Goal: Task Accomplishment & Management: Use online tool/utility

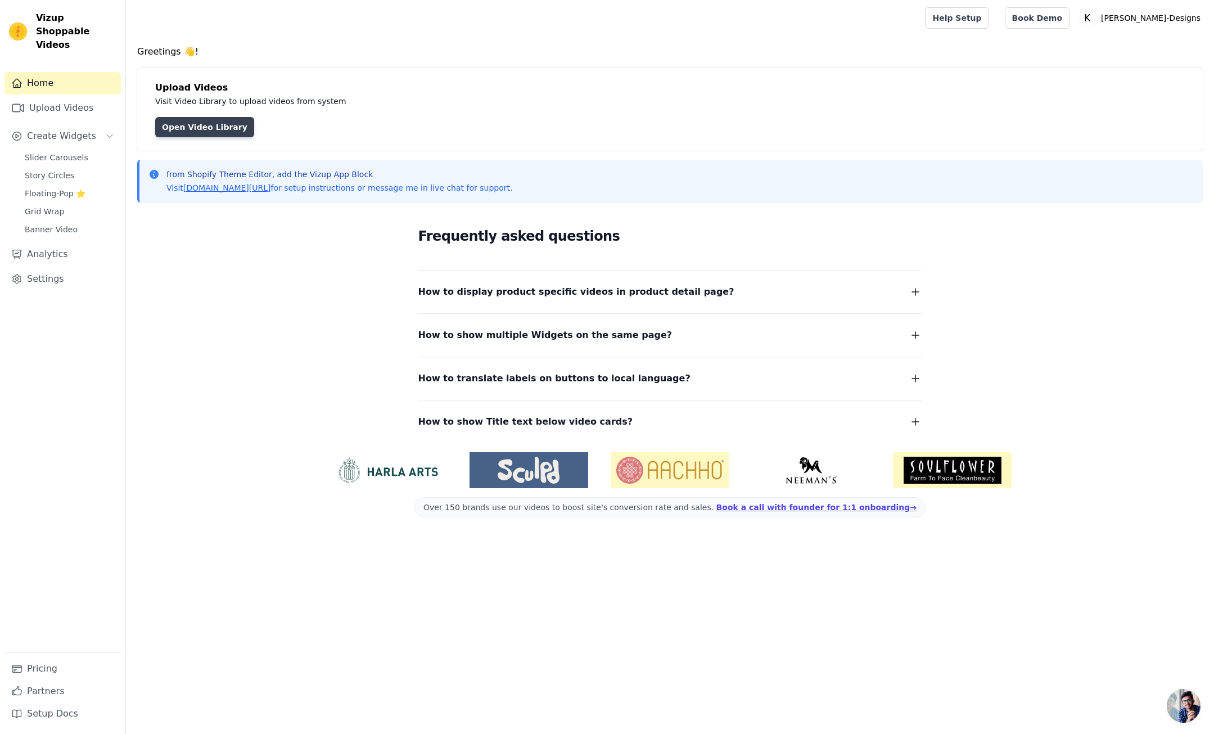
click at [210, 125] on link "Open Video Library" at bounding box center [204, 127] width 99 height 20
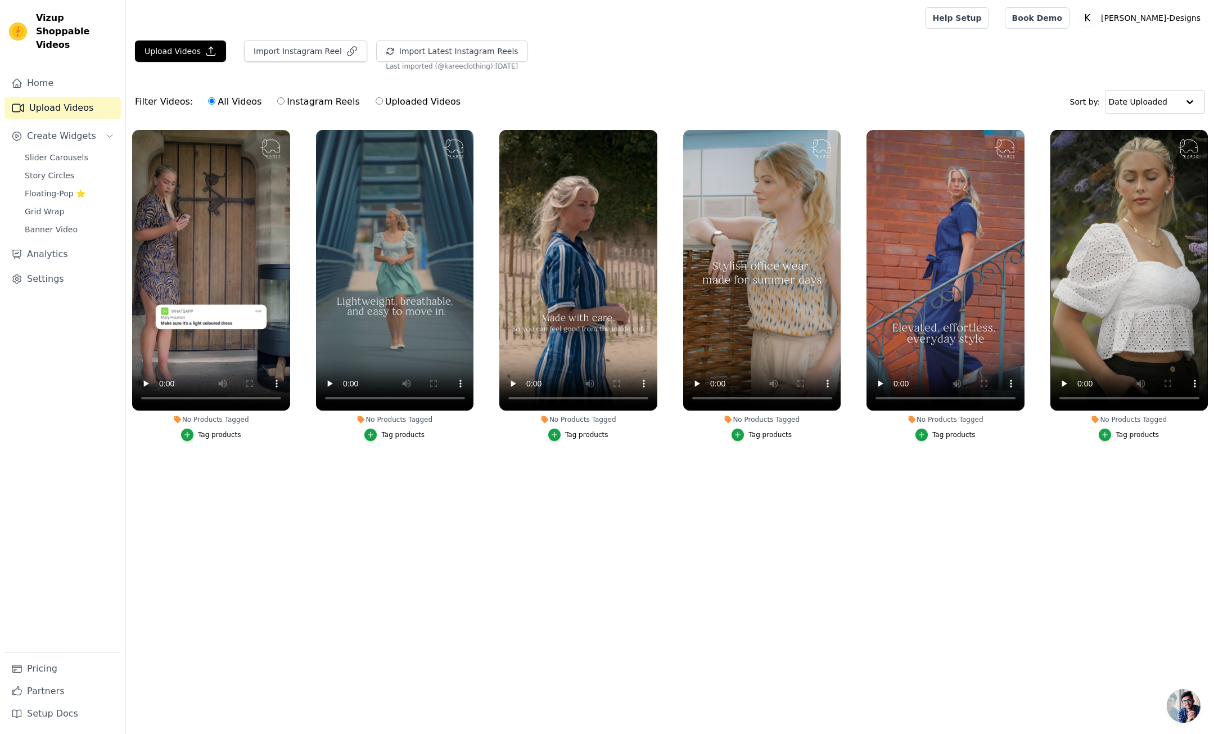
click at [277, 101] on input "Instagram Reels" at bounding box center [280, 100] width 7 height 7
radio input "true"
click at [187, 434] on icon "button" at bounding box center [187, 435] width 8 height 8
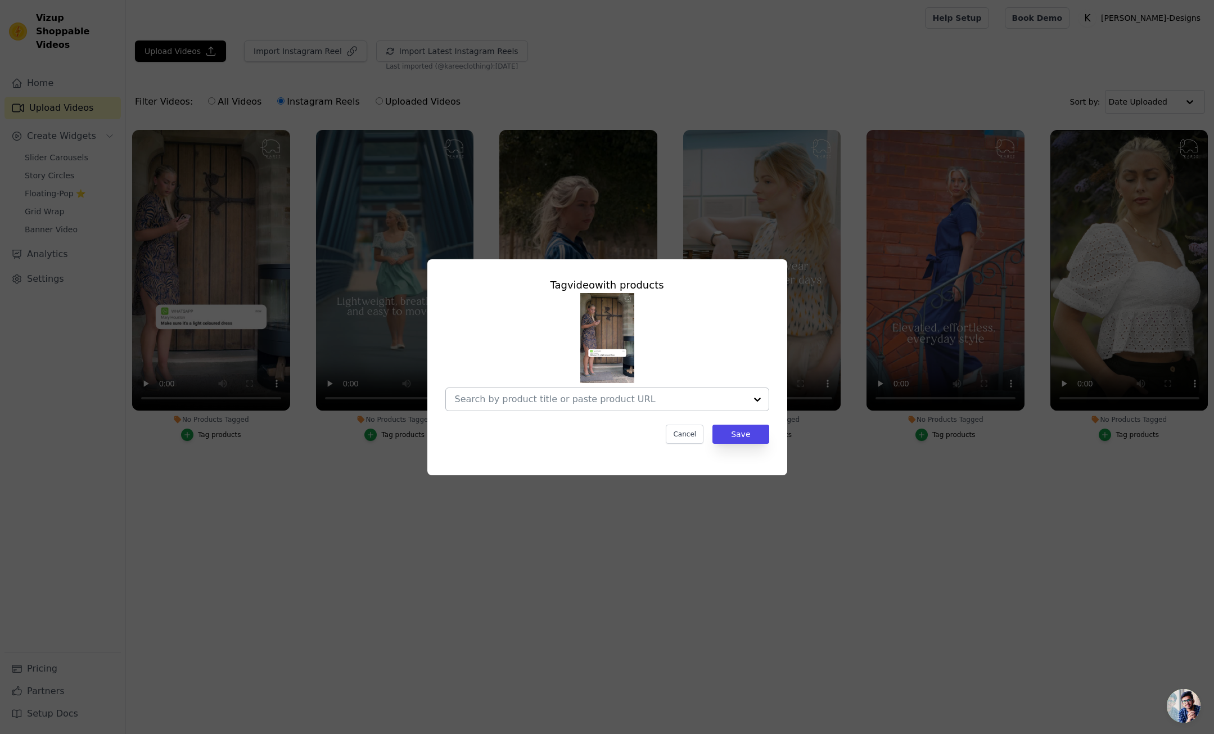
click at [628, 400] on input "No Products Tagged Tag video with products Cancel Save Tag products" at bounding box center [600, 399] width 291 height 11
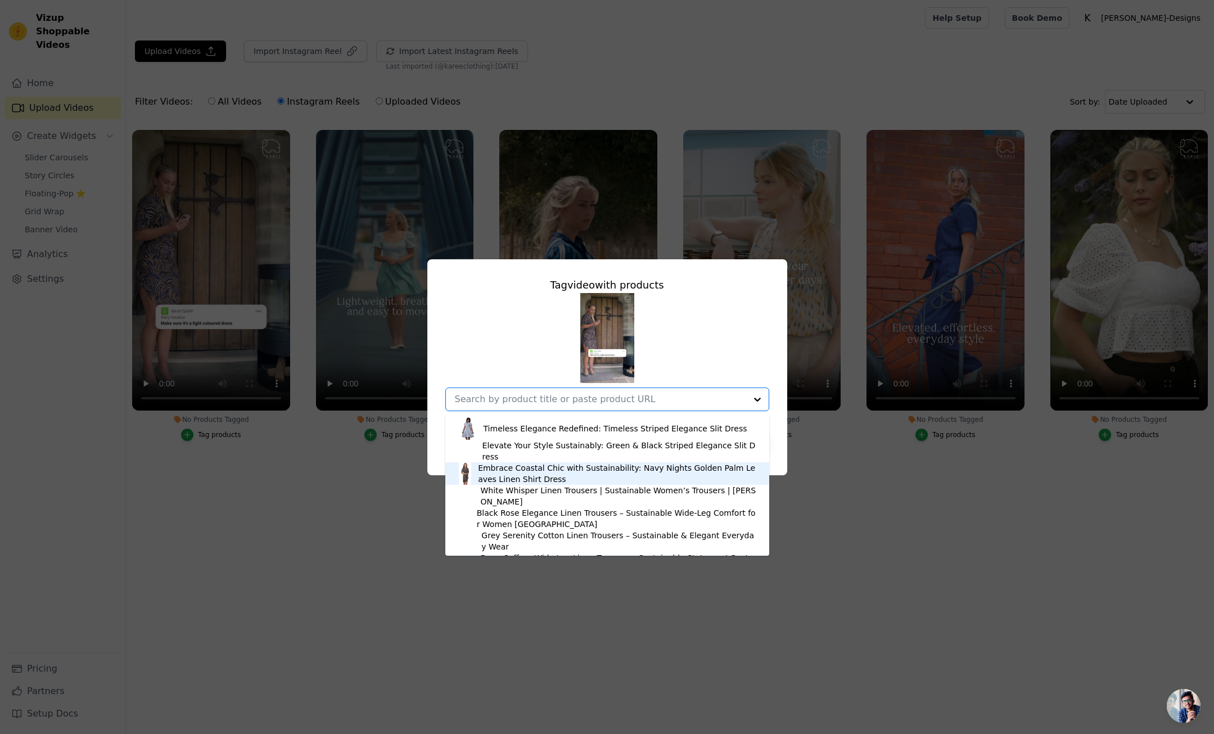
scroll to position [1800, 0]
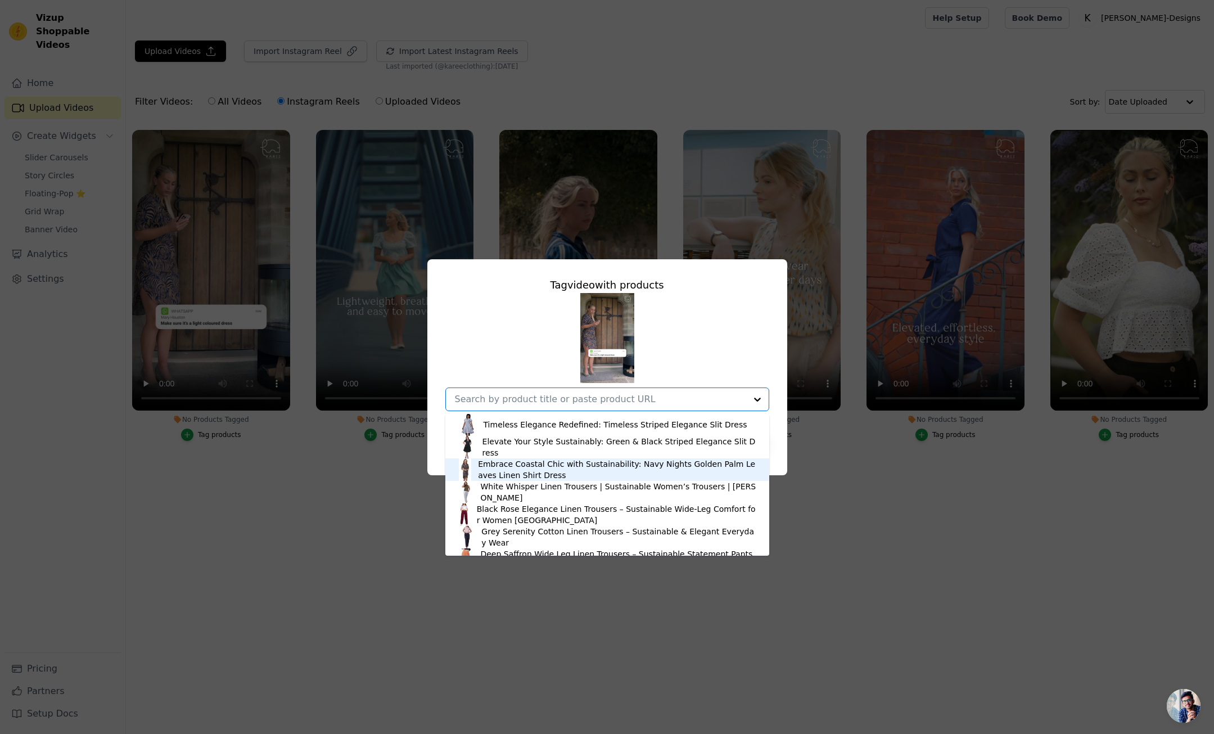
click at [543, 475] on div "Embrace Coastal Chic with Sustainability: Navy Nights Golden Palm Leaves Linen …" at bounding box center [618, 469] width 280 height 22
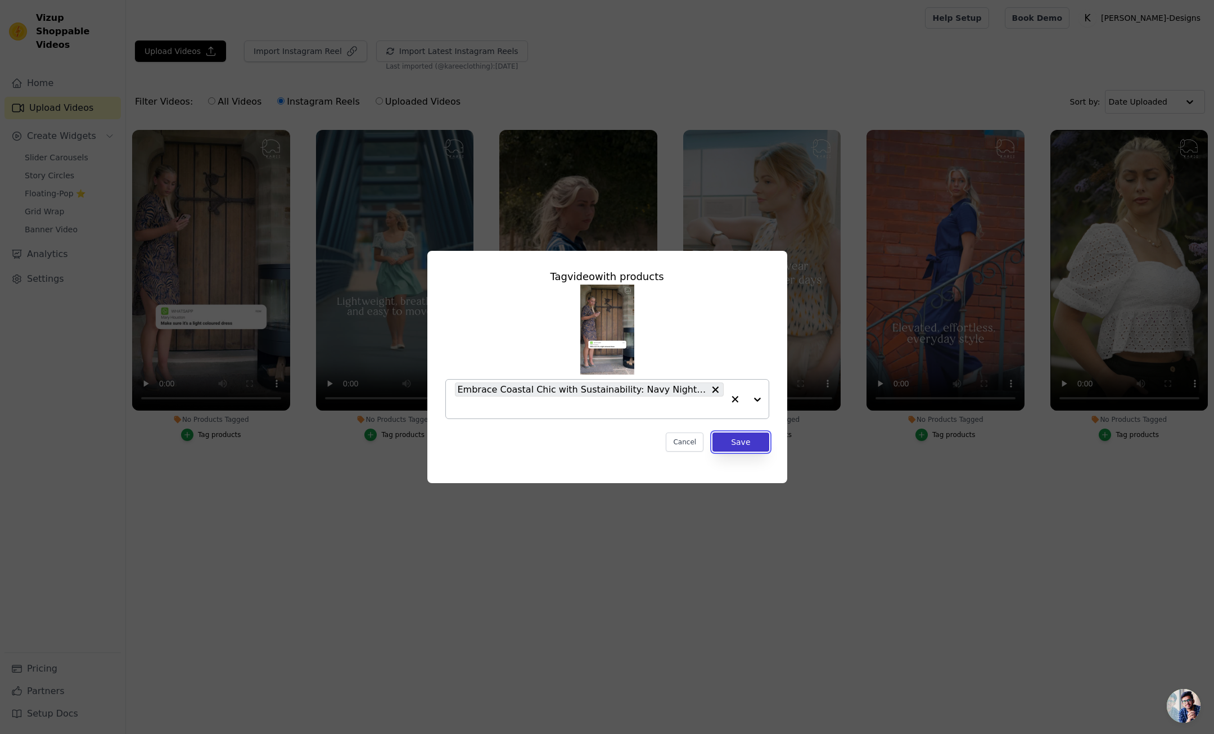
click at [743, 442] on button "Save" at bounding box center [741, 442] width 56 height 19
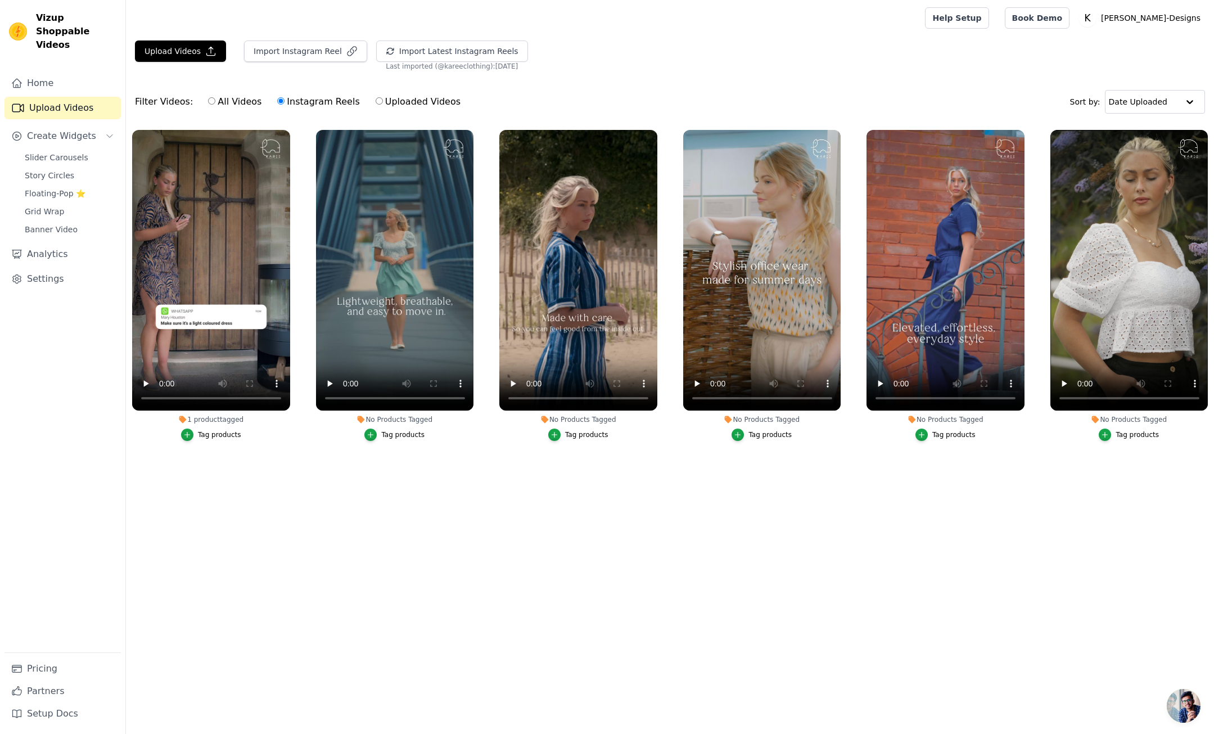
click at [211, 434] on div "Tag products" at bounding box center [219, 434] width 43 height 9
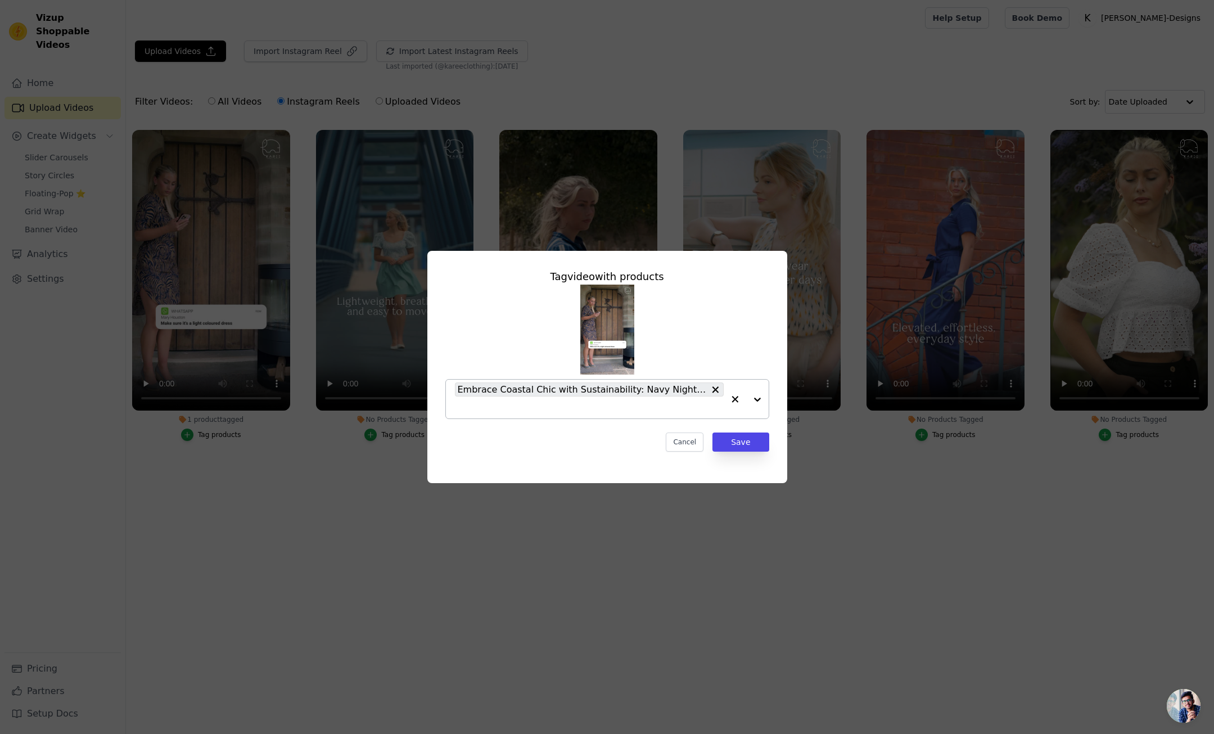
click at [501, 408] on input "1 product tagged Tag video with products Embrace Coastal Chic with Sustainabili…" at bounding box center [589, 407] width 269 height 11
click at [526, 408] on input "merino red jumposuit" at bounding box center [589, 407] width 269 height 11
click at [484, 406] on input "merino red jumpsuit" at bounding box center [589, 407] width 269 height 11
type input "red jumpsuit"
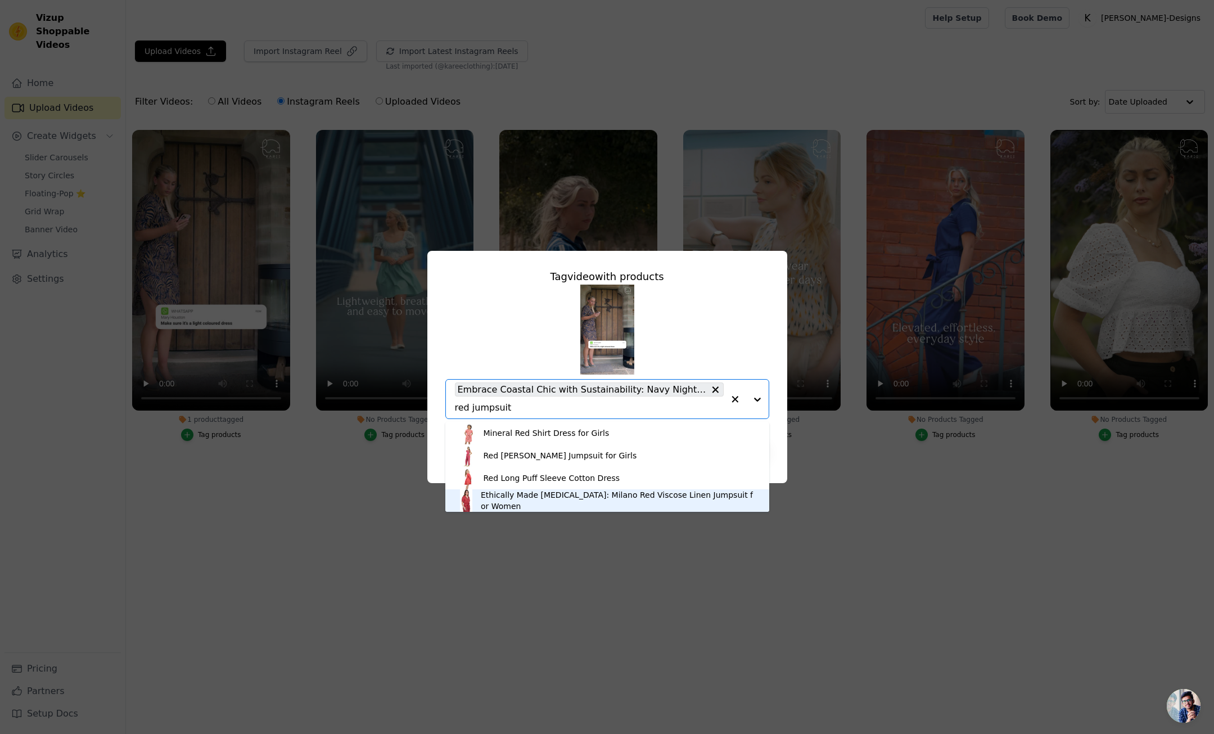
click at [517, 500] on div "Ethically Made Muse: Milano Red Viscose Linen Jumpsuit for Women" at bounding box center [619, 500] width 277 height 22
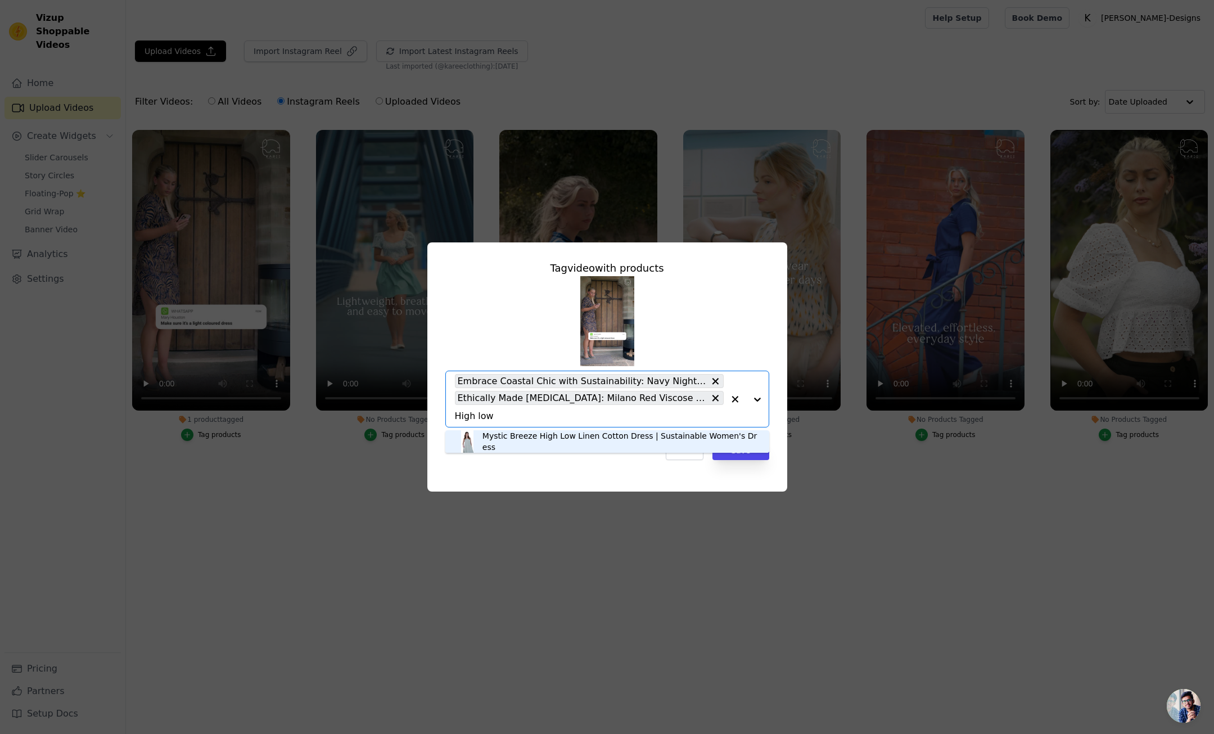
click at [474, 415] on input "High low" at bounding box center [589, 416] width 269 height 11
drag, startPoint x: 483, startPoint y: 417, endPoint x: 448, endPoint y: 416, distance: 34.9
click at [448, 416] on div "No options Option Embrace Coastal Chic with Sustainability: Navy Nights Golden …" at bounding box center [607, 399] width 324 height 57
type input "Mystic"
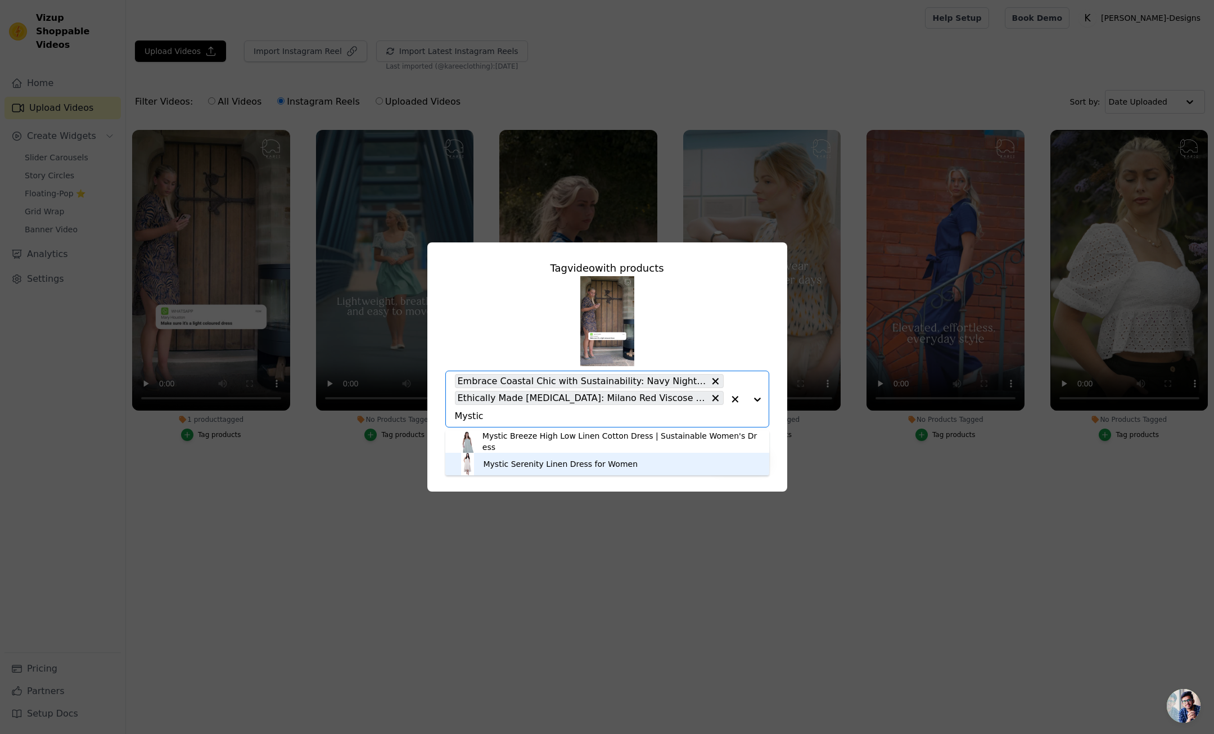
click at [545, 466] on div "Mystic Serenity Linen Dress for Women" at bounding box center [561, 463] width 155 height 11
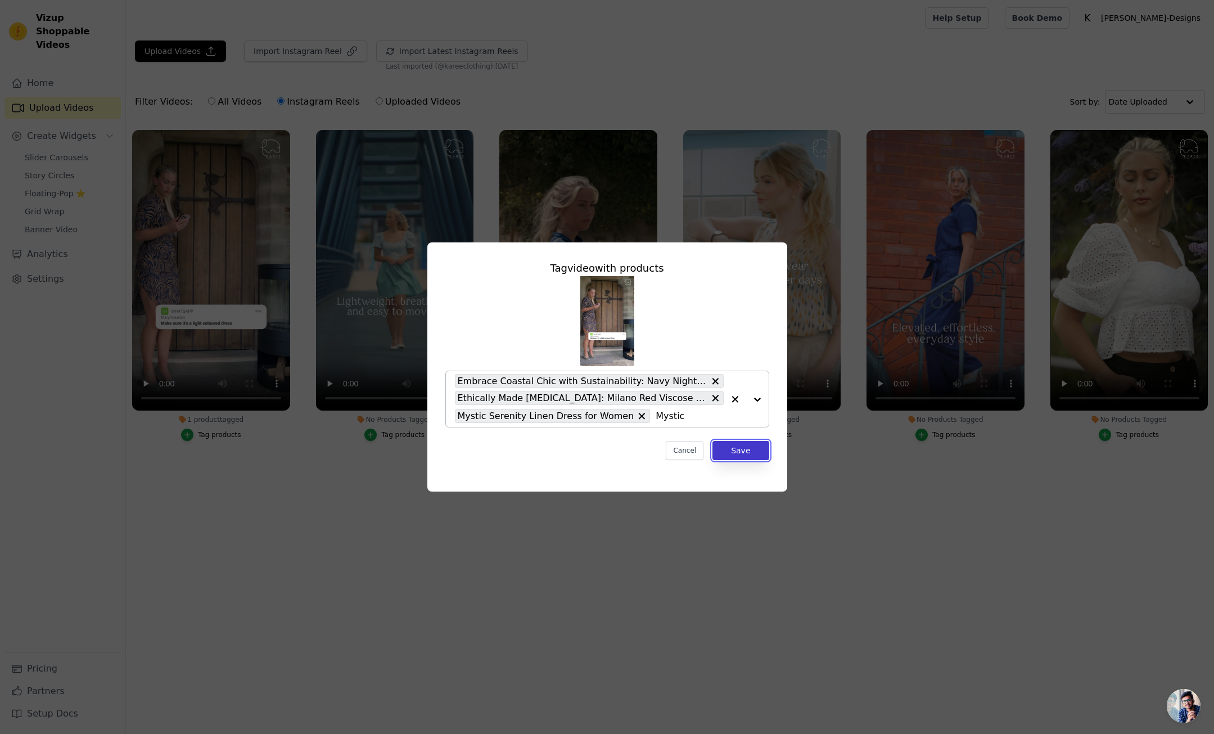
click at [744, 452] on button "Save" at bounding box center [741, 450] width 56 height 19
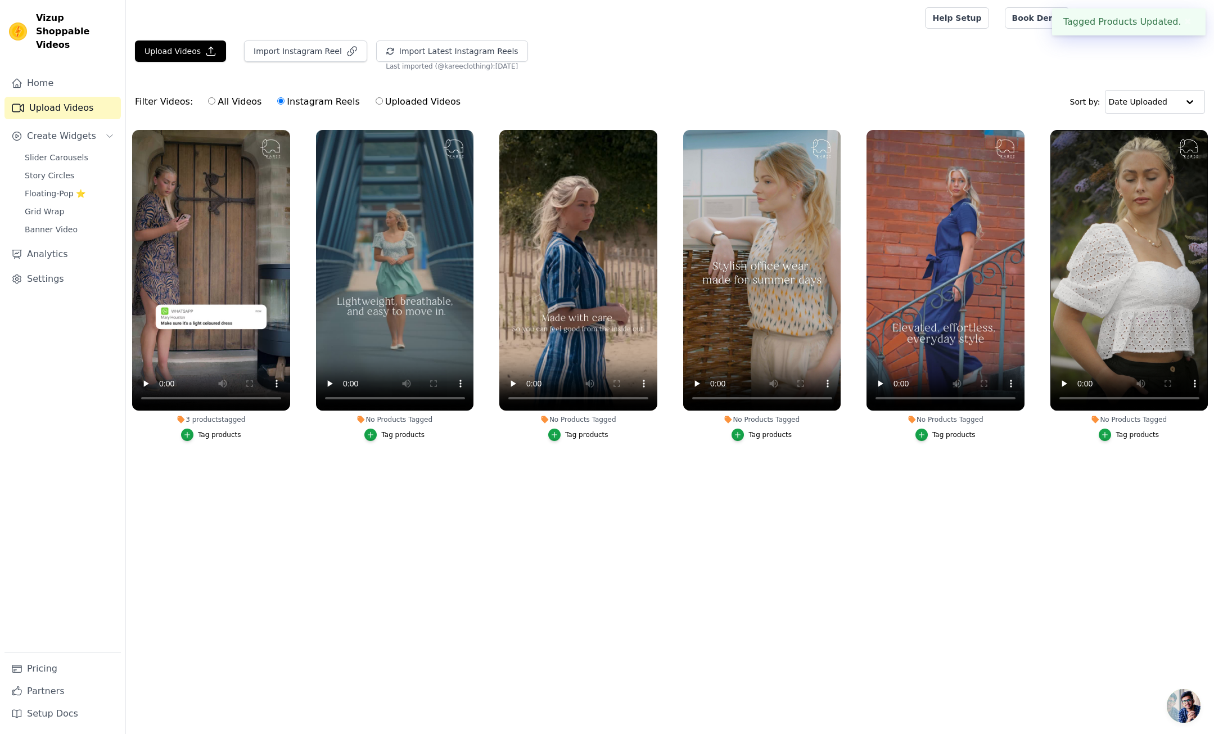
click at [402, 434] on div "Tag products" at bounding box center [402, 434] width 43 height 9
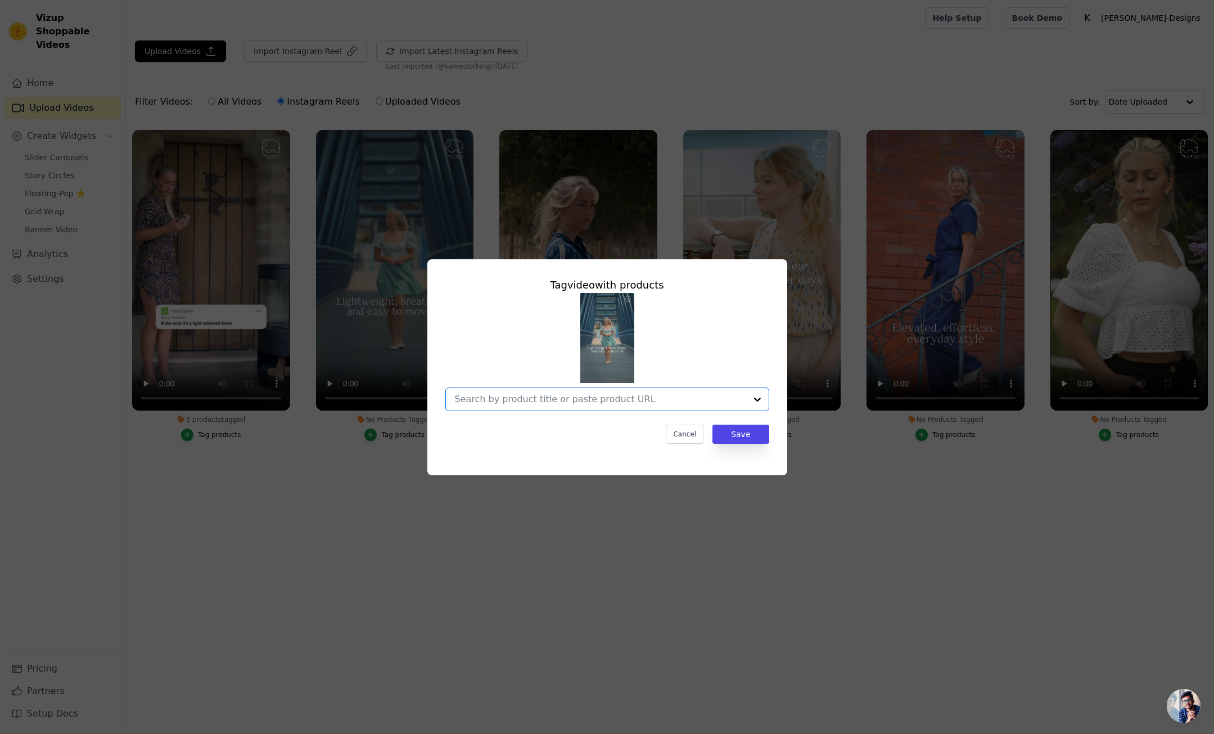
click at [579, 402] on input "No Products Tagged Tag video with products Option undefined, selected. Select i…" at bounding box center [600, 399] width 291 height 11
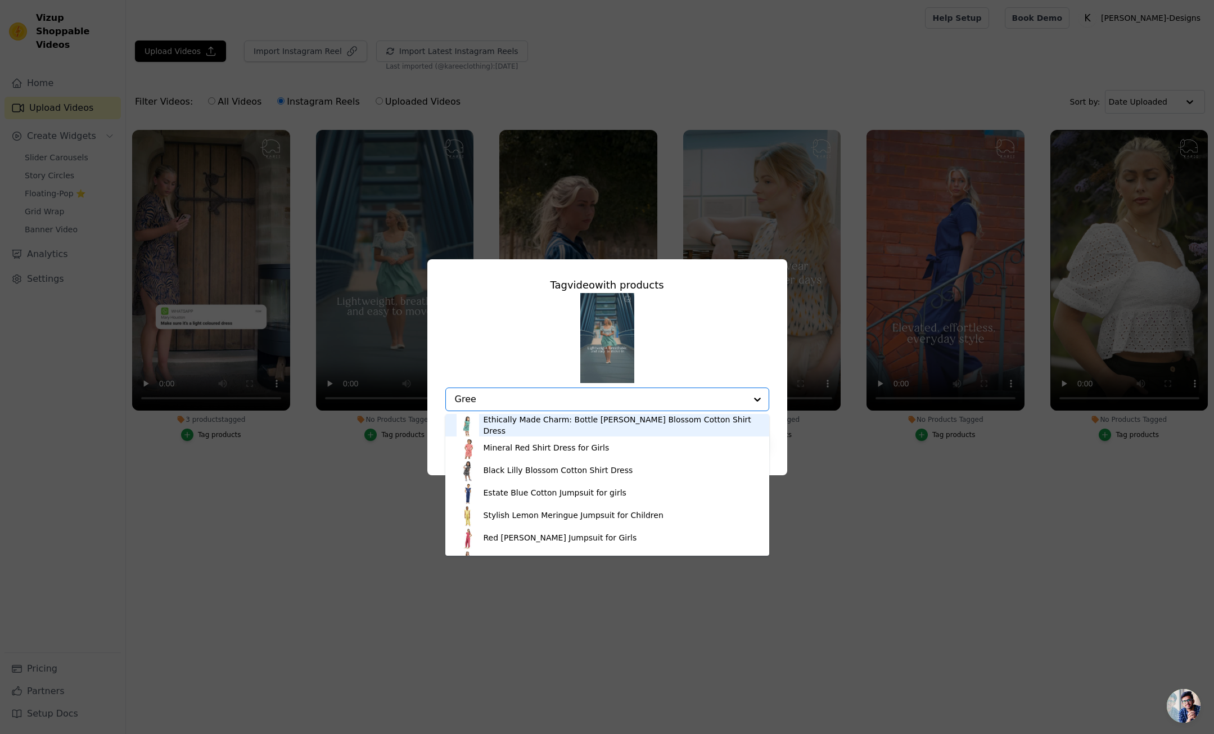
type input "Green"
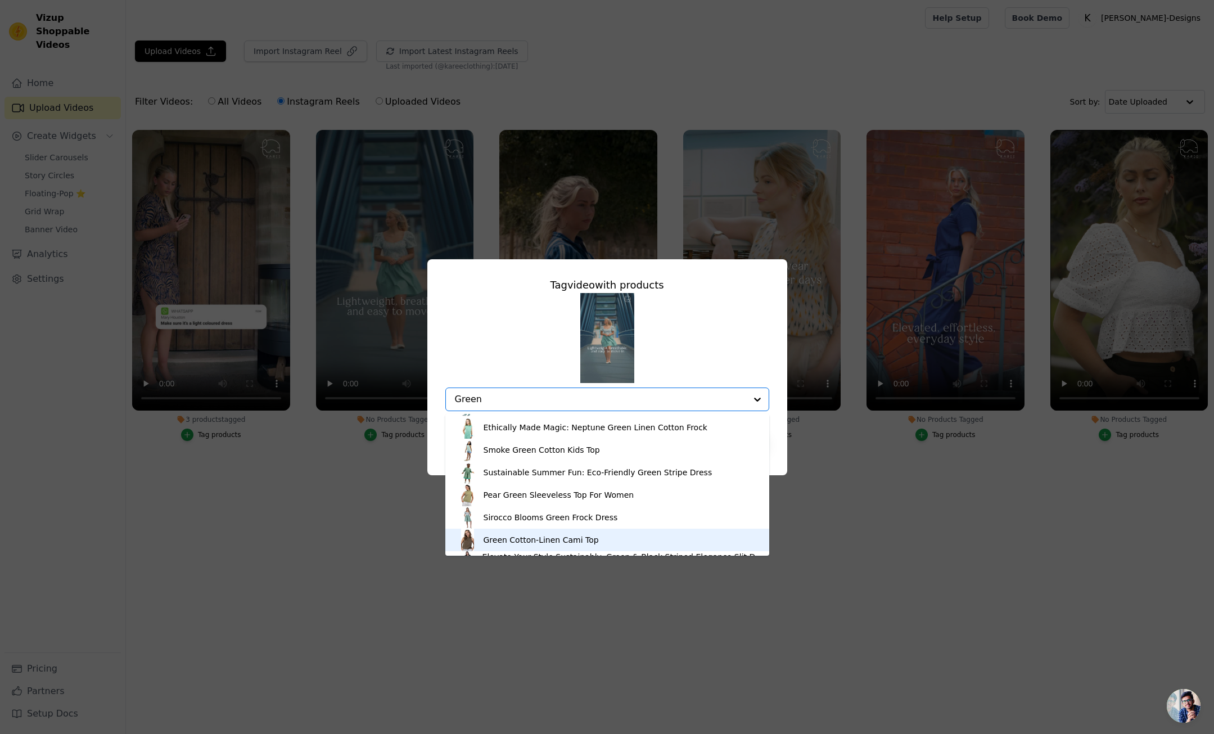
scroll to position [106, 0]
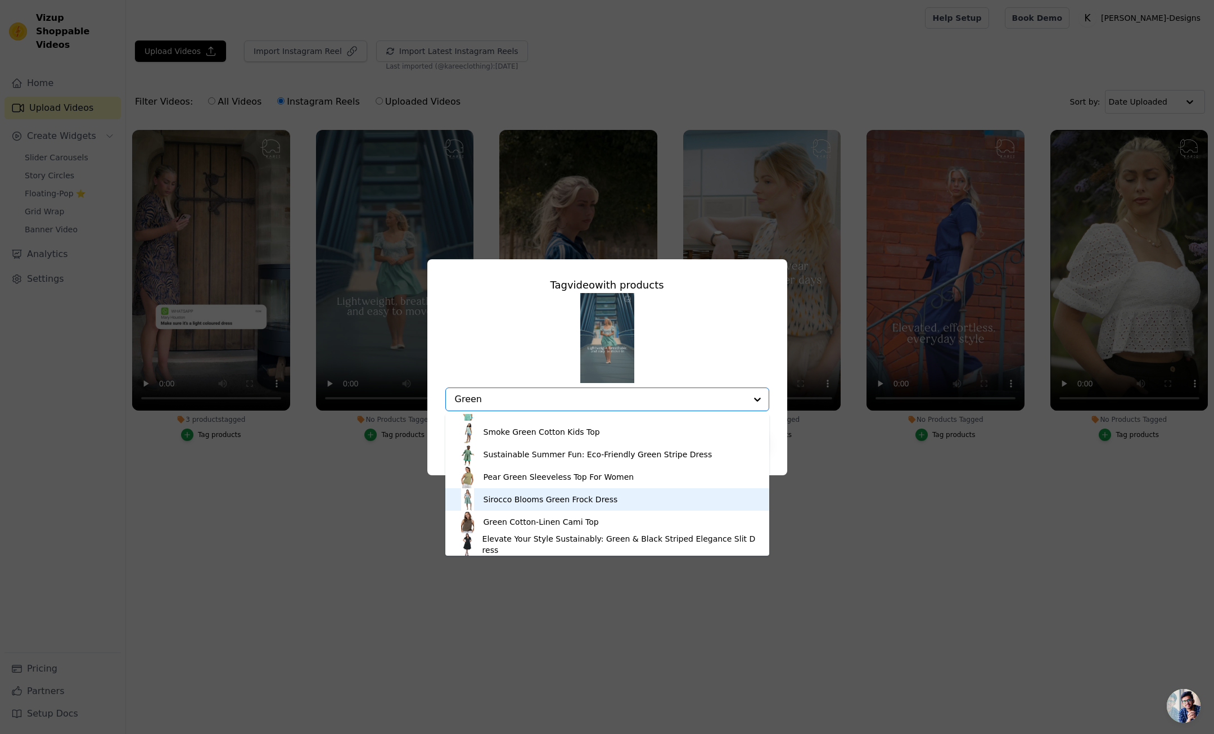
click at [534, 504] on div "Sirocco Blooms Green Frock Dress" at bounding box center [551, 499] width 134 height 11
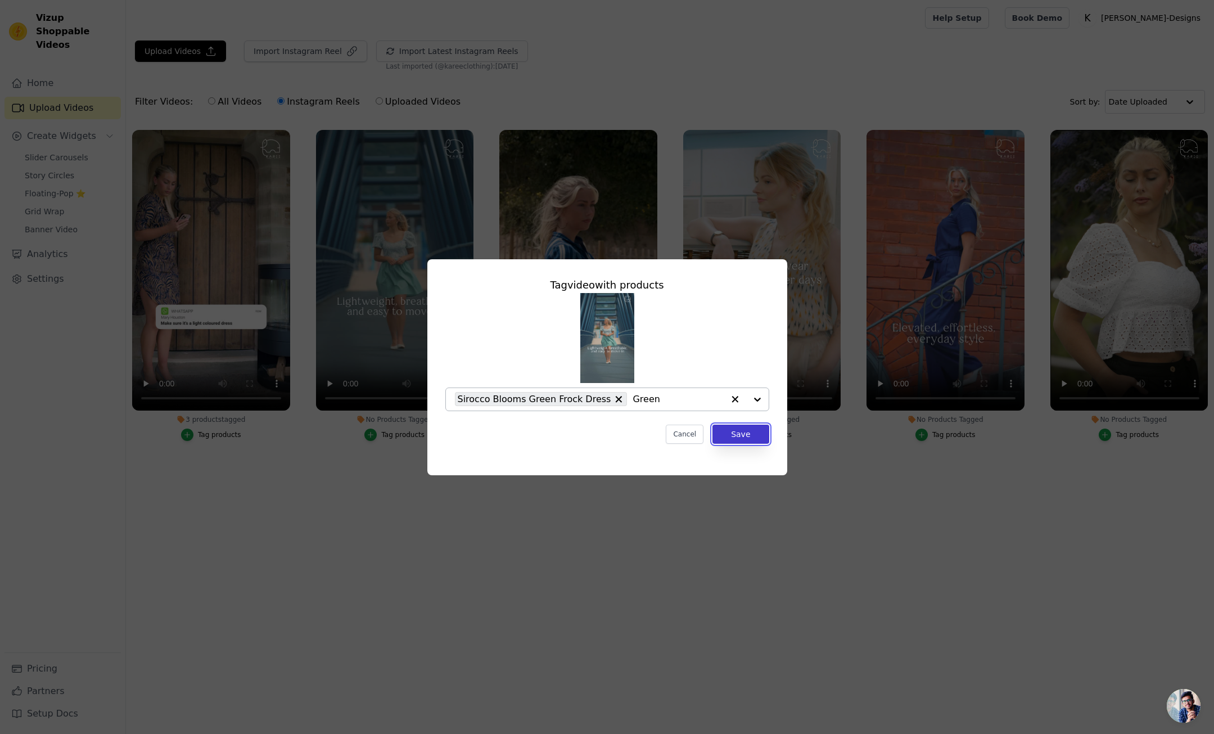
click at [744, 436] on button "Save" at bounding box center [741, 434] width 56 height 19
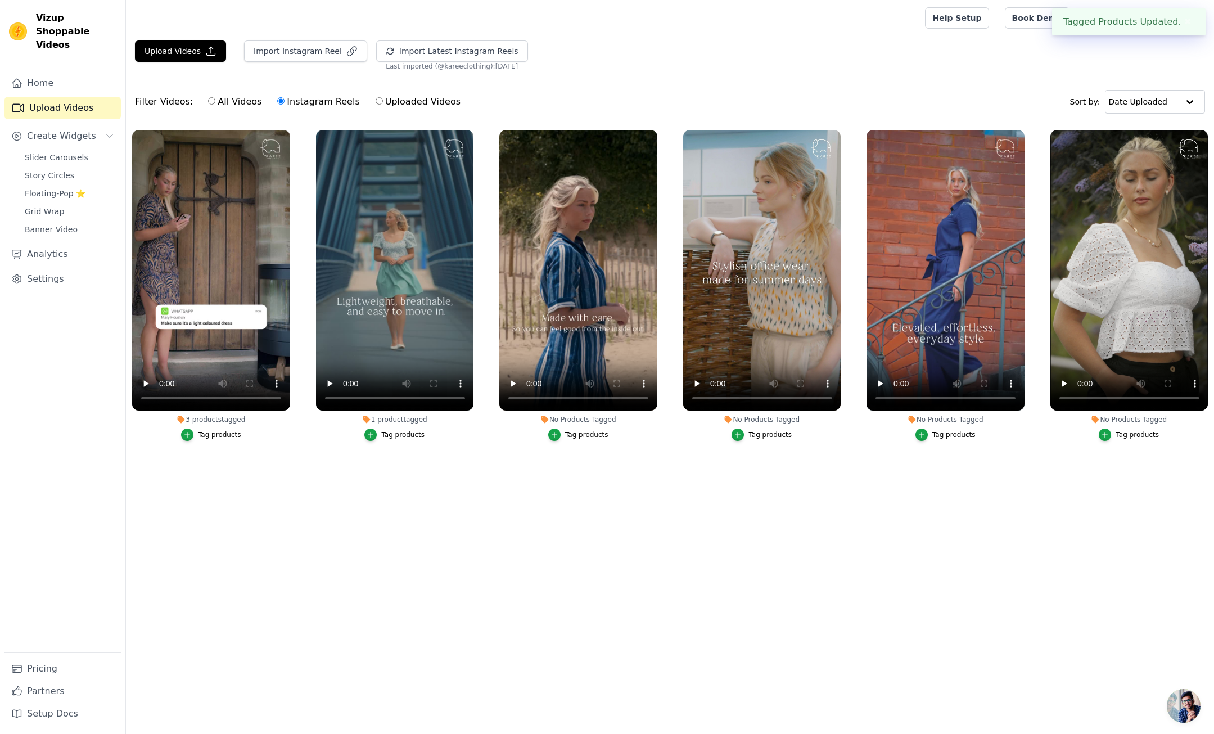
click at [595, 435] on div "Tag products" at bounding box center [586, 434] width 43 height 9
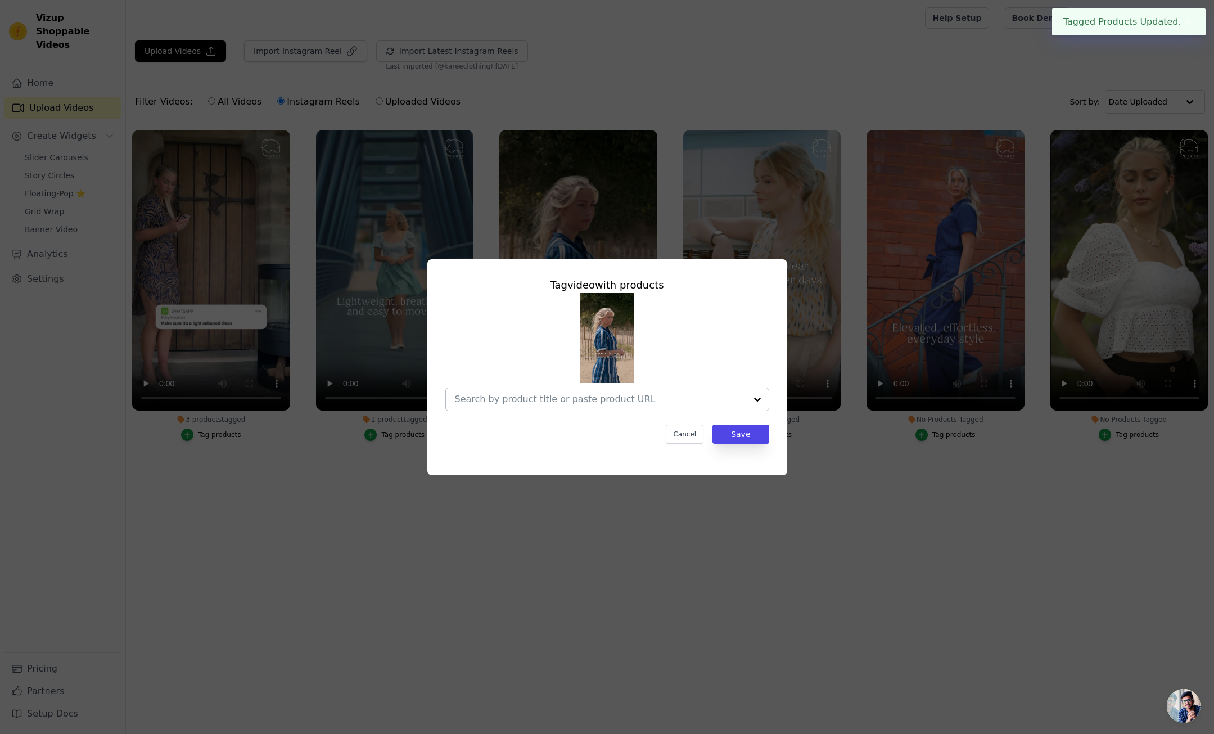
click at [576, 399] on input "No Products Tagged Tag video with products Cancel Save Tag products" at bounding box center [600, 399] width 291 height 11
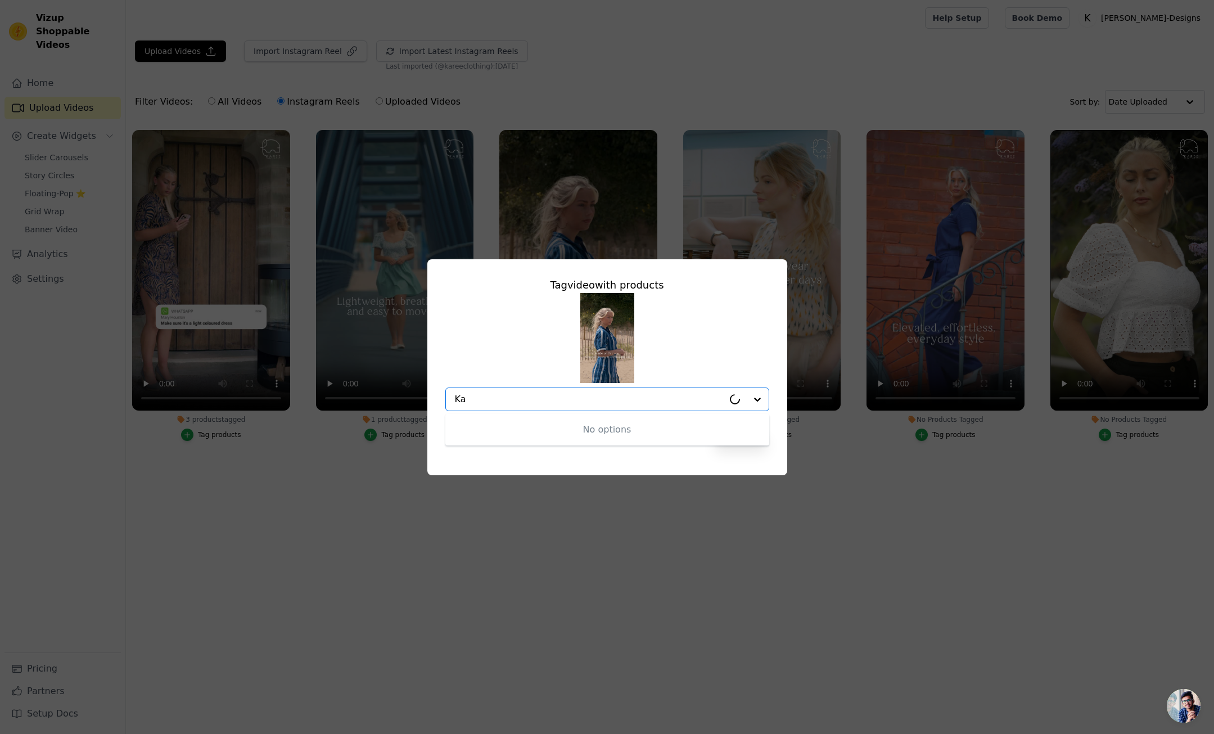
type input "K"
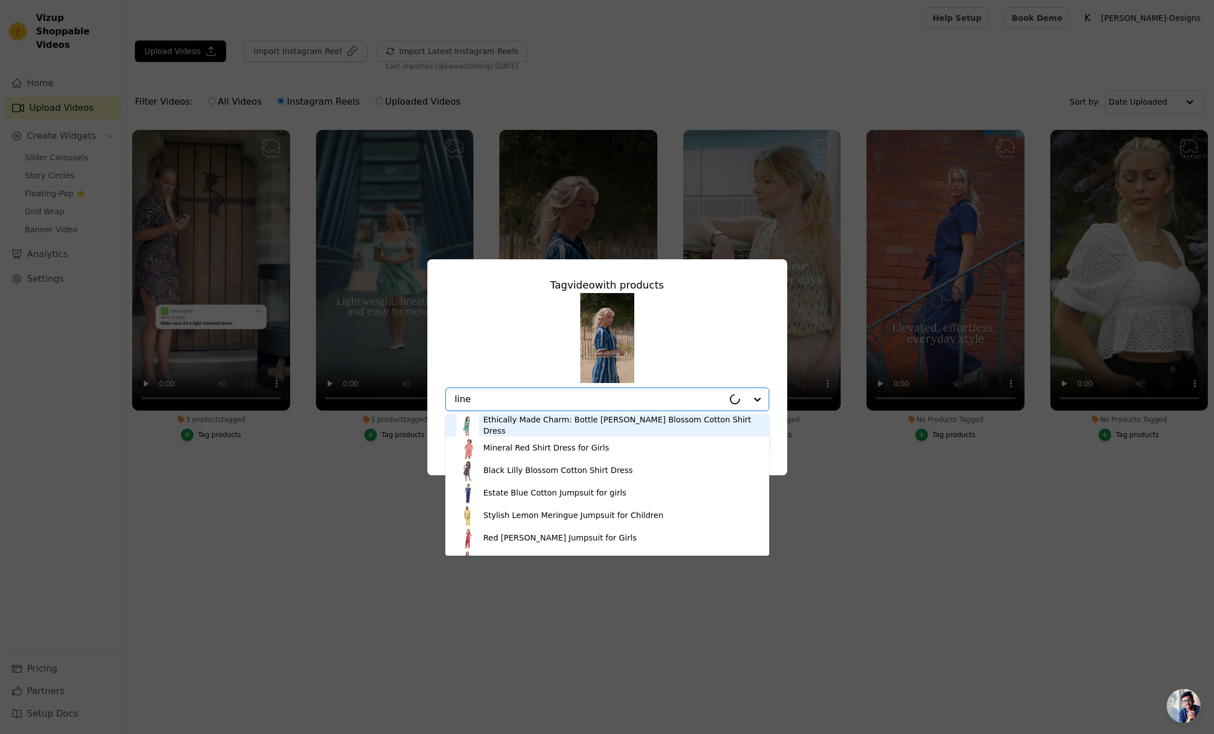
type input "linen"
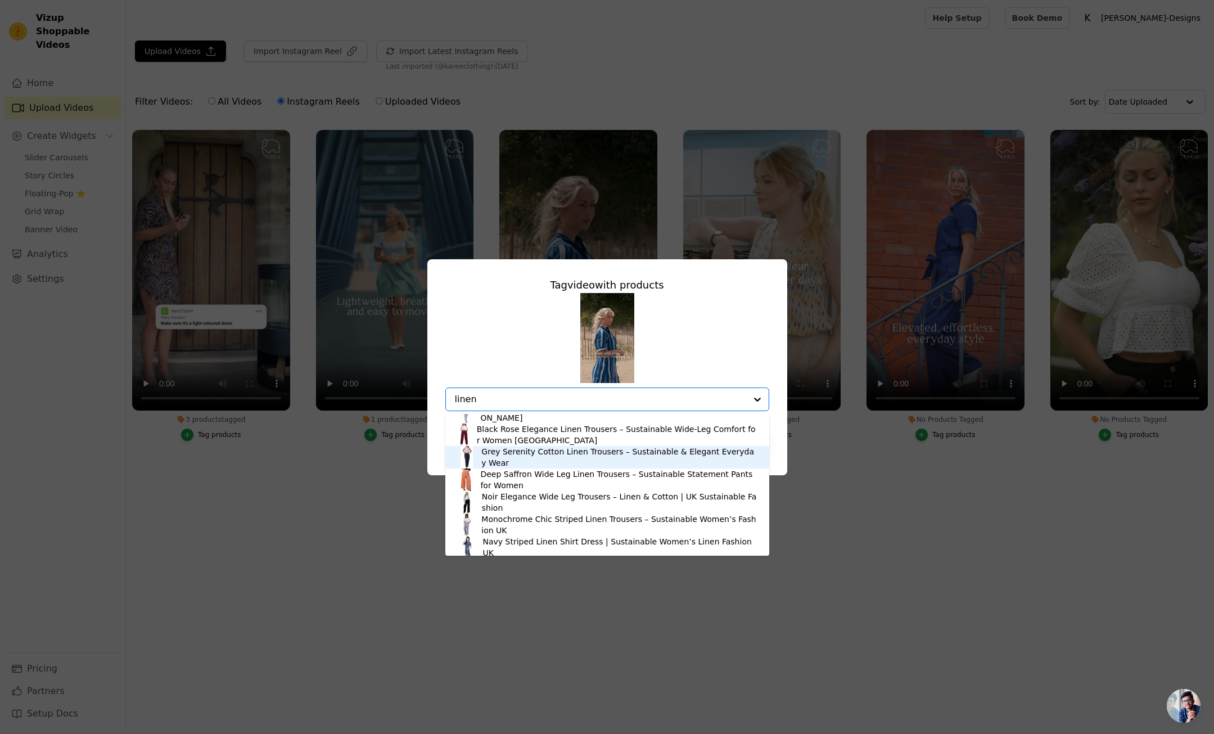
scroll to position [578, 0]
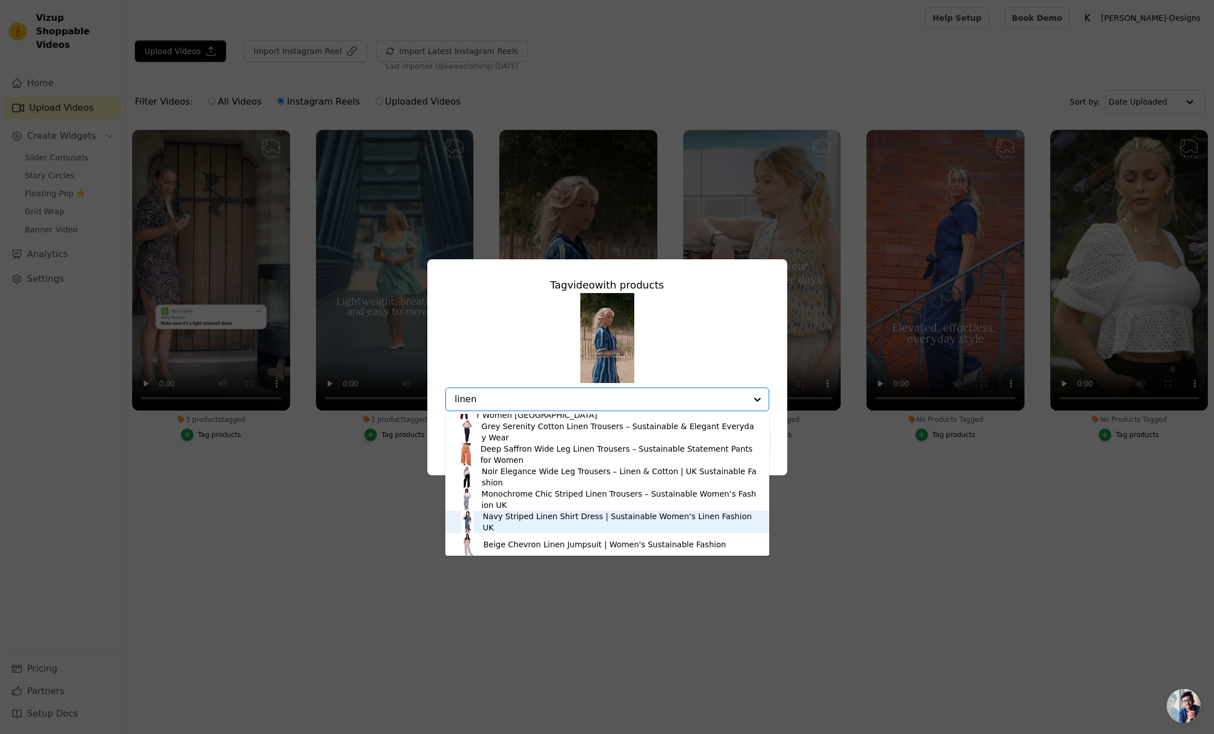
click at [540, 523] on div "Navy Striped Linen Shirt Dress | Sustainable Women’s Linen Fashion UK" at bounding box center [620, 522] width 275 height 22
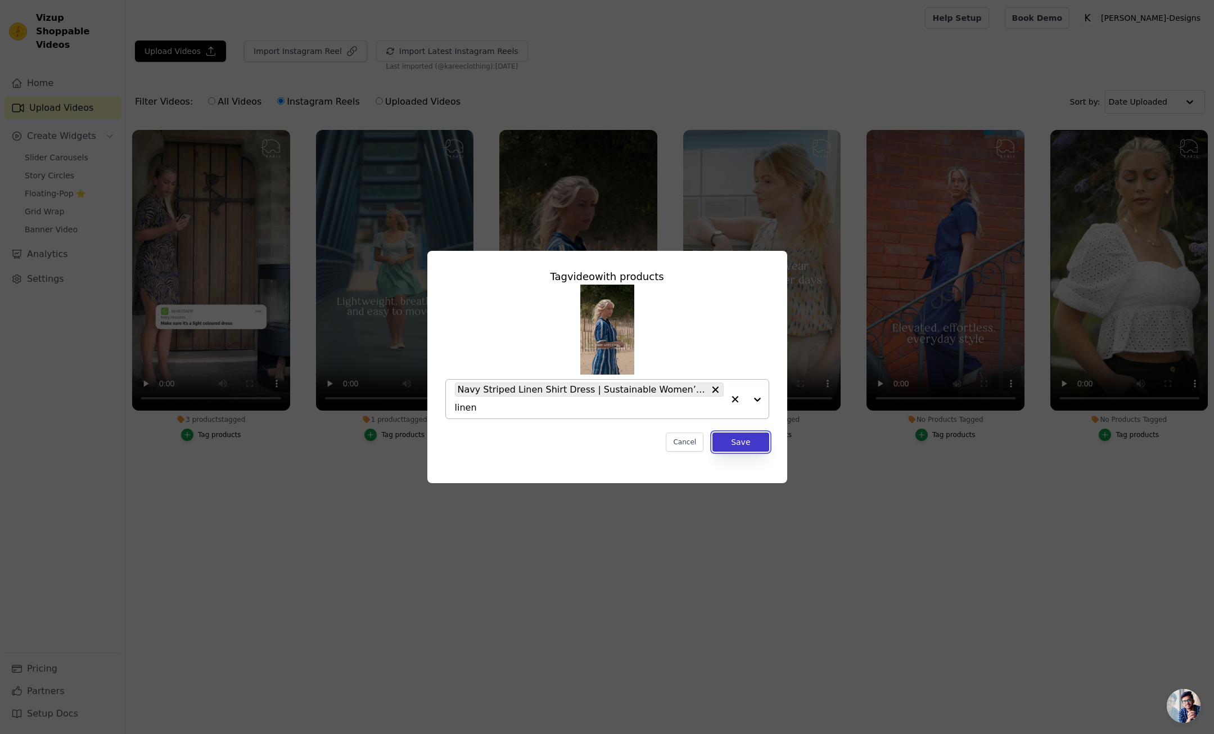
click at [731, 445] on button "Save" at bounding box center [741, 442] width 56 height 19
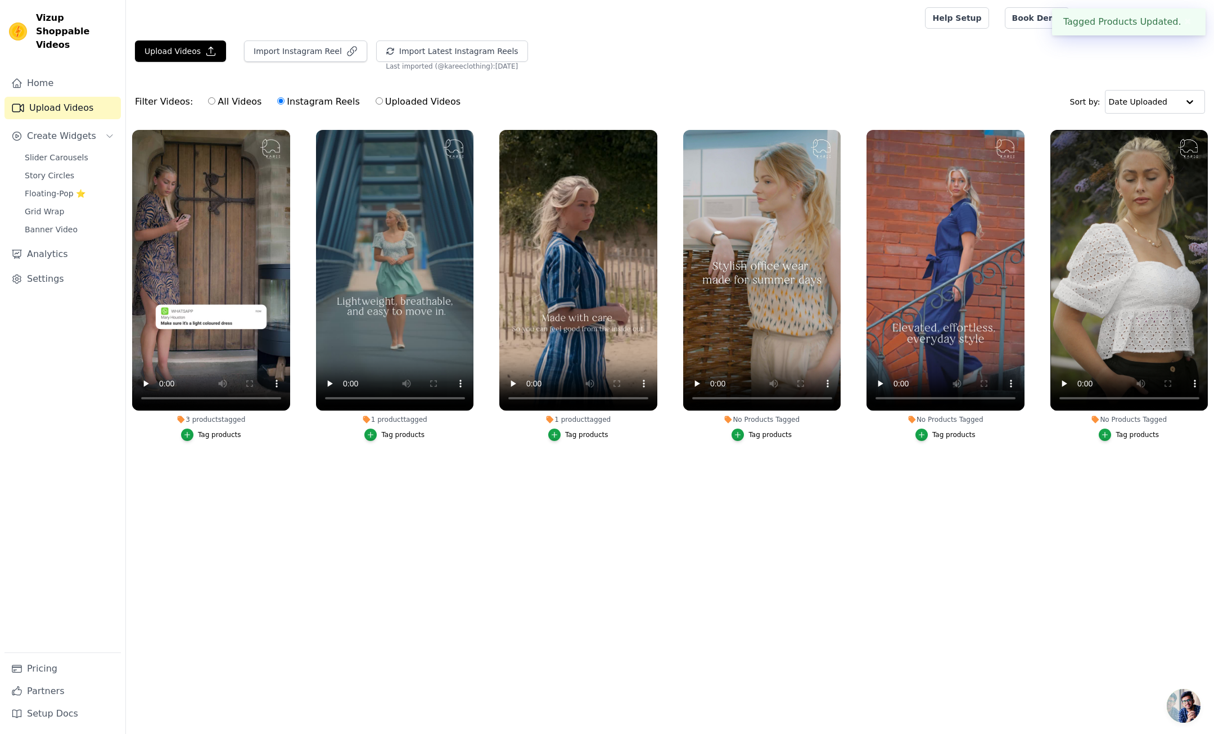
click at [767, 436] on div "Tag products" at bounding box center [770, 434] width 43 height 9
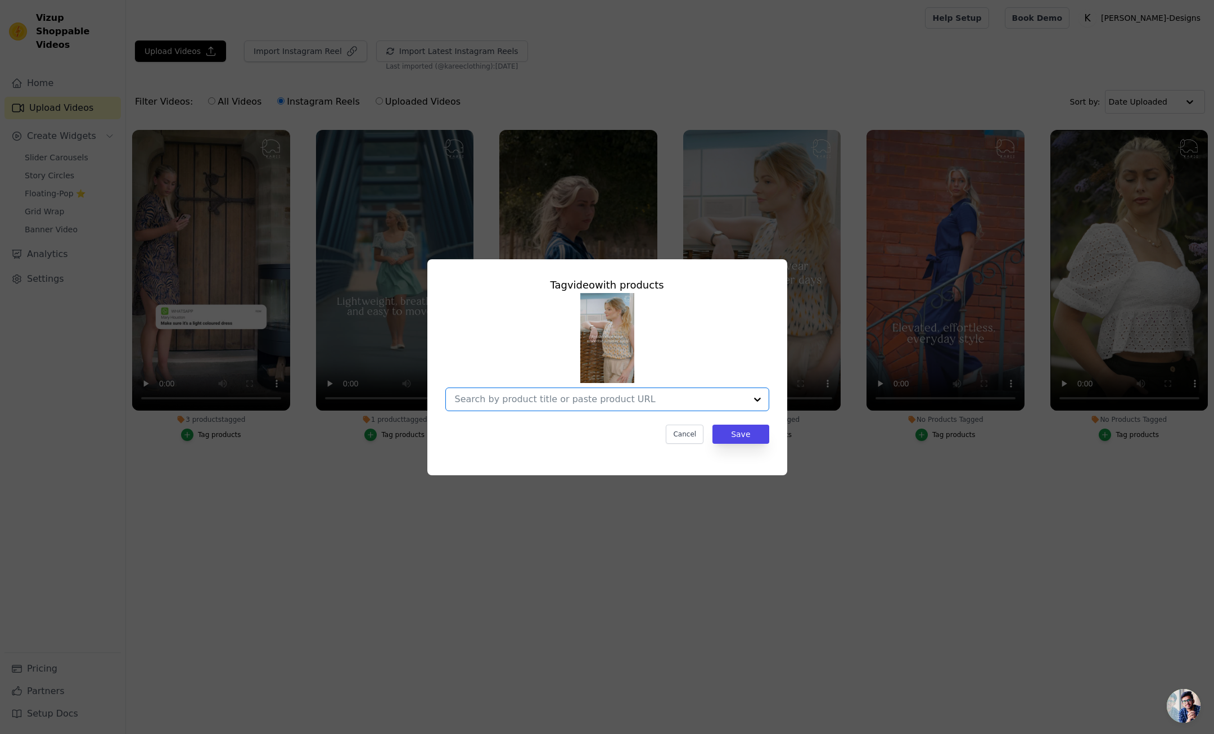
click at [620, 400] on input "No Products Tagged Tag video with products Option undefined, selected. Select i…" at bounding box center [600, 399] width 291 height 11
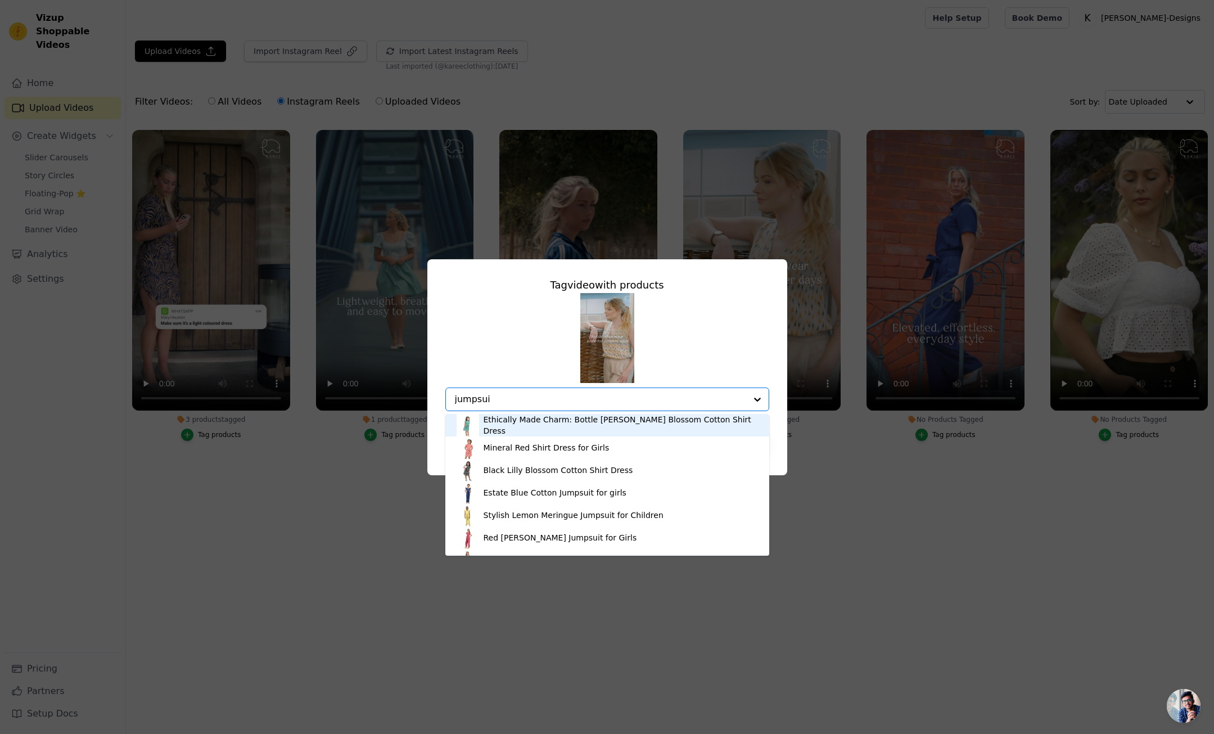
type input "jumpsuit"
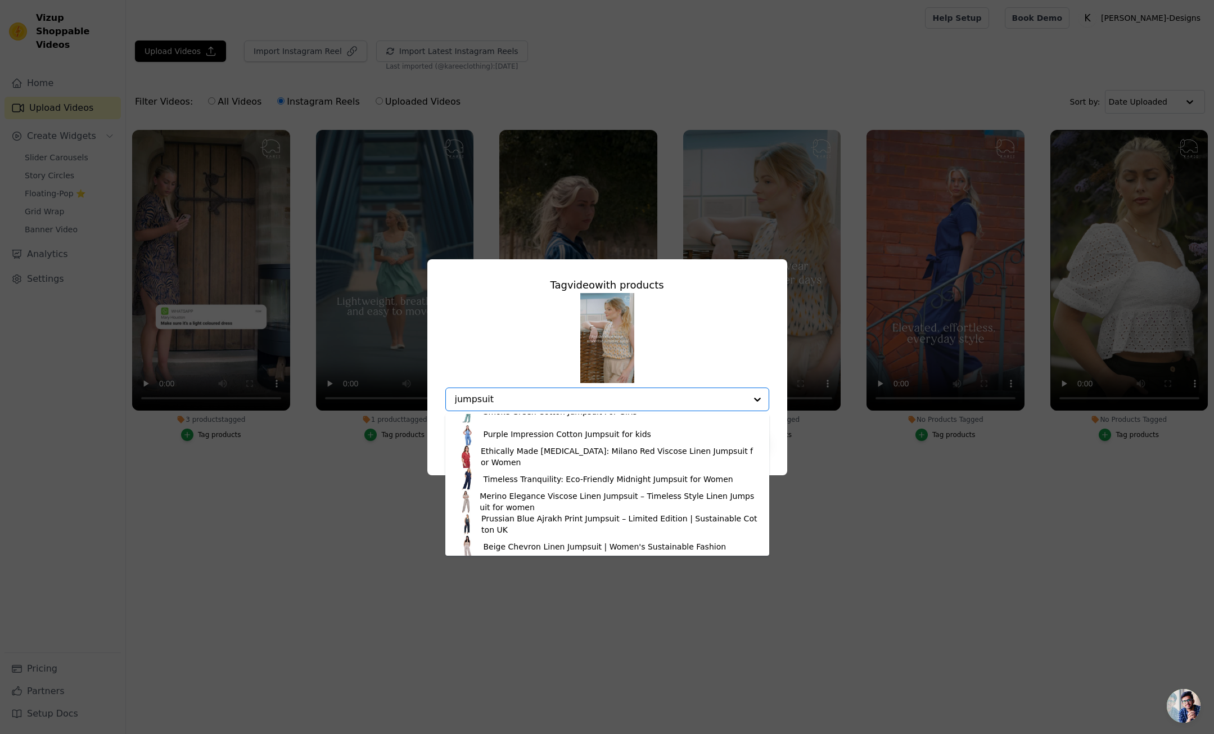
scroll to position [128, 0]
click at [513, 546] on div "Beige Chevron Linen Jumpsuit | Women's Sustainable Fashion" at bounding box center [605, 544] width 243 height 11
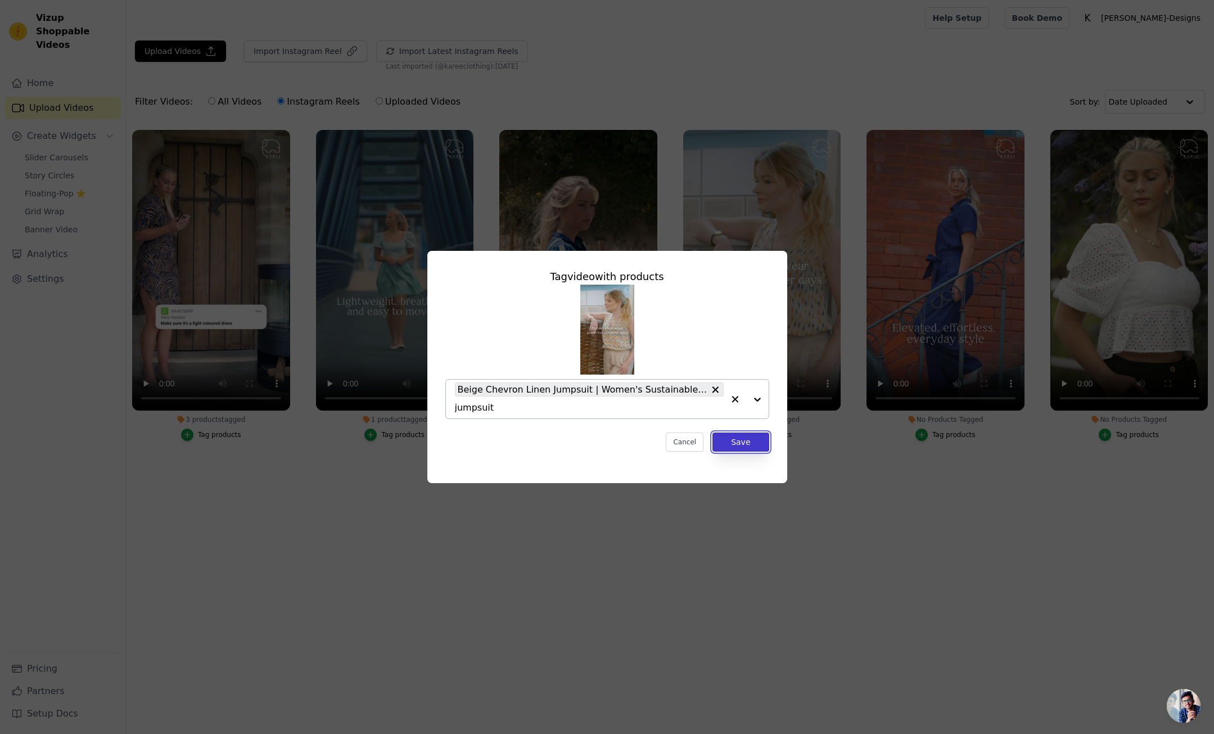
click at [748, 443] on button "Save" at bounding box center [741, 442] width 56 height 19
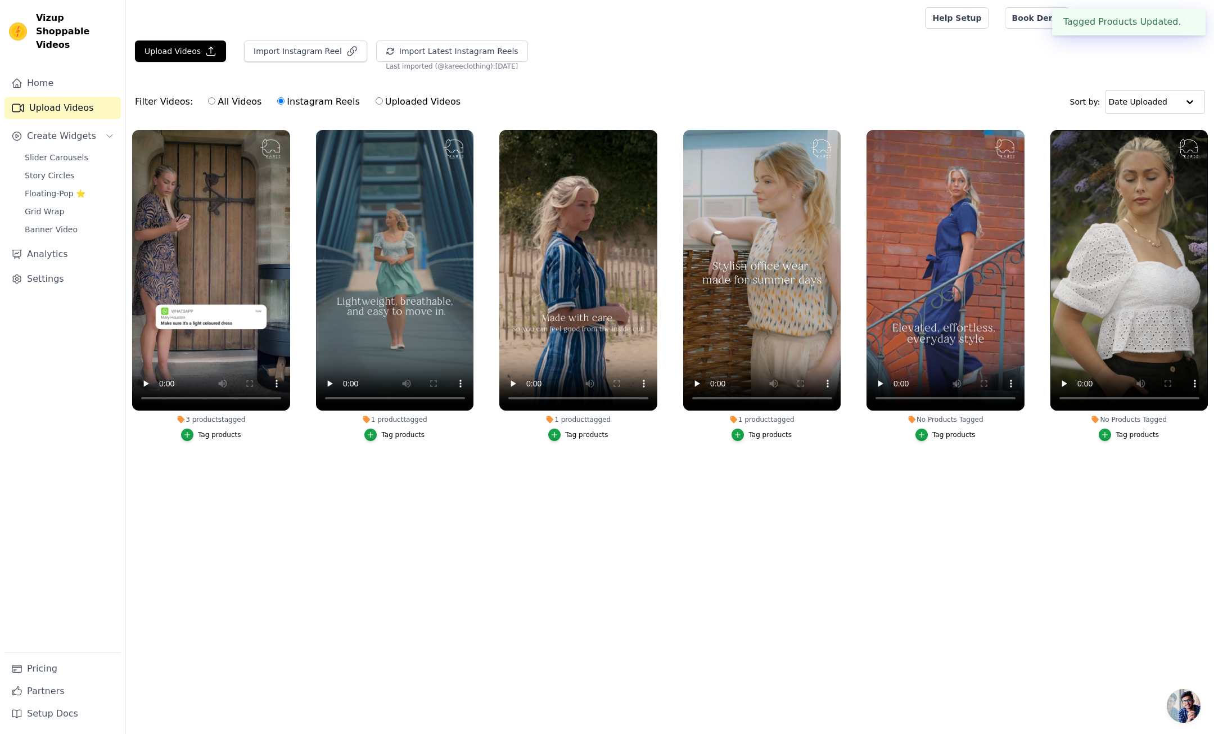
click at [953, 434] on div "Tag products" at bounding box center [954, 434] width 43 height 9
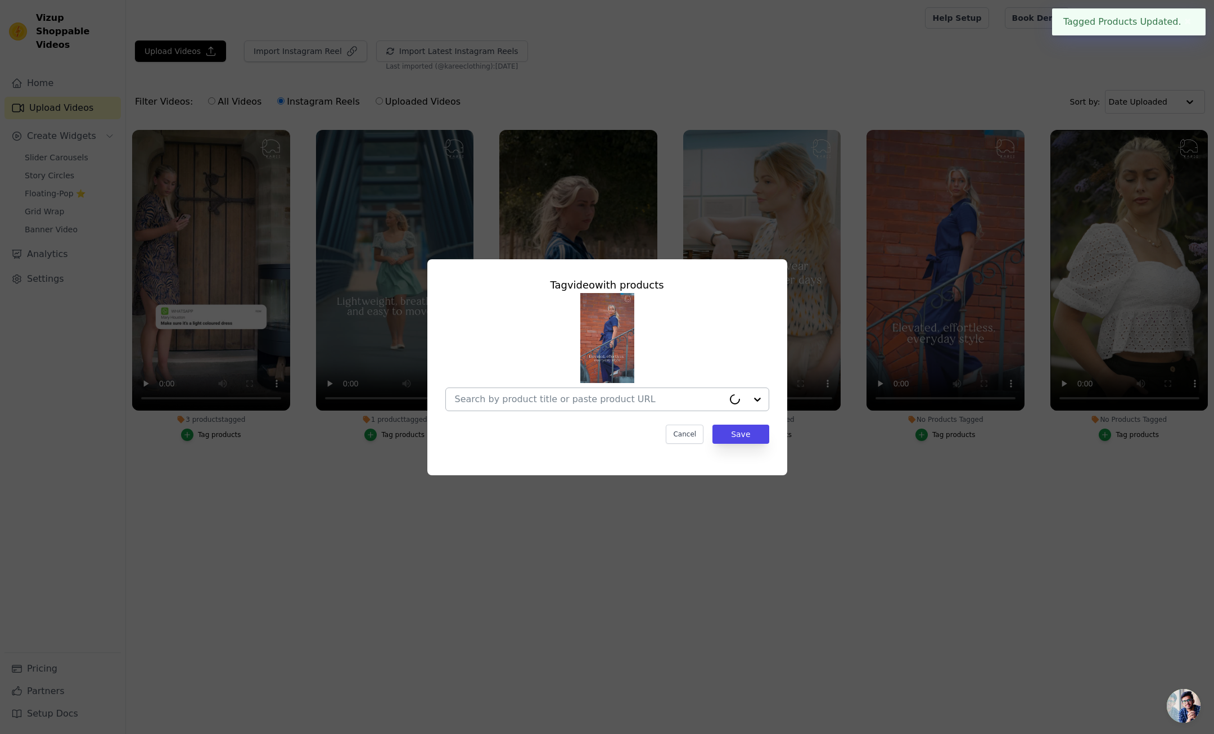
click at [555, 403] on input "No Products Tagged Tag video with products Cancel Save Tag products" at bounding box center [589, 399] width 269 height 11
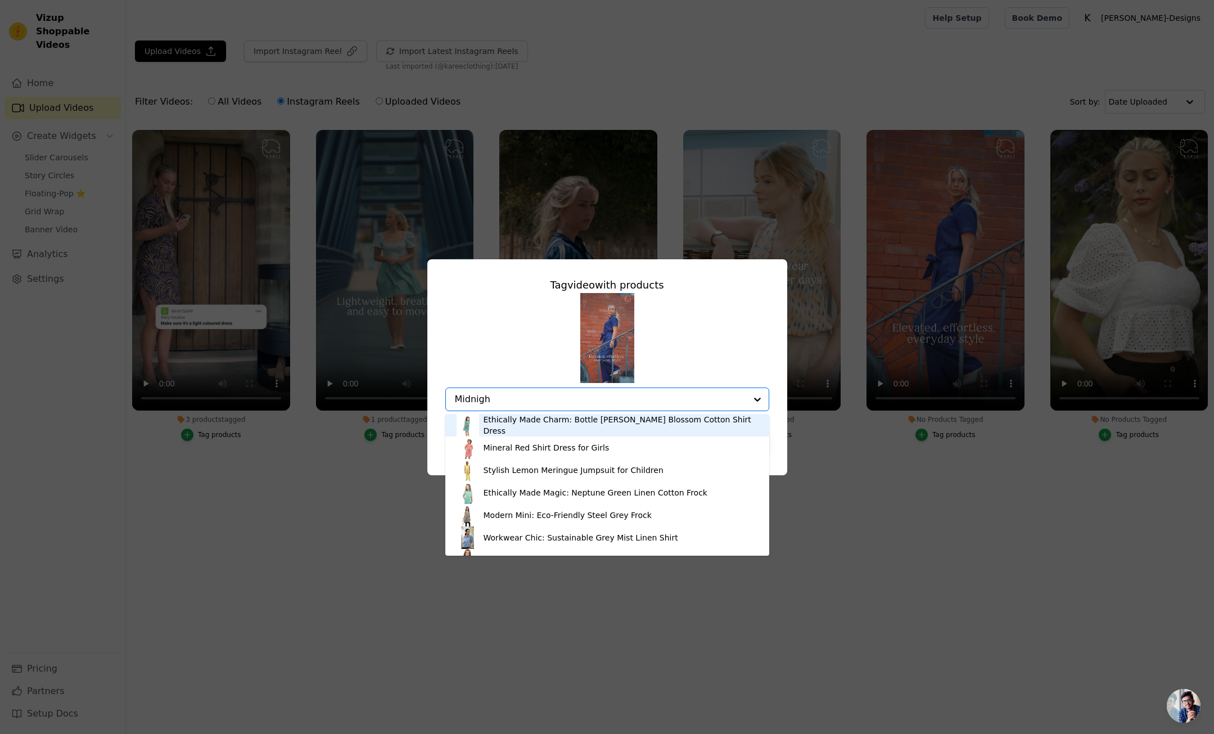
type input "Midnight"
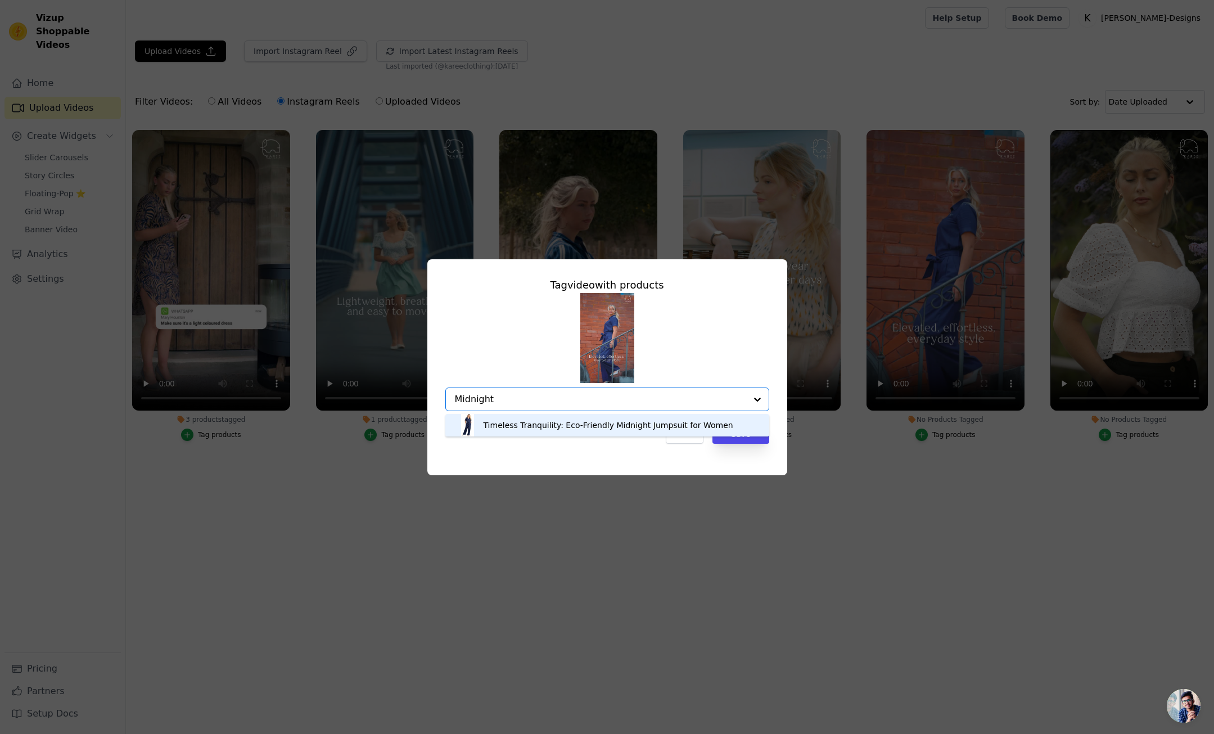
click at [555, 426] on div "Timeless Tranquility: Eco-Friendly Midnight Jumpsuit for Women" at bounding box center [609, 425] width 250 height 11
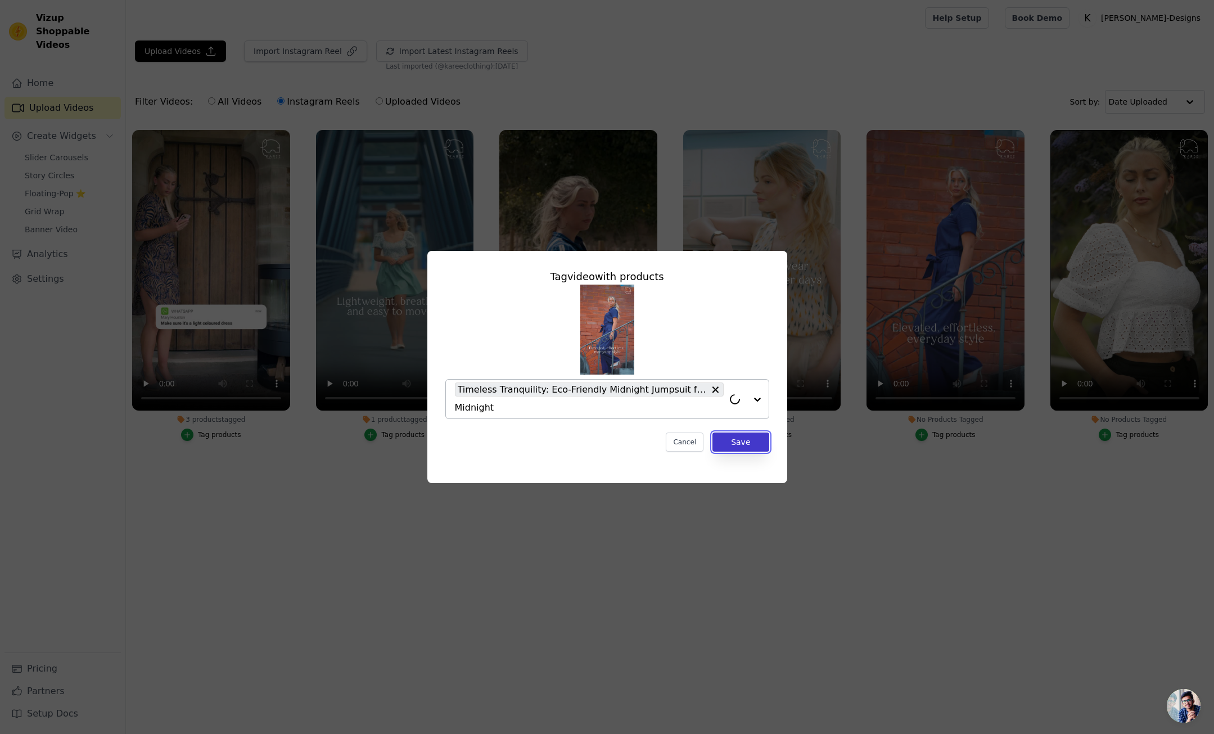
click at [752, 448] on button "Save" at bounding box center [741, 442] width 56 height 19
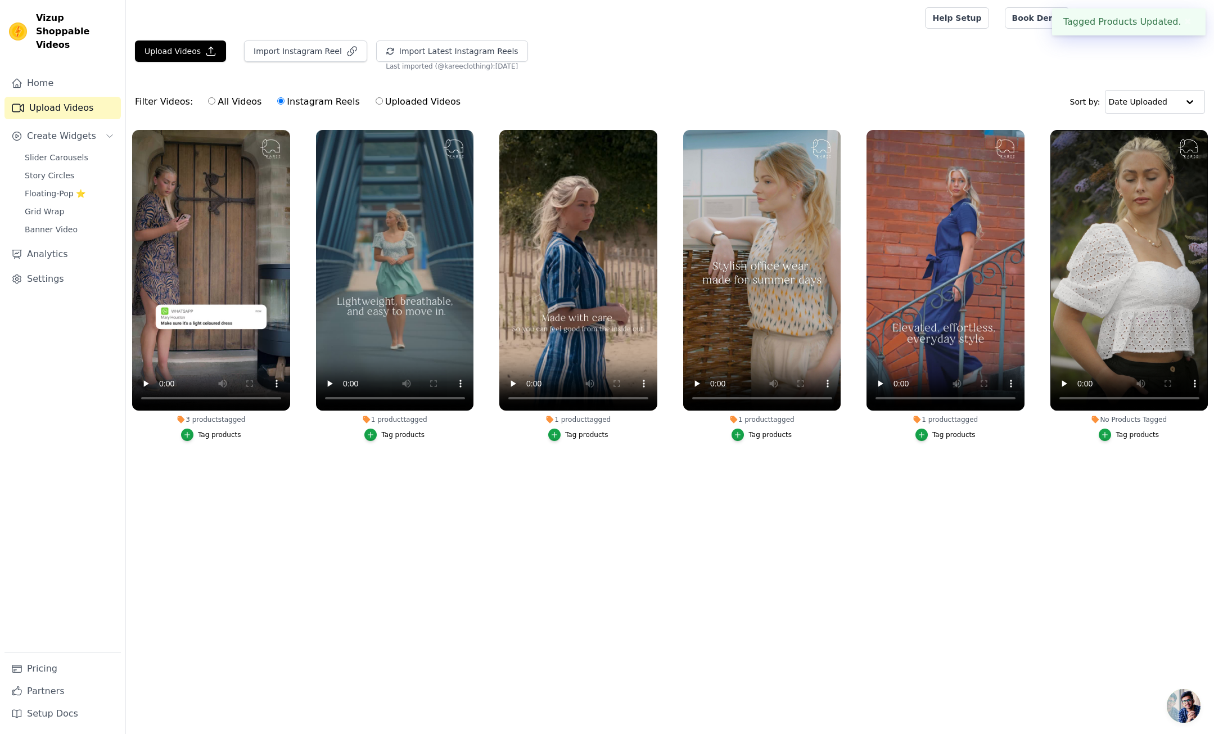
click at [1128, 436] on div "Tag products" at bounding box center [1137, 434] width 43 height 9
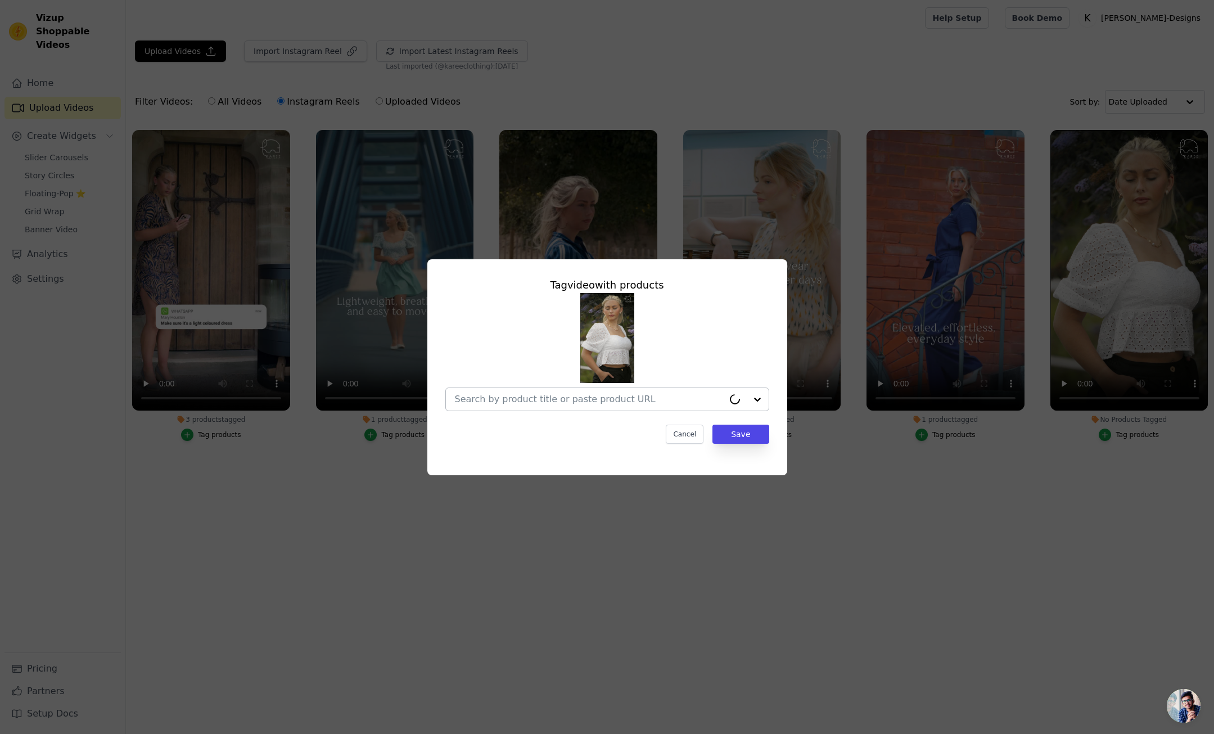
click at [583, 401] on input "No Products Tagged Tag video with products Cancel Save Tag products" at bounding box center [589, 399] width 269 height 11
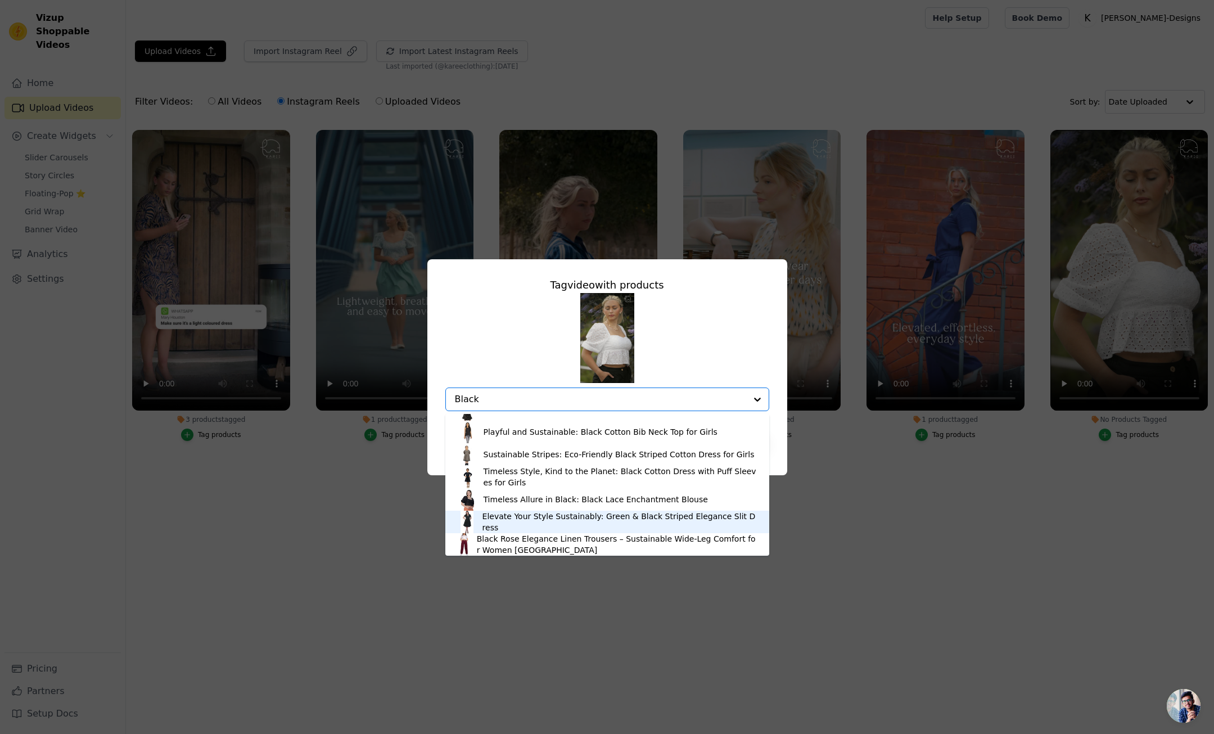
scroll to position [0, 0]
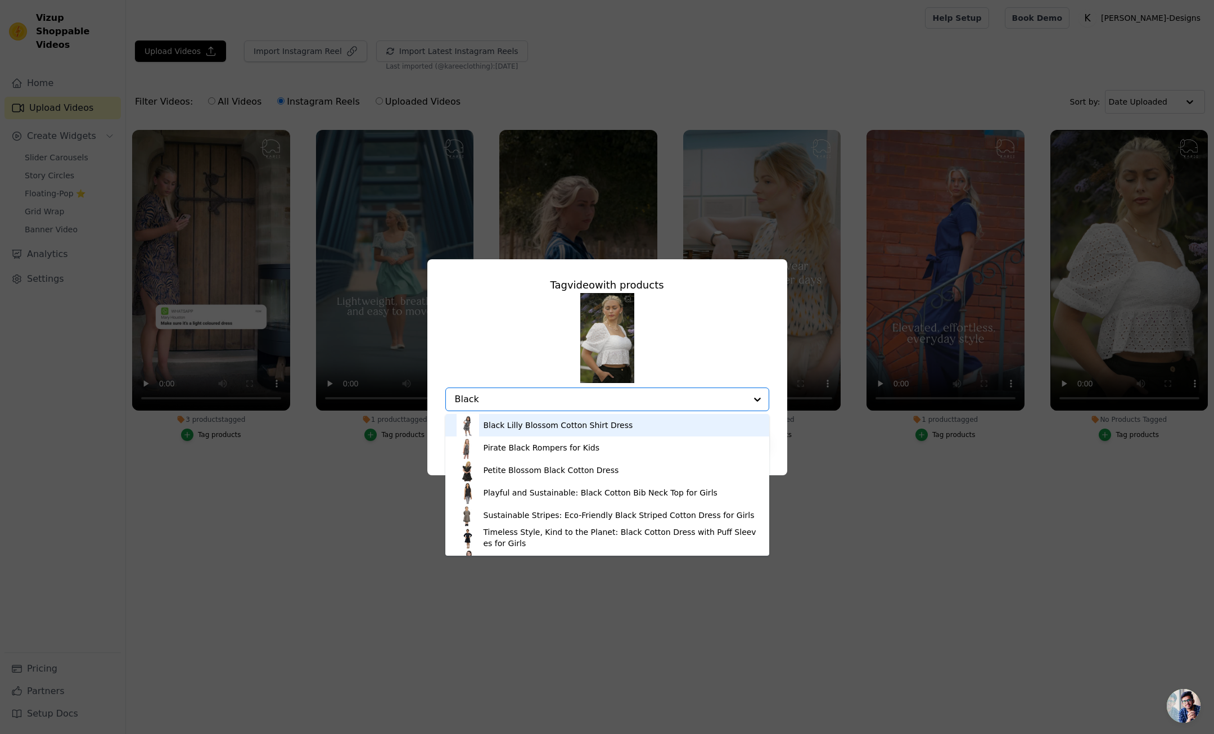
drag, startPoint x: 492, startPoint y: 397, endPoint x: 436, endPoint y: 390, distance: 56.1
click at [436, 390] on div "Tag video with products Black Lilly Blossom Cotton Shirt Dress Pirate Black Rom…" at bounding box center [607, 360] width 342 height 184
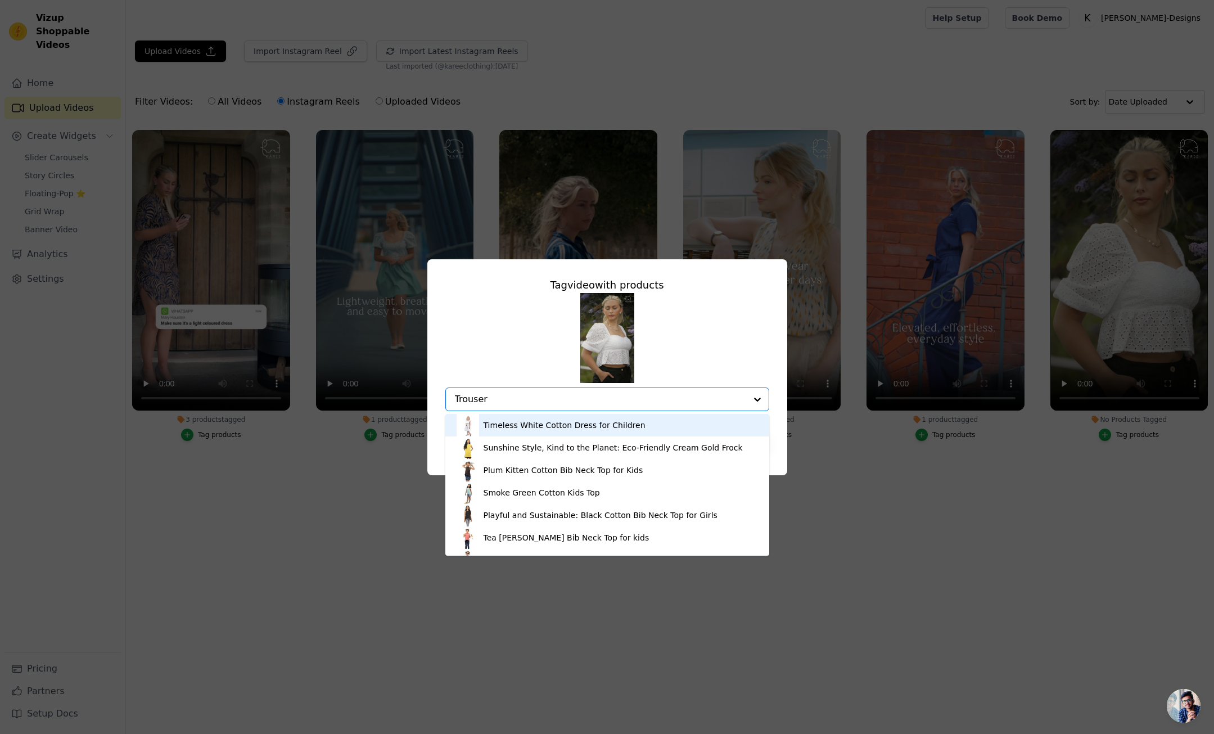
type input "Trousers"
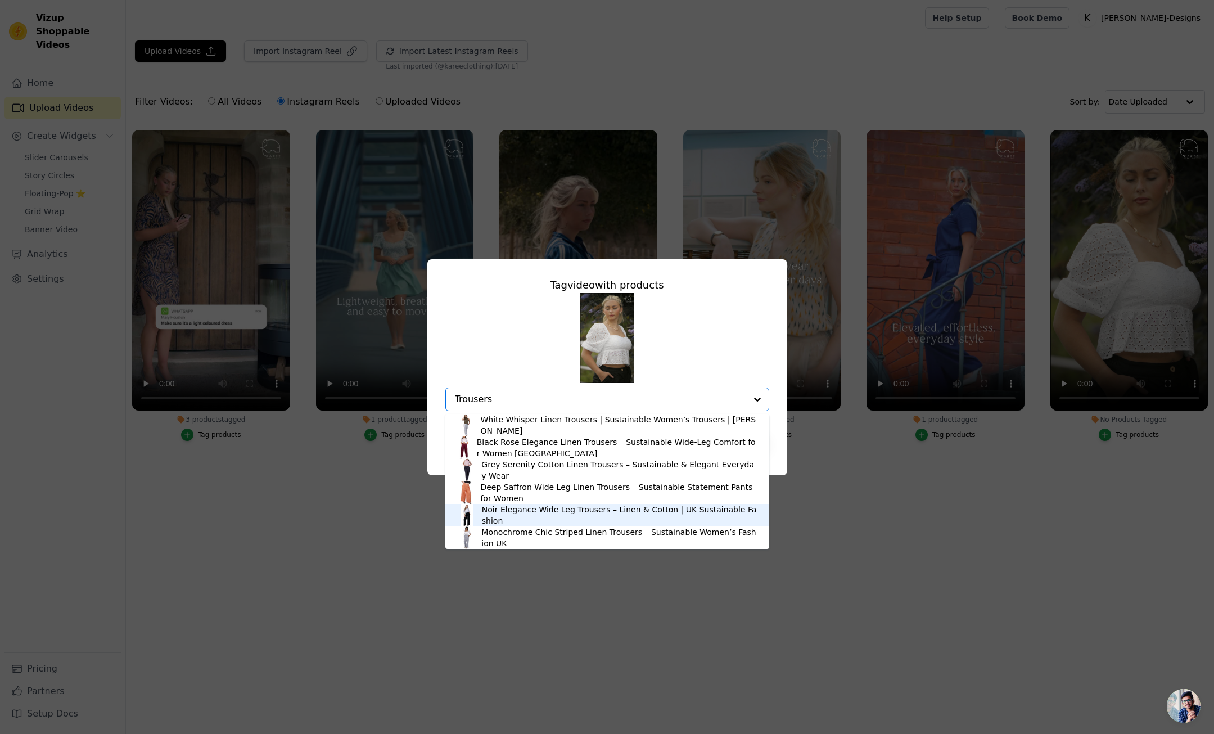
click at [532, 517] on div "Noir Elegance Wide Leg Trousers – Linen & Cotton | UK Sustainable Fashion" at bounding box center [620, 515] width 276 height 22
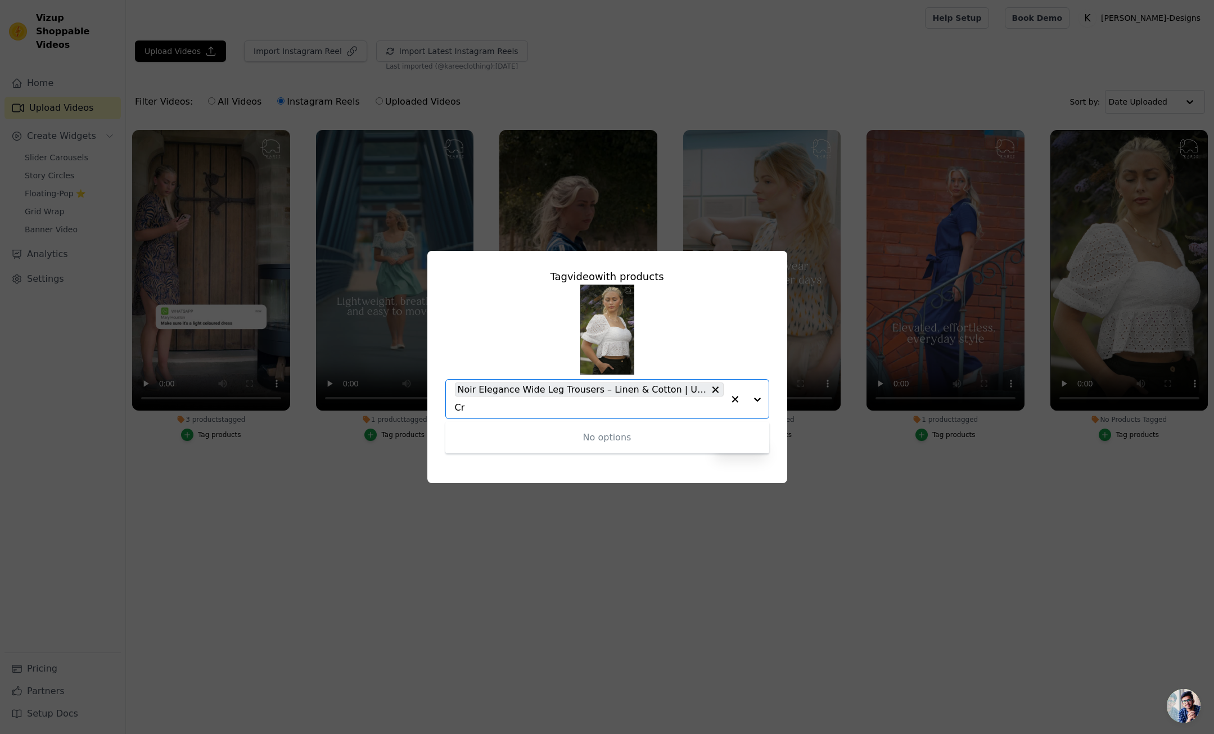
type input "C"
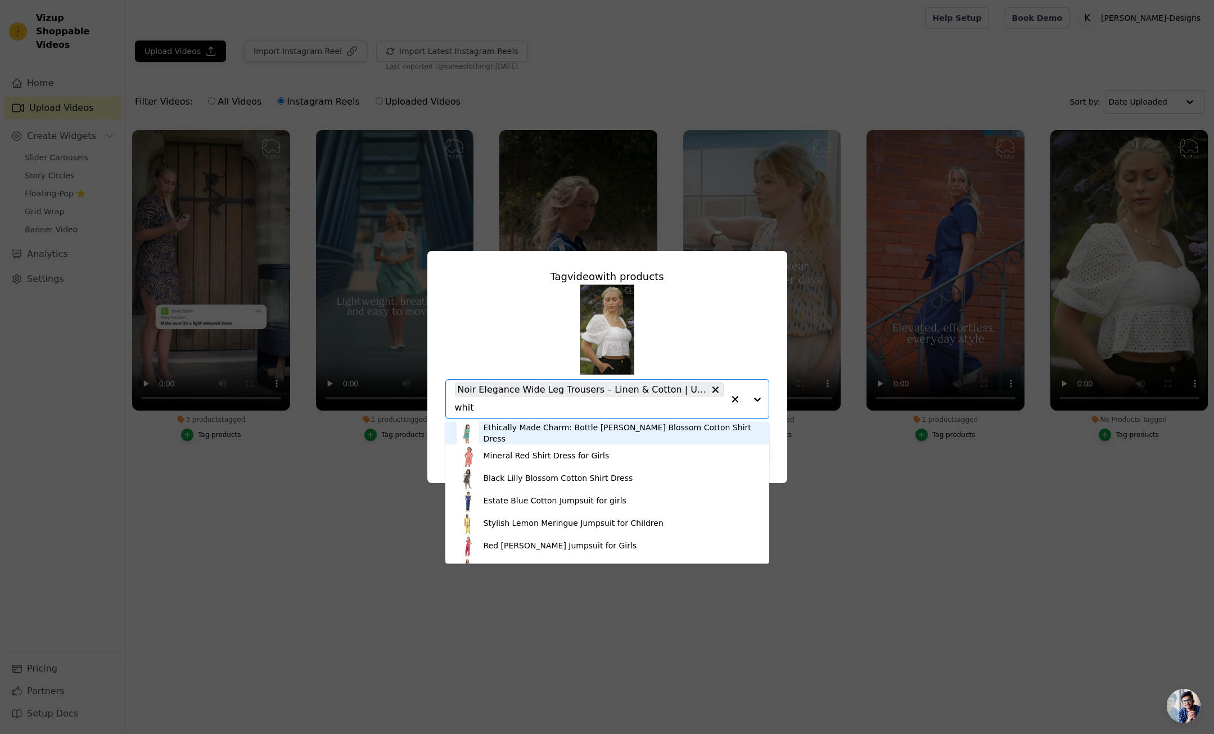
type input "white"
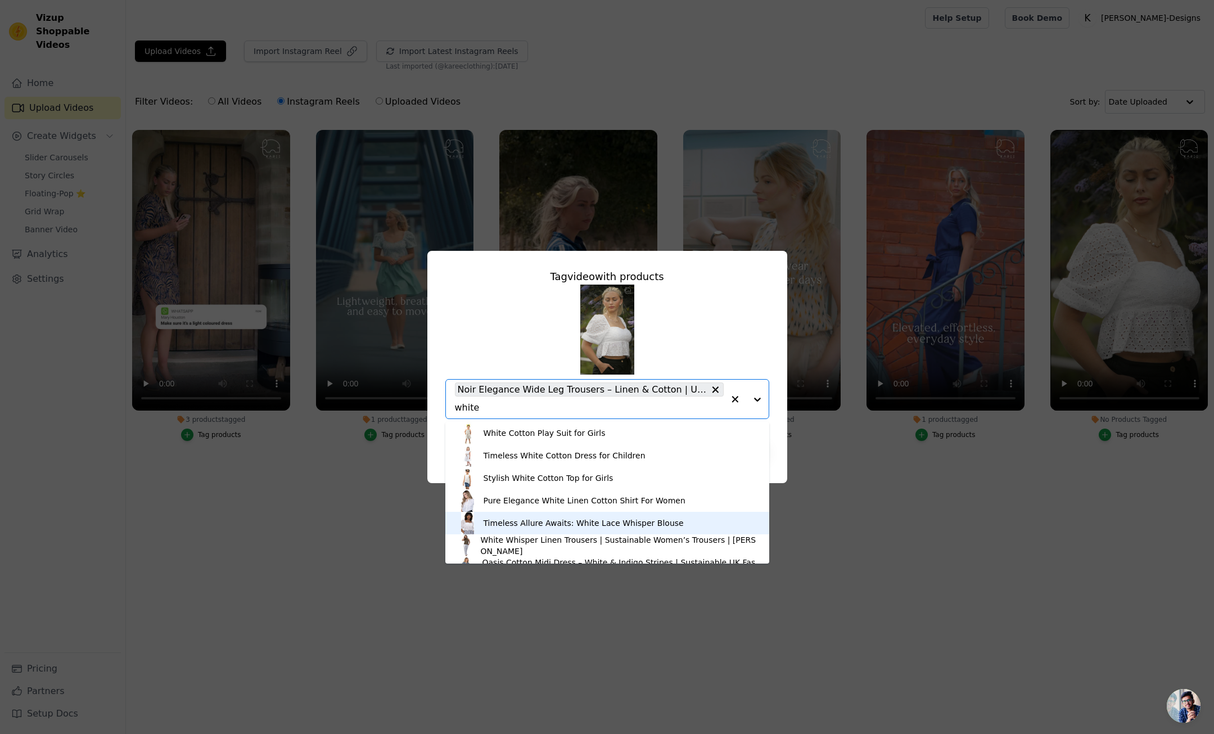
click at [528, 525] on div "Timeless Allure Awaits: White Lace Whisper Blouse" at bounding box center [584, 522] width 200 height 11
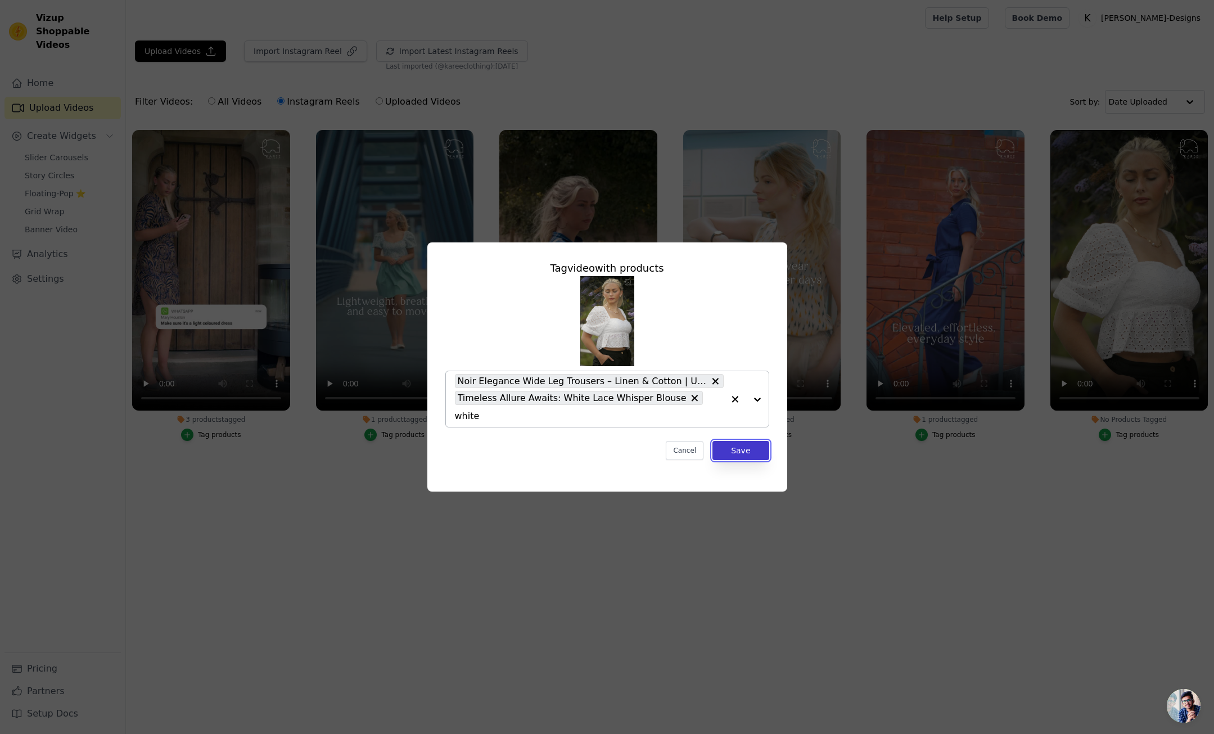
click at [752, 442] on button "Save" at bounding box center [741, 450] width 56 height 19
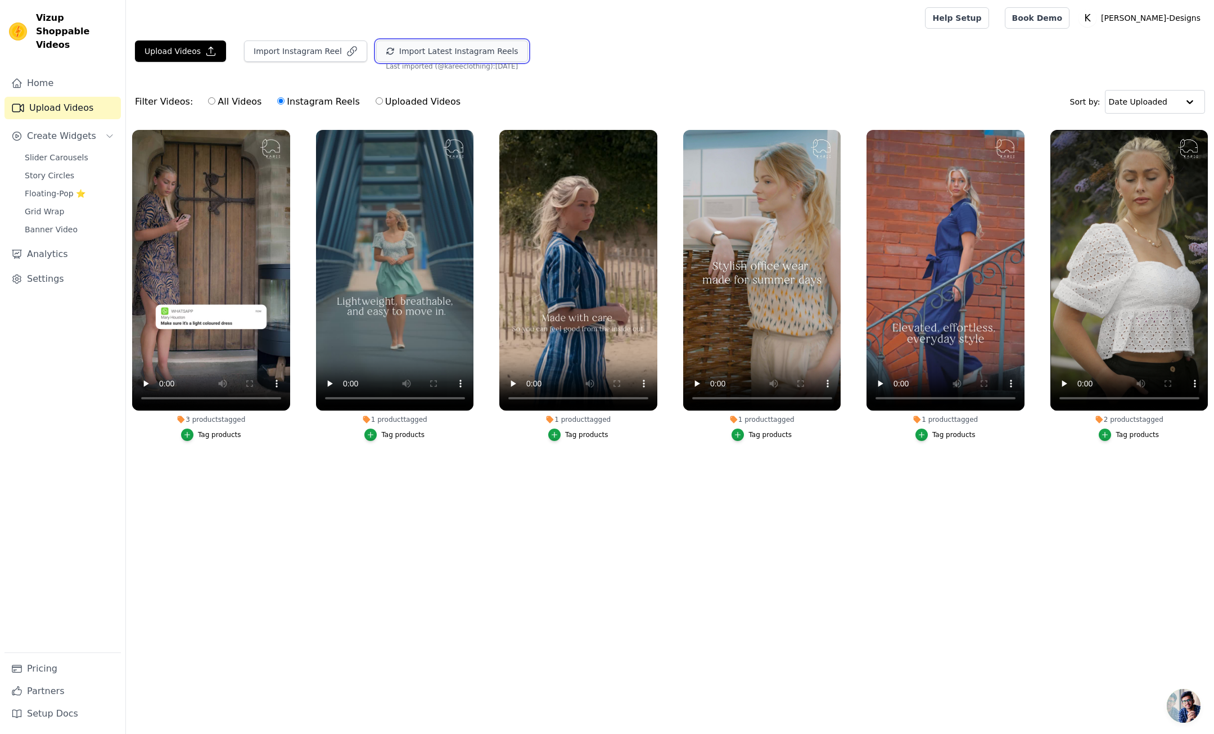
click at [420, 54] on button "Import Latest Instagram Reels" at bounding box center [452, 50] width 152 height 21
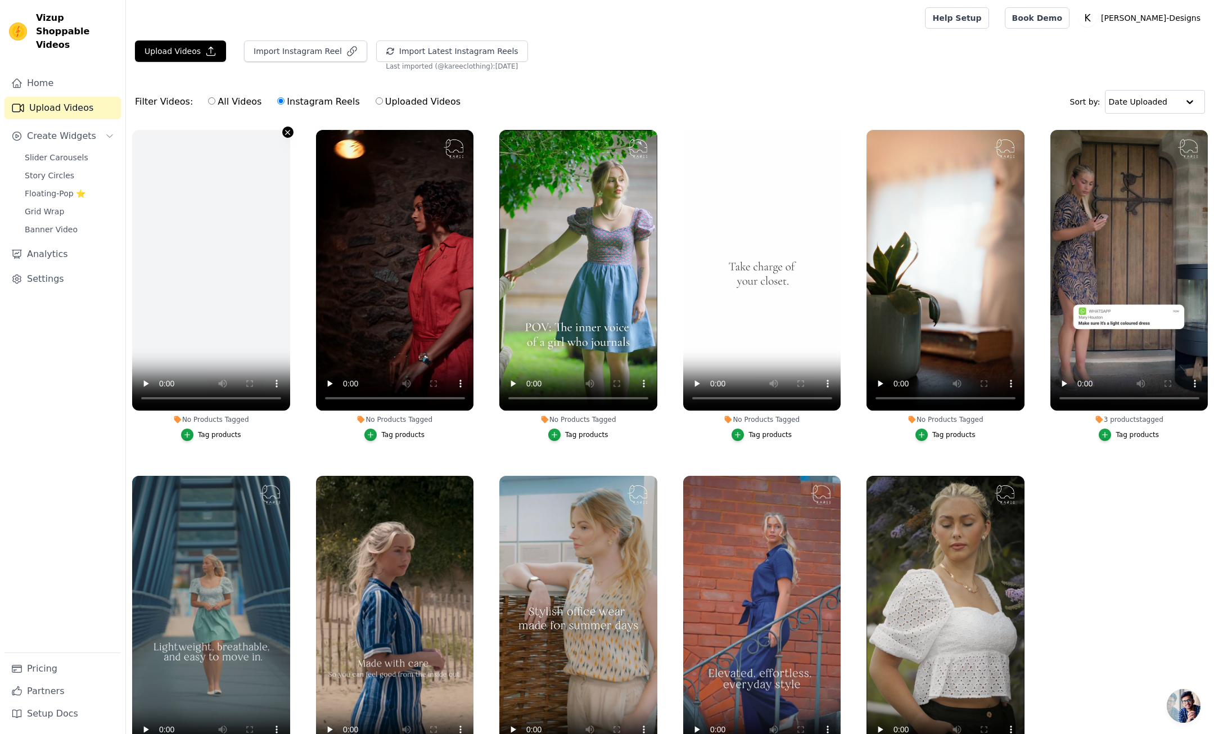
click at [286, 132] on icon "button" at bounding box center [287, 132] width 8 height 8
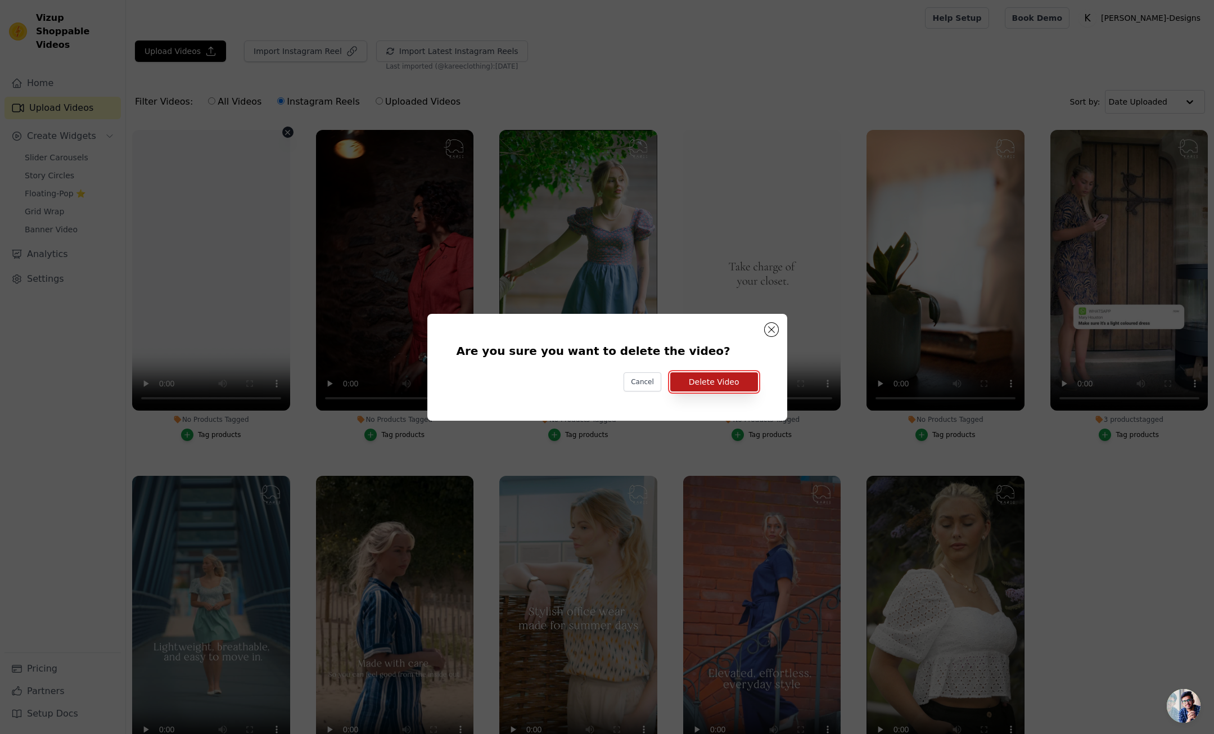
click at [733, 379] on button "Delete Video" at bounding box center [714, 381] width 88 height 19
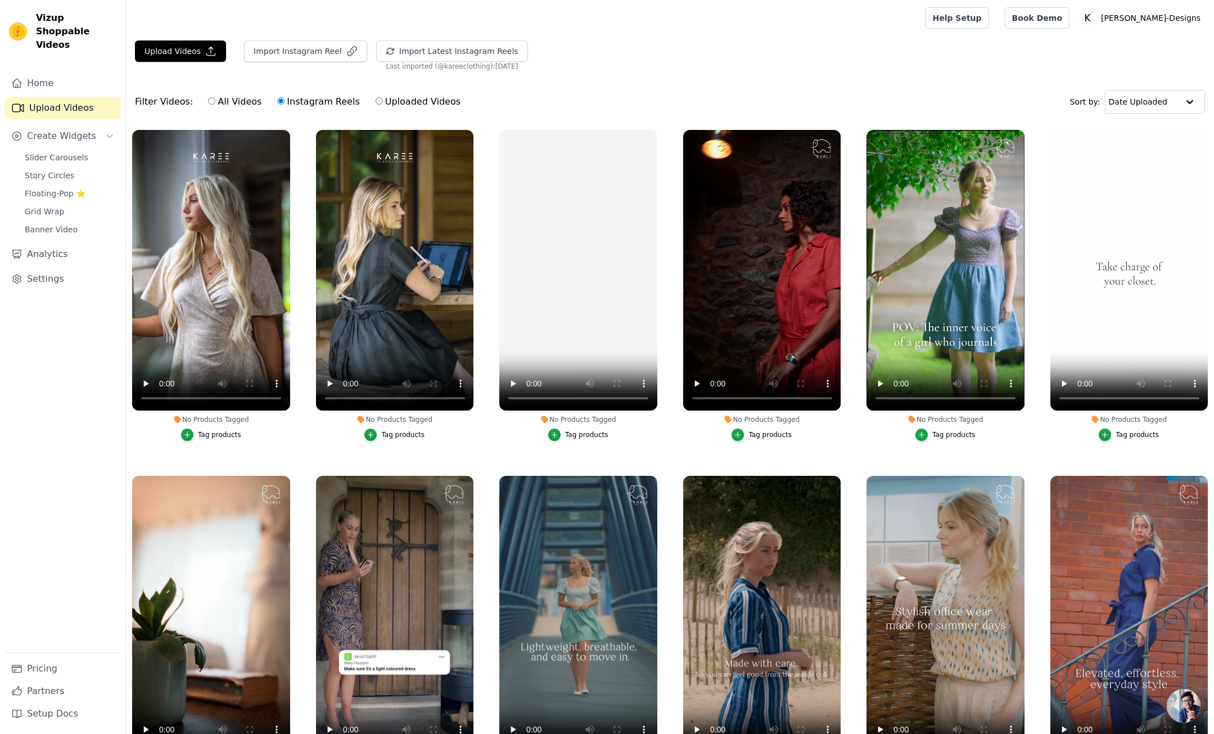
click at [1132, 435] on div "Tag products" at bounding box center [1137, 434] width 43 height 9
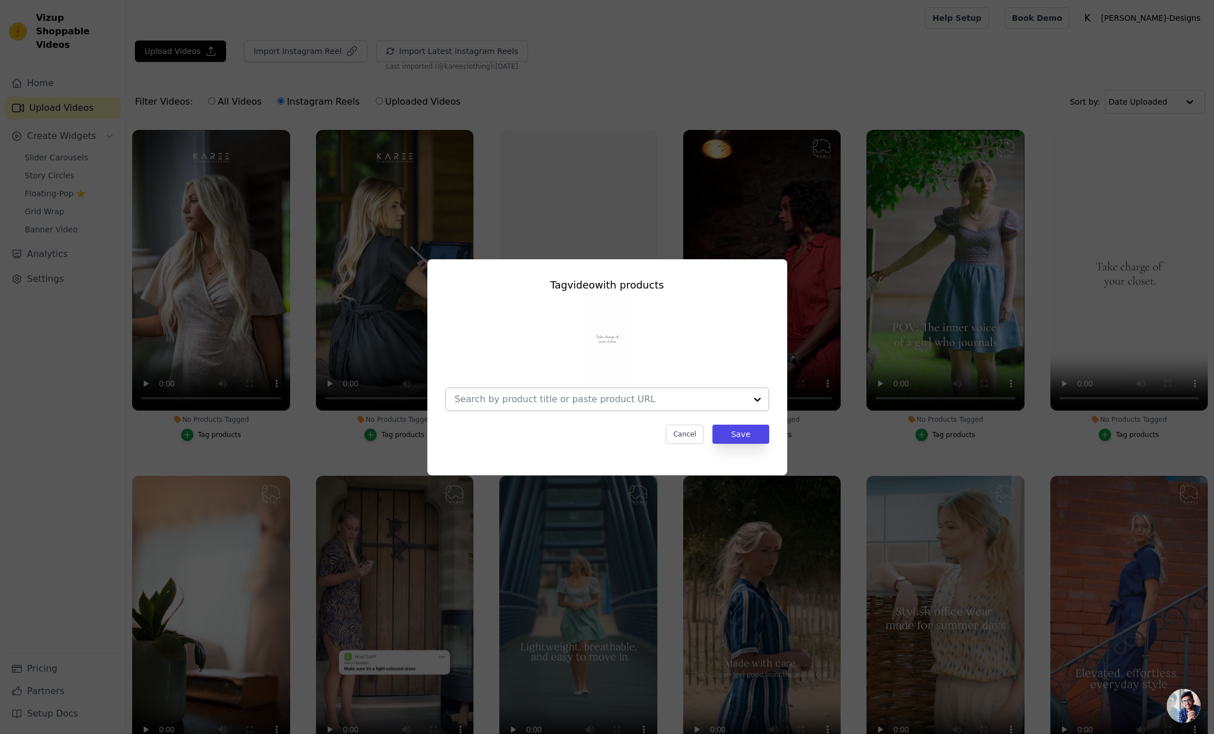
click at [550, 405] on div at bounding box center [600, 399] width 291 height 22
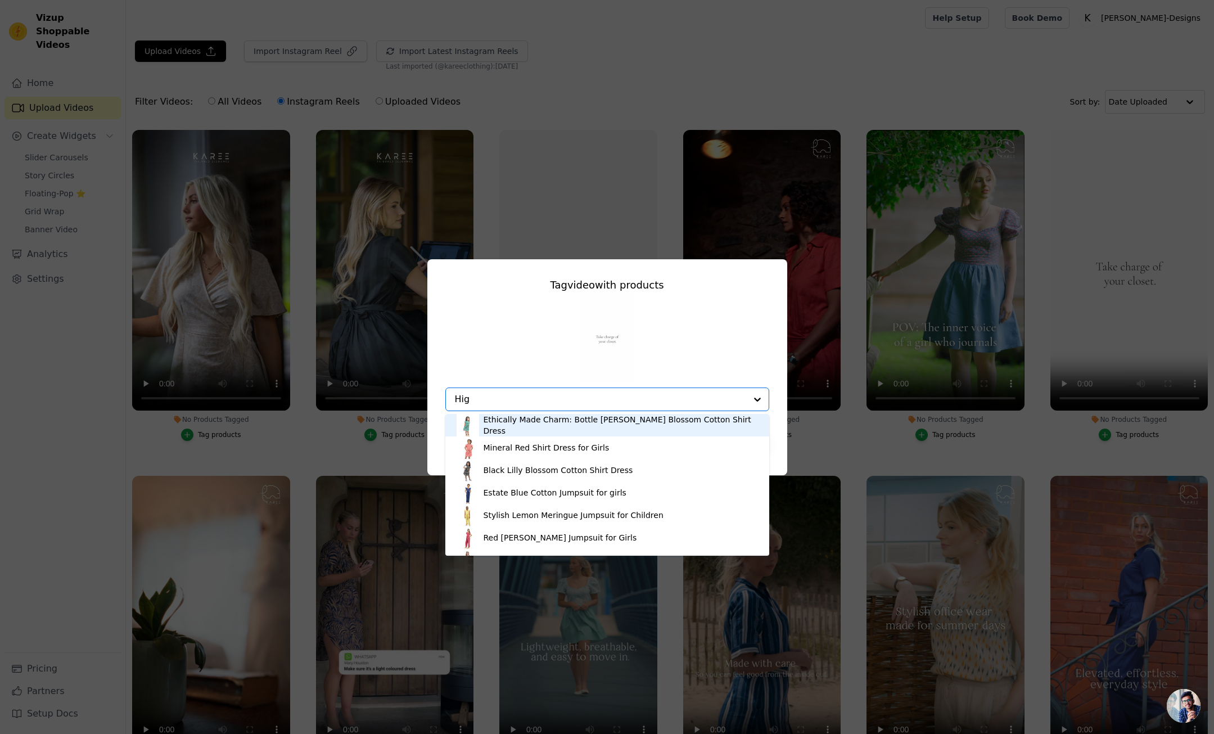
type input "High"
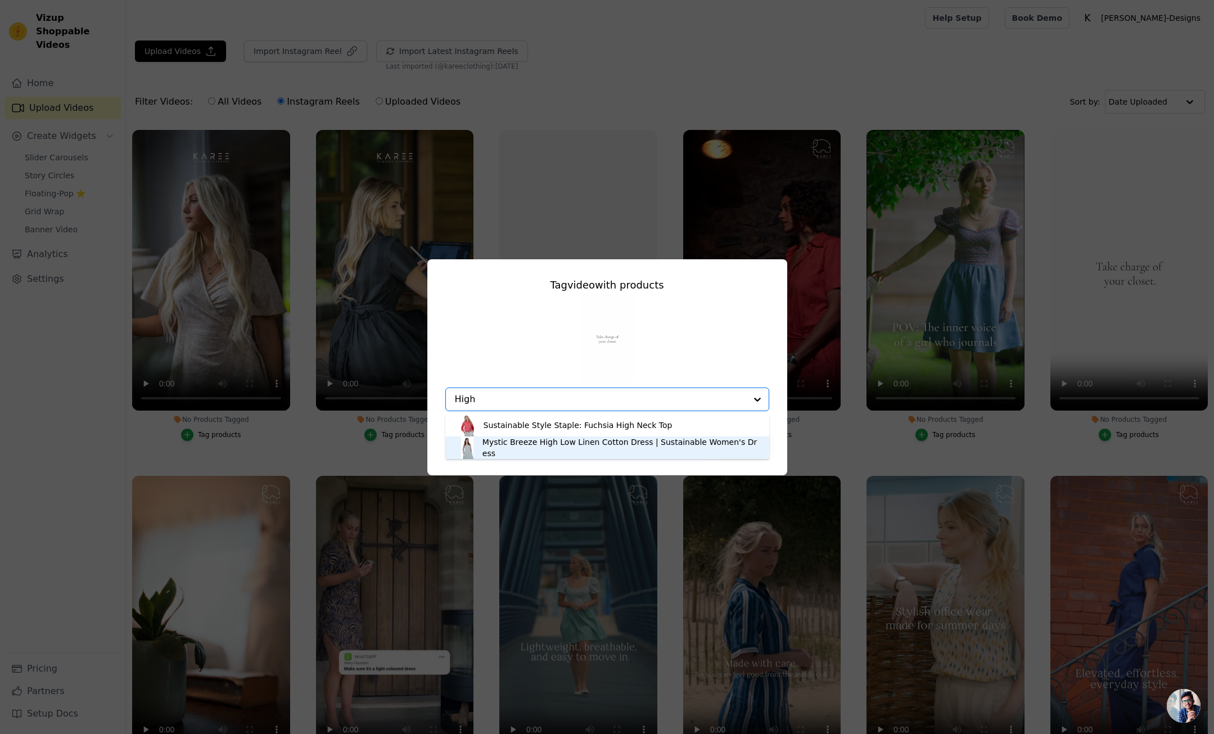
click at [564, 447] on div "Mystic Breeze High Low Linen Cotton Dress | Sustainable Women's Dress" at bounding box center [621, 447] width 276 height 22
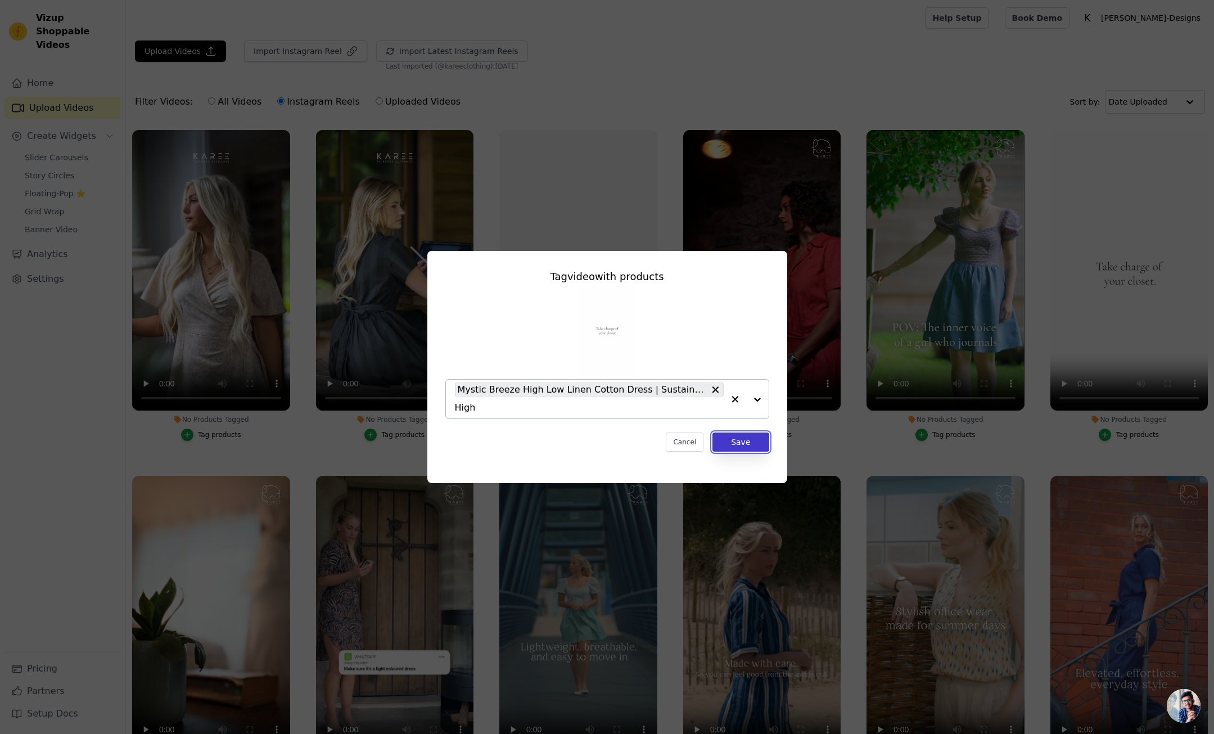
click at [746, 445] on button "Save" at bounding box center [741, 442] width 56 height 19
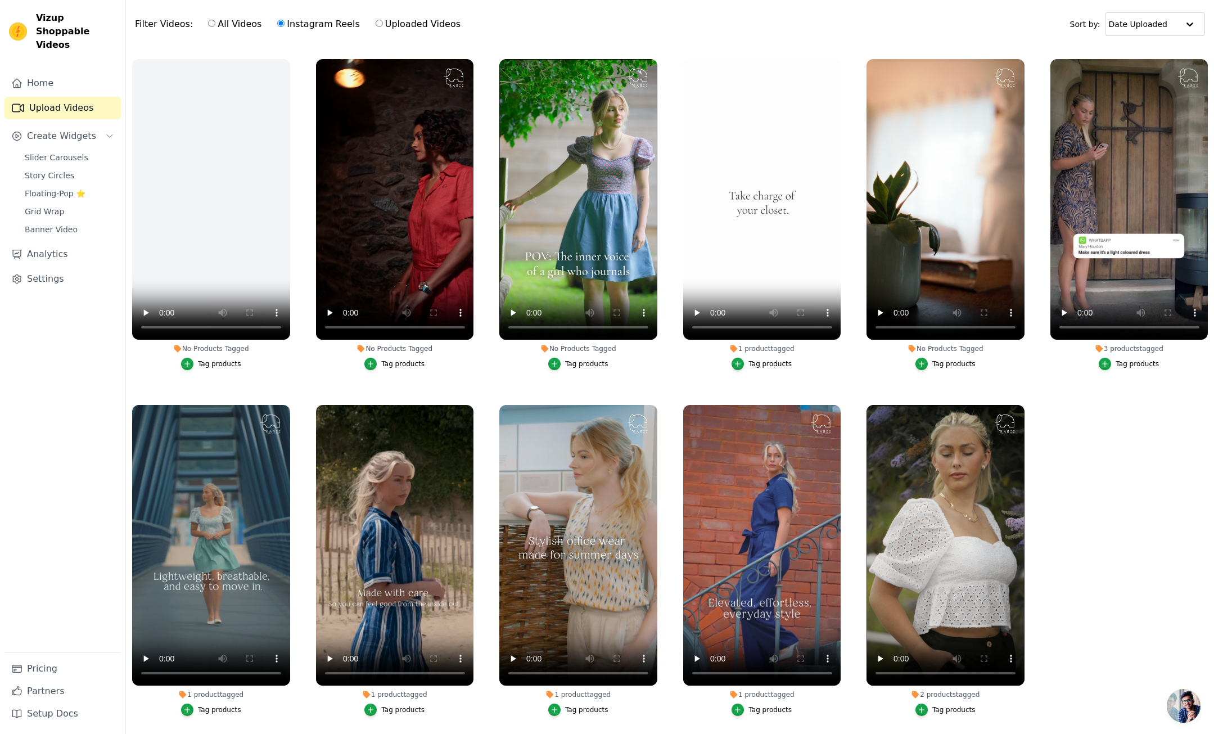
scroll to position [115, 0]
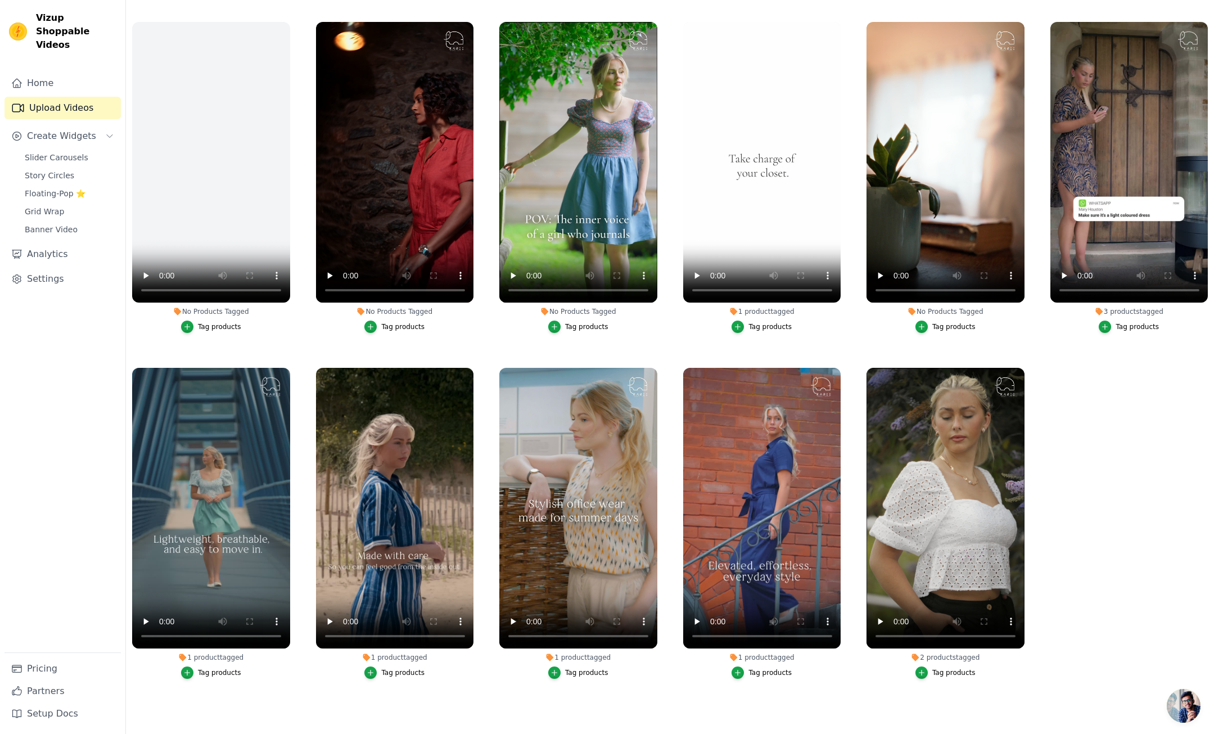
click at [958, 326] on div "Tag products" at bounding box center [954, 326] width 43 height 9
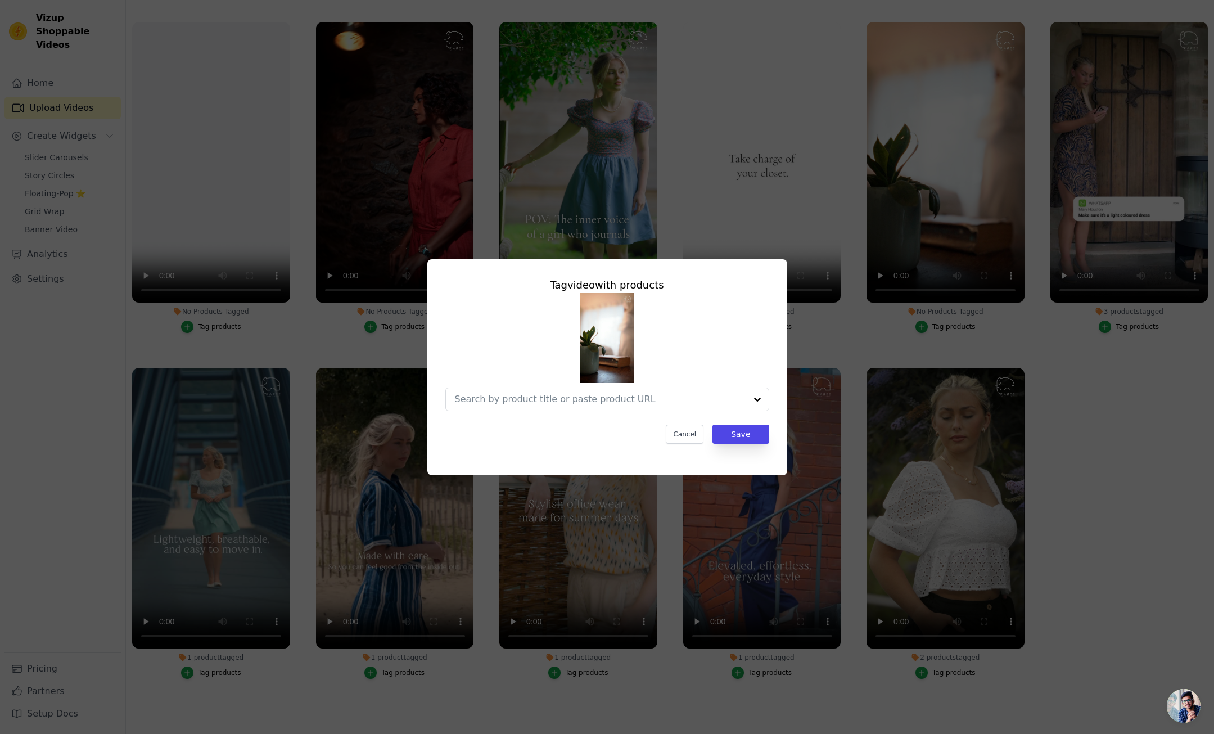
scroll to position [0, 0]
click at [558, 403] on input "No Products Tagged Tag video with products Option undefined, selected. Select i…" at bounding box center [600, 399] width 291 height 11
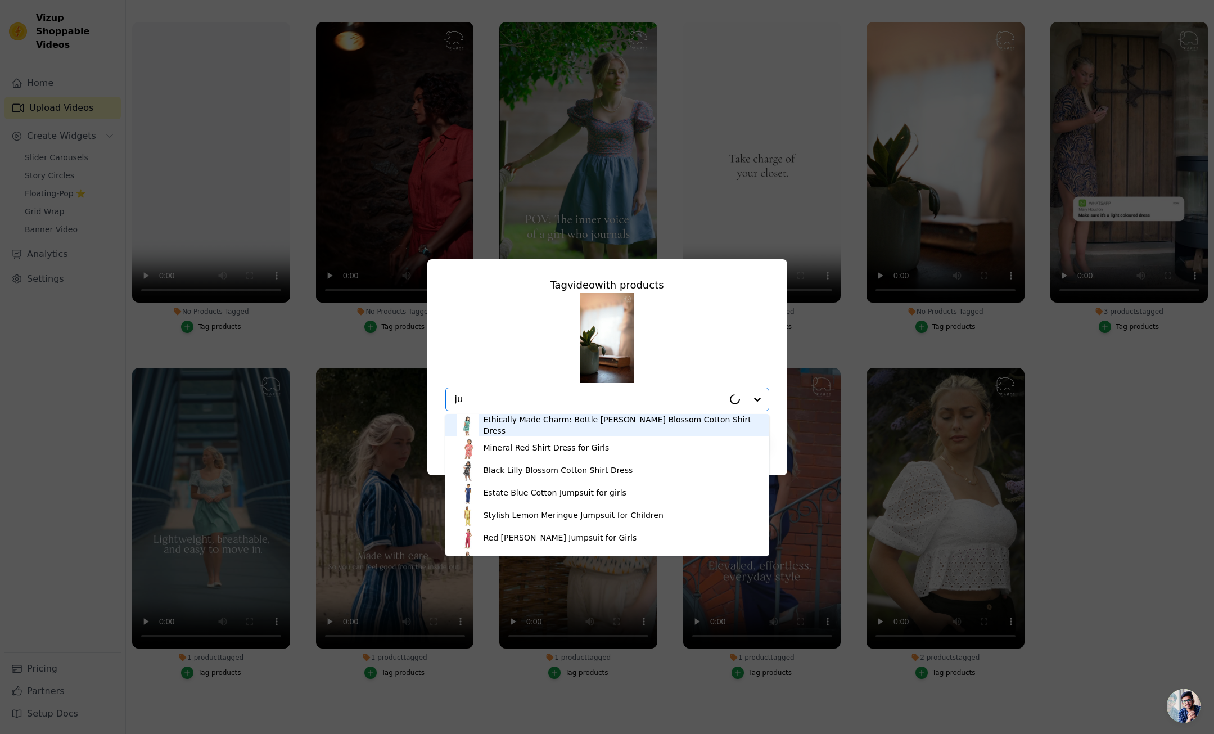
type input "j"
type input "chevron"
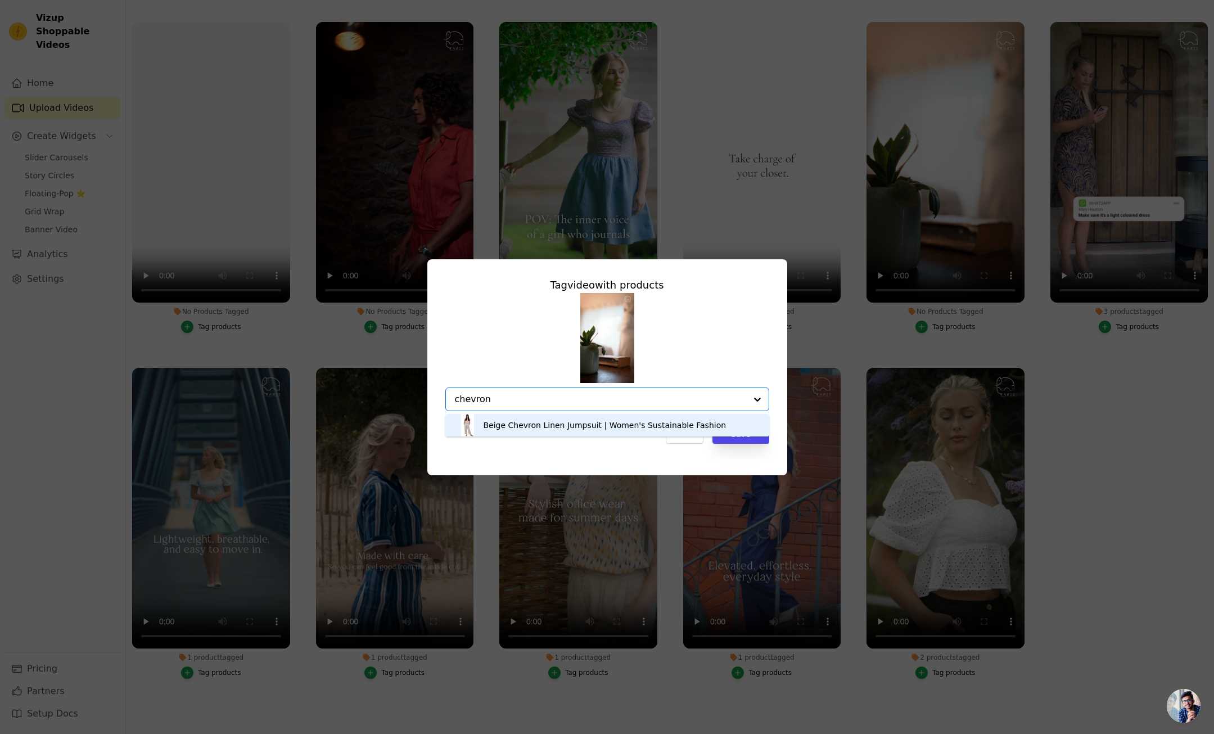
click at [534, 427] on div "Beige Chevron Linen Jumpsuit | Women's Sustainable Fashion" at bounding box center [605, 425] width 243 height 11
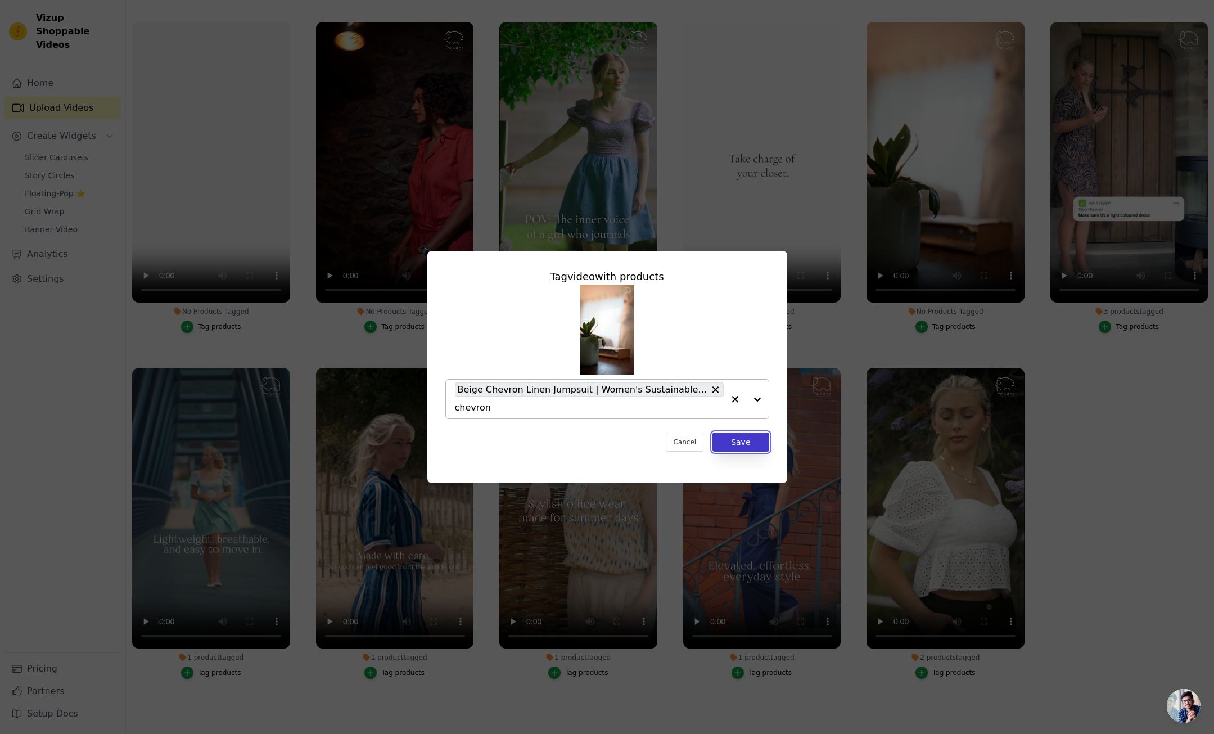
click at [742, 445] on button "Save" at bounding box center [741, 442] width 56 height 19
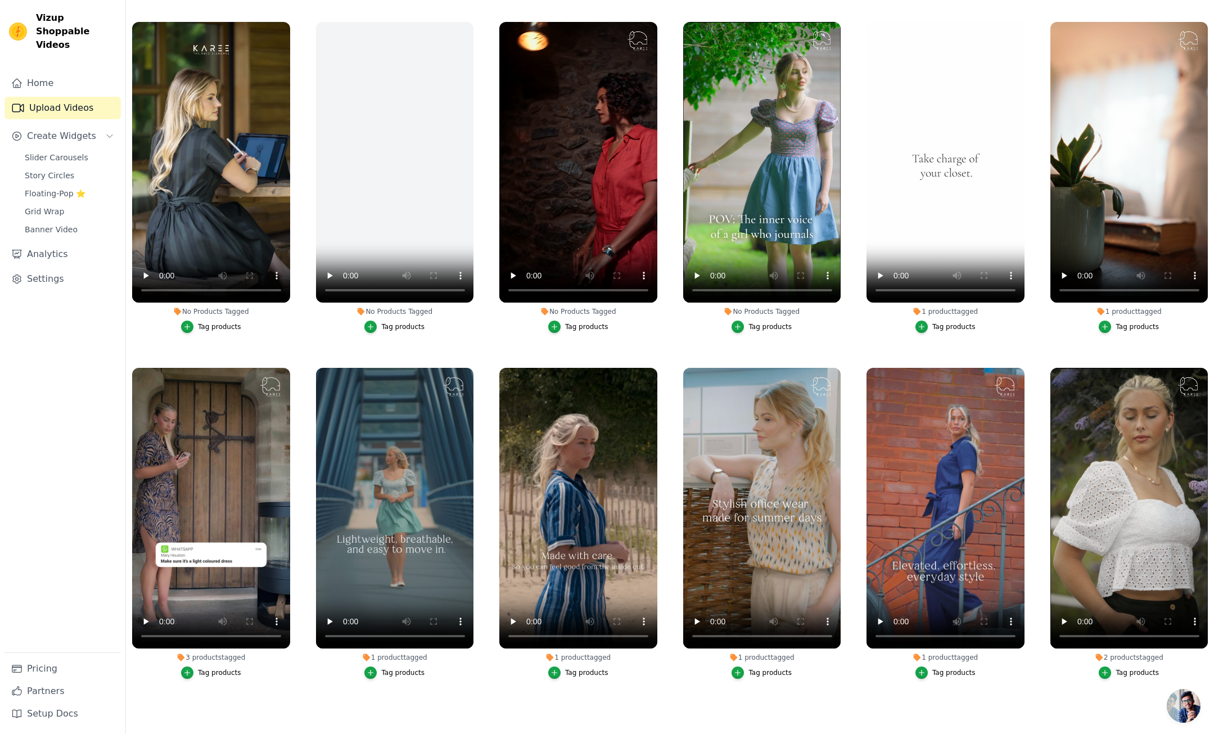
click at [769, 326] on div "Tag products" at bounding box center [770, 326] width 43 height 9
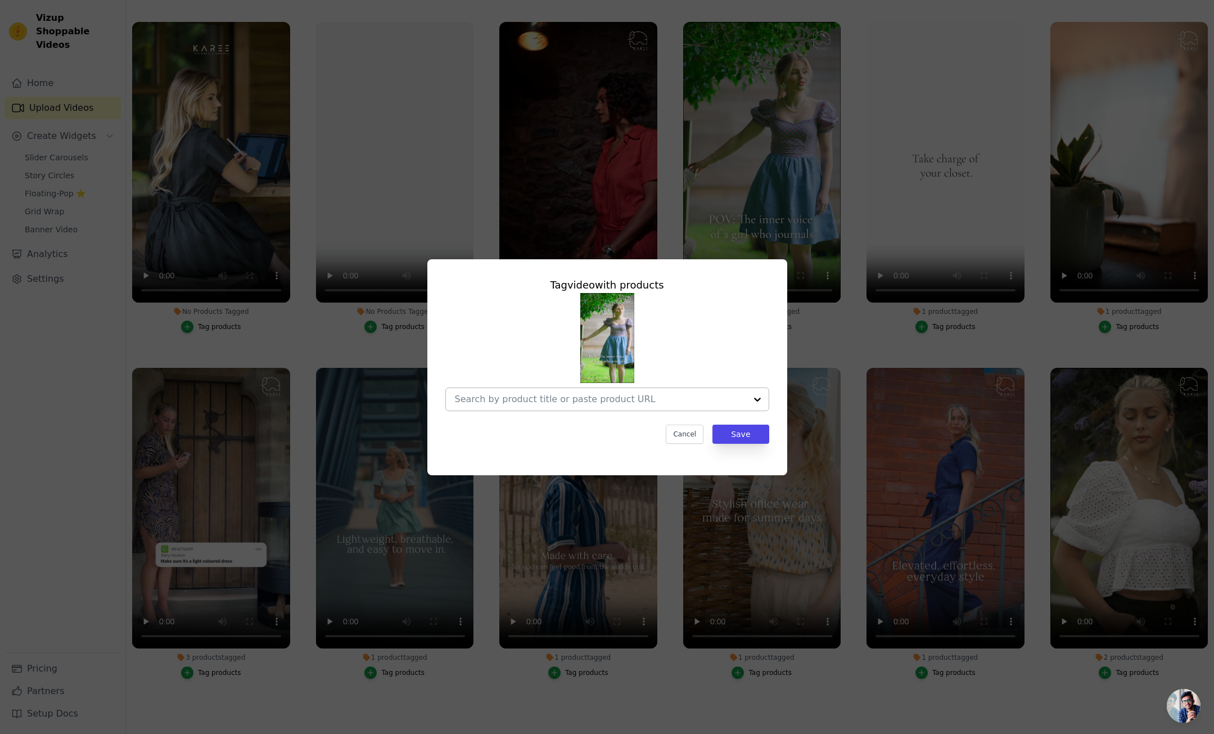
click at [566, 397] on input "No Products Tagged Tag video with products Cancel Save Tag products" at bounding box center [600, 399] width 291 height 11
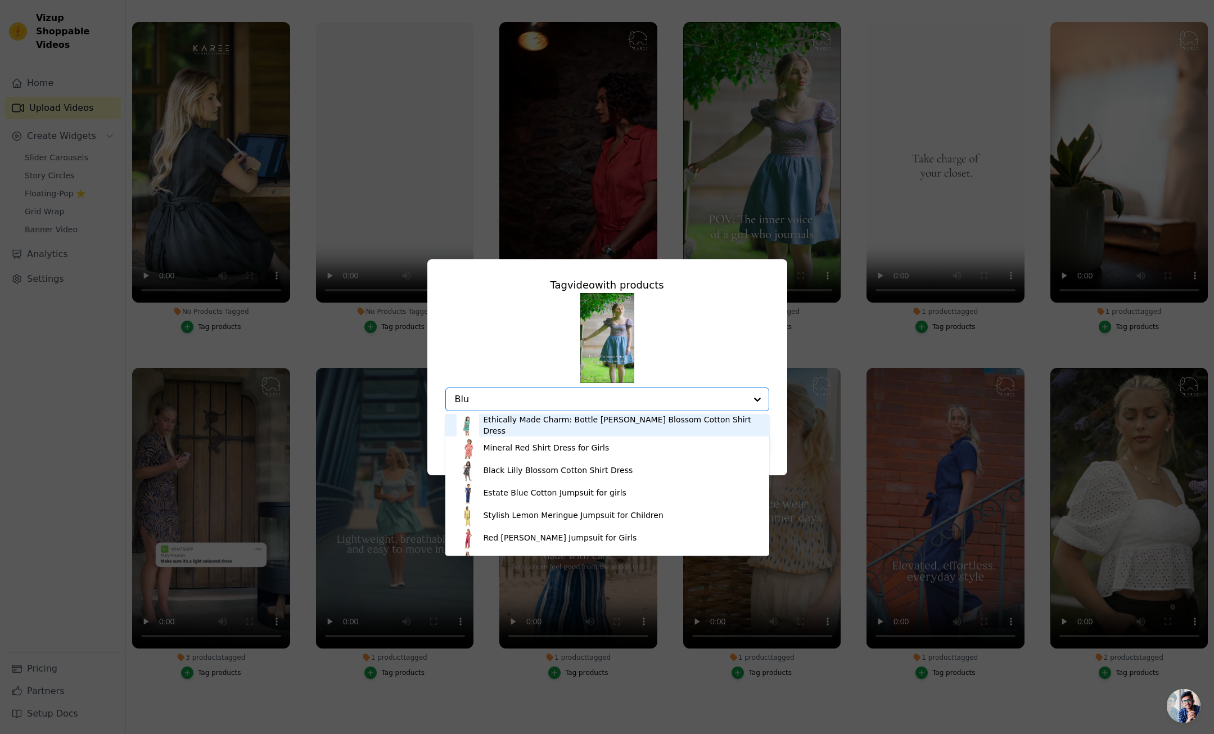
type input "Blue"
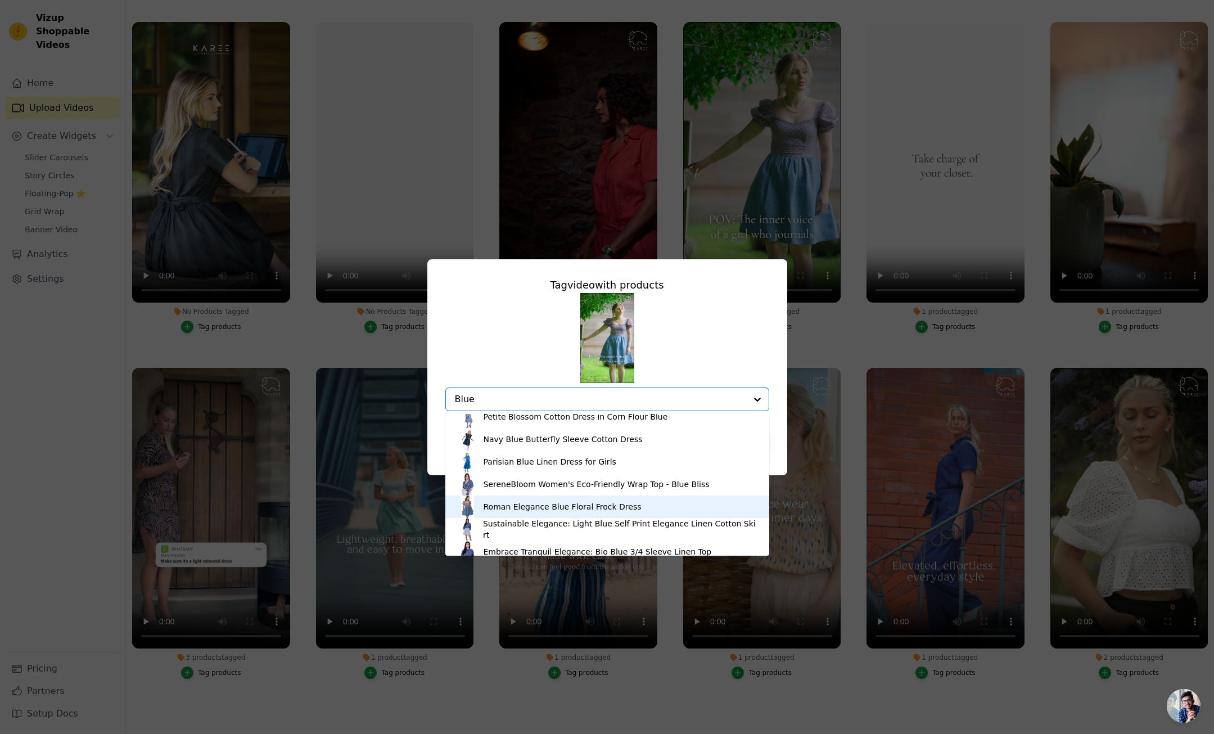
scroll to position [99, 0]
click at [539, 510] on div "Roman Elegance Blue Floral Frock Dress" at bounding box center [563, 506] width 158 height 11
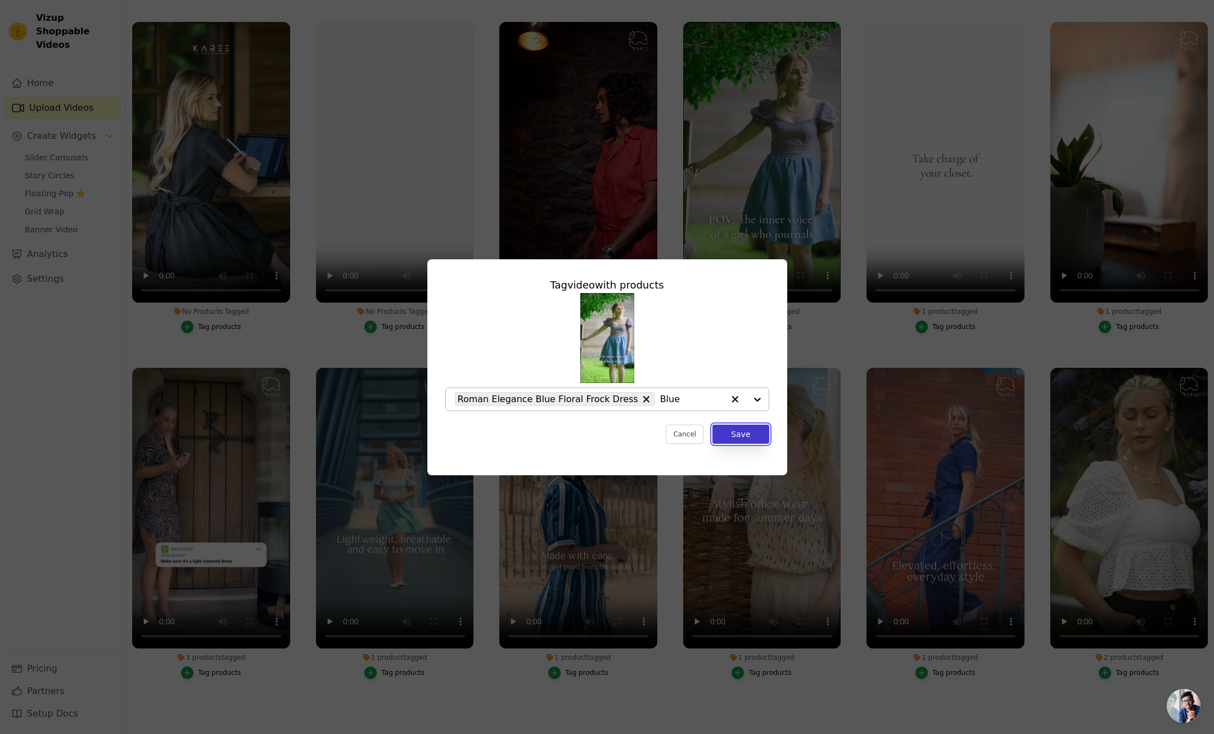
click at [746, 435] on button "Save" at bounding box center [741, 434] width 56 height 19
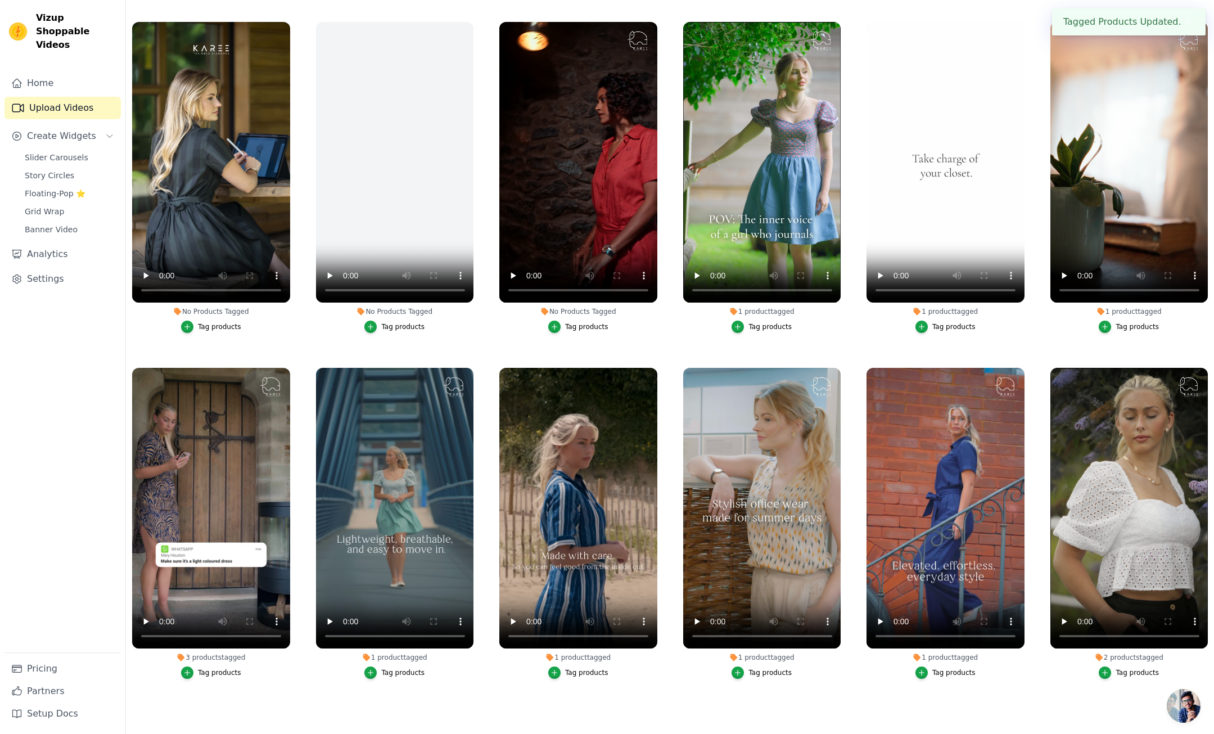
click at [587, 327] on div "Tag products" at bounding box center [586, 326] width 43 height 9
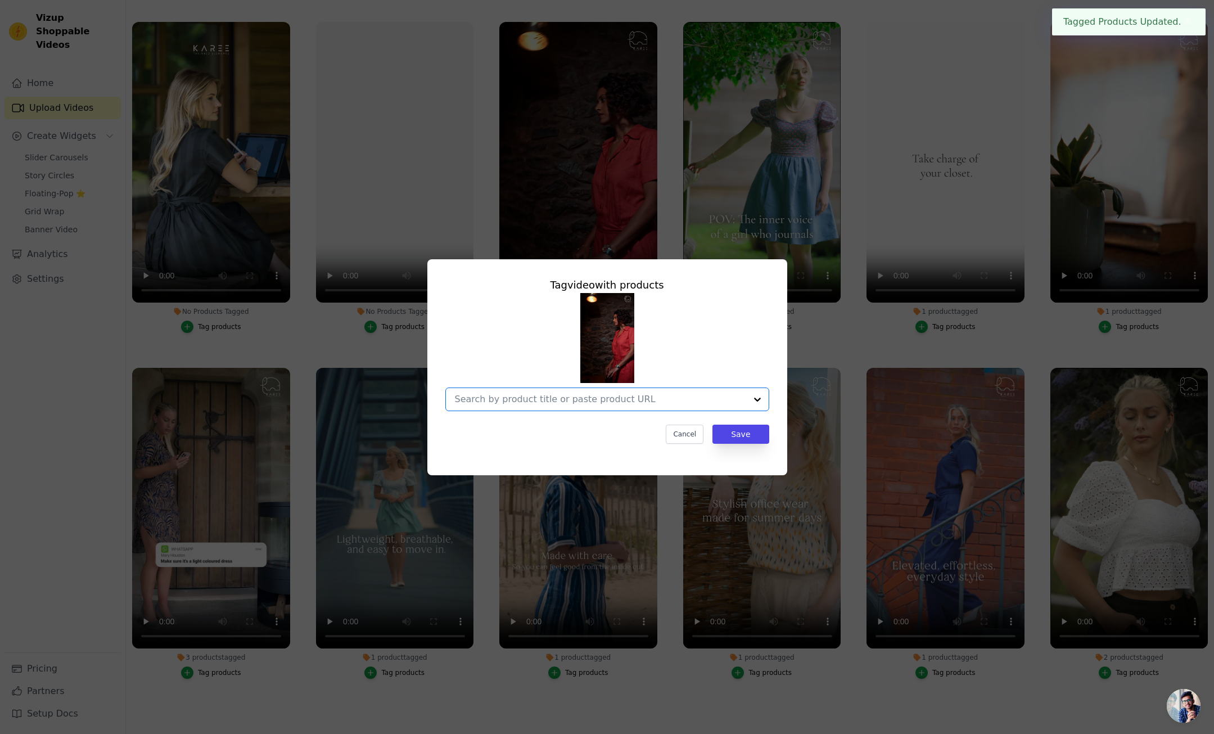
click at [548, 398] on input "No Products Tagged Tag video with products Option undefined, selected. Select i…" at bounding box center [600, 399] width 291 height 11
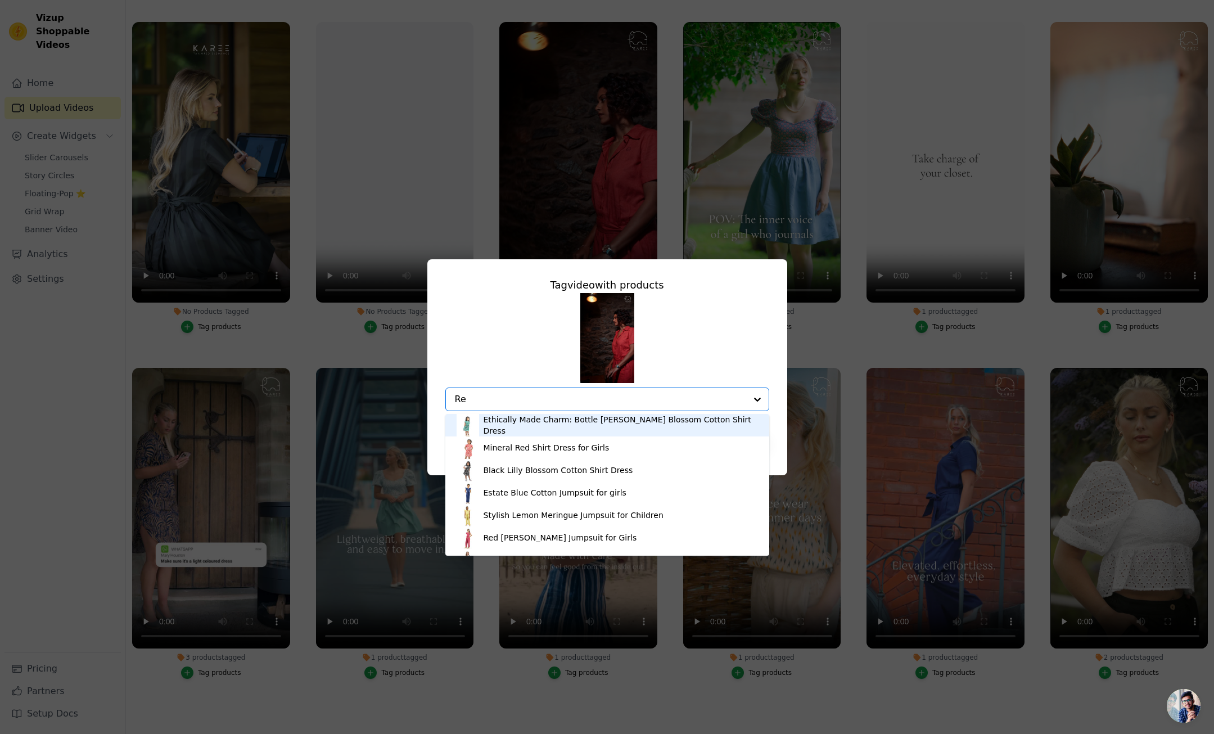
type input "Red"
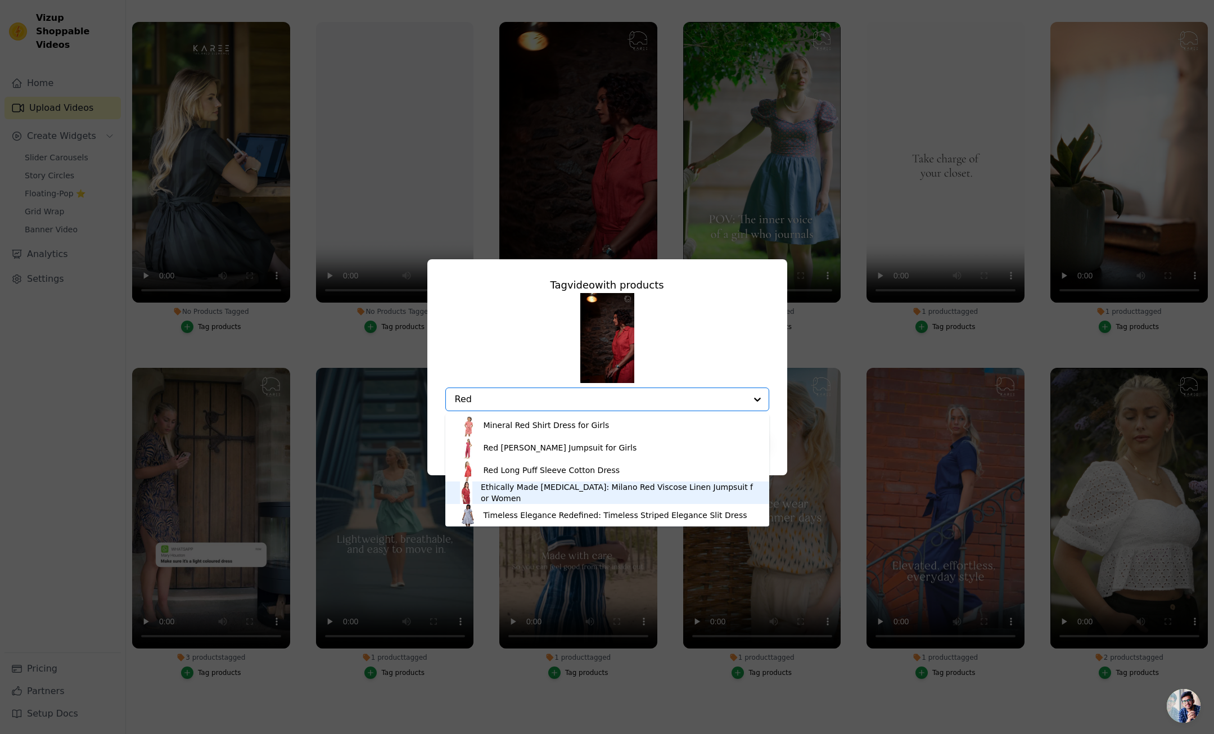
click at [516, 491] on div "Ethically Made Muse: Milano Red Viscose Linen Jumpsuit for Women" at bounding box center [619, 492] width 277 height 22
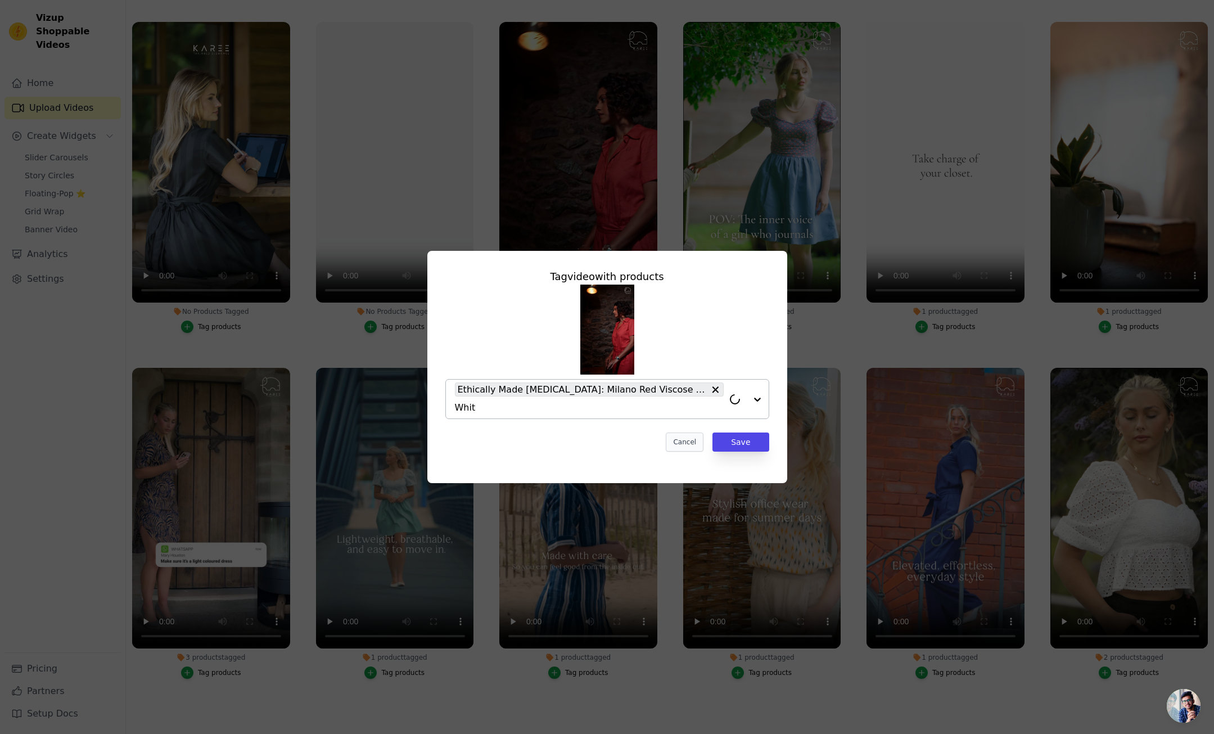
type input "White"
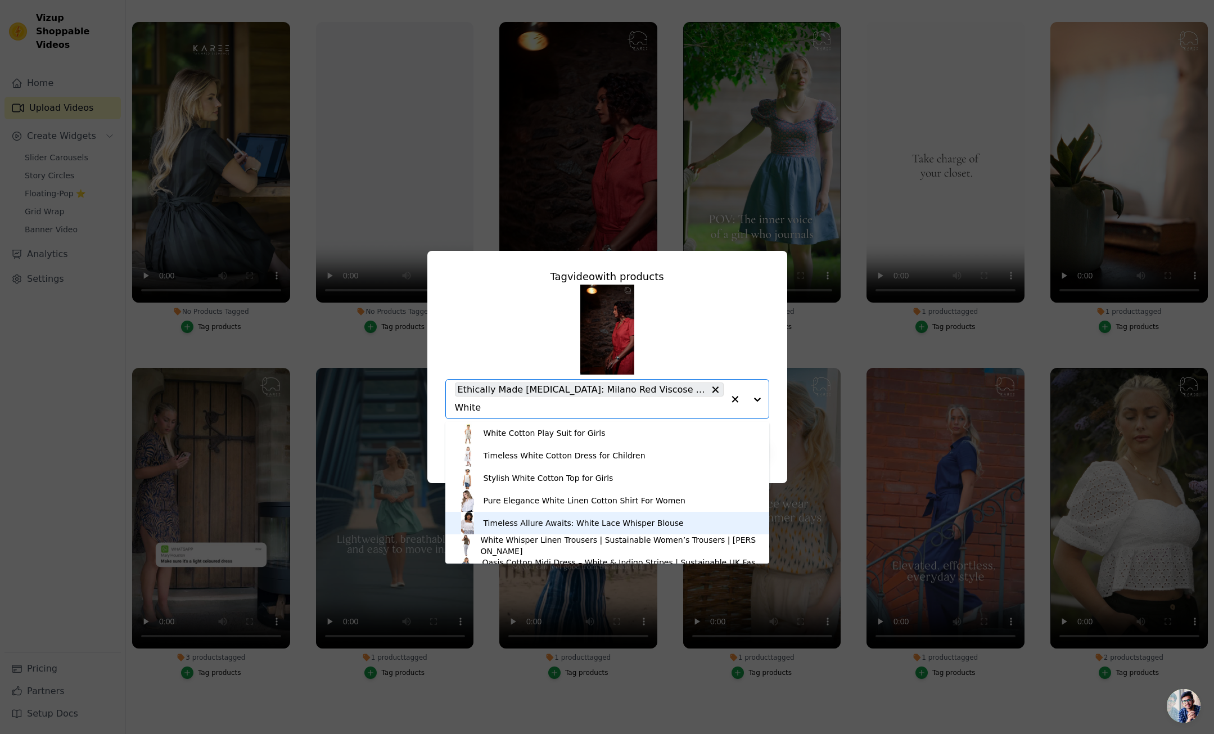
click at [521, 521] on div "Timeless Allure Awaits: White Lace Whisper Blouse" at bounding box center [584, 522] width 200 height 11
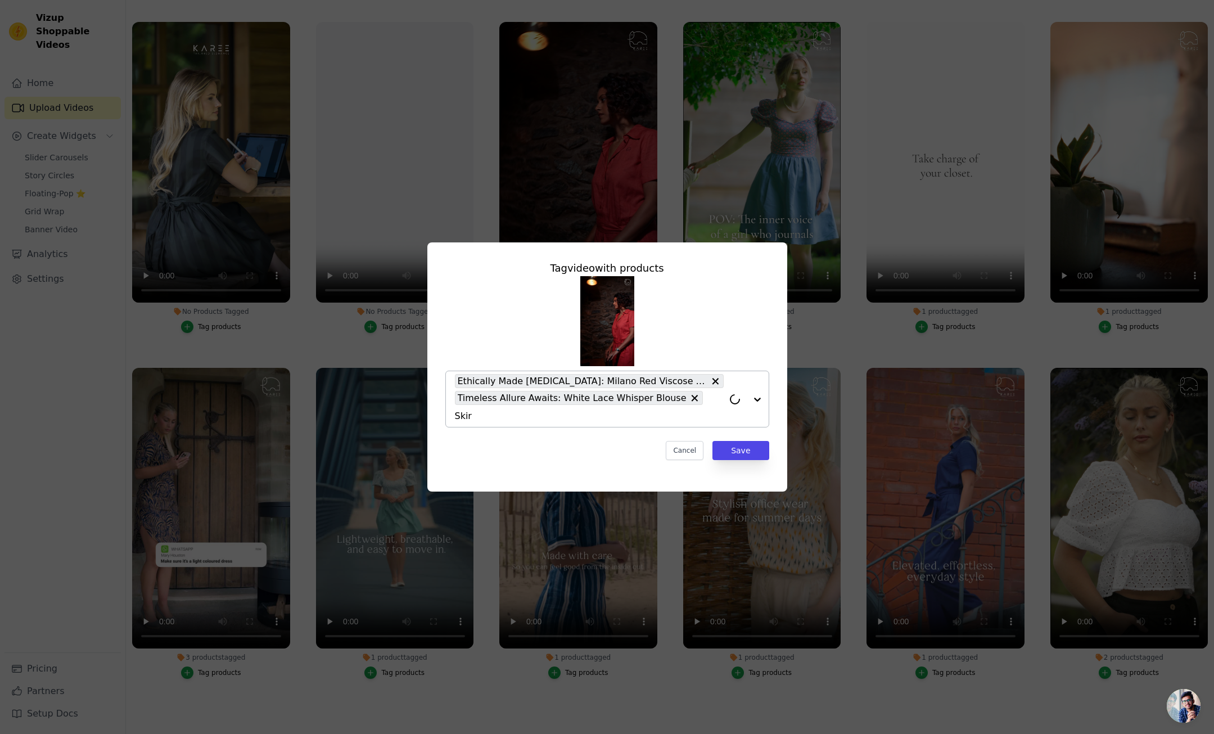
type input "Skirt"
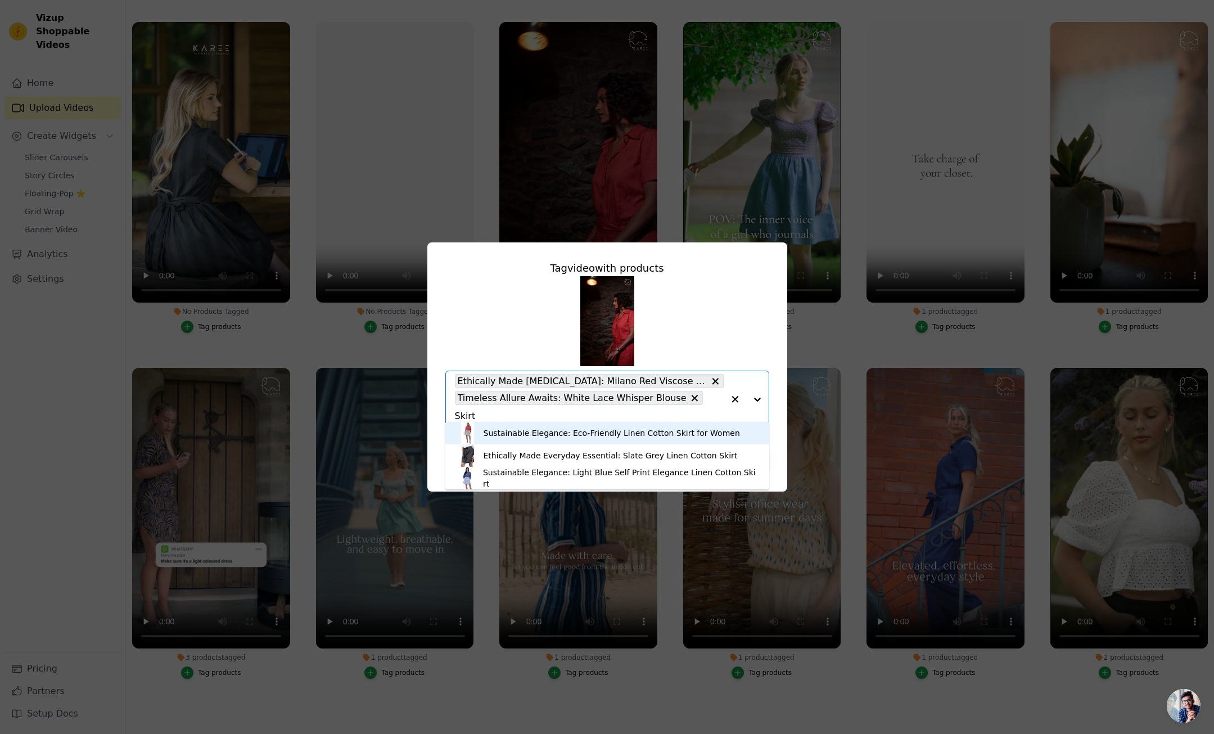
click at [518, 436] on div "Sustainable Elegance: Eco-Friendly Linen Cotton Skirt for Women" at bounding box center [612, 432] width 256 height 11
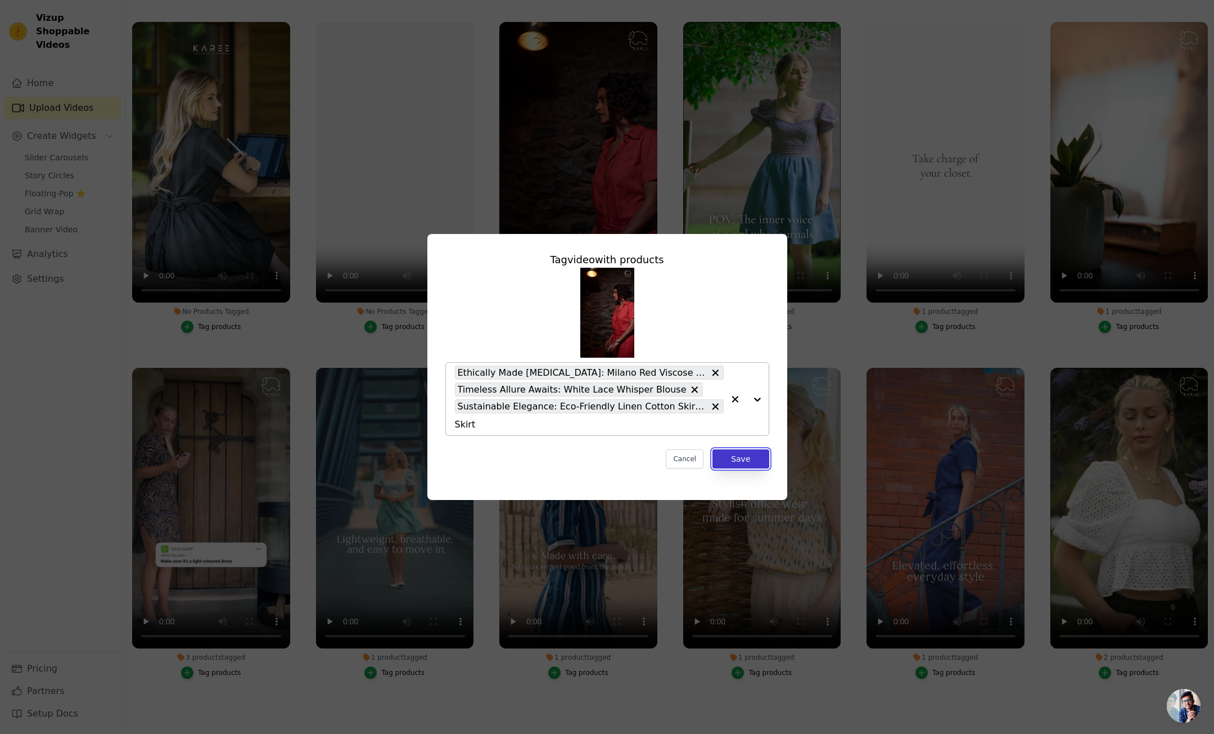
click at [746, 458] on button "Save" at bounding box center [741, 458] width 56 height 19
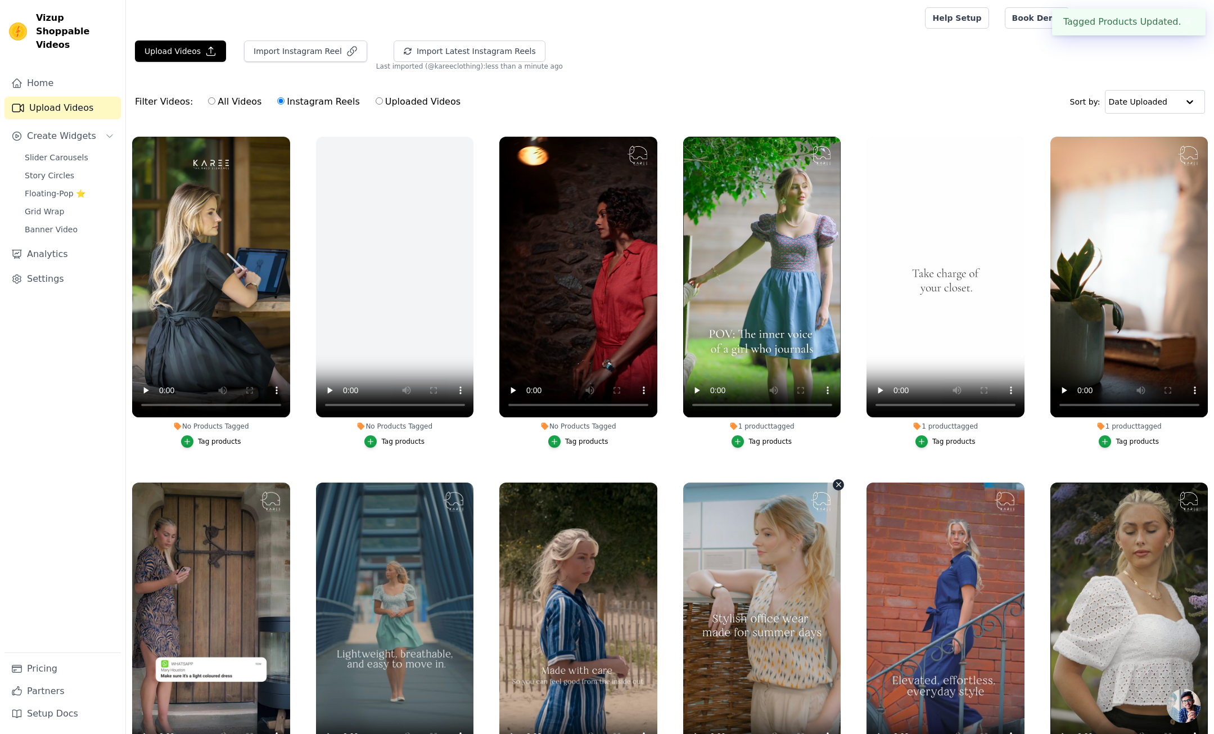
scroll to position [115, 0]
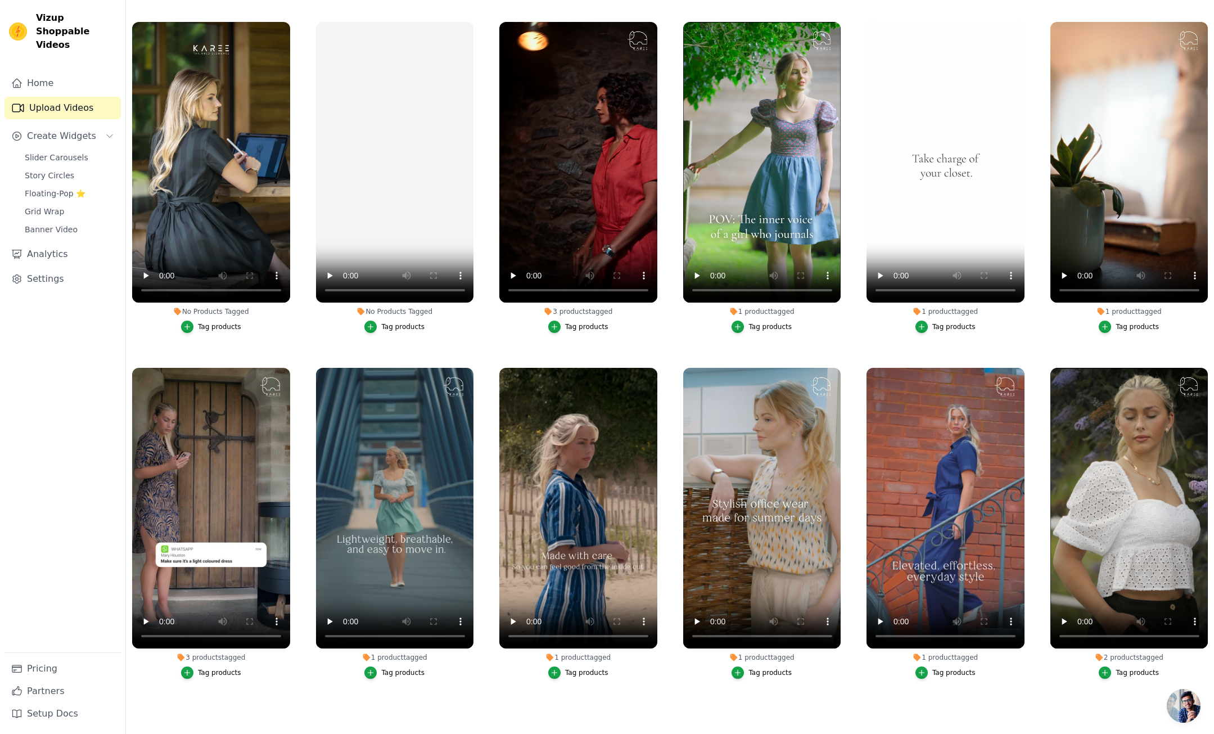
click at [212, 326] on div "Tag products" at bounding box center [219, 326] width 43 height 9
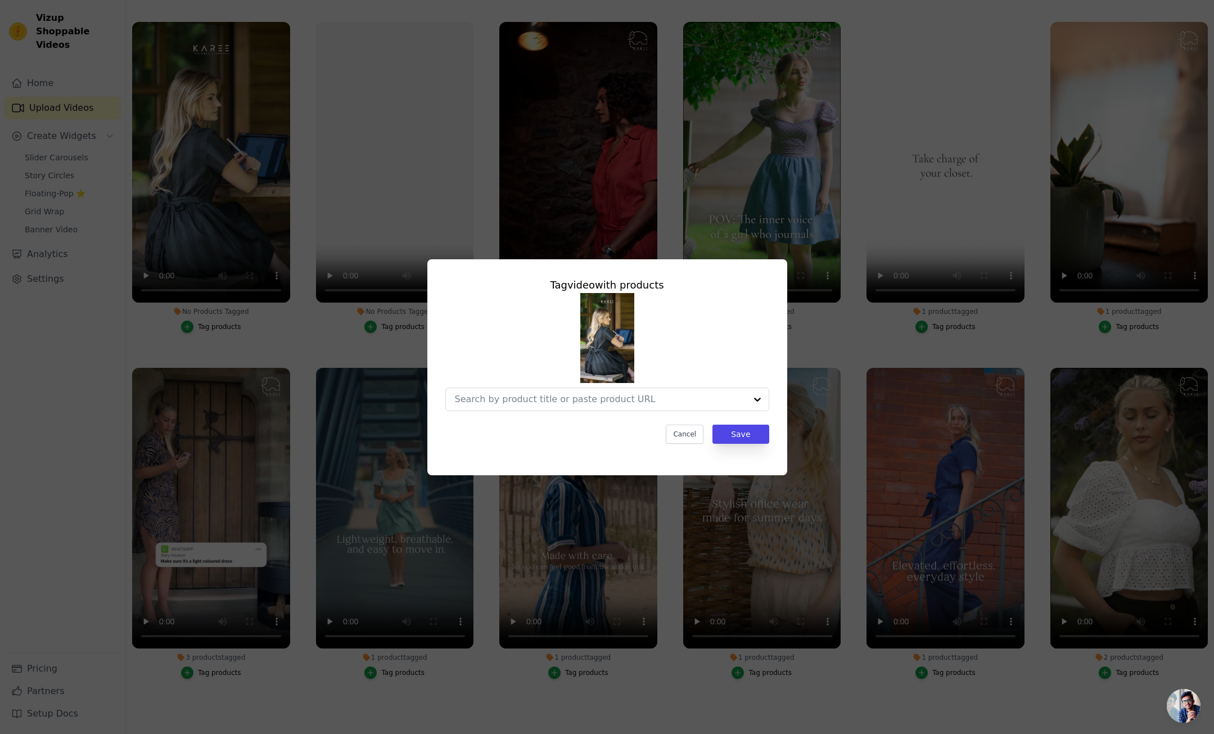
scroll to position [0, 0]
click at [535, 398] on input "No Products Tagged Tag video with products Option undefined, selected. Select i…" at bounding box center [600, 399] width 291 height 11
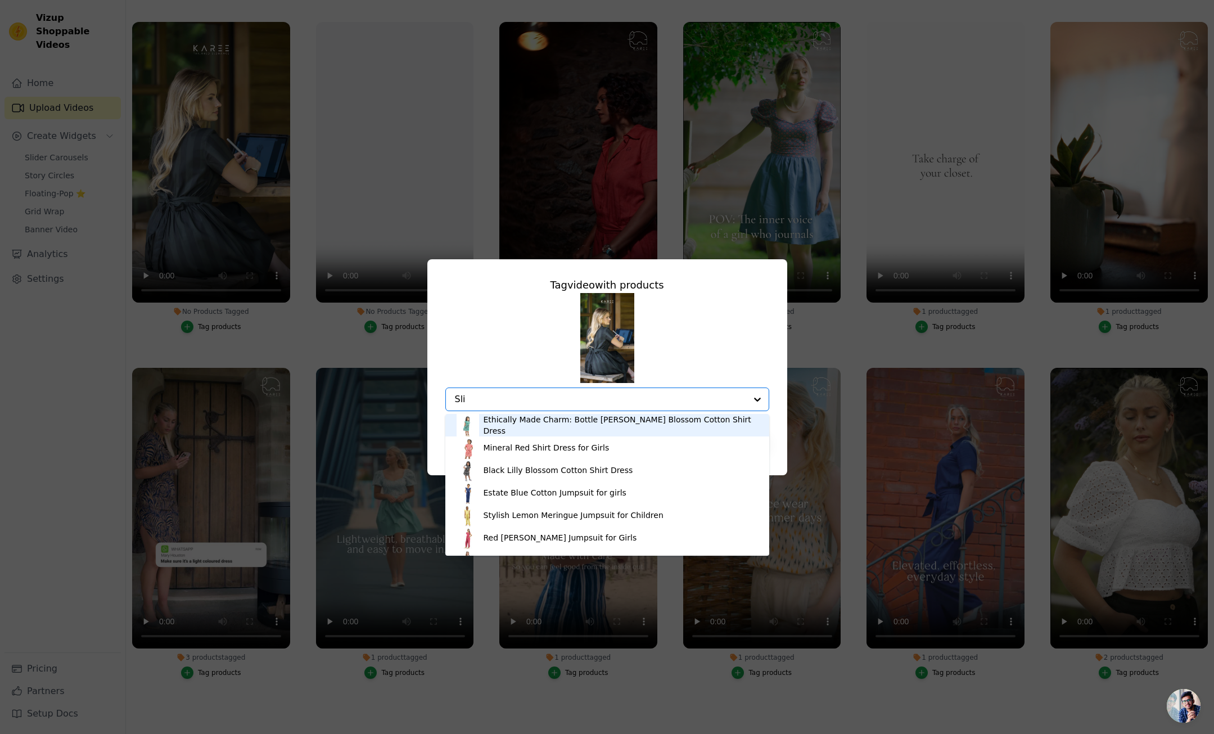
type input "Slit"
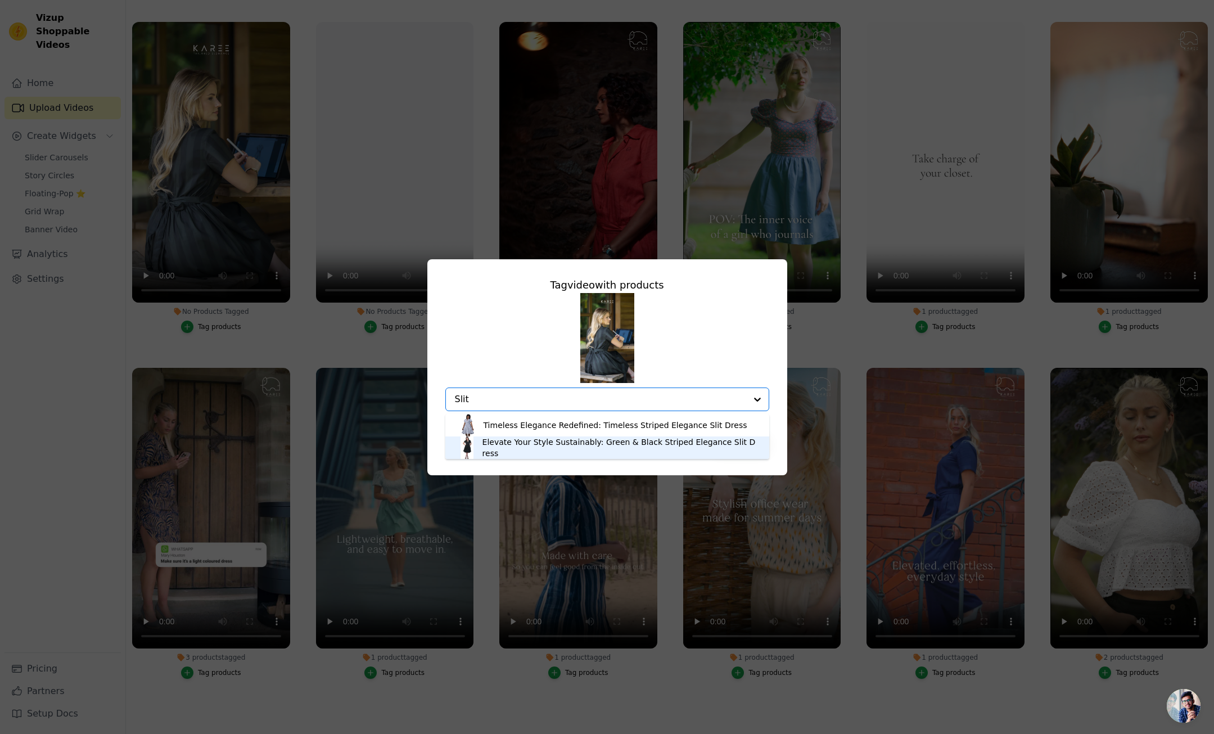
click at [532, 448] on div "Elevate Your Style Sustainably: Green & Black Striped Elegance Slit Dress" at bounding box center [621, 447] width 276 height 22
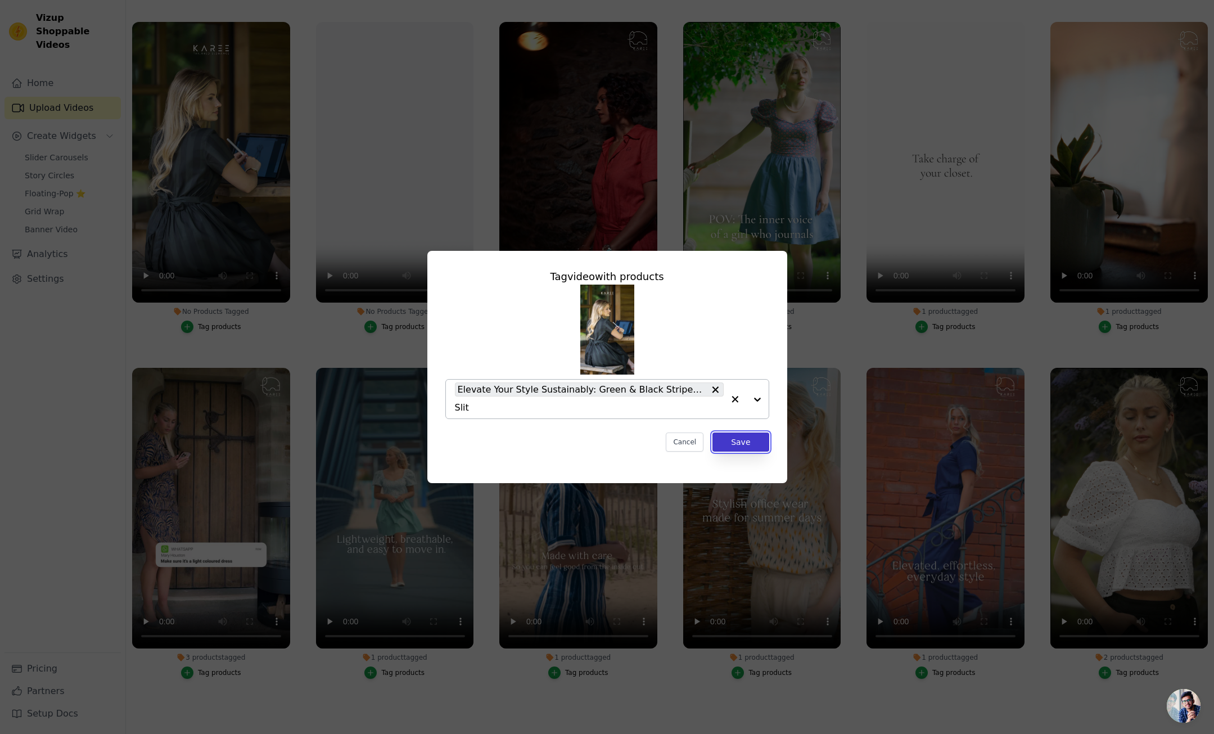
click at [734, 445] on button "Save" at bounding box center [741, 442] width 56 height 19
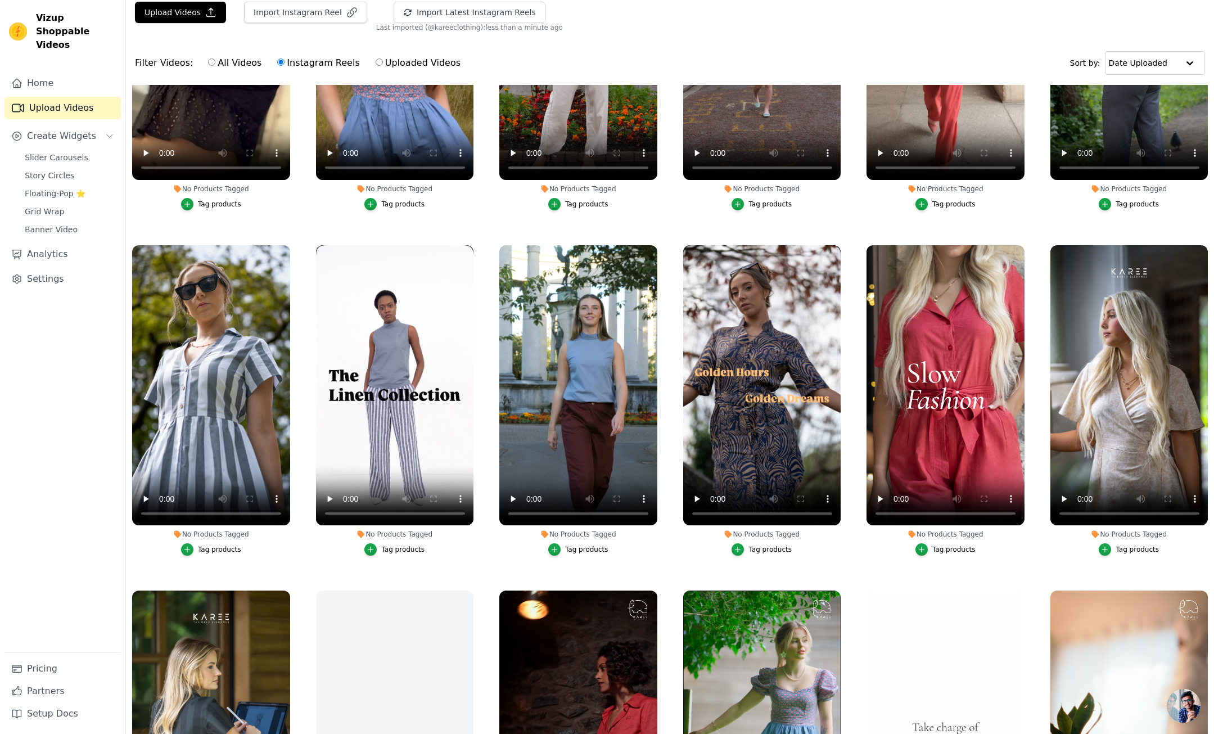
scroll to position [201, 0]
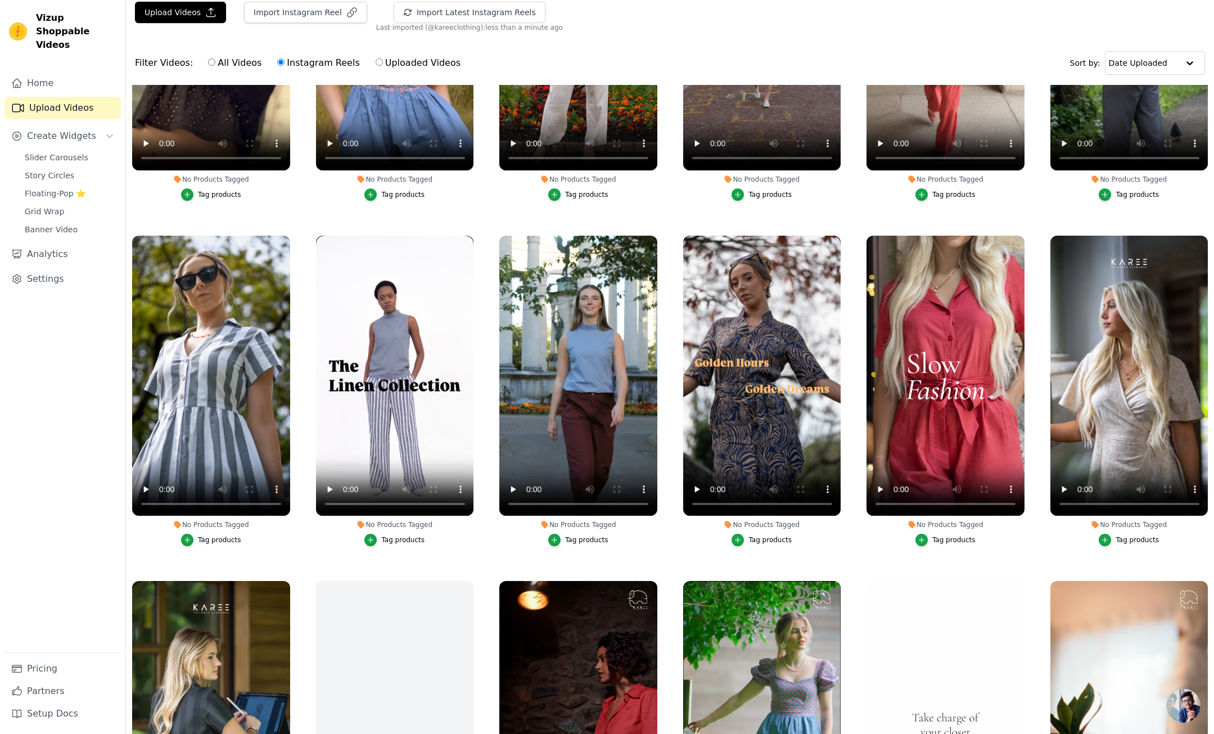
click at [1124, 540] on div "Tag products" at bounding box center [1137, 539] width 43 height 9
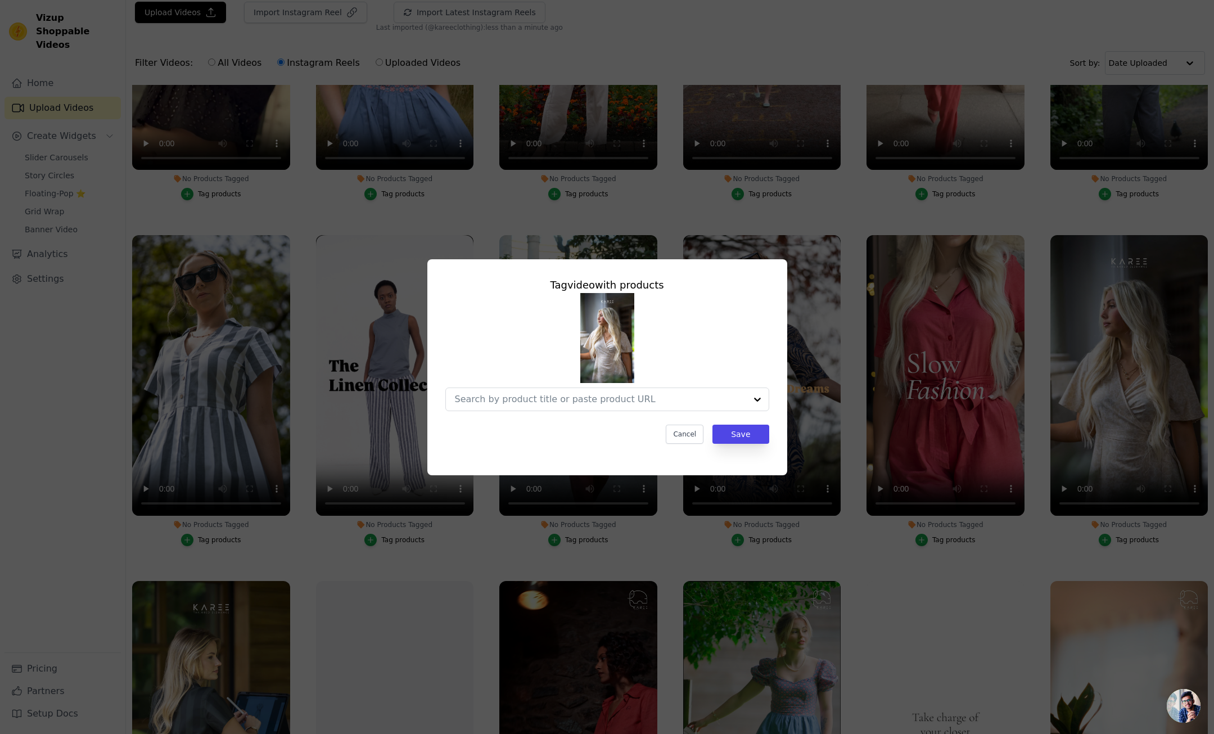
scroll to position [0, 0]
click at [568, 403] on input "No Products Tagged Tag video with products Cancel Save Tag products" at bounding box center [589, 399] width 269 height 11
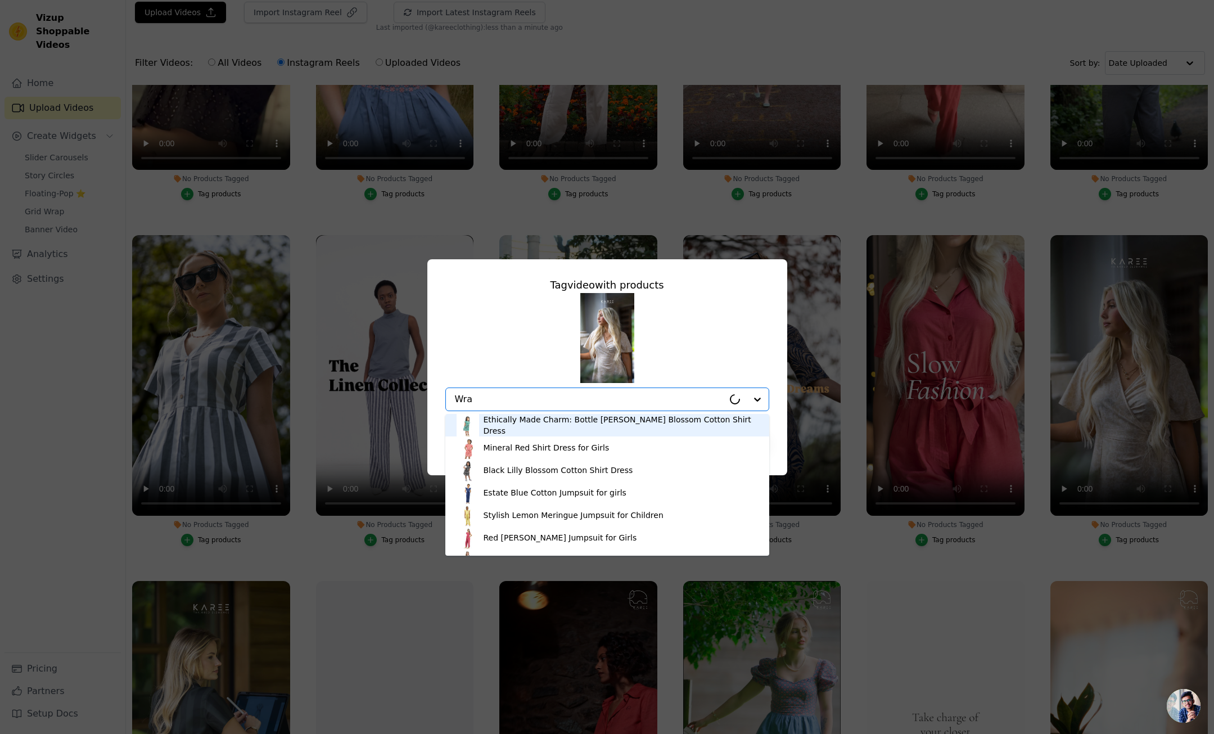
type input "Wrap"
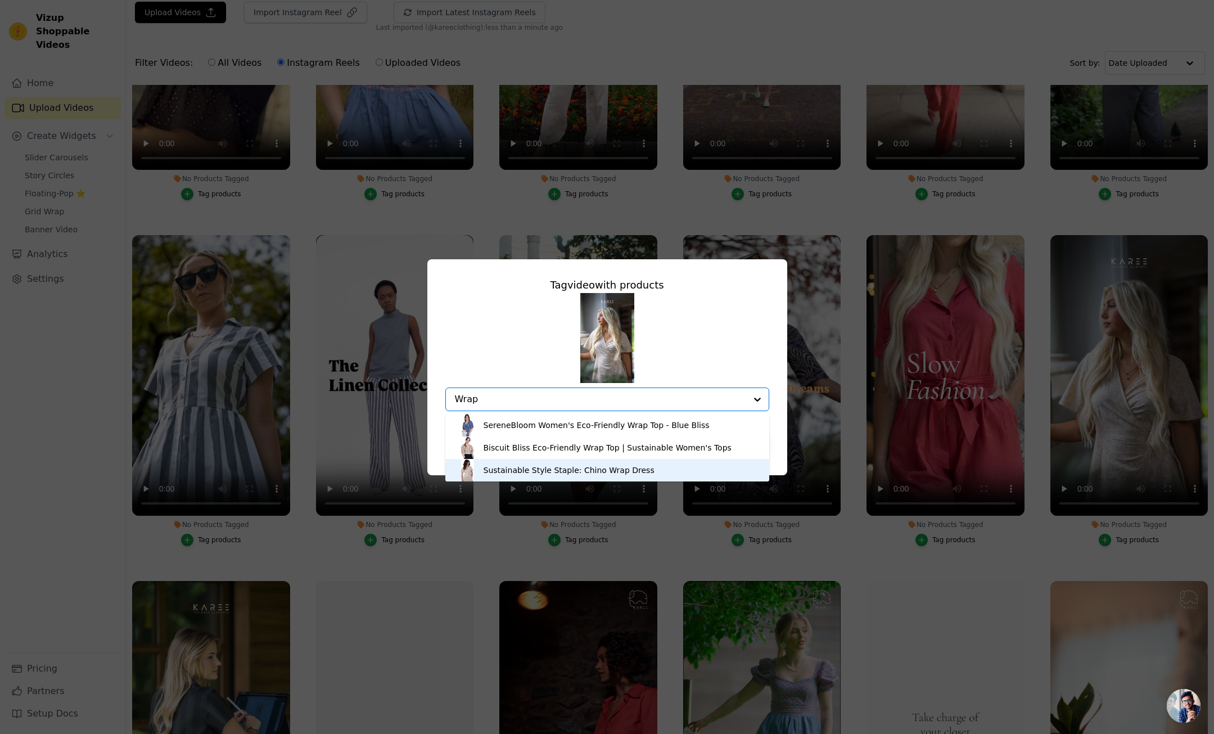
click at [540, 469] on div "Sustainable Style Staple: Chino Wrap Dress" at bounding box center [569, 470] width 171 height 11
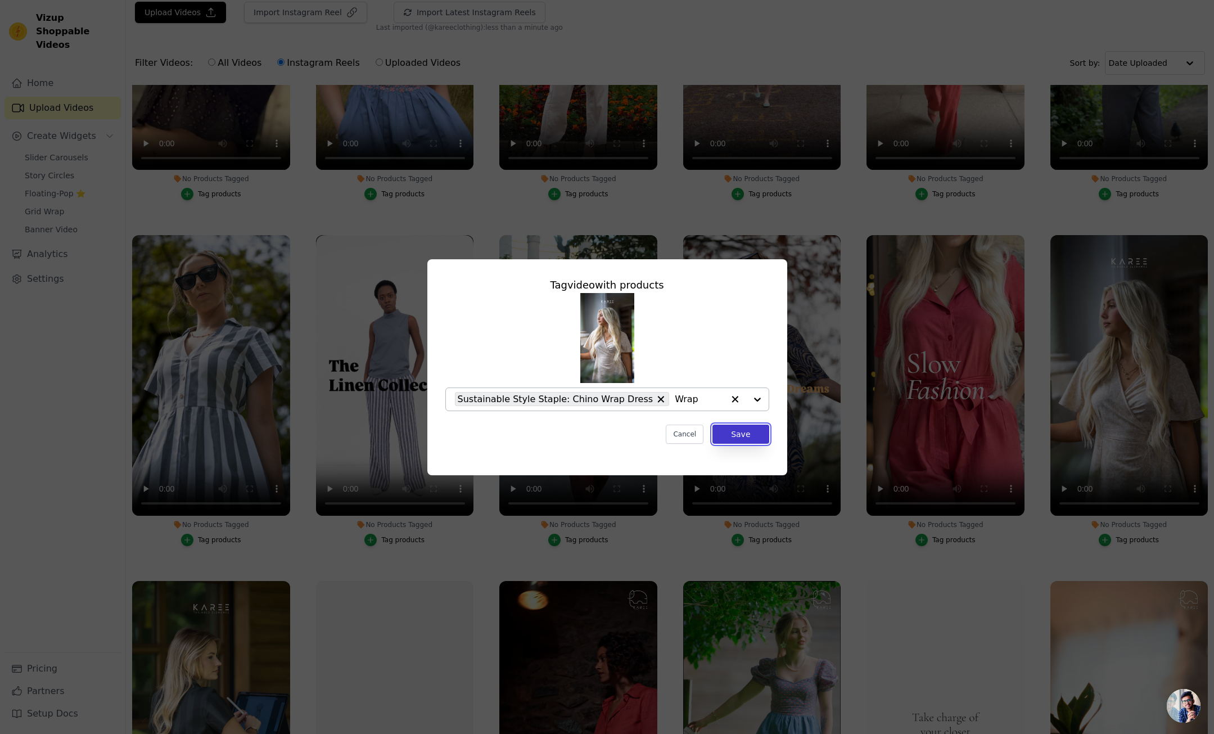
click at [741, 436] on button "Save" at bounding box center [741, 434] width 56 height 19
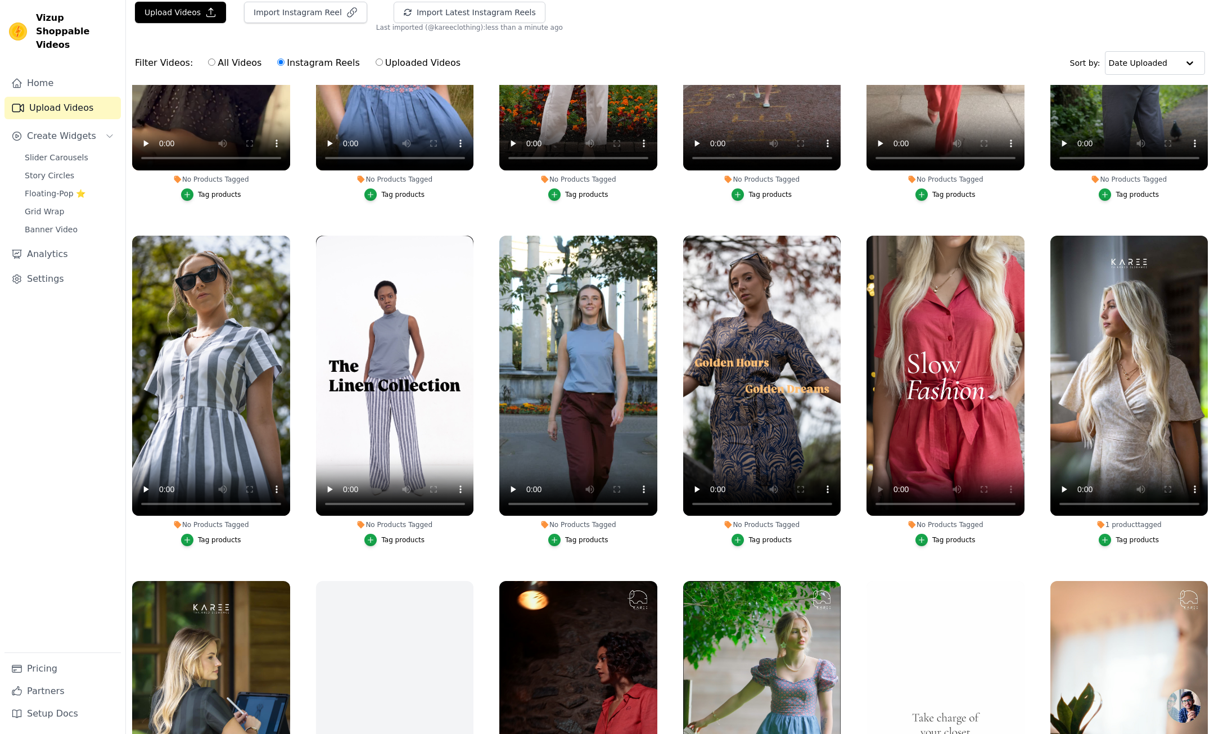
click at [958, 538] on div "Tag products" at bounding box center [954, 539] width 43 height 9
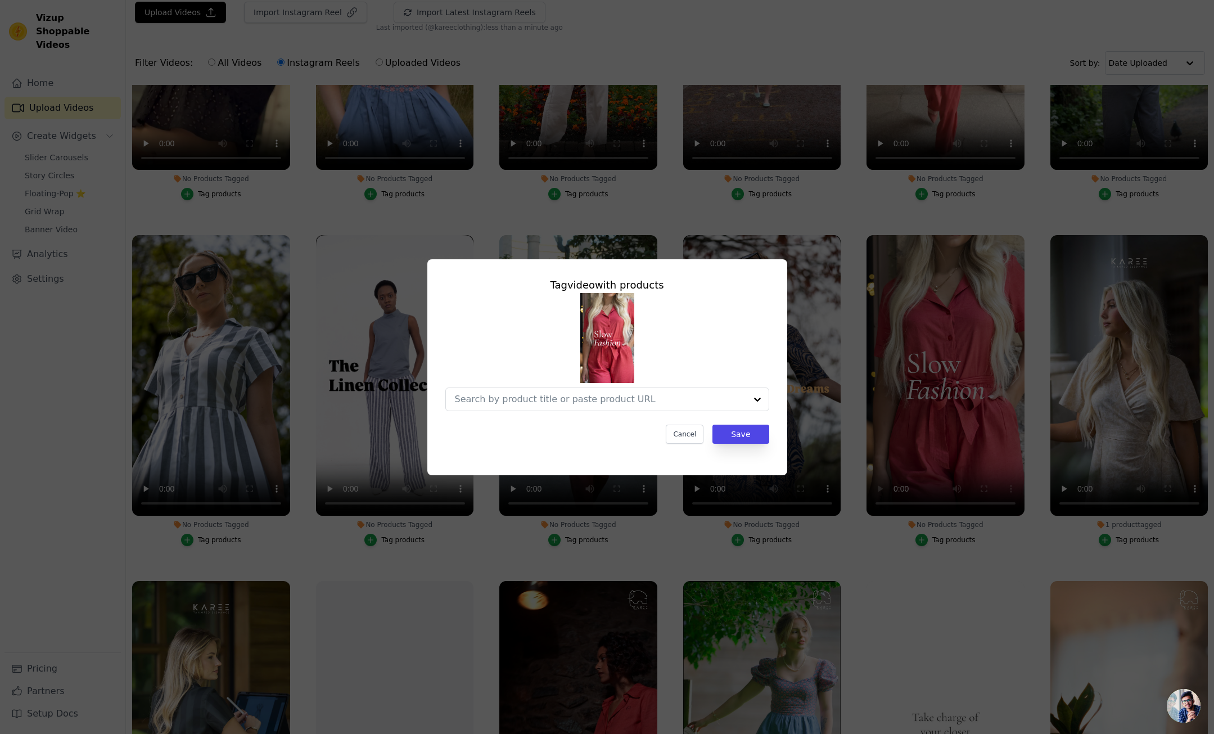
scroll to position [0, 0]
click at [589, 395] on input "No Products Tagged Tag video with products Option undefined, selected. Select i…" at bounding box center [600, 399] width 291 height 11
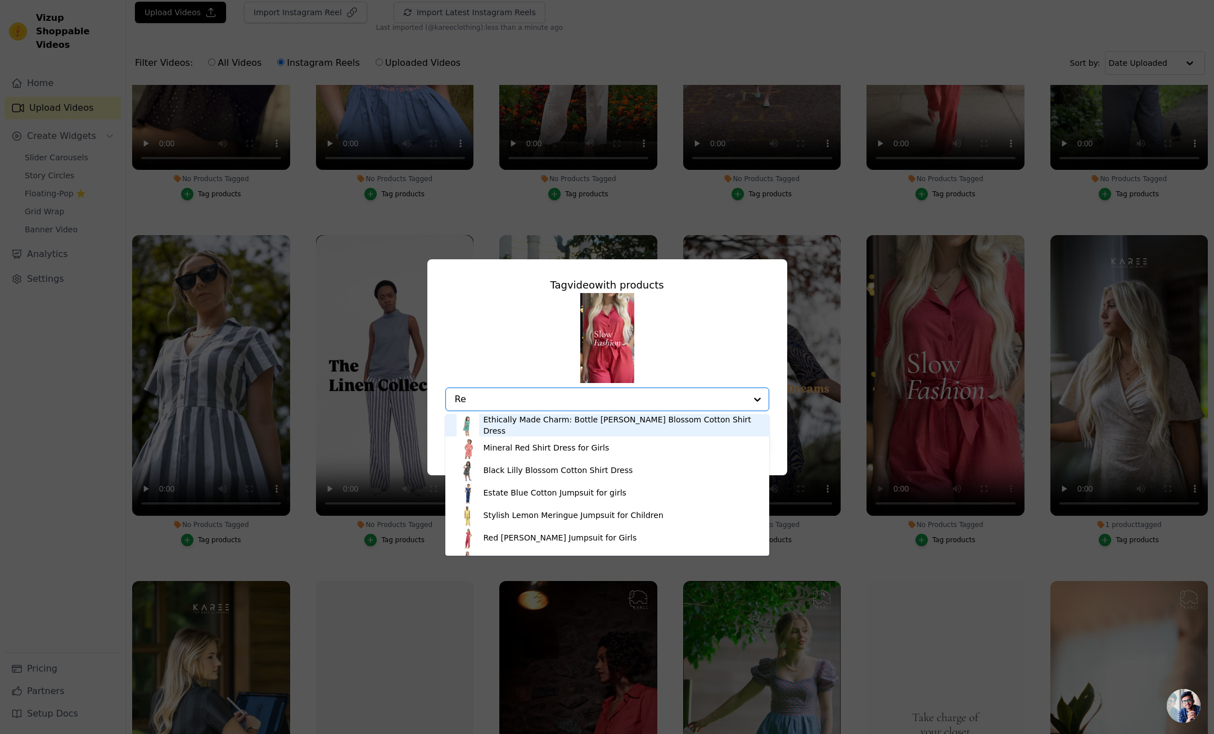
type input "Red"
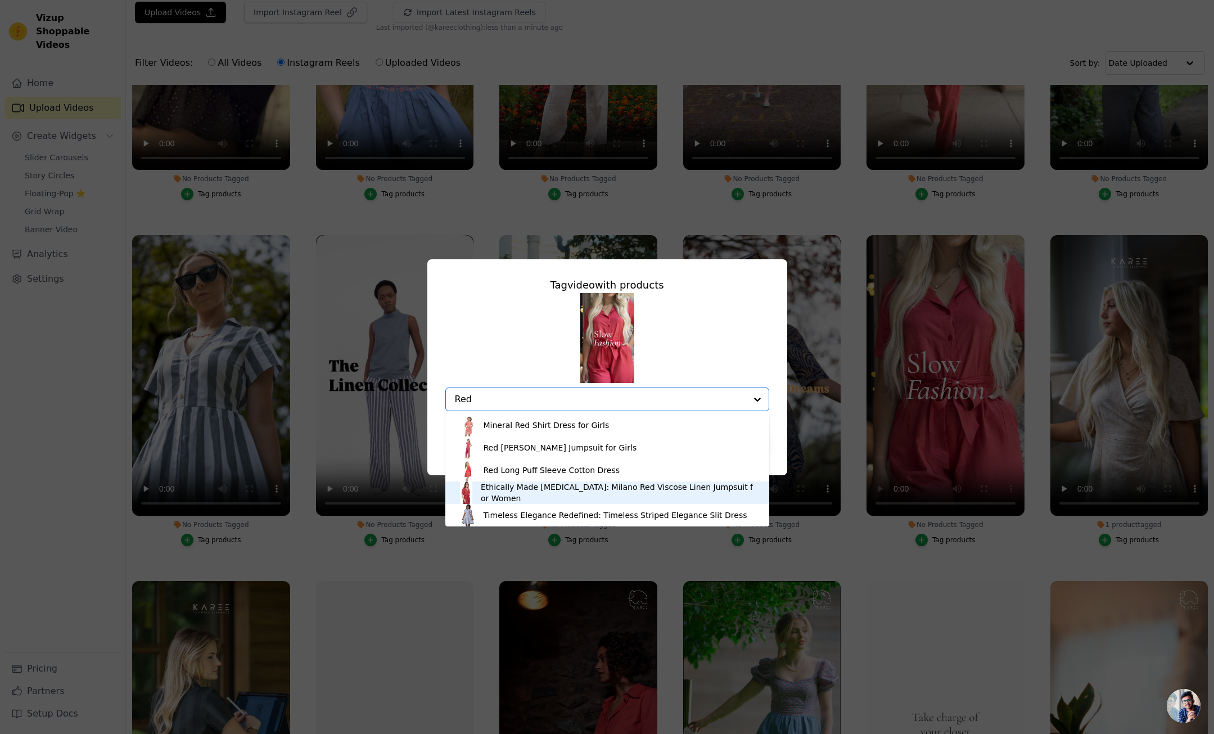
click at [504, 489] on div "Ethically Made Muse: Milano Red Viscose Linen Jumpsuit for Women" at bounding box center [619, 492] width 277 height 22
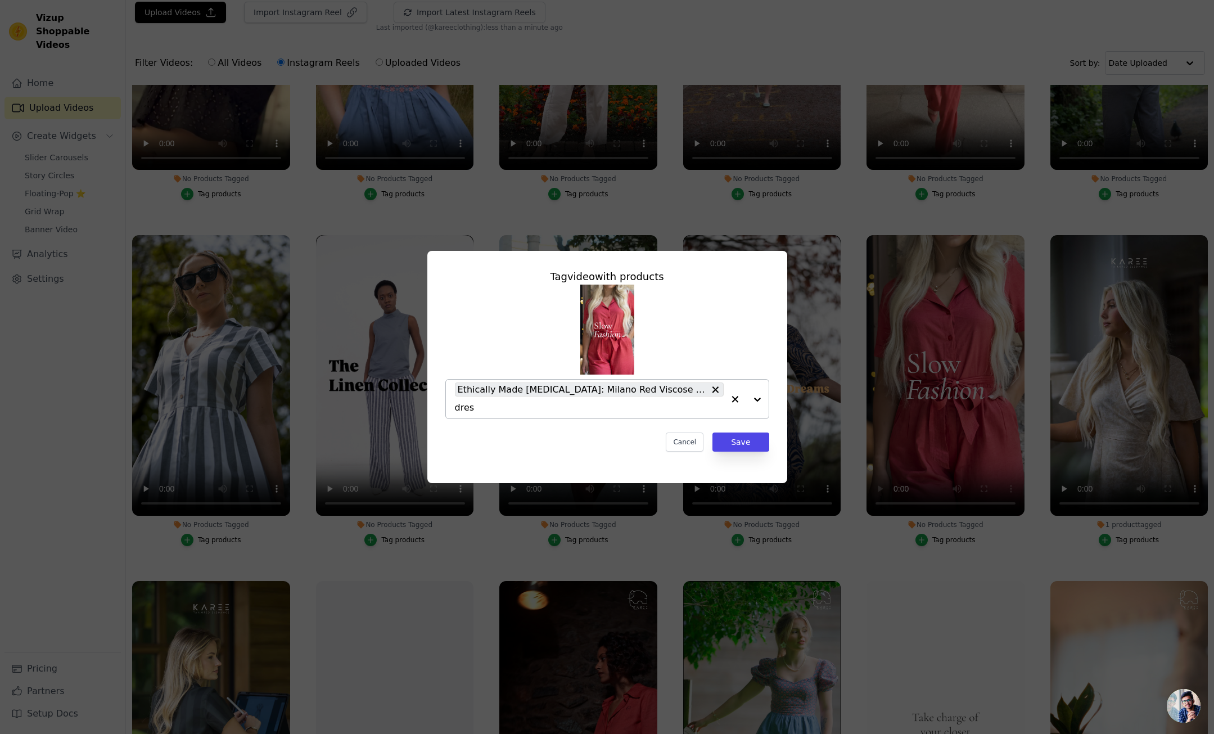
type input "dress"
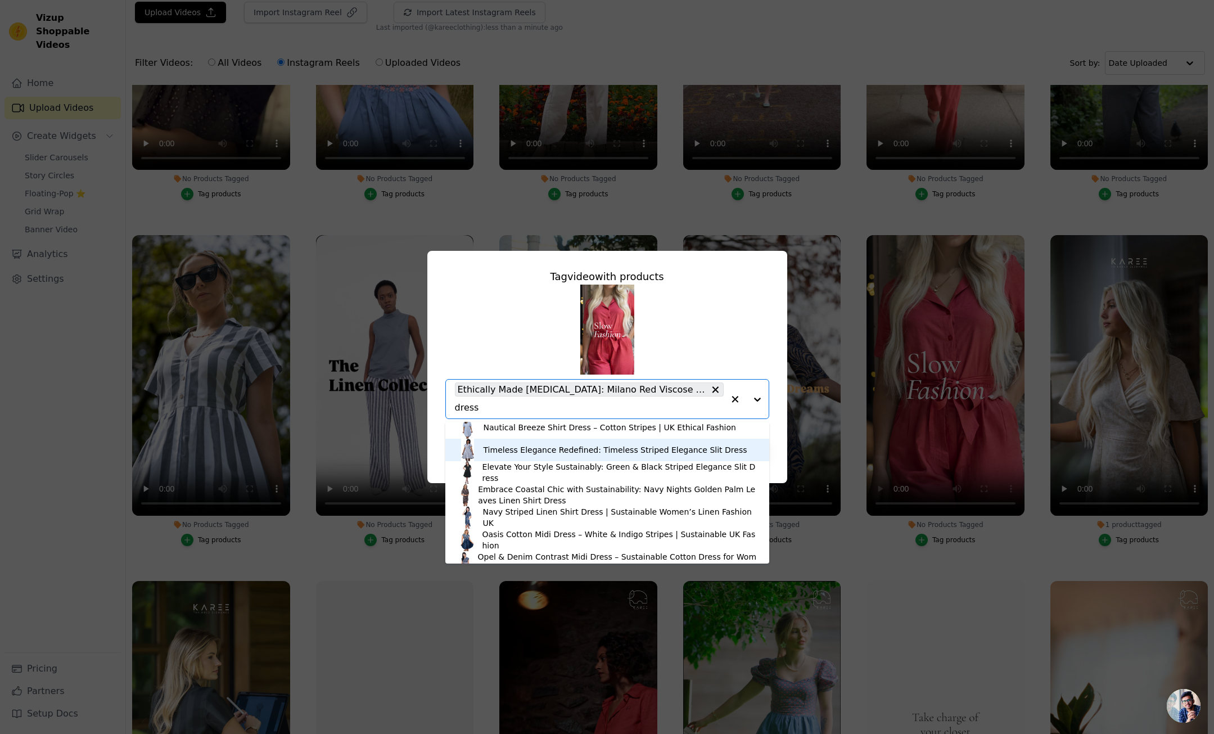
scroll to position [713, 0]
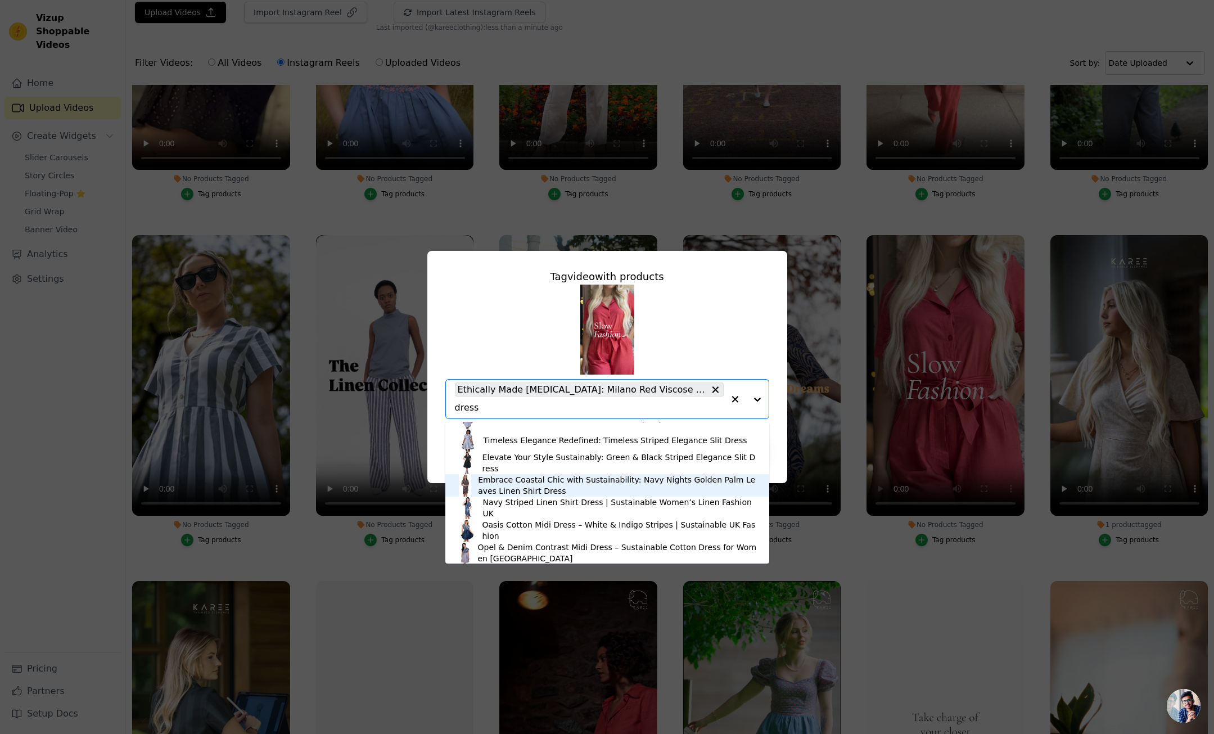
click at [507, 479] on div "Embrace Coastal Chic with Sustainability: Navy Nights Golden Palm Leaves Linen …" at bounding box center [618, 485] width 280 height 22
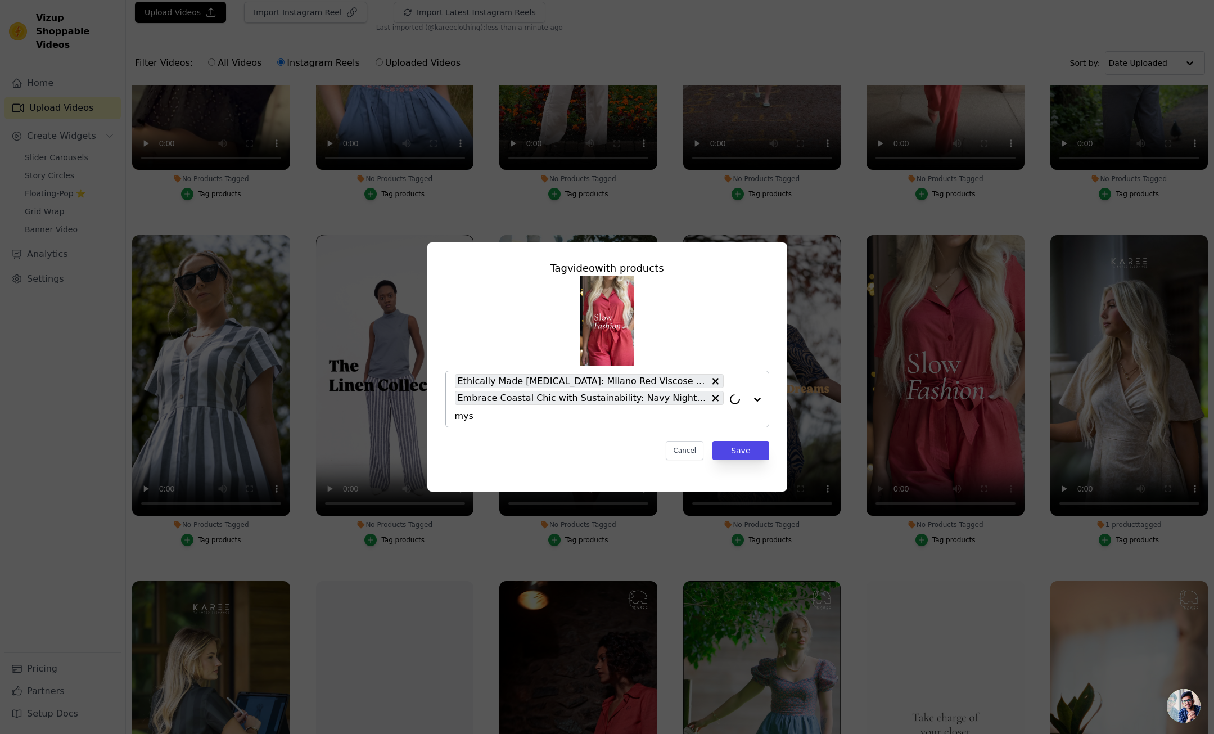
type input "myst"
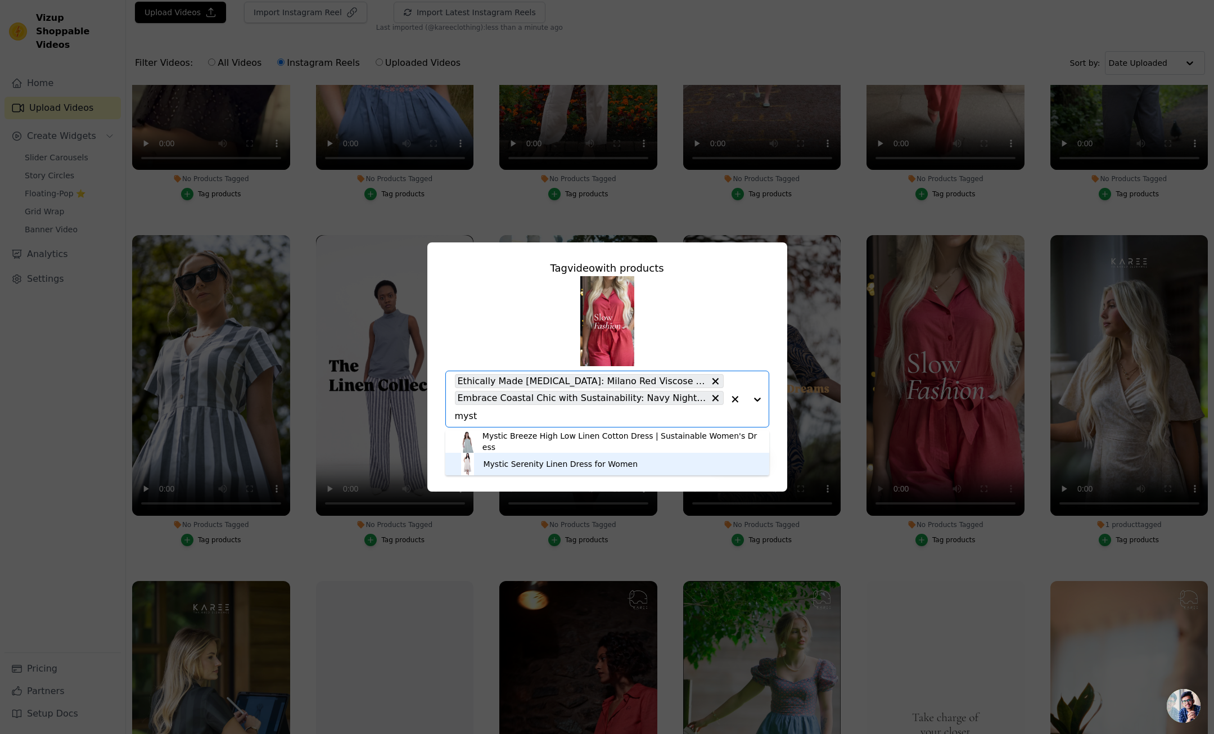
click at [532, 462] on div "Mystic Serenity Linen Dress for Women" at bounding box center [561, 463] width 155 height 11
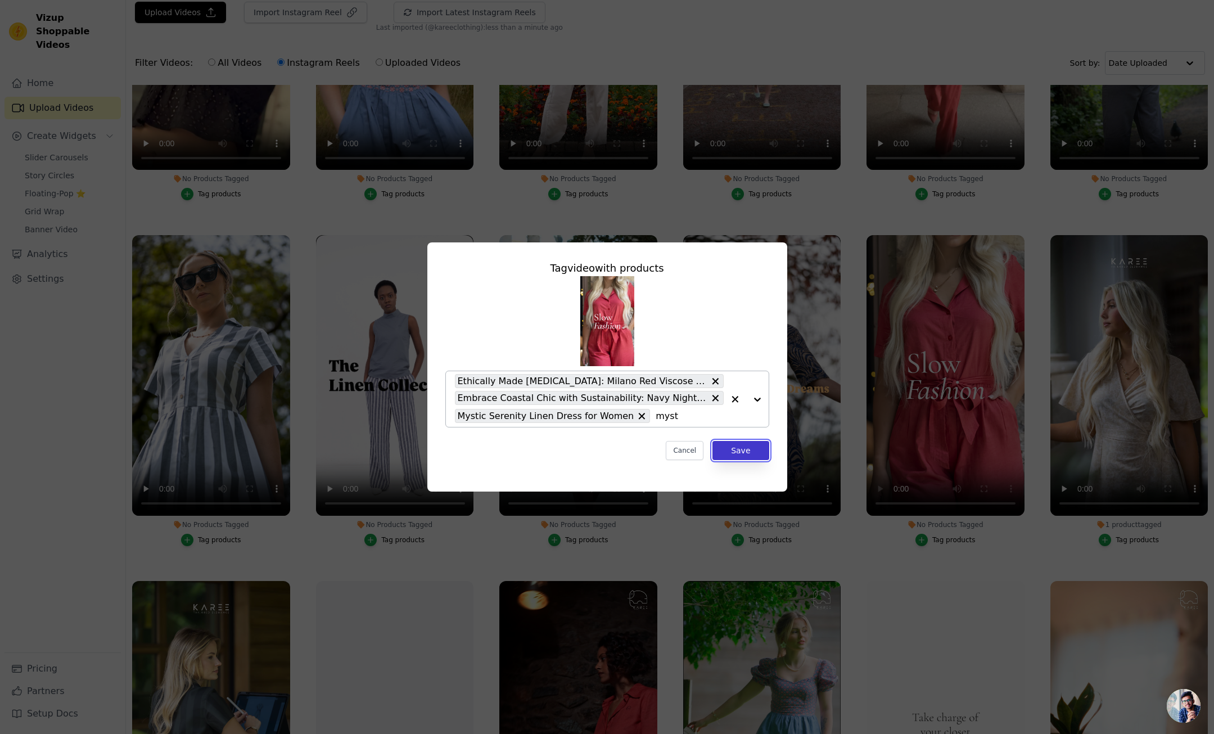
click at [745, 452] on button "Save" at bounding box center [741, 450] width 56 height 19
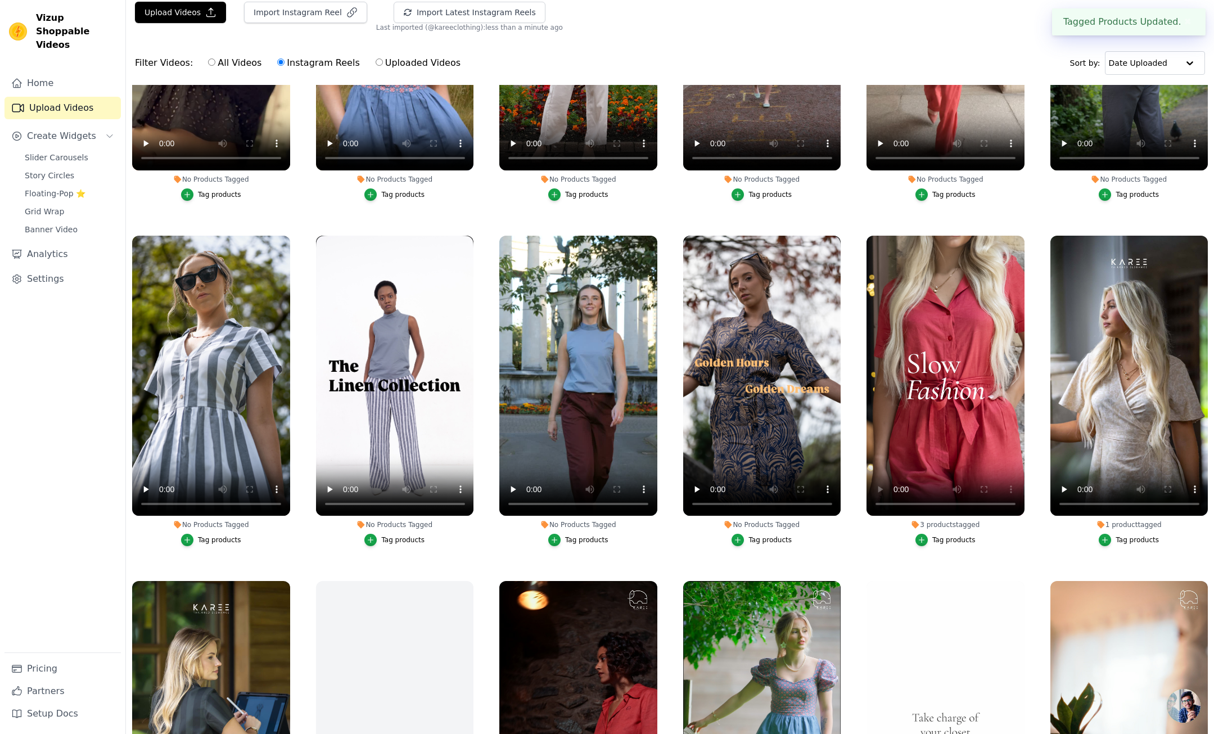
click at [766, 542] on div "Tag products" at bounding box center [770, 539] width 43 height 9
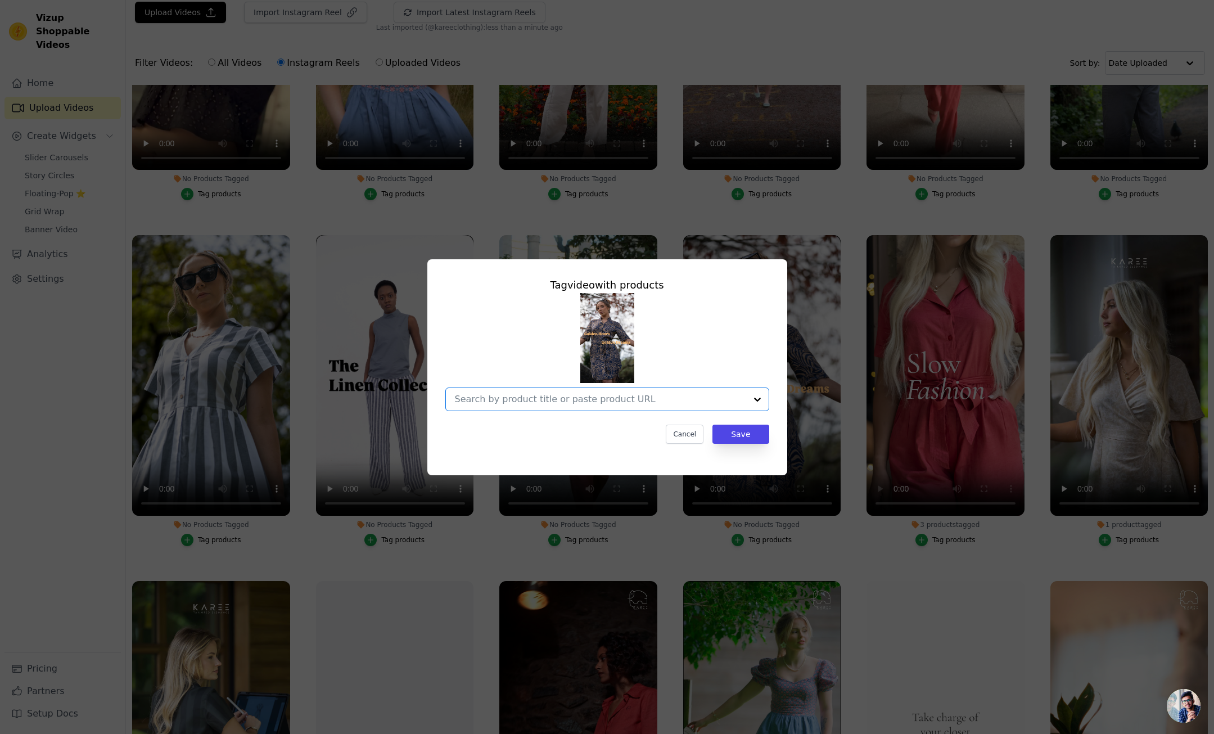
click at [597, 402] on input "No Products Tagged Tag video with products Option undefined, selected. Select i…" at bounding box center [600, 399] width 291 height 11
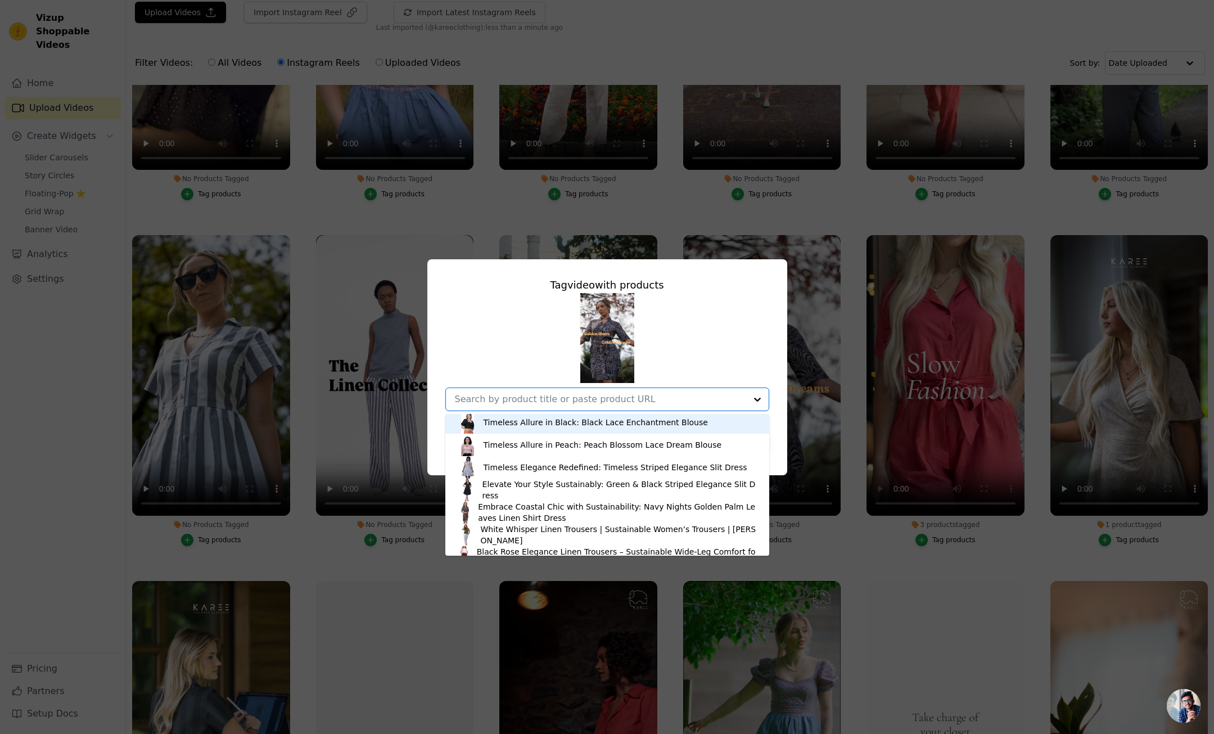
scroll to position [1767, 0]
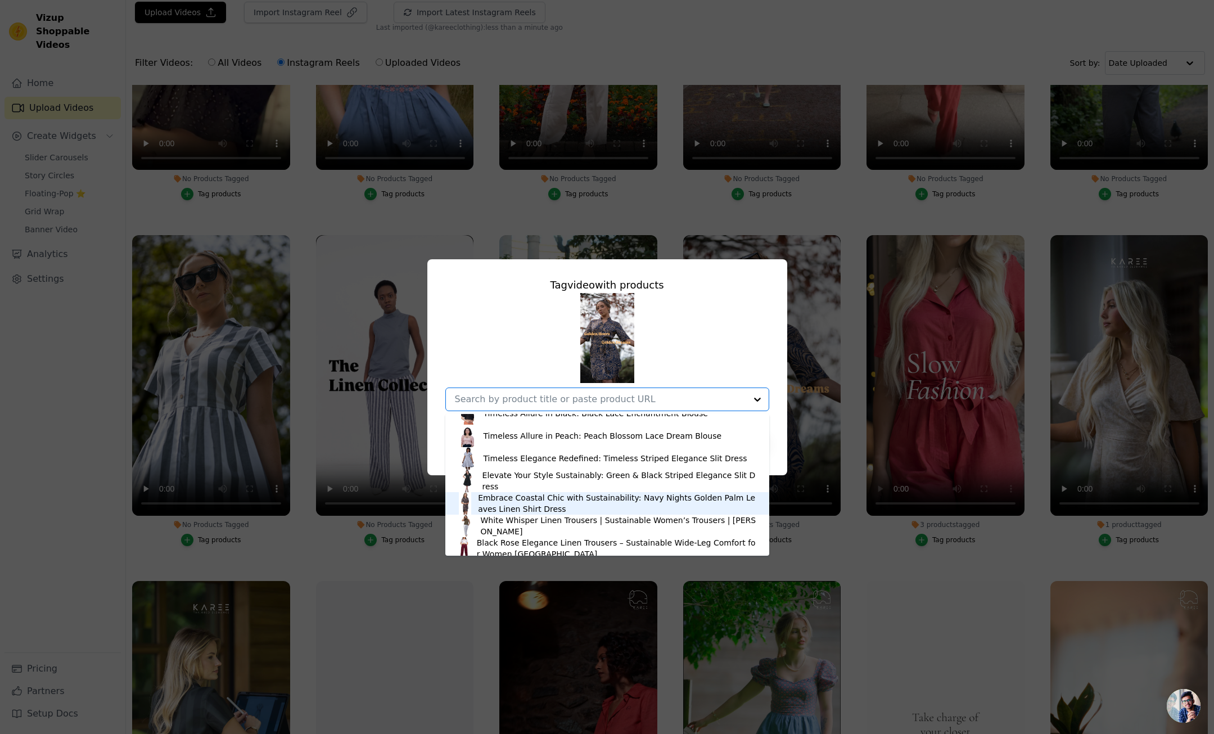
click at [542, 502] on div "Embrace Coastal Chic with Sustainability: Navy Nights Golden Palm Leaves Linen …" at bounding box center [618, 503] width 280 height 22
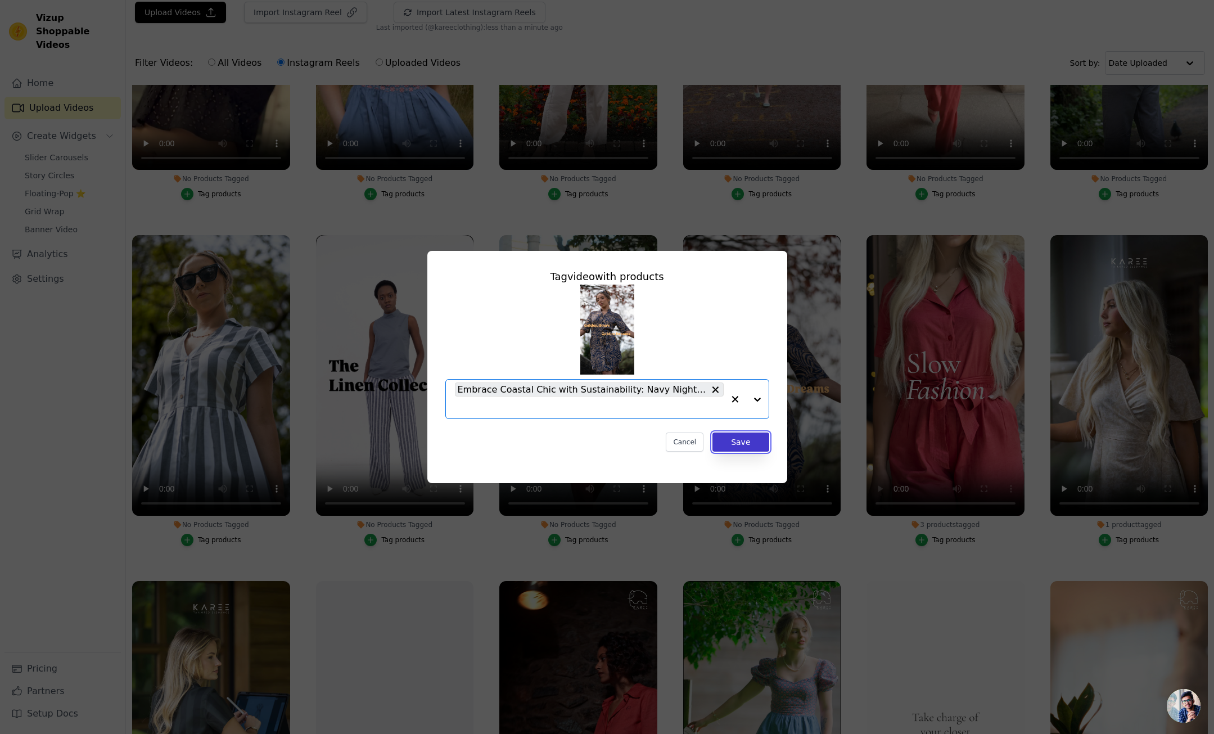
click at [745, 440] on button "Save" at bounding box center [741, 442] width 56 height 19
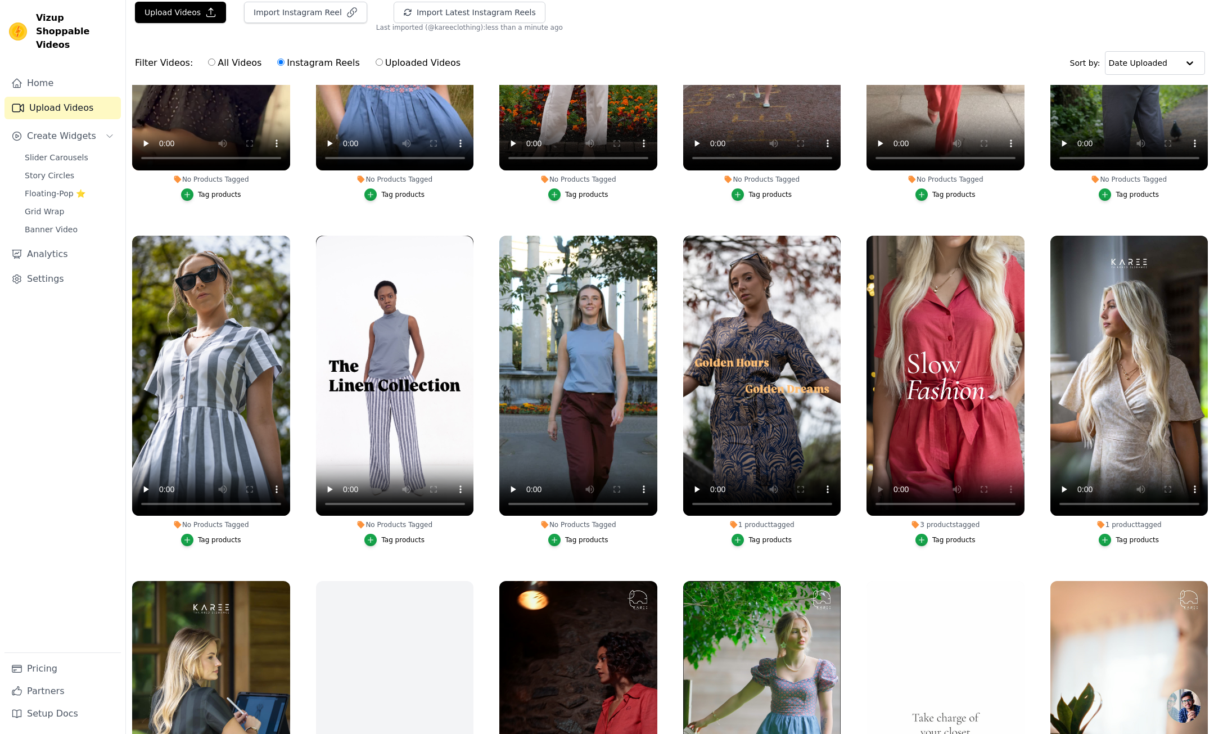
click at [580, 541] on div "Tag products" at bounding box center [586, 539] width 43 height 9
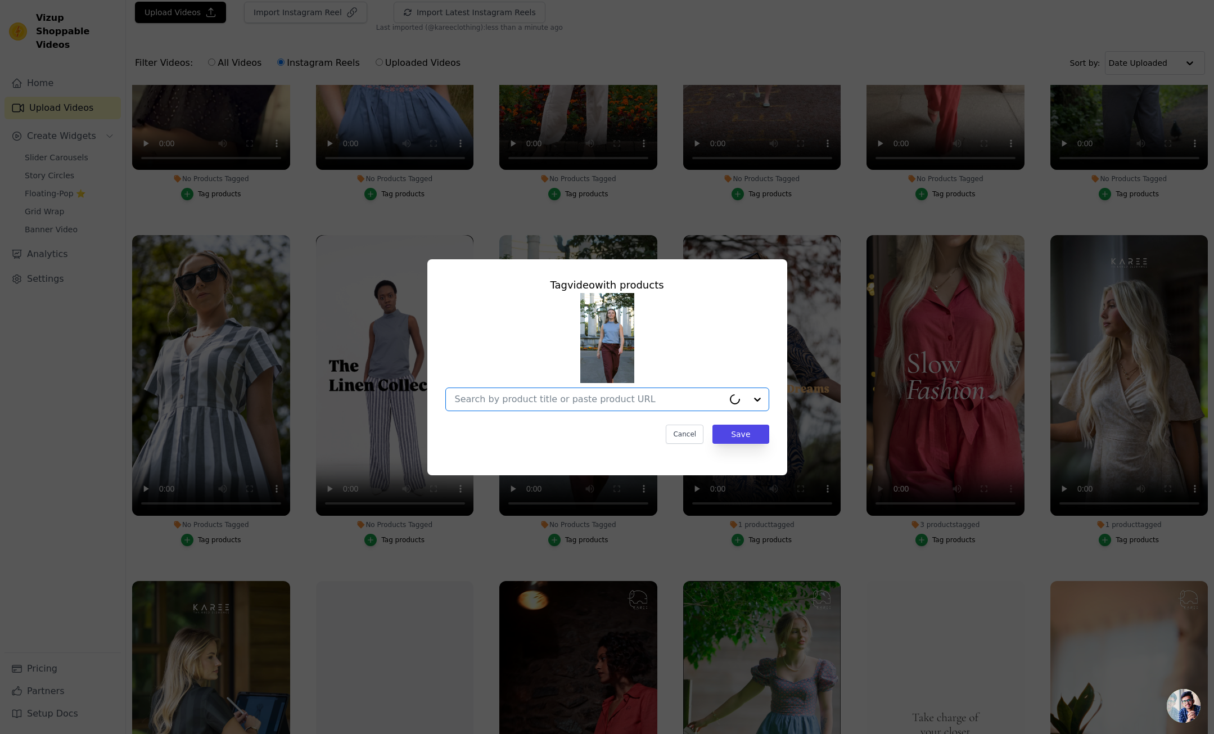
click at [546, 403] on input "No Products Tagged Tag video with products Option undefined, selected. Cancel S…" at bounding box center [589, 399] width 269 height 11
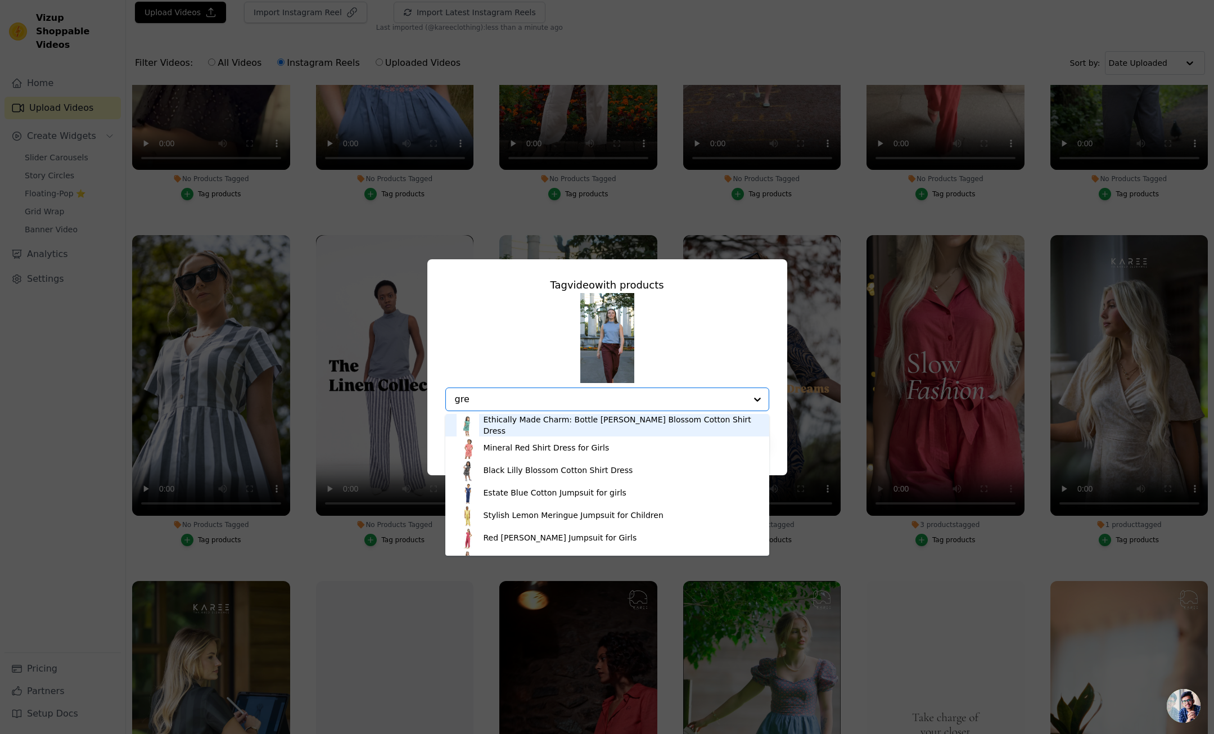
type input "grey"
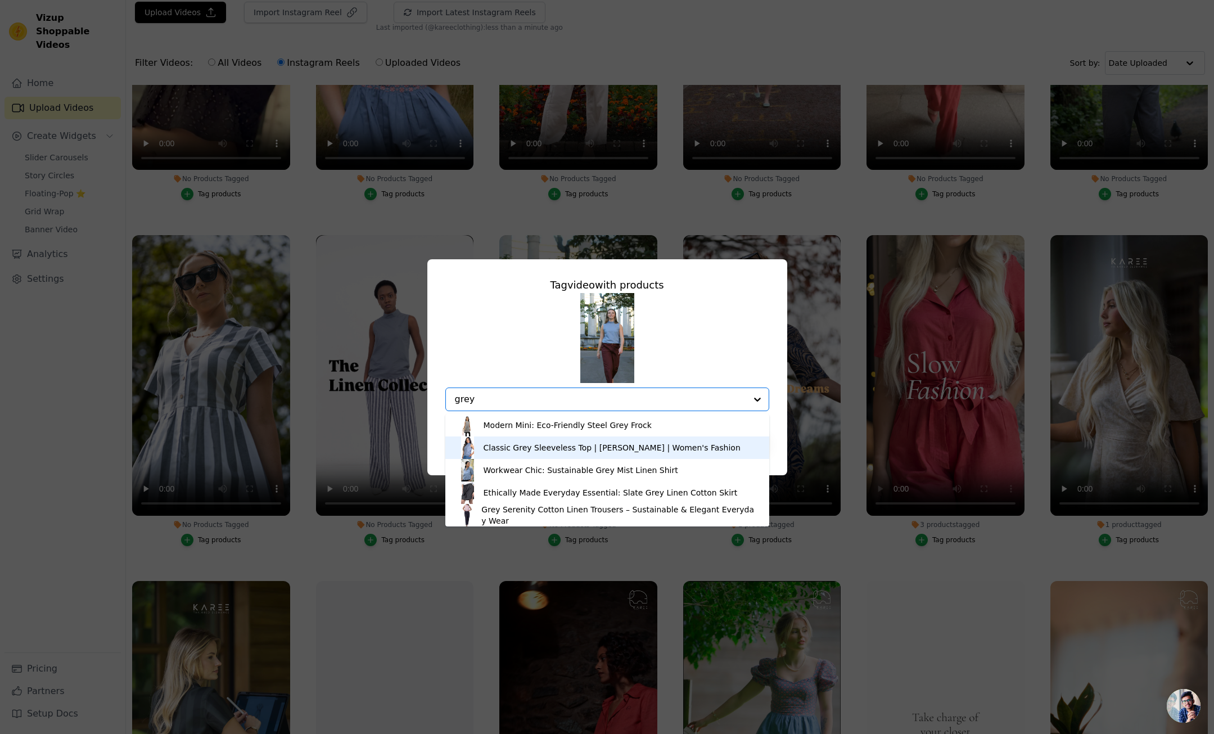
click at [519, 451] on div "Classic Grey Sleeveless Top | KAREE | Women's Fashion" at bounding box center [612, 447] width 257 height 11
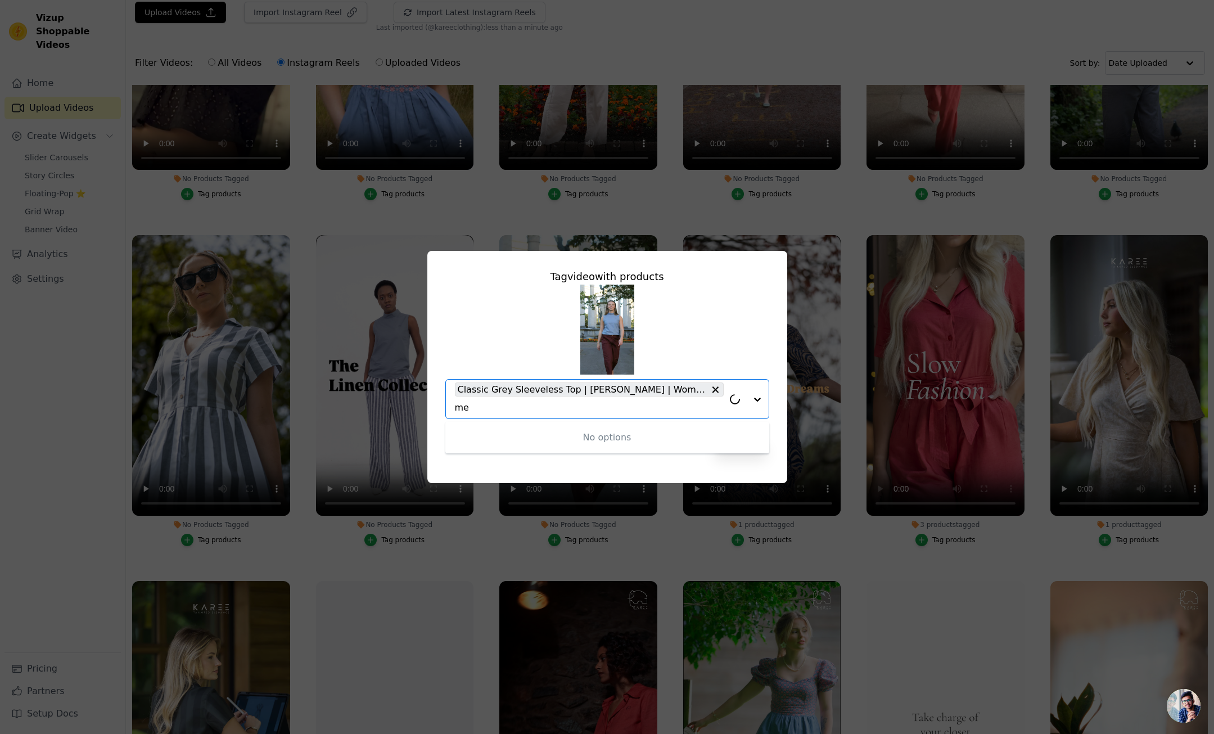
type input "m"
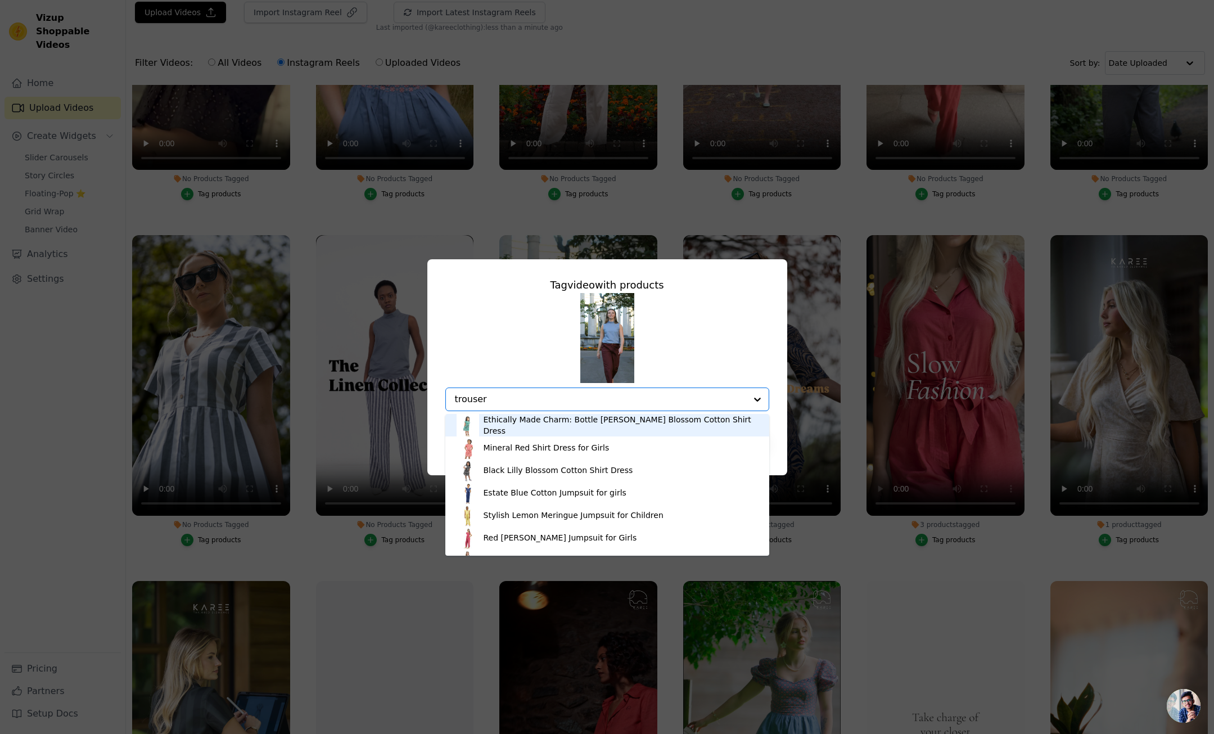
type input "trousers"
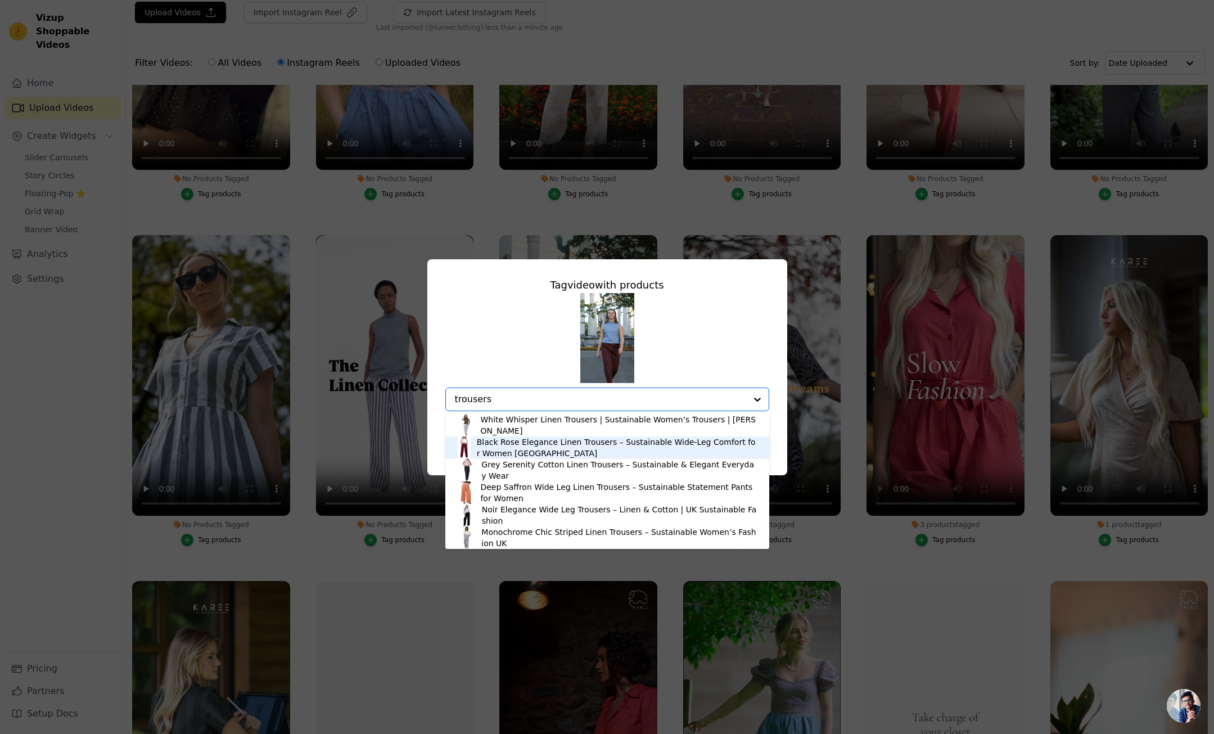
click at [530, 451] on div "Black Rose Elegance Linen Trousers – Sustainable Wide-Leg Comfort for Women UK" at bounding box center [617, 447] width 281 height 22
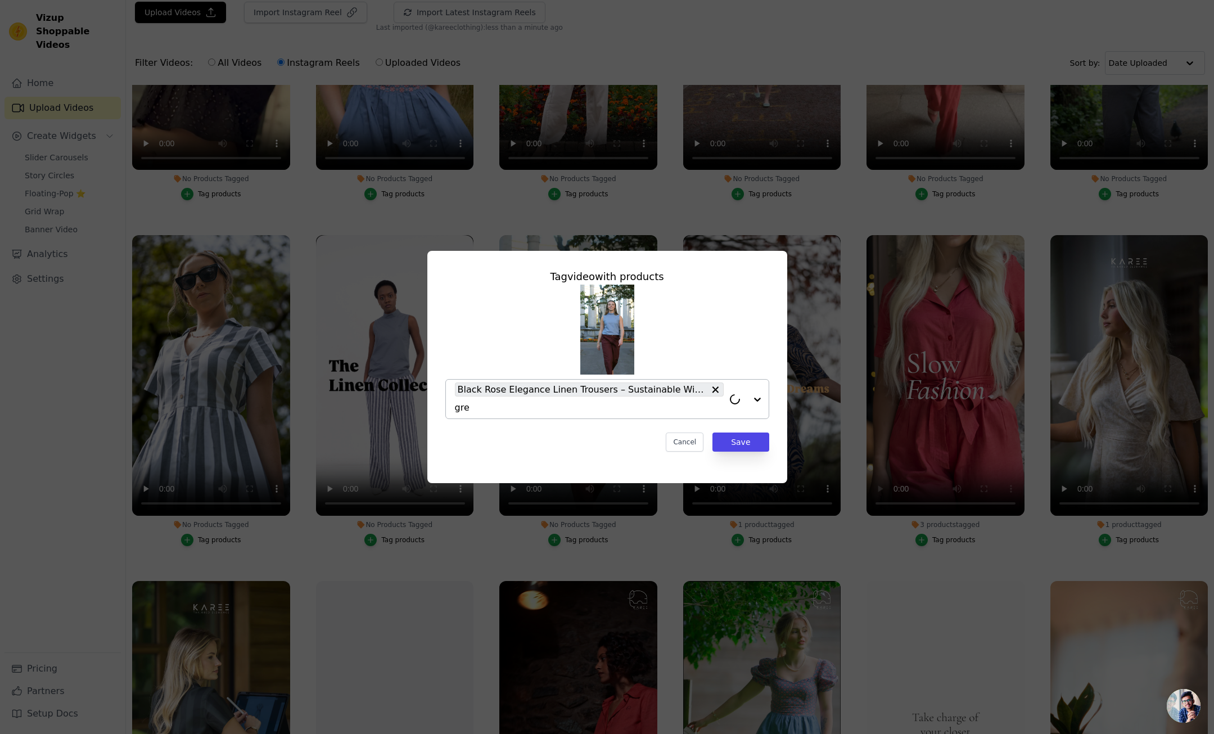
type input "grey"
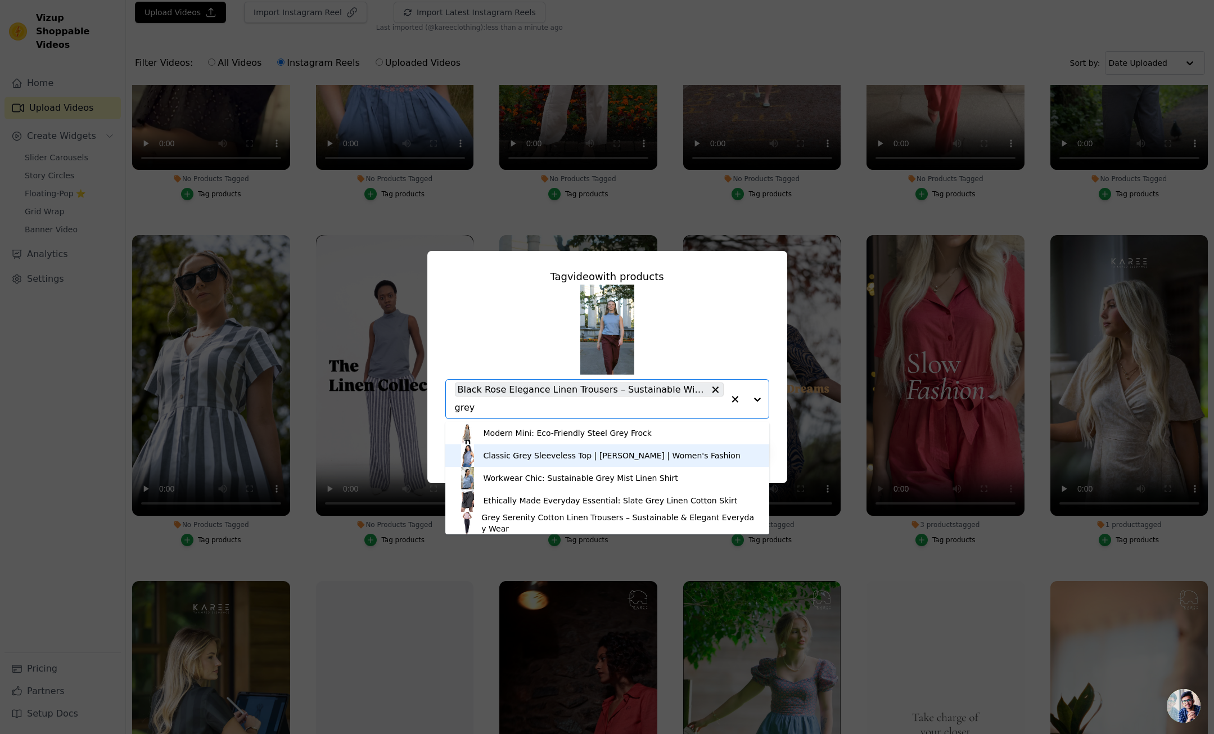
click at [517, 457] on div "Classic Grey Sleeveless Top | KAREE | Women's Fashion" at bounding box center [612, 455] width 257 height 11
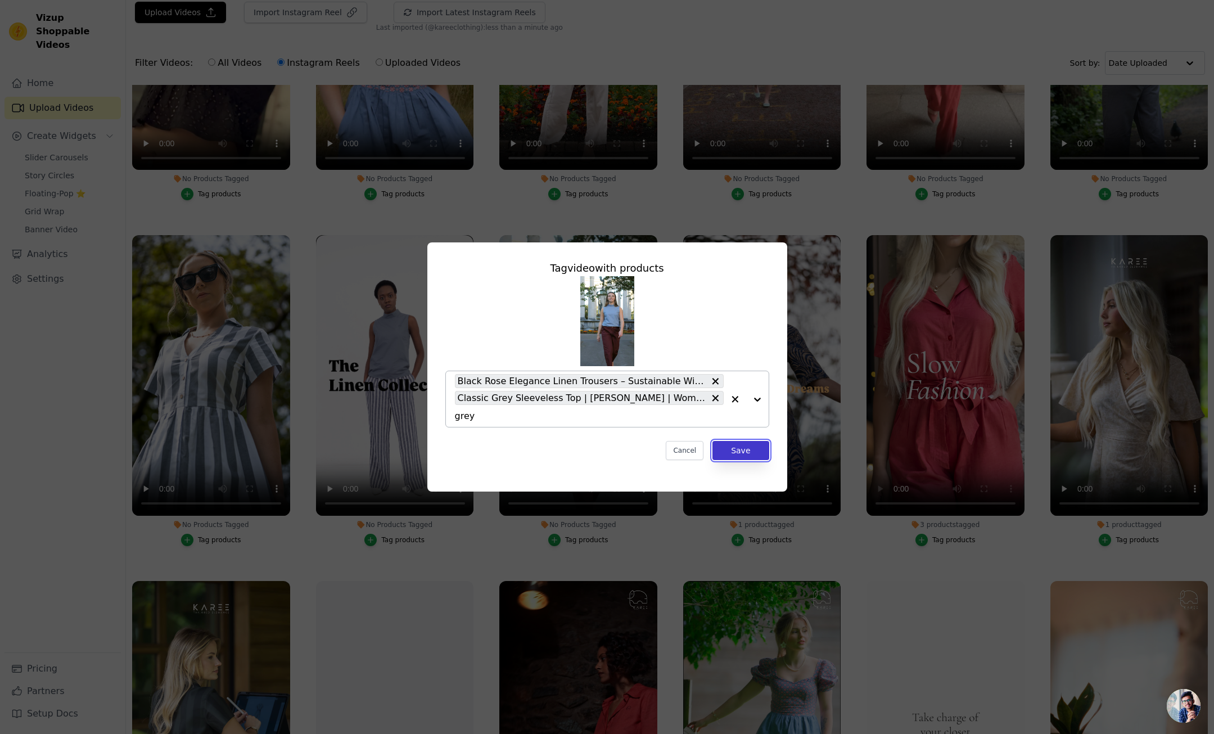
click at [747, 451] on button "Save" at bounding box center [741, 450] width 56 height 19
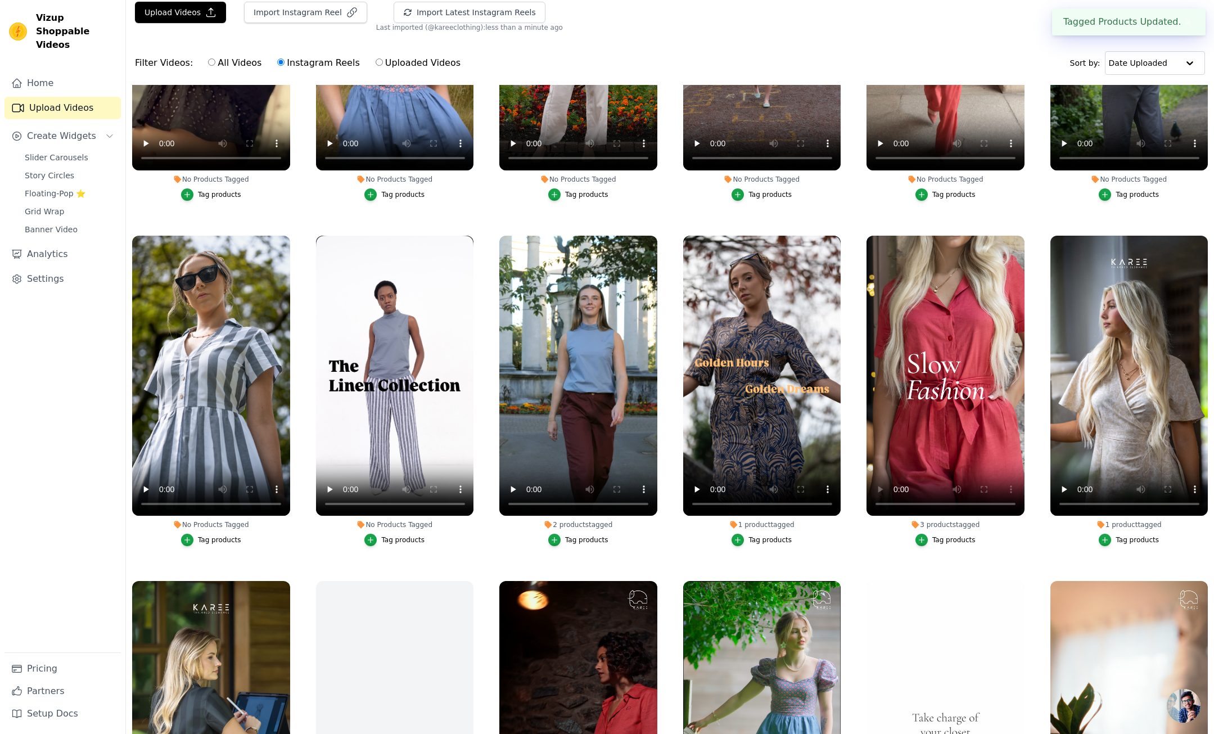
click at [394, 542] on div "Tag products" at bounding box center [402, 539] width 43 height 9
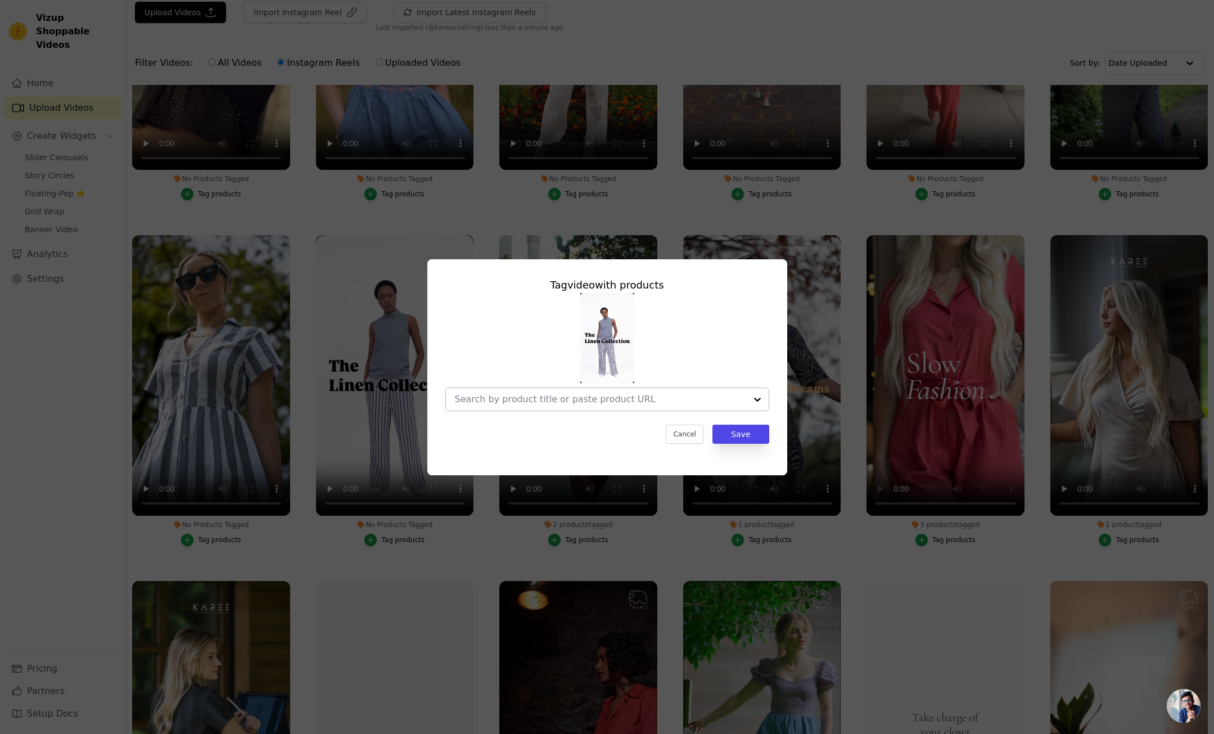
click at [548, 400] on input "No Products Tagged Tag video with products Cancel Save Tag products" at bounding box center [600, 399] width 291 height 11
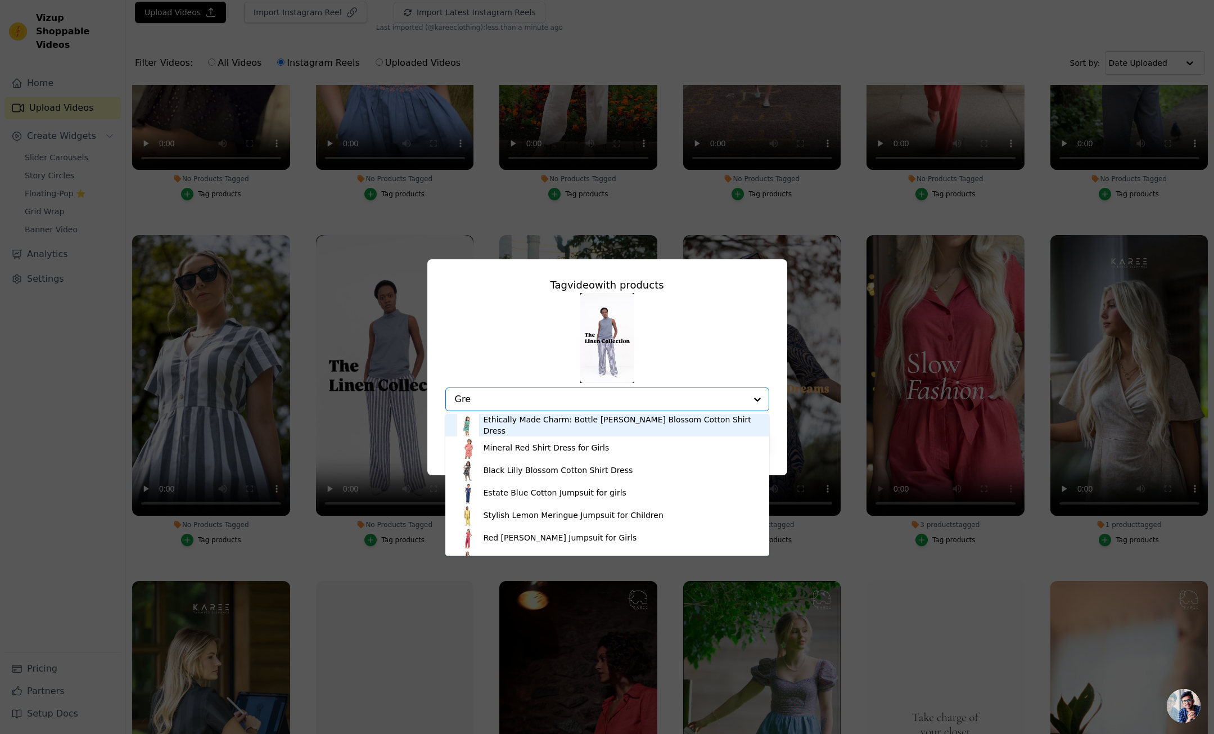
type input "Grey"
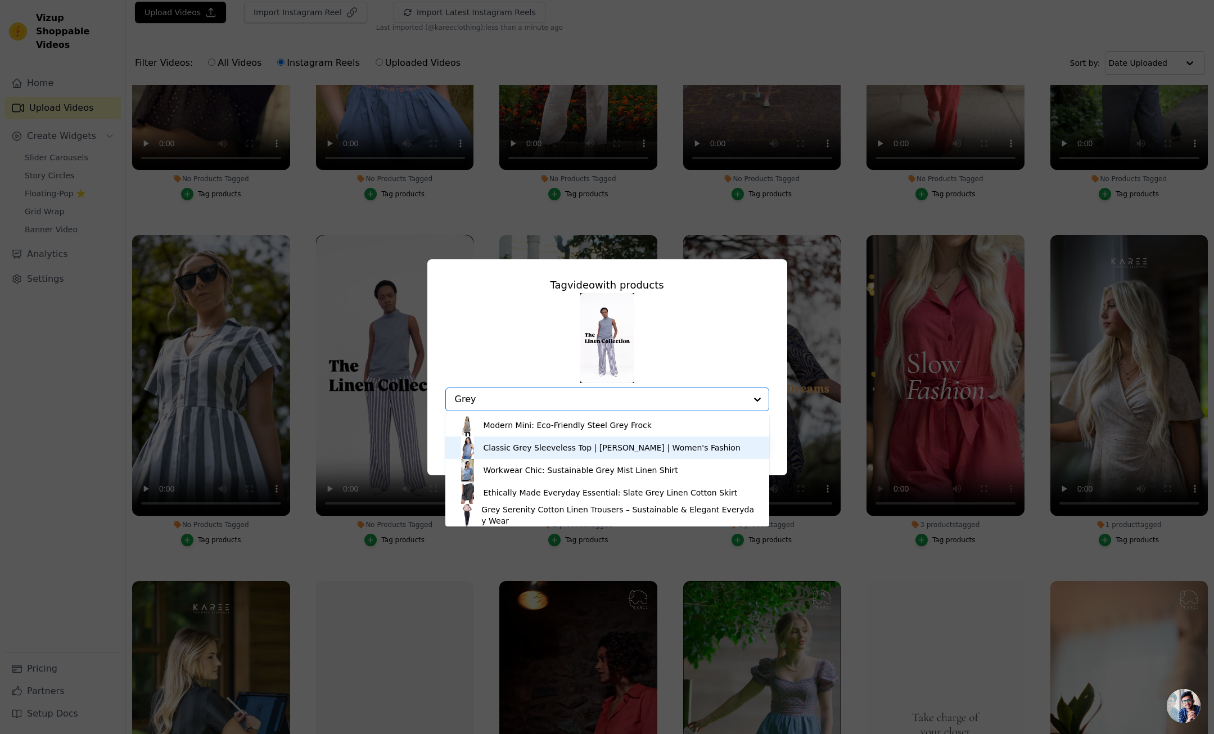
click at [519, 450] on div "Classic Grey Sleeveless Top | KAREE | Women's Fashion" at bounding box center [612, 447] width 257 height 11
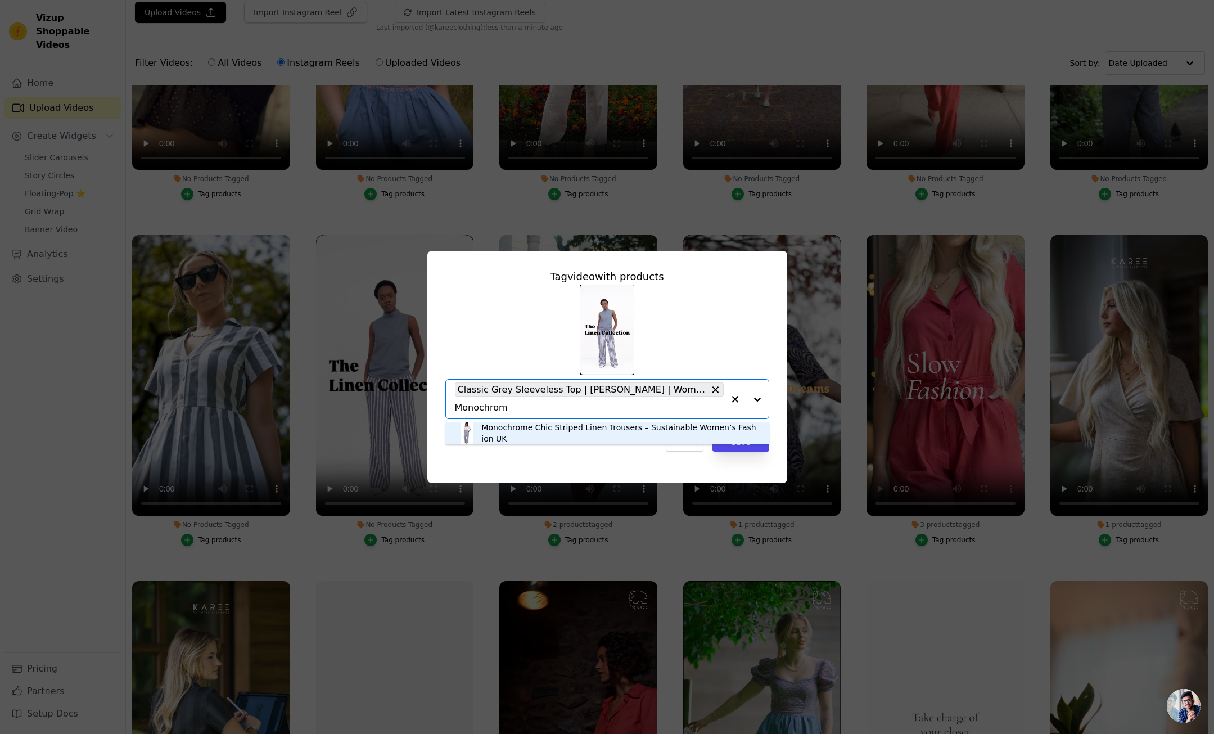
type input "Monochrome"
click at [543, 434] on div "Monochrome Chic Striped Linen Trousers – Sustainable Women’s Fashion UK" at bounding box center [619, 433] width 276 height 22
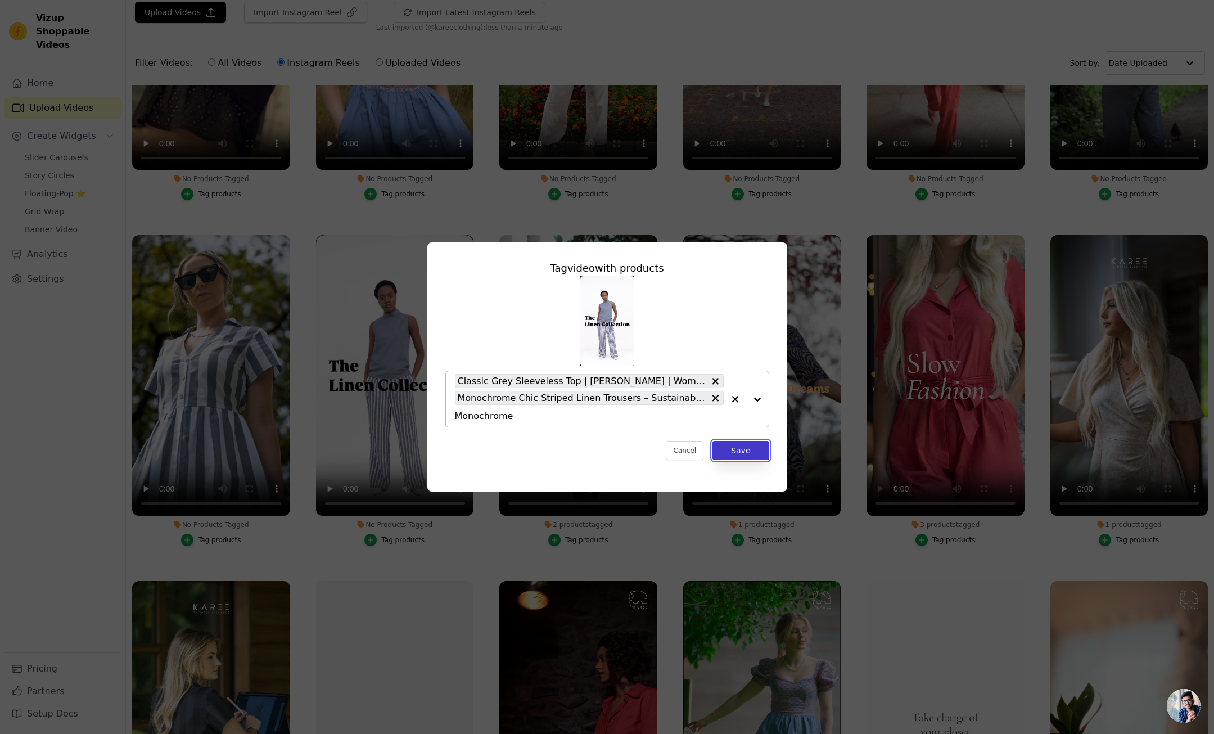
click at [747, 453] on button "Save" at bounding box center [741, 450] width 56 height 19
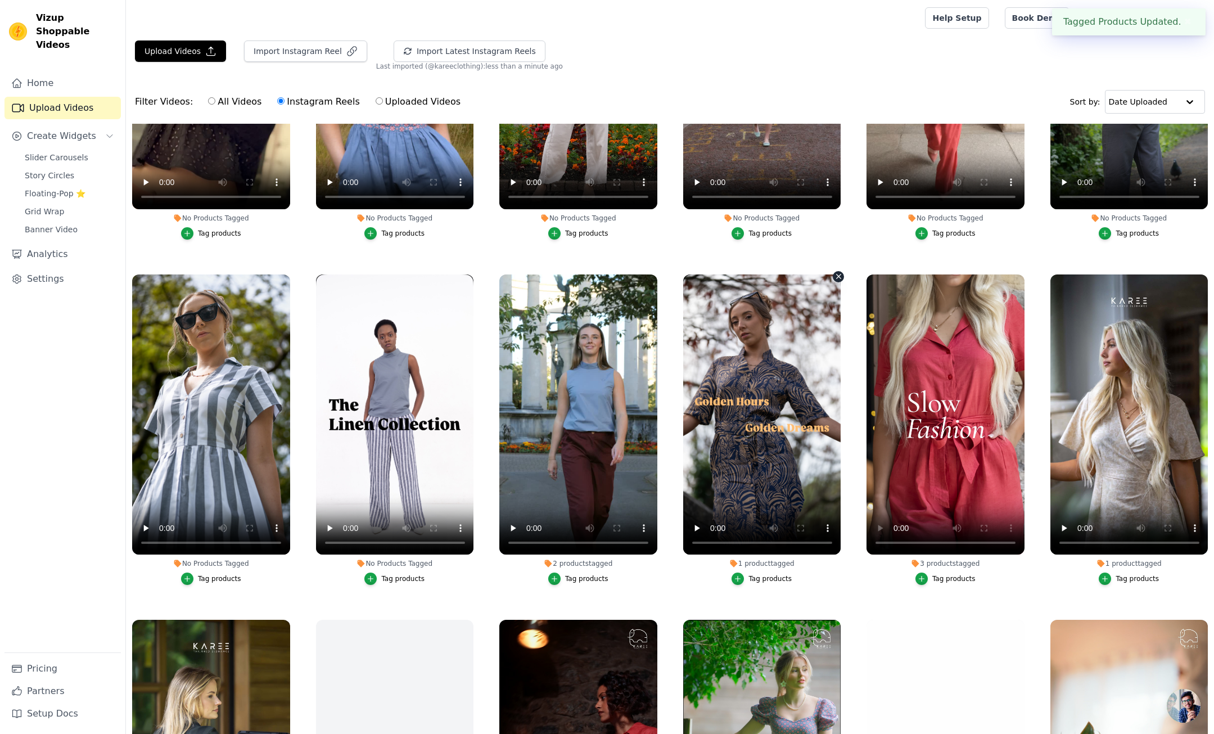
scroll to position [39, 0]
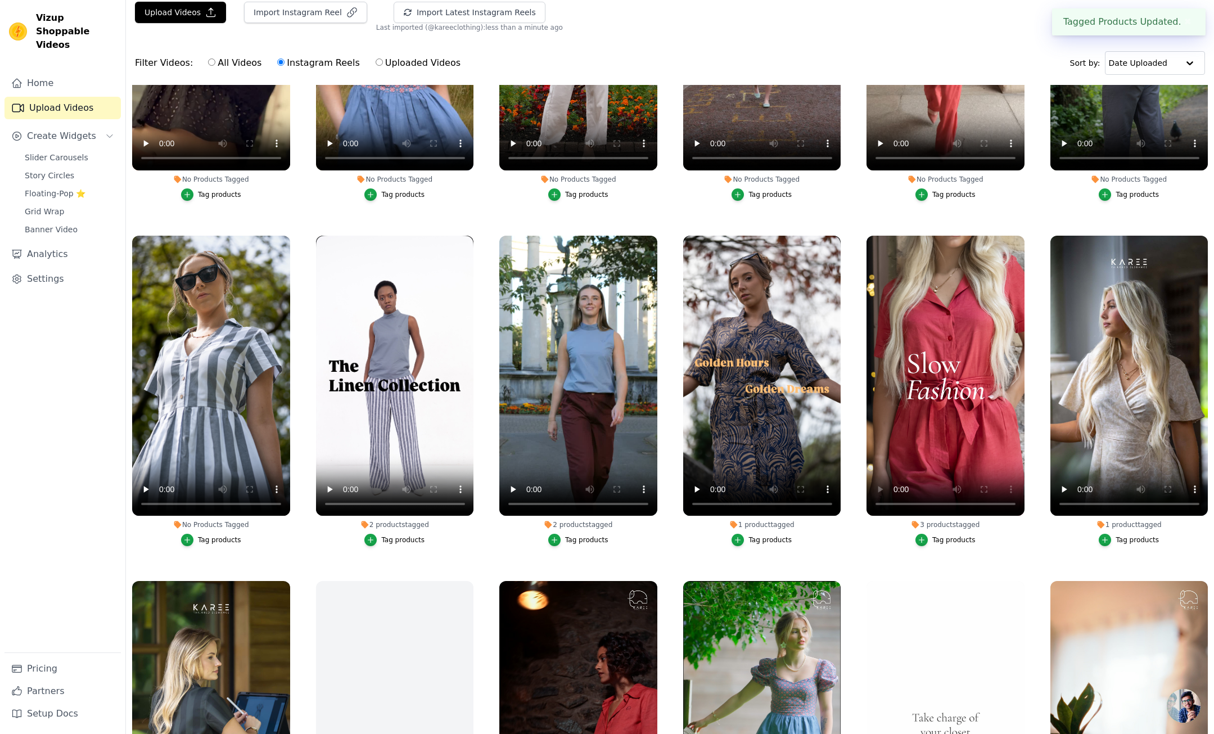
click at [218, 540] on div "Tag products" at bounding box center [219, 539] width 43 height 9
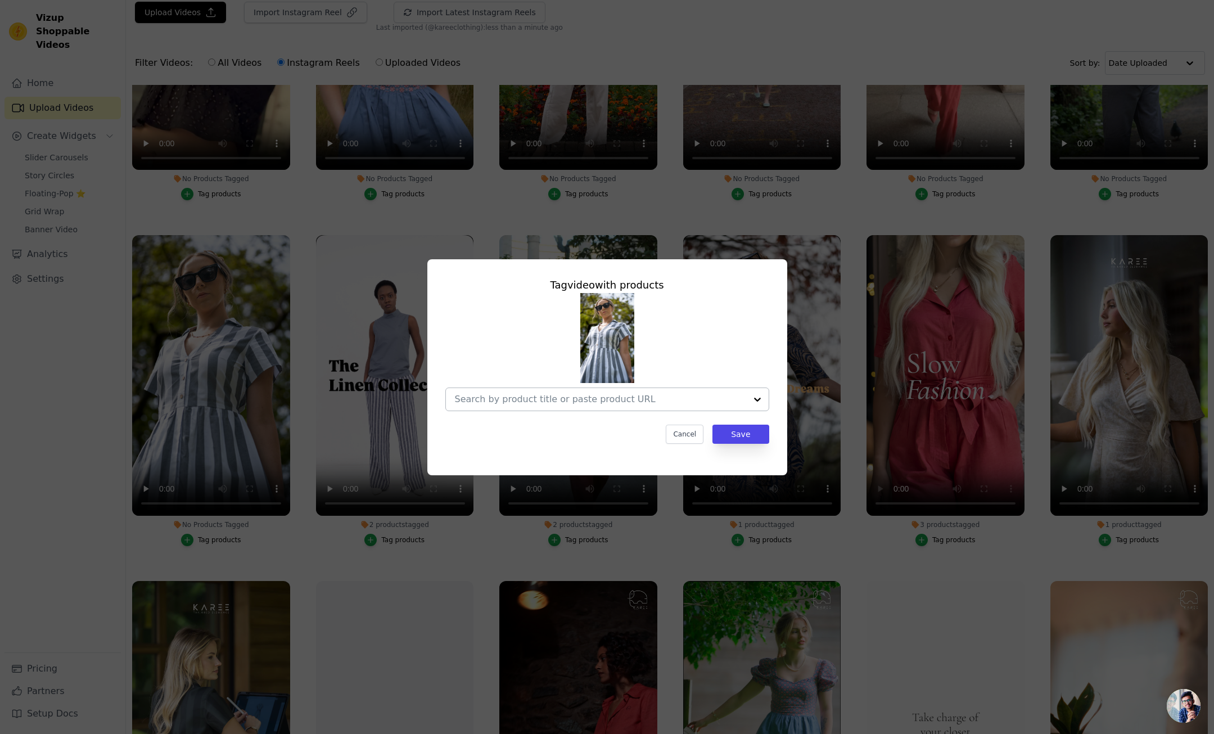
click at [513, 404] on div at bounding box center [600, 399] width 291 height 22
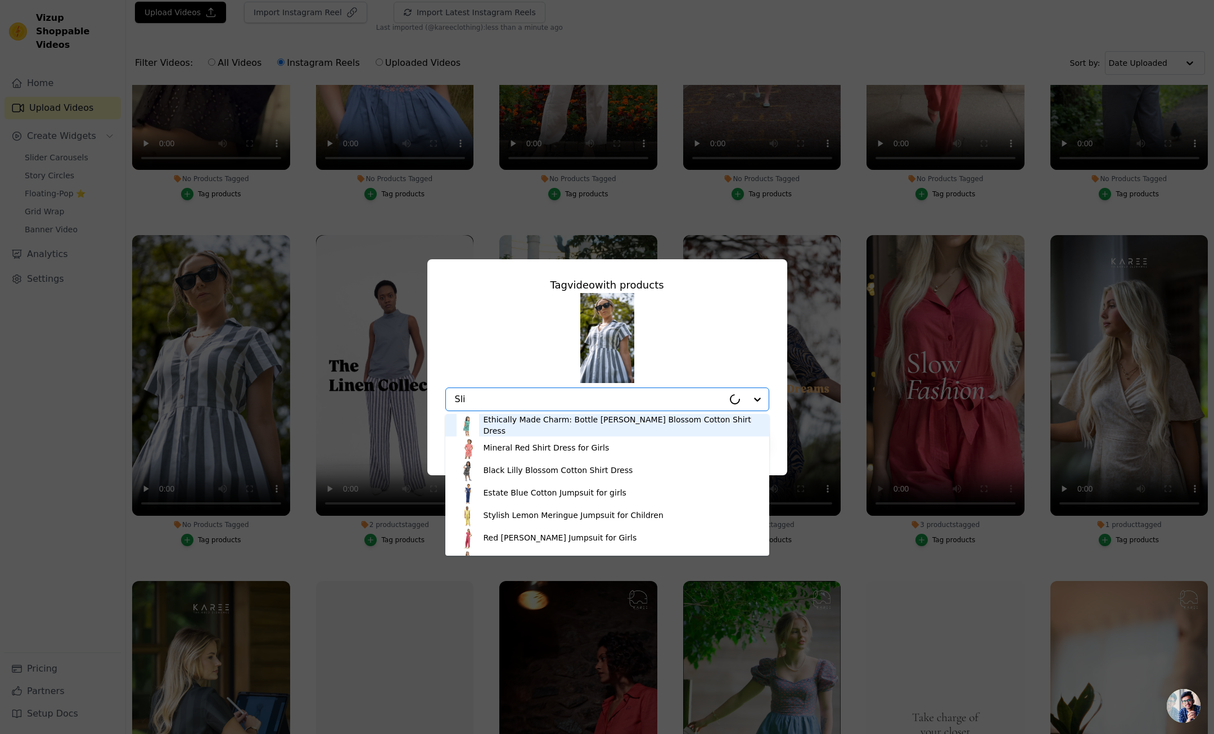
type input "Slit"
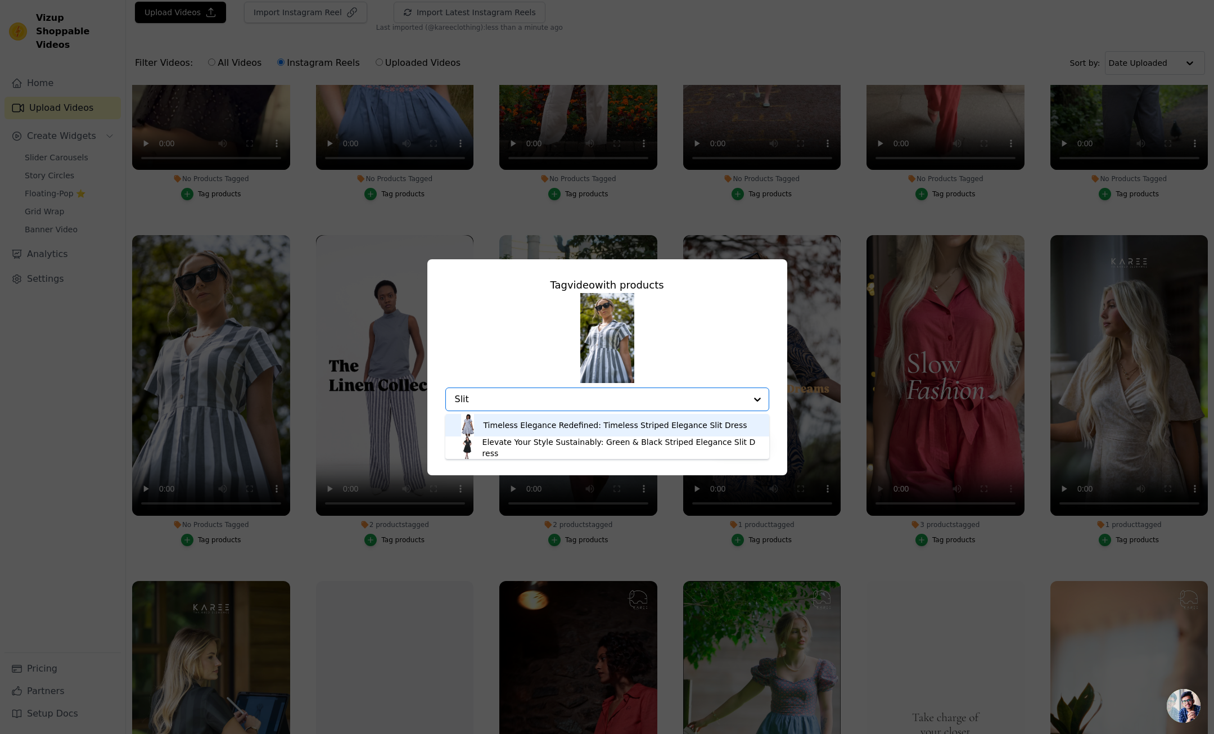
click at [524, 426] on div "Timeless Elegance Redefined: Timeless Striped Elegance Slit Dress" at bounding box center [616, 425] width 264 height 11
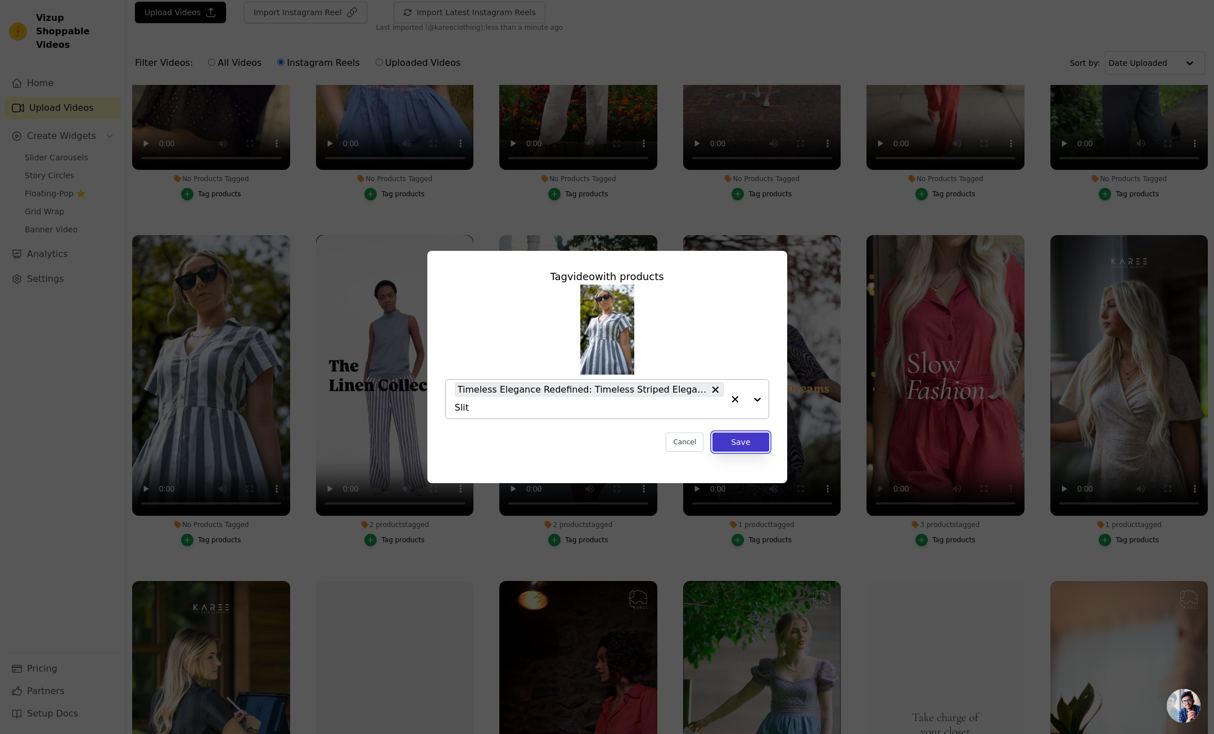
click at [749, 443] on button "Save" at bounding box center [741, 442] width 56 height 19
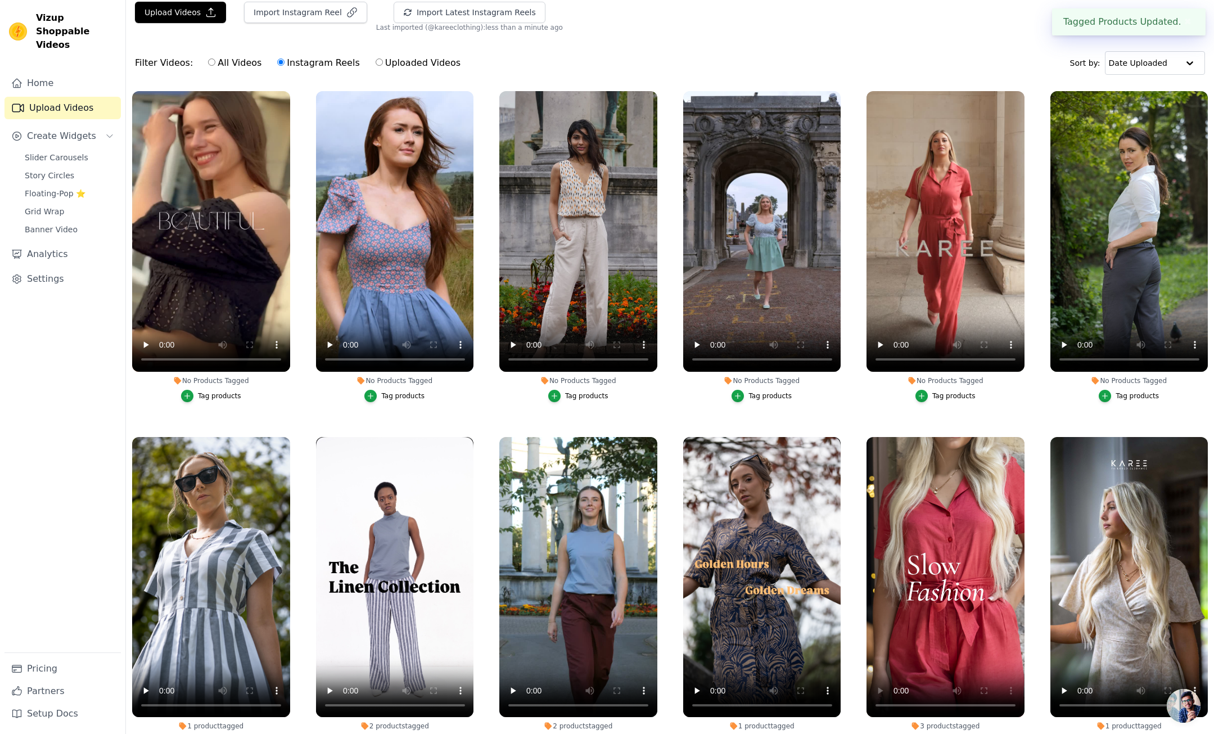
click at [1126, 396] on div "Tag products" at bounding box center [1137, 395] width 43 height 9
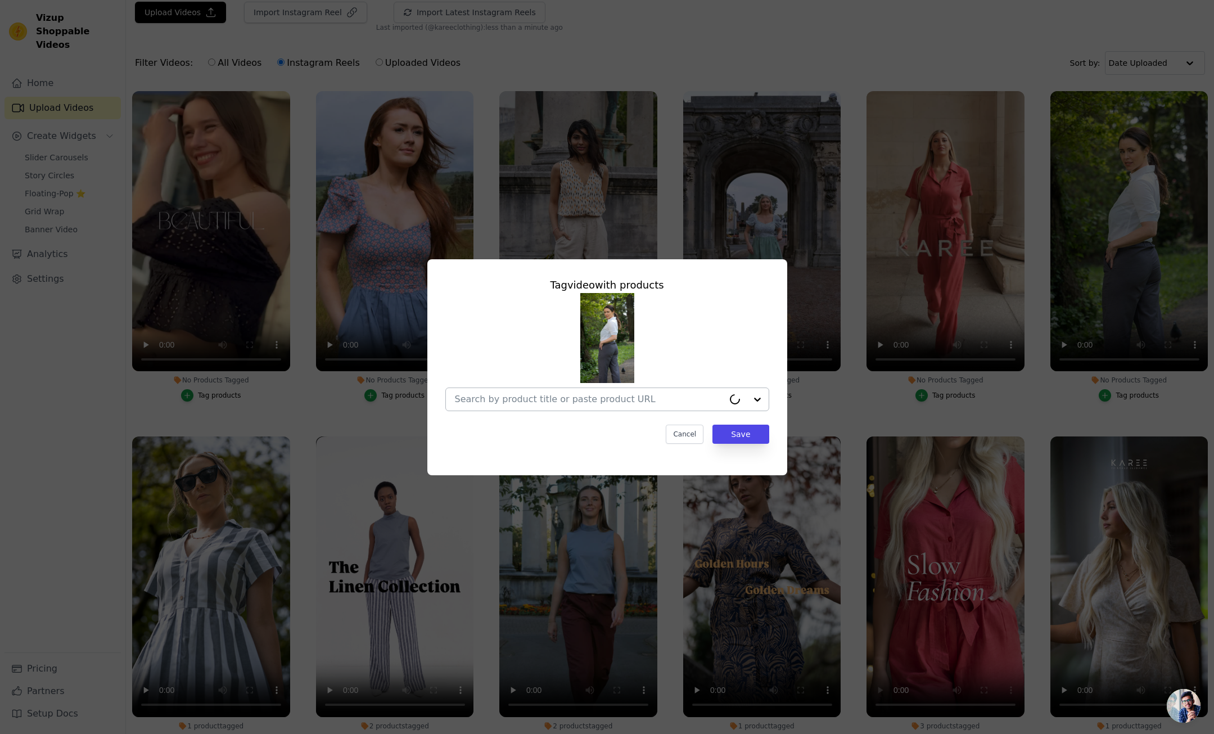
click at [536, 397] on input "No Products Tagged Tag video with products Cancel Save Tag products" at bounding box center [589, 399] width 269 height 11
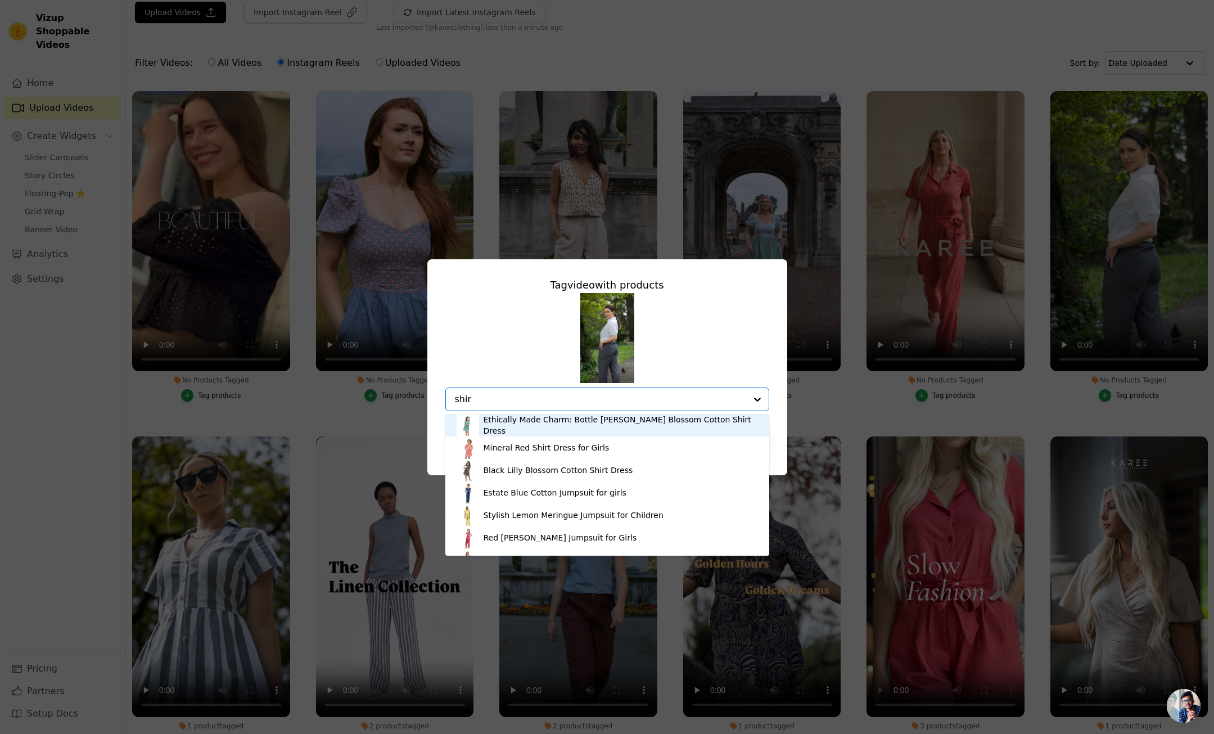
type input "shirt"
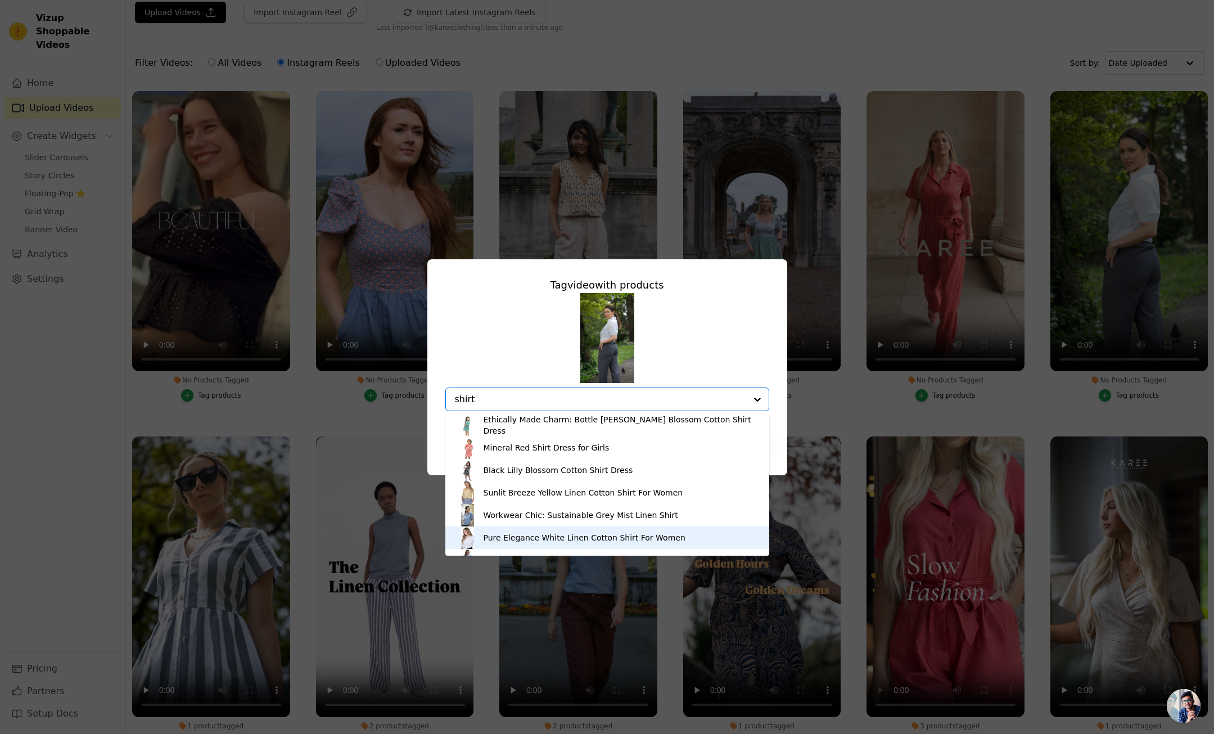
click at [515, 537] on div "Pure Elegance White Linen Cotton Shirt For Women" at bounding box center [585, 537] width 202 height 11
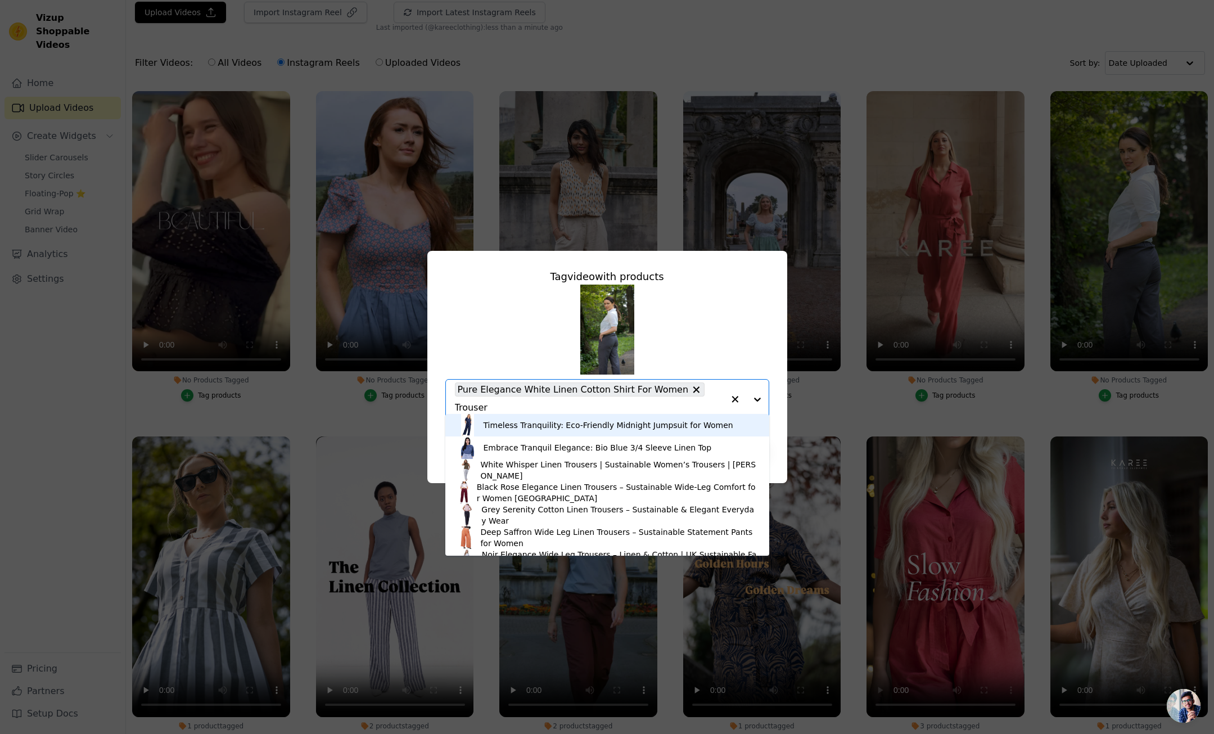
type input "Trousers"
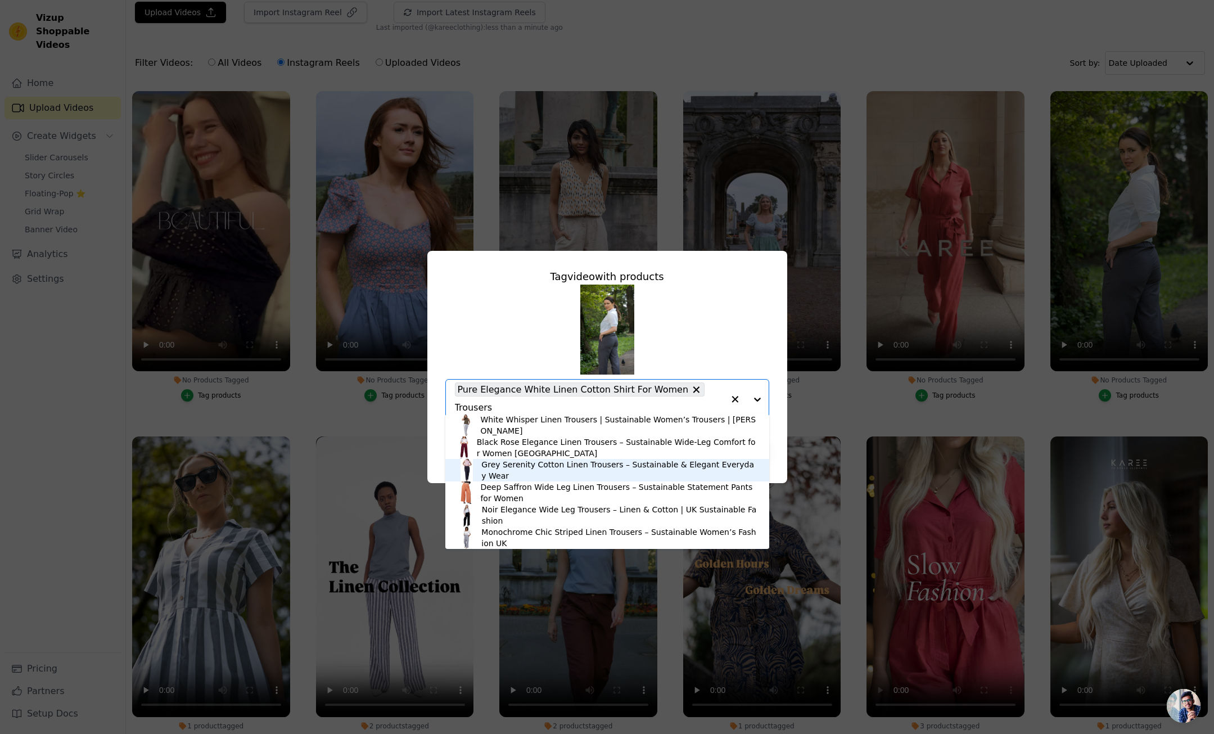
click at [515, 470] on div "Grey Serenity Cotton Linen Trousers – Sustainable & Elegant Everyday Wear" at bounding box center [619, 470] width 276 height 22
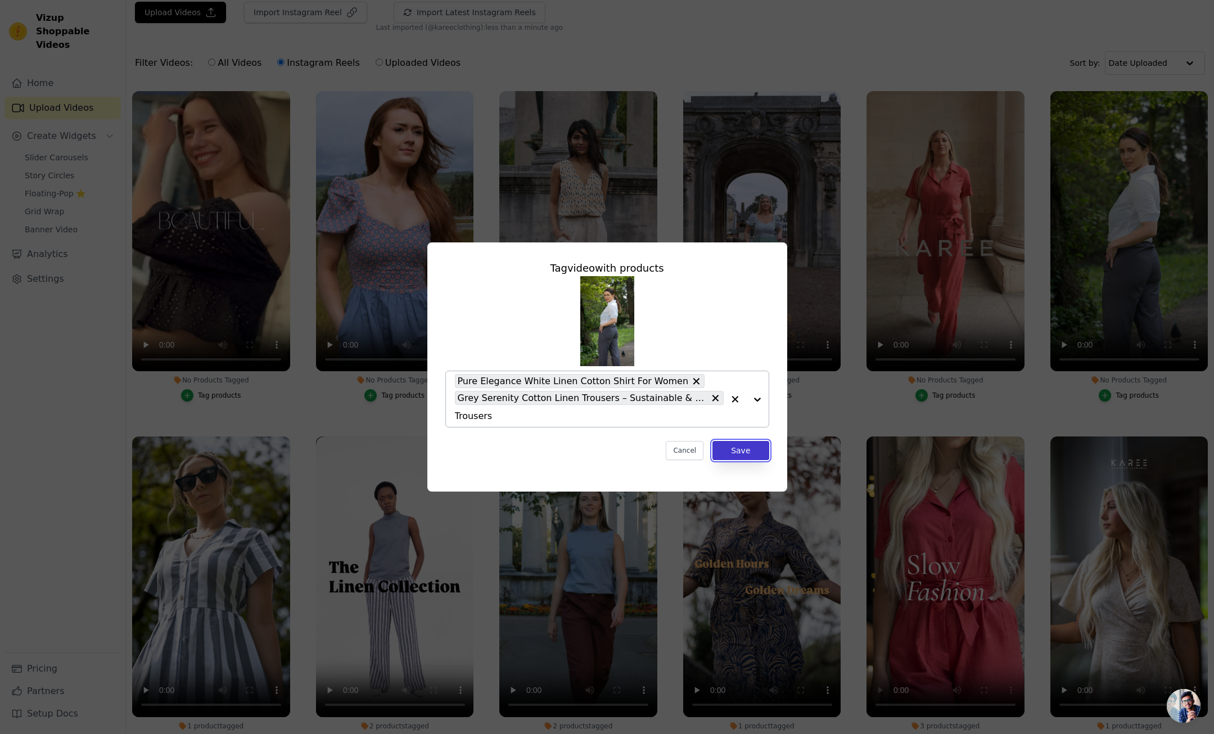
click at [743, 453] on button "Save" at bounding box center [741, 450] width 56 height 19
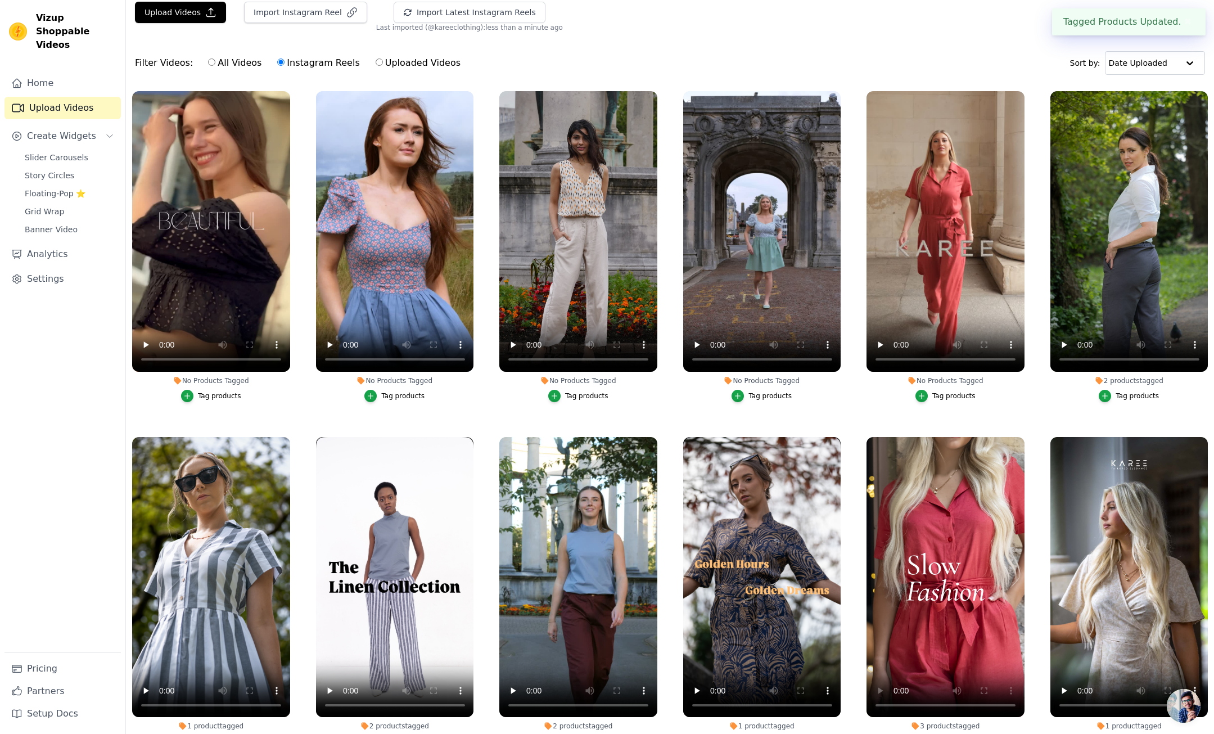
click at [952, 393] on div "Tag products" at bounding box center [954, 395] width 43 height 9
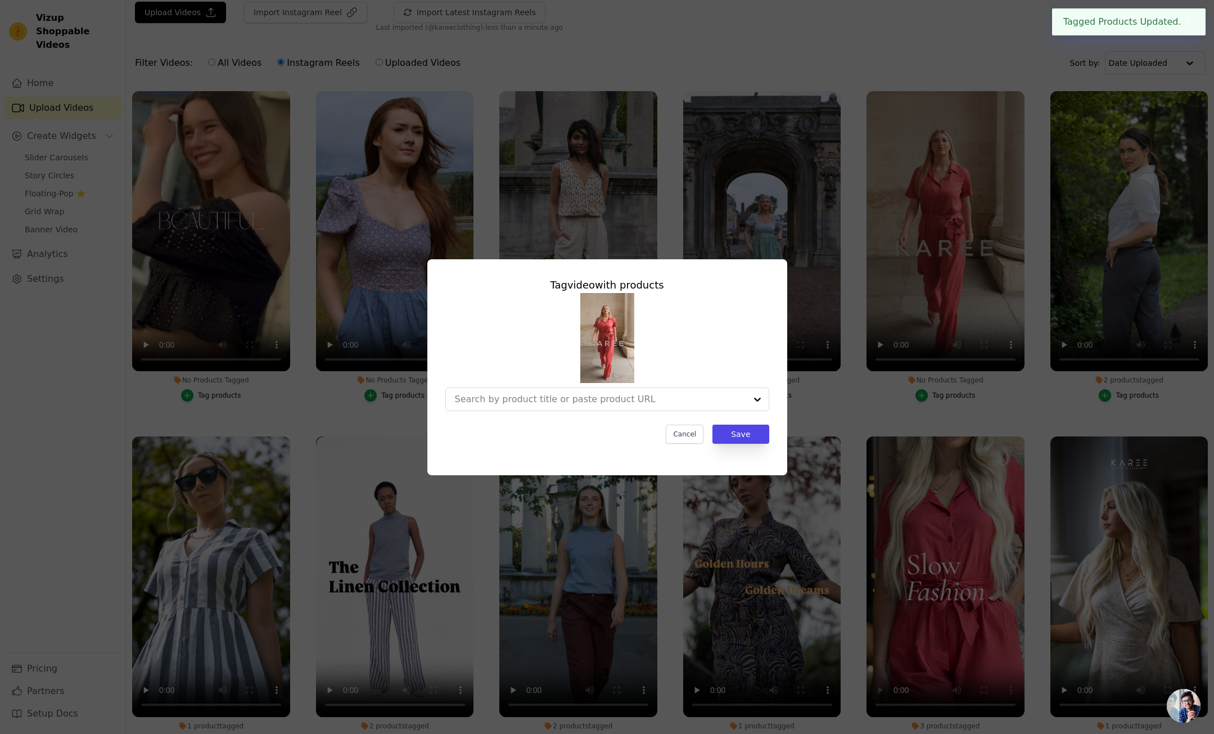
scroll to position [0, 0]
click at [592, 397] on input "No Products Tagged Tag video with products Cancel Save Tag products" at bounding box center [600, 399] width 291 height 11
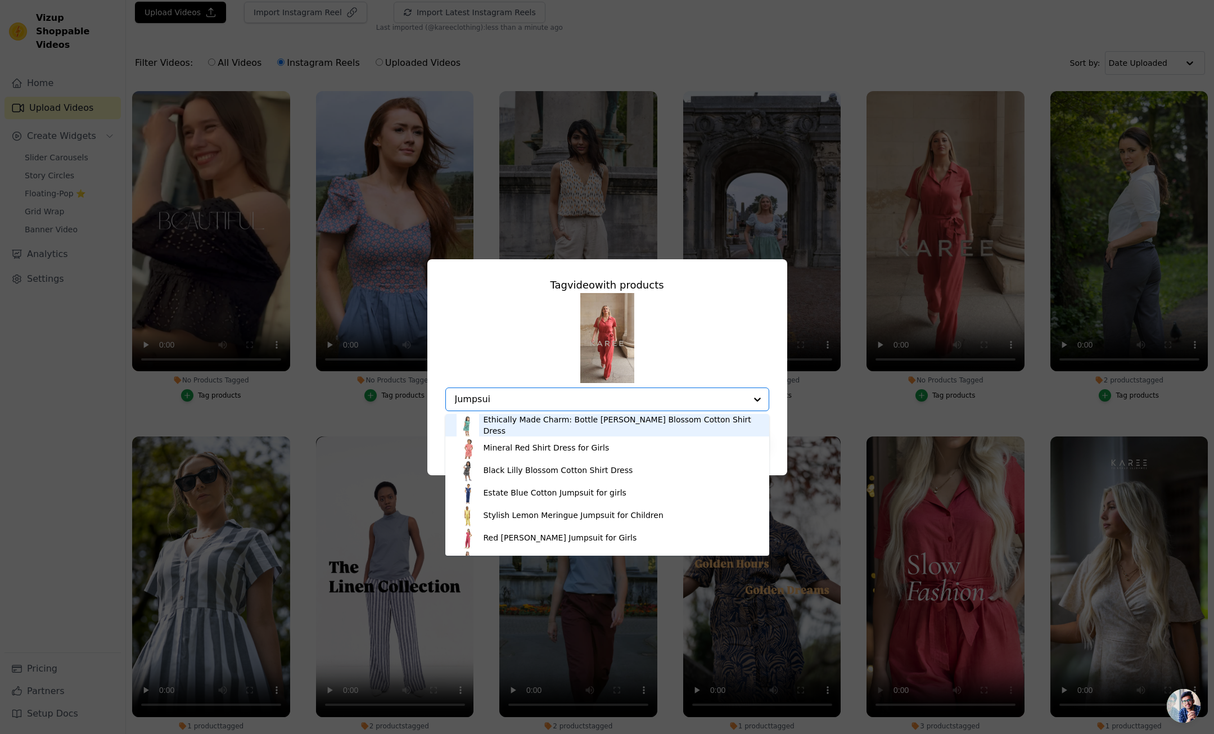
type input "Jumpsuit"
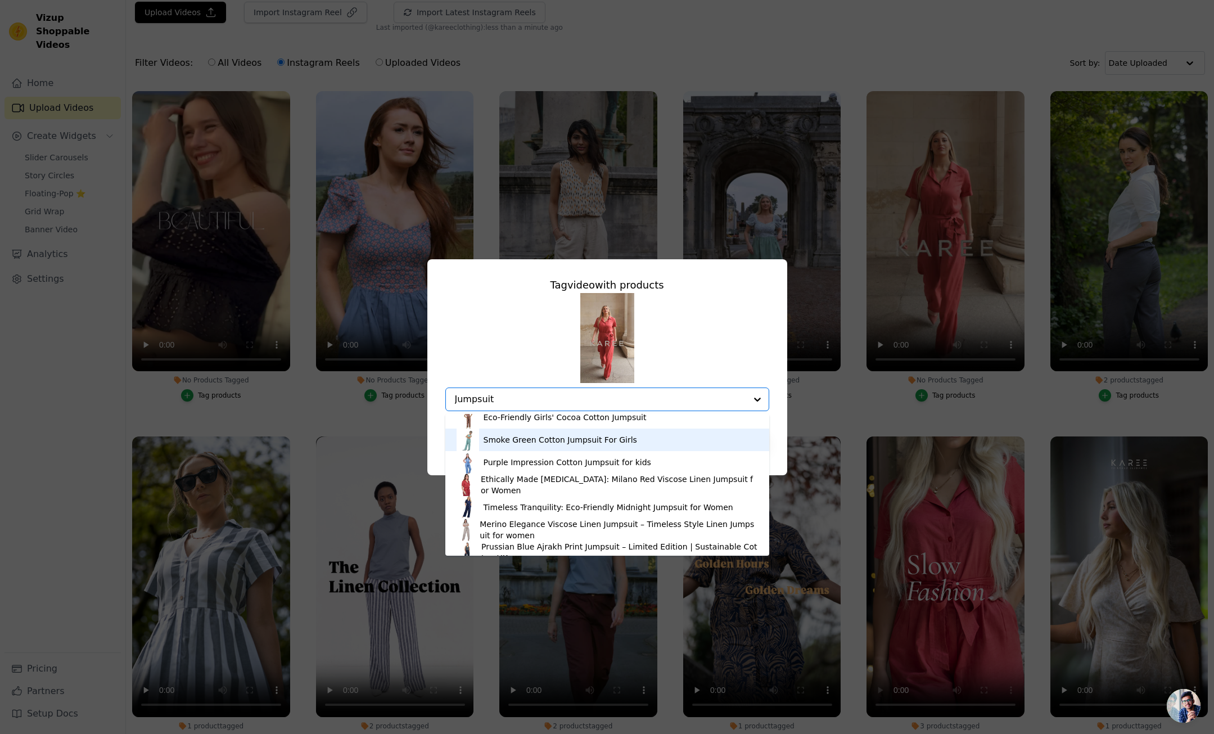
scroll to position [102, 0]
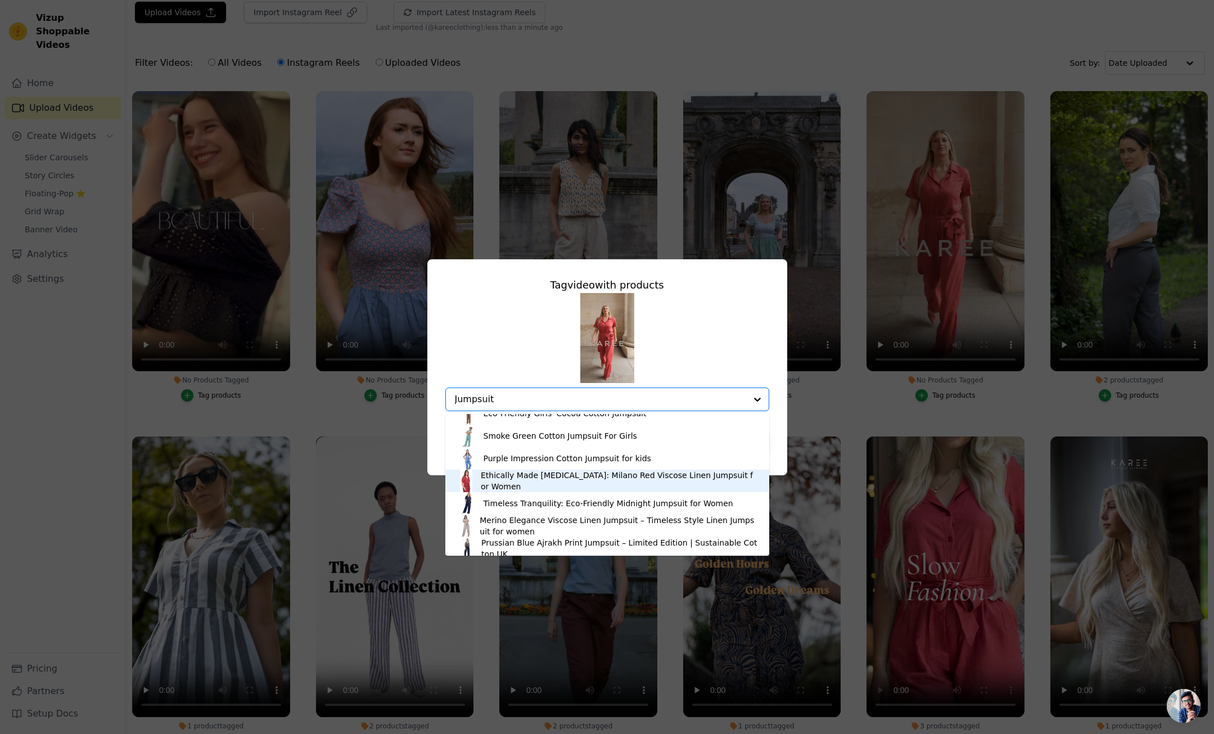
click at [534, 480] on div "Ethically Made Muse: Milano Red Viscose Linen Jumpsuit for Women" at bounding box center [619, 481] width 277 height 22
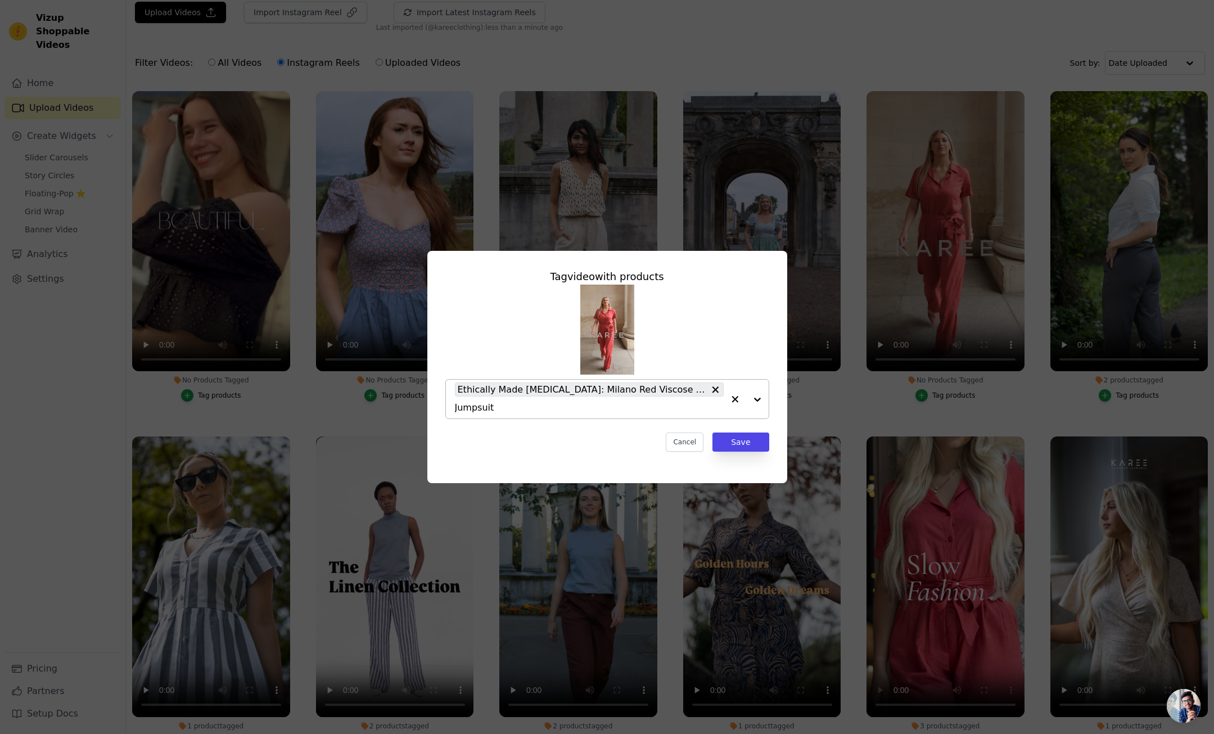
click at [529, 403] on input "Jumpsuit" at bounding box center [589, 407] width 269 height 11
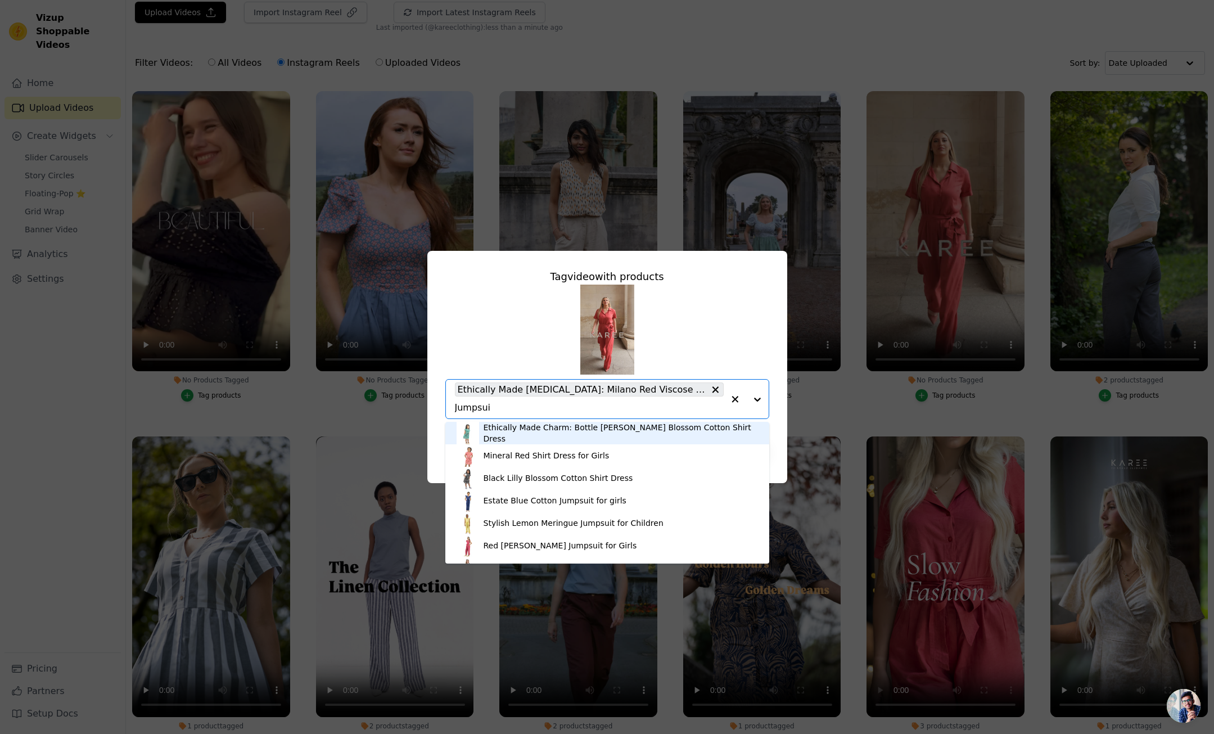
type input "Jumpsuit"
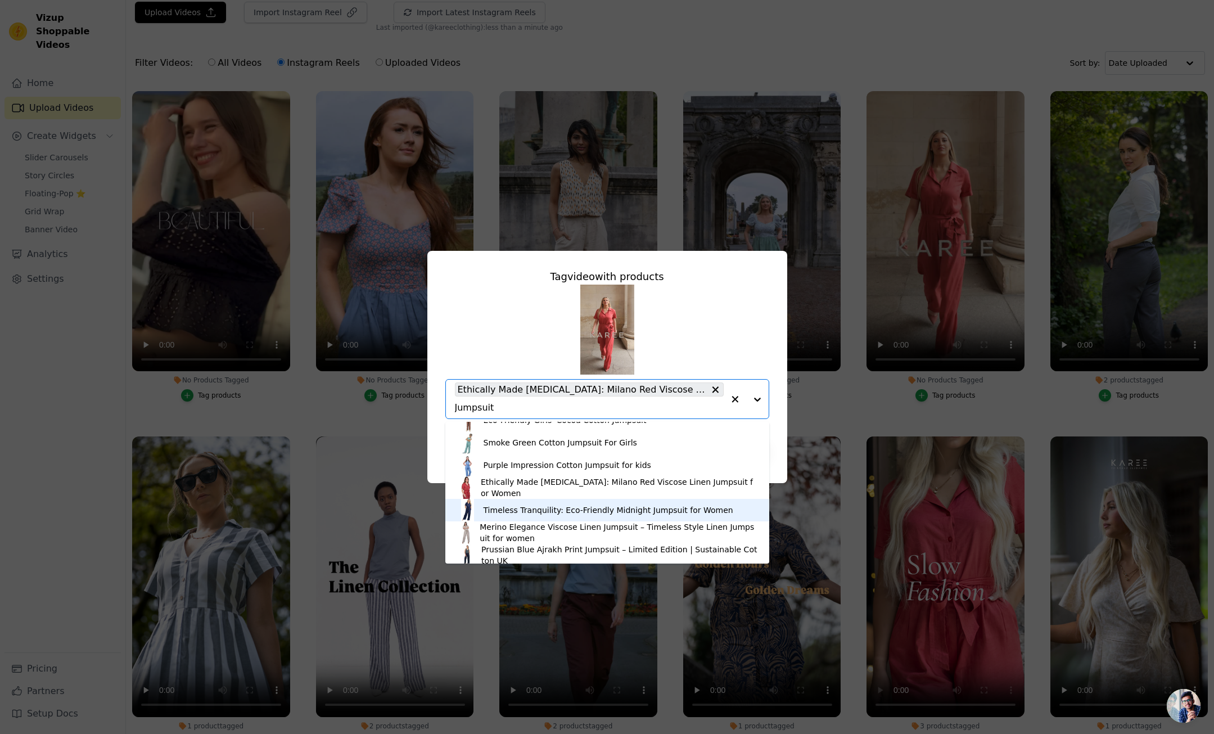
scroll to position [128, 0]
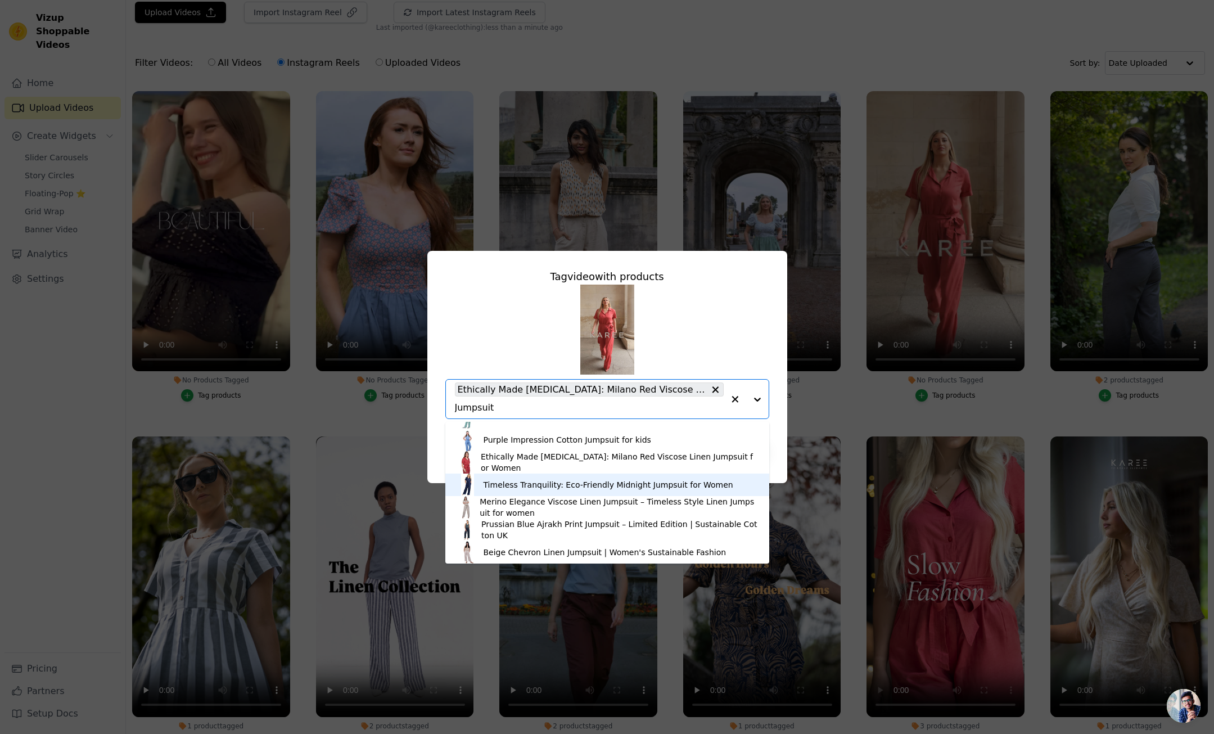
click at [524, 485] on div "Timeless Tranquility: Eco-Friendly Midnight Jumpsuit for Women" at bounding box center [609, 484] width 250 height 11
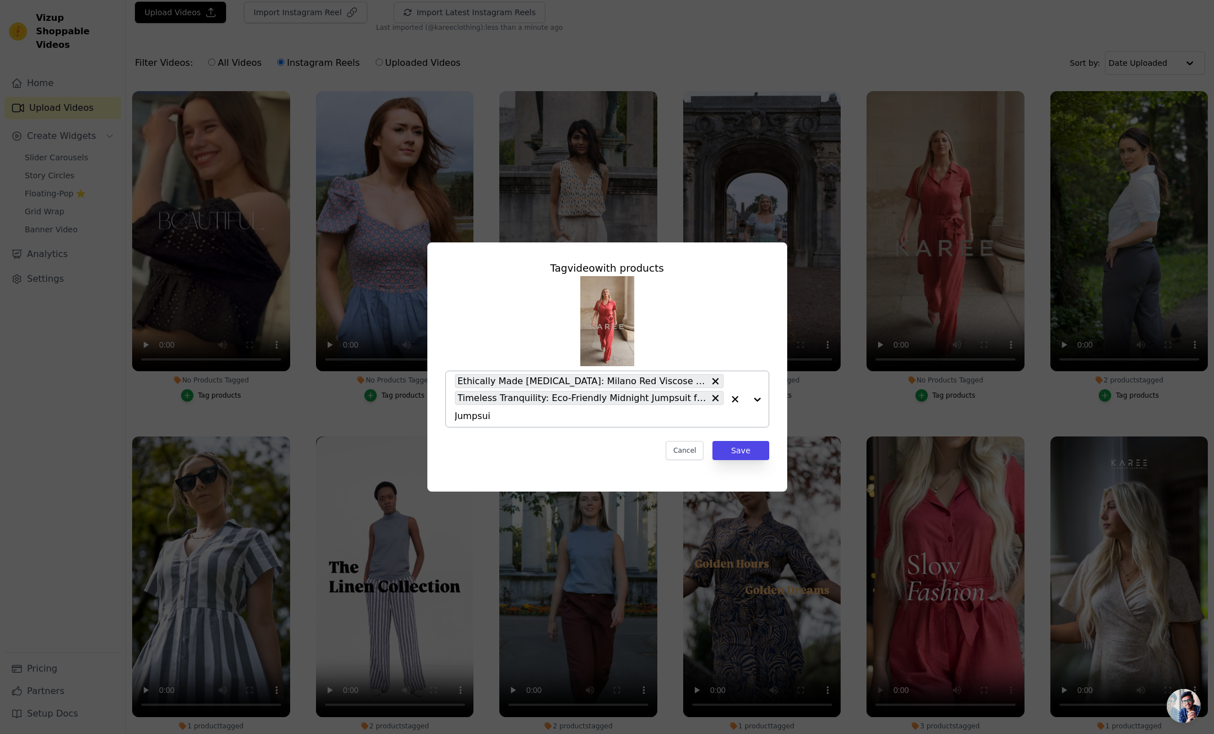
type input "Jumpsuit"
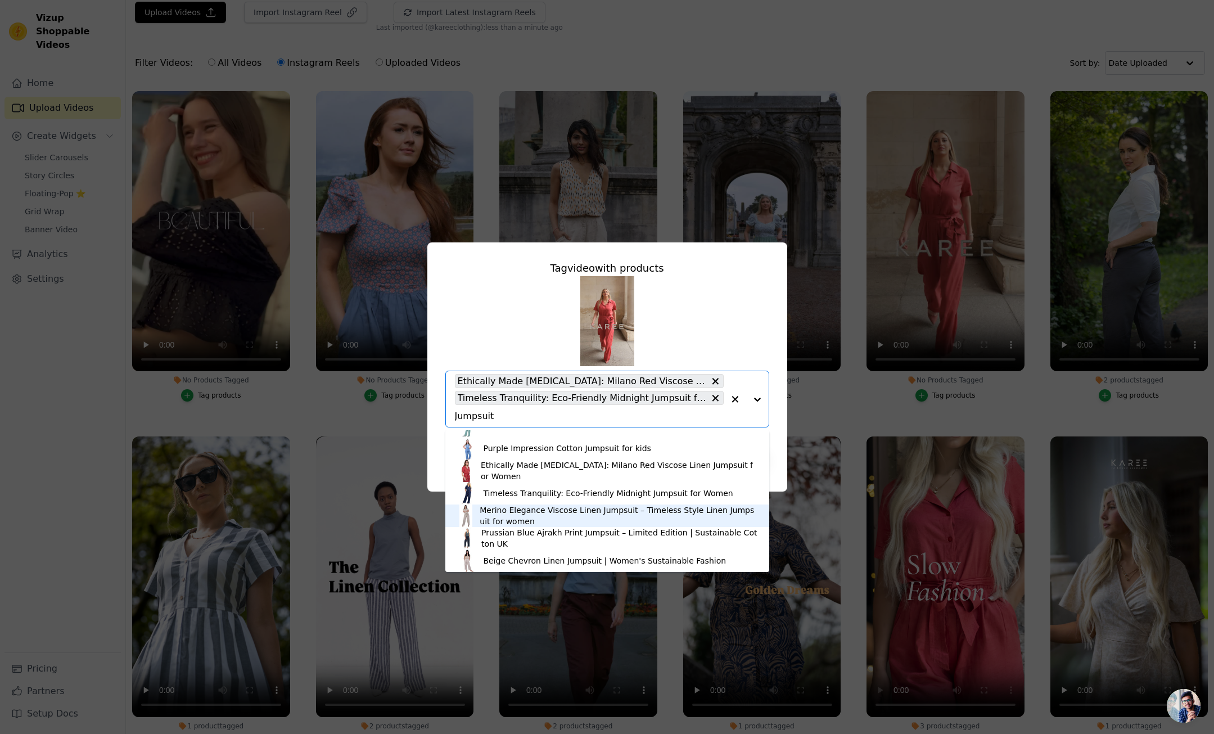
click at [526, 518] on div "Merino Elegance Viscose Linen Jumpsuit – Timeless Style Linen Jumpsuit for women" at bounding box center [619, 516] width 278 height 22
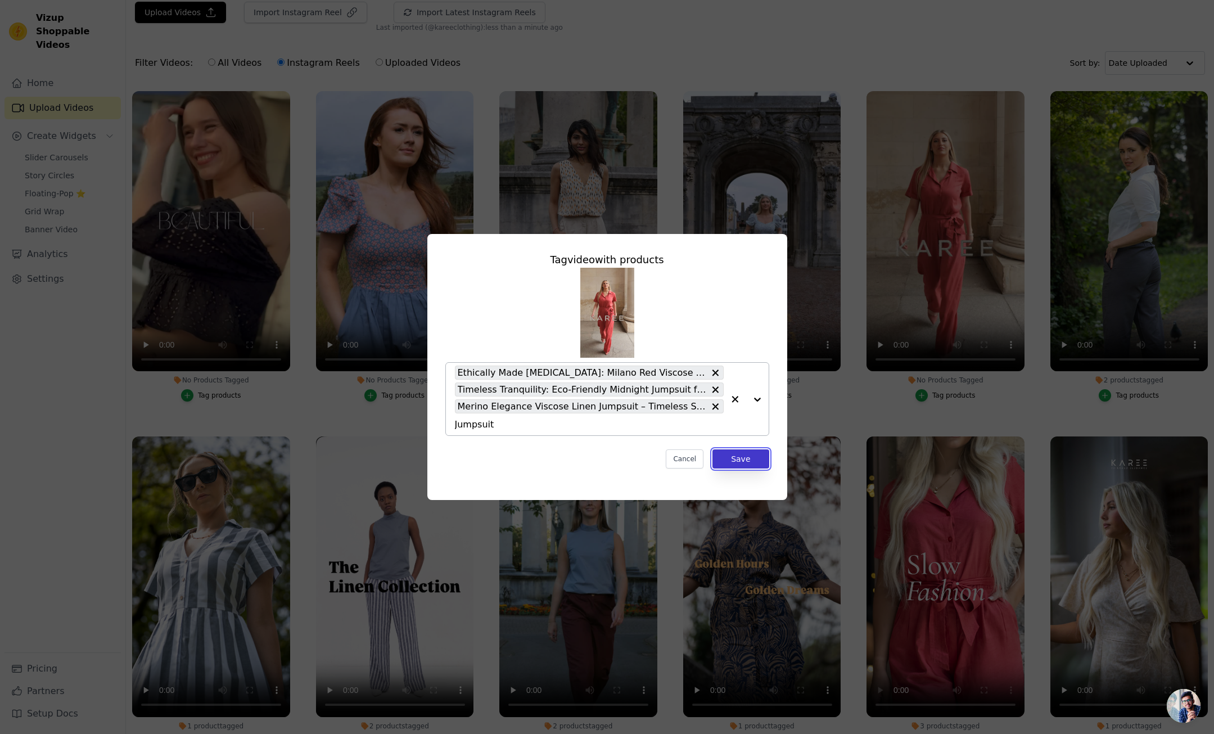
click at [747, 460] on button "Save" at bounding box center [741, 458] width 56 height 19
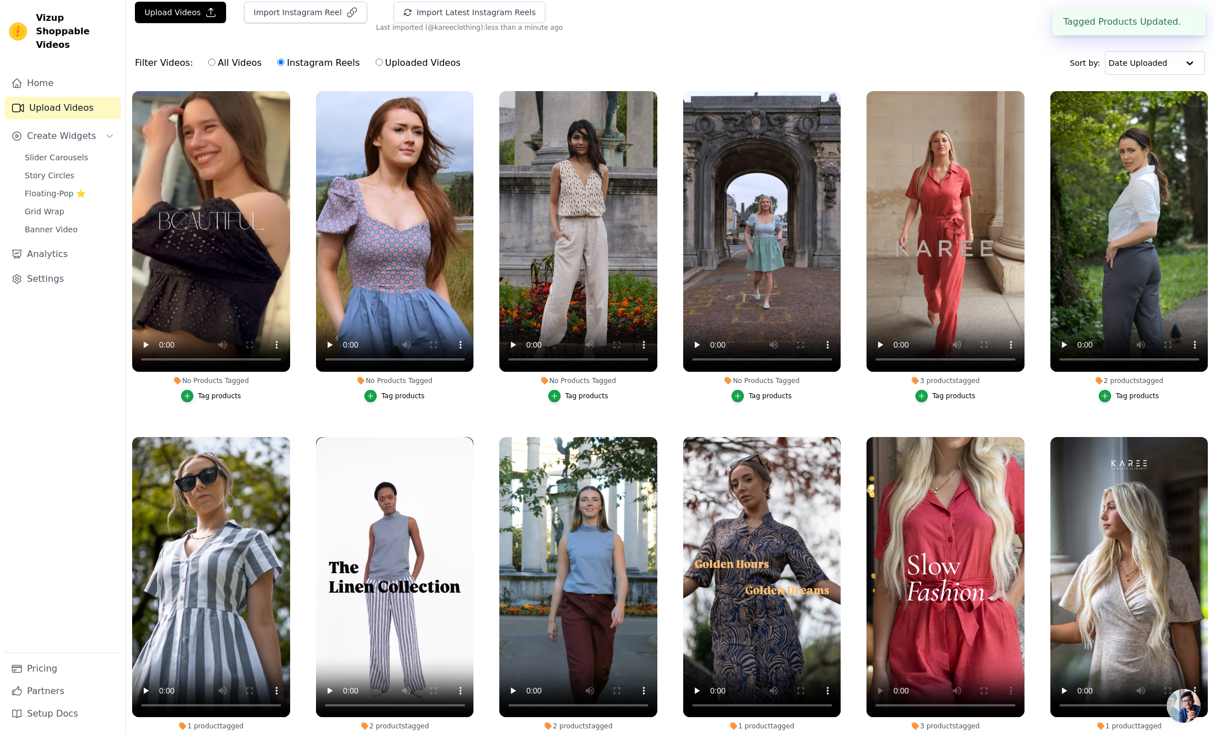
click at [755, 394] on div "Tag products" at bounding box center [770, 395] width 43 height 9
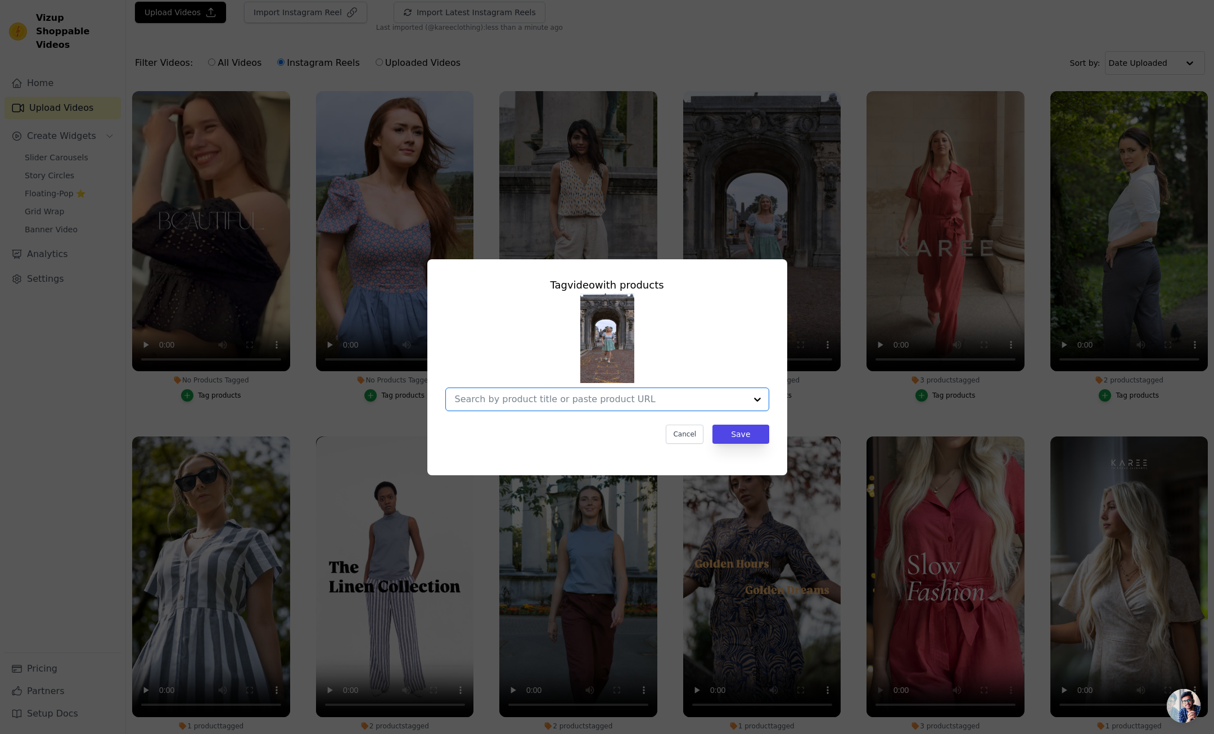
click at [582, 399] on input "No Products Tagged Tag video with products Option undefined, selected. Select i…" at bounding box center [600, 399] width 291 height 11
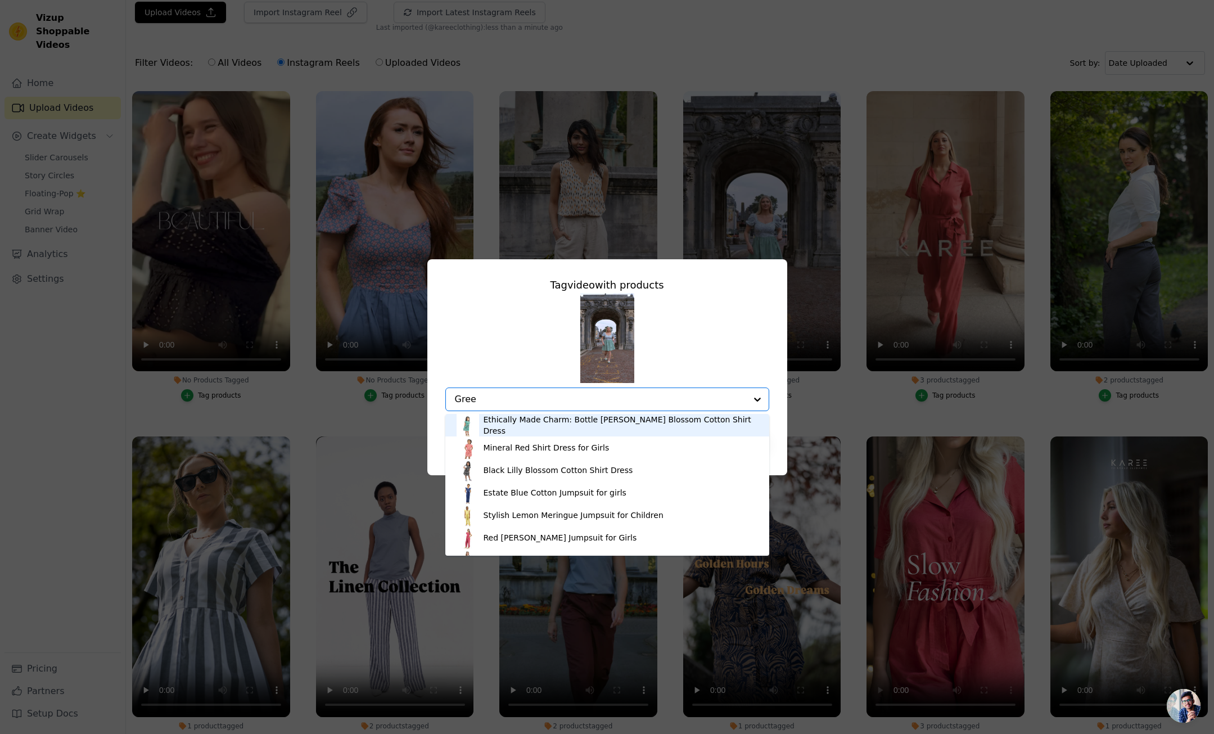
type input "Green"
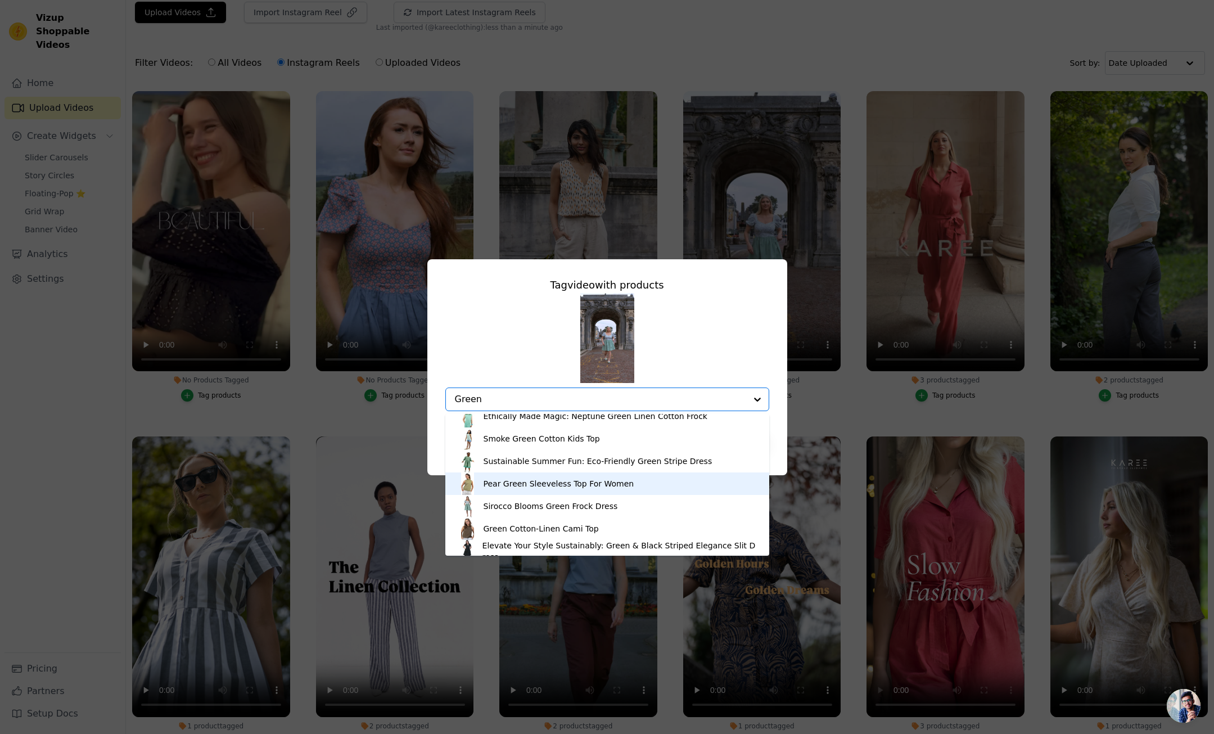
scroll to position [106, 0]
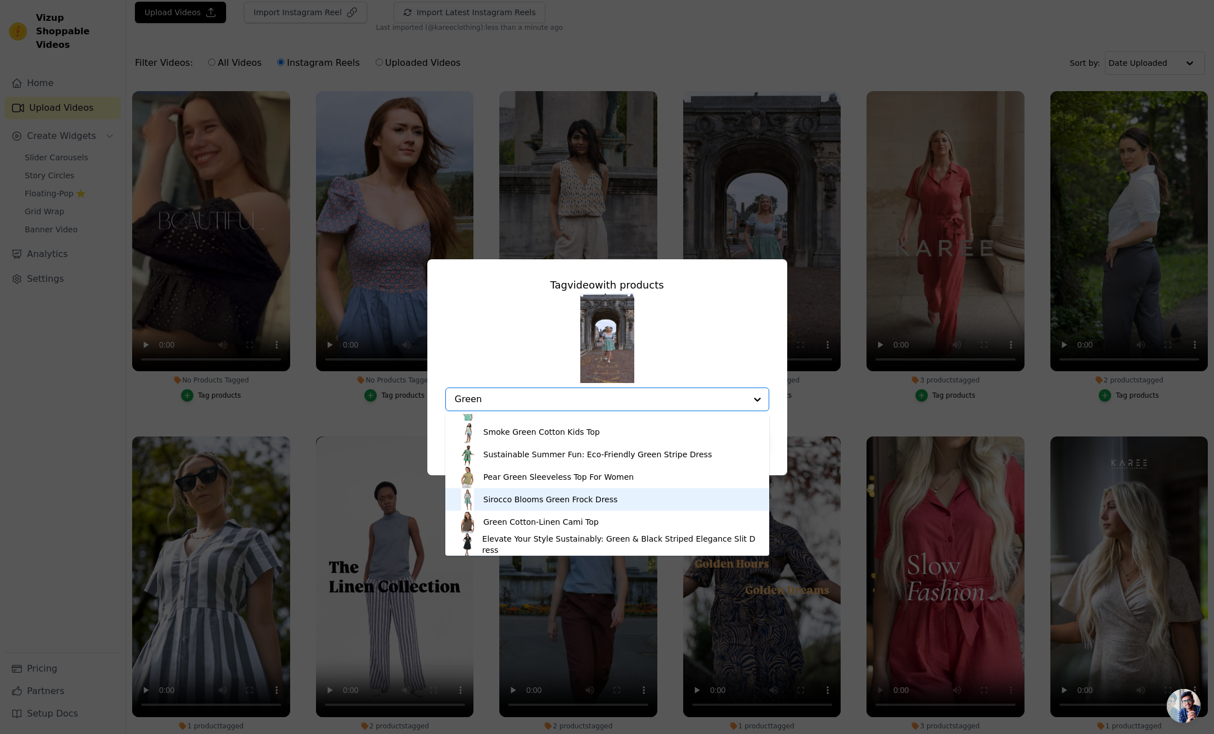
click at [552, 502] on div "Sirocco Blooms Green Frock Dress" at bounding box center [551, 499] width 134 height 11
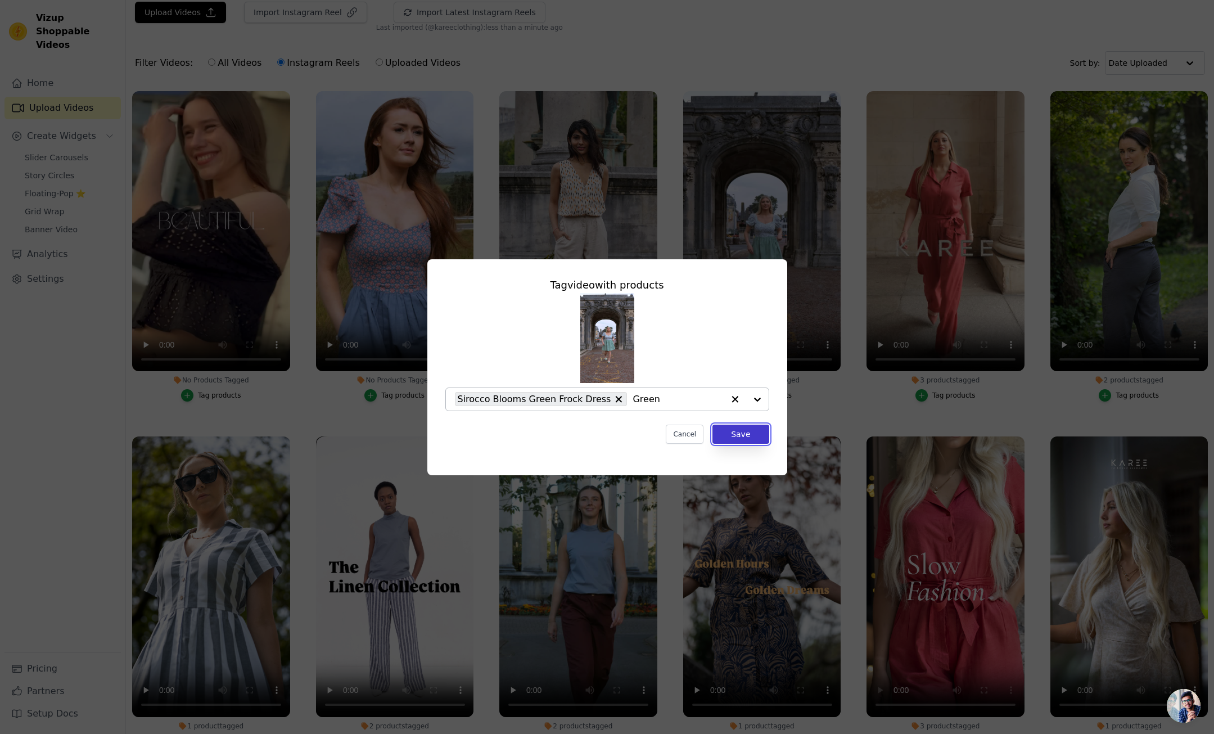
click at [746, 435] on button "Save" at bounding box center [741, 434] width 56 height 19
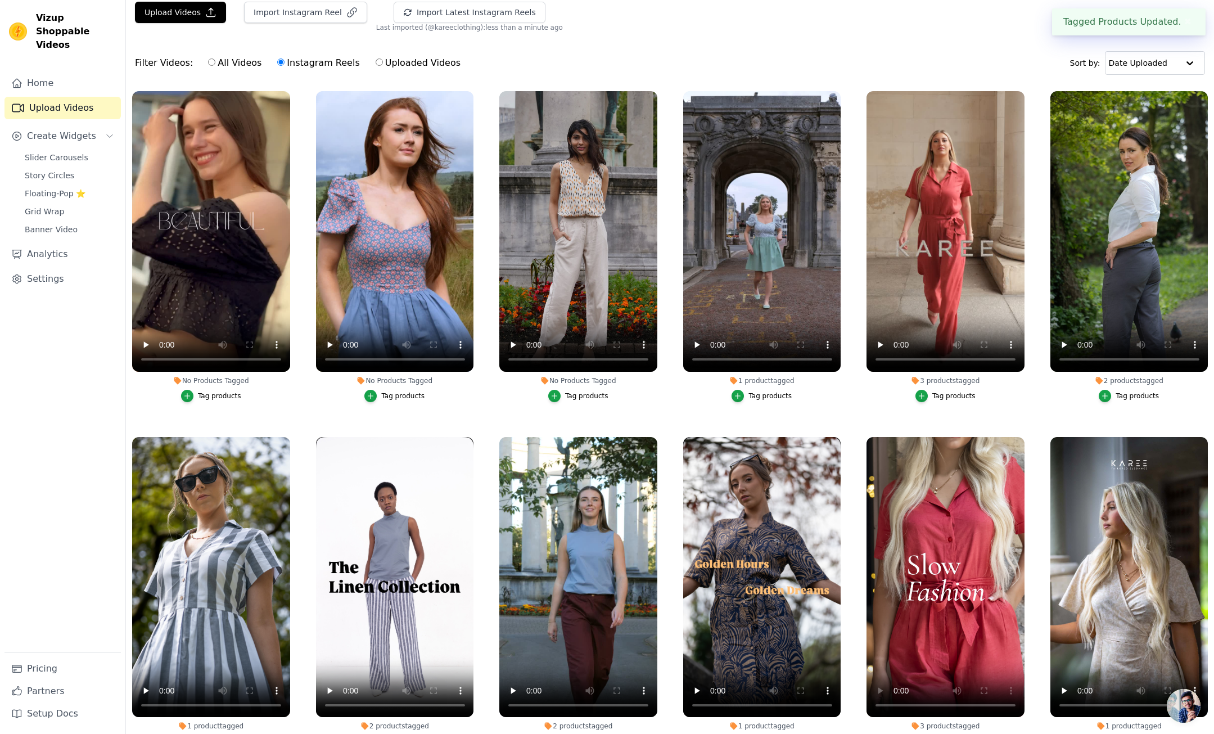
click at [584, 397] on div "Tag products" at bounding box center [586, 395] width 43 height 9
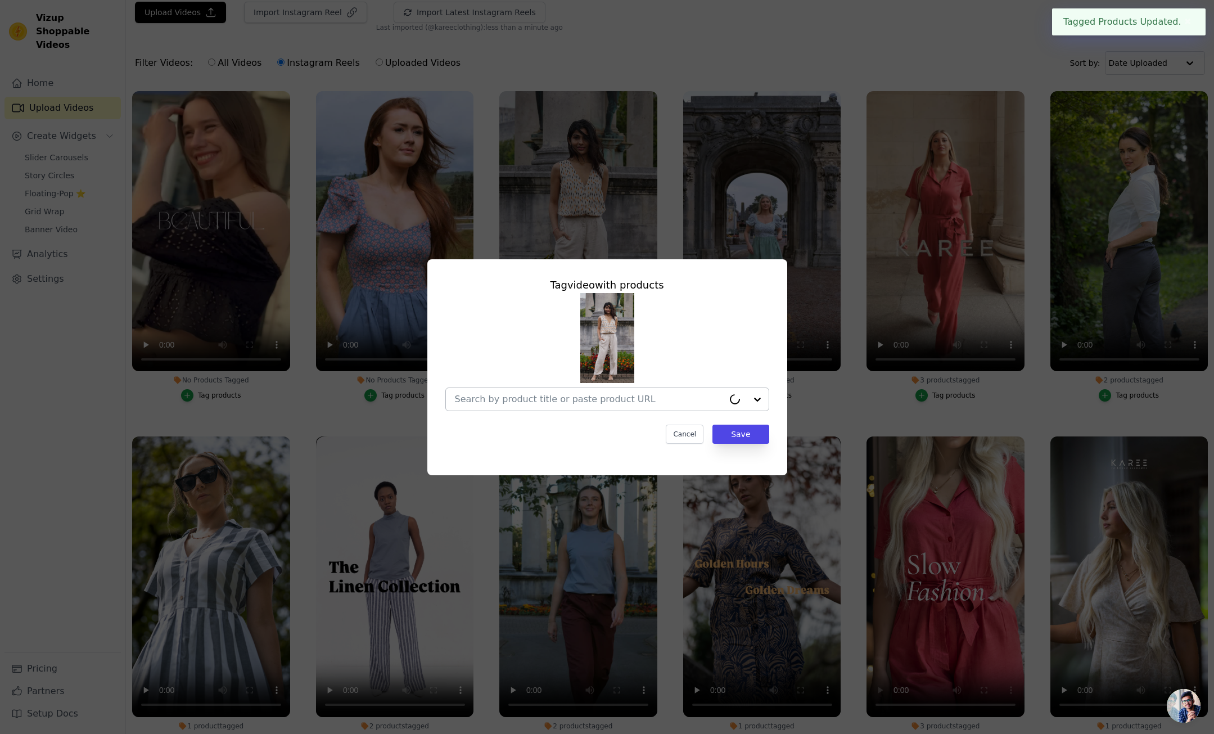
click at [543, 399] on input "No Products Tagged Tag video with products Cancel Save Tag products" at bounding box center [589, 399] width 269 height 11
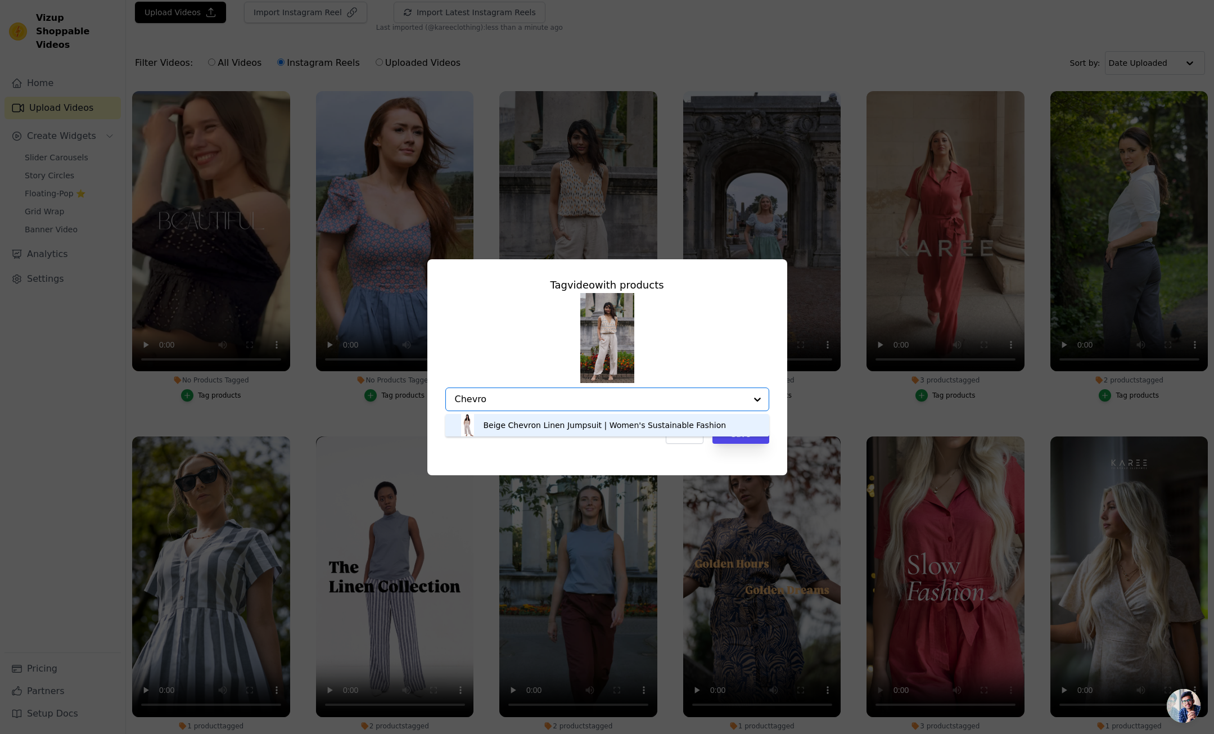
type input "Chevron"
click at [570, 424] on div "Beige Chevron Linen Jumpsuit | Women's Sustainable Fashion" at bounding box center [605, 425] width 243 height 11
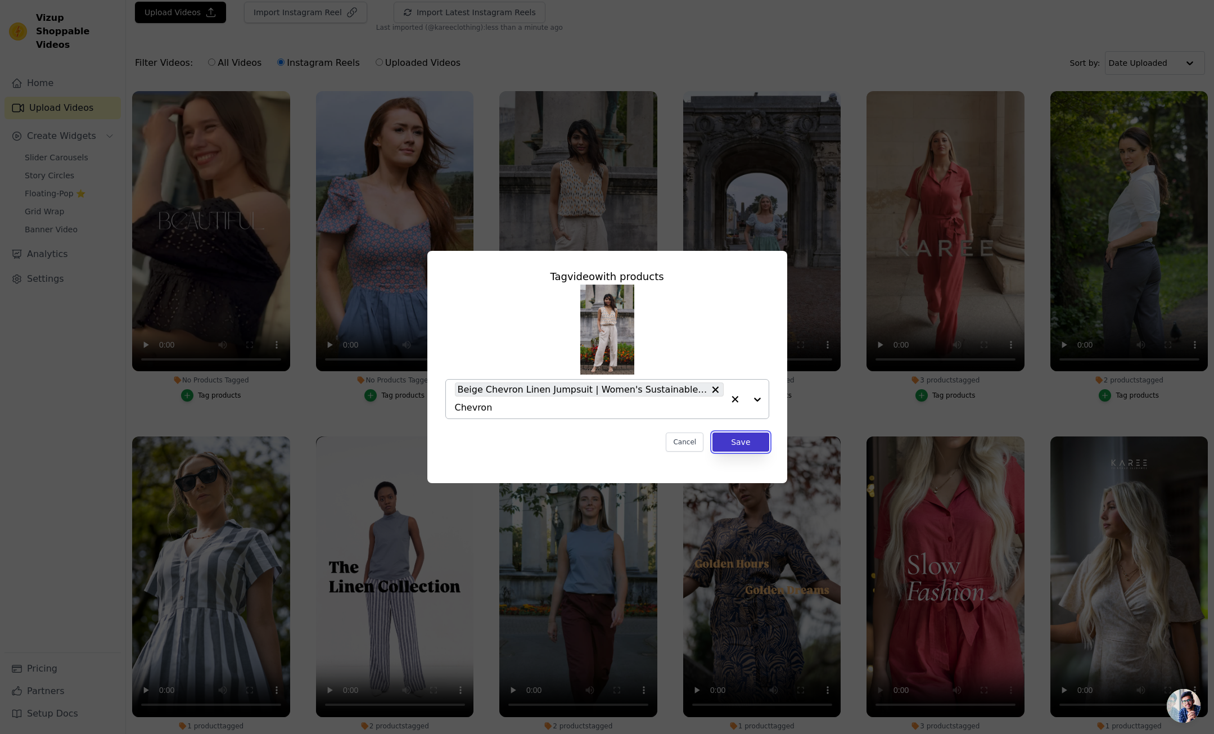
click at [745, 442] on button "Save" at bounding box center [741, 442] width 56 height 19
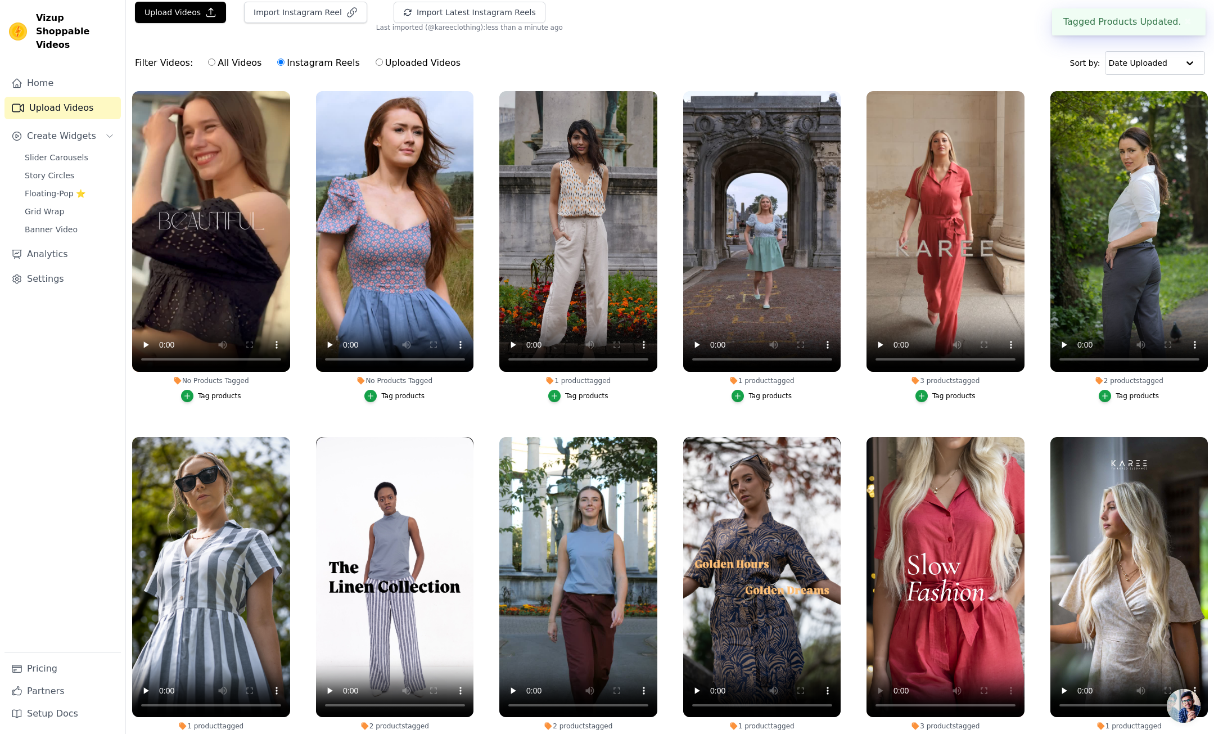
click at [404, 394] on div "Tag products" at bounding box center [402, 395] width 43 height 9
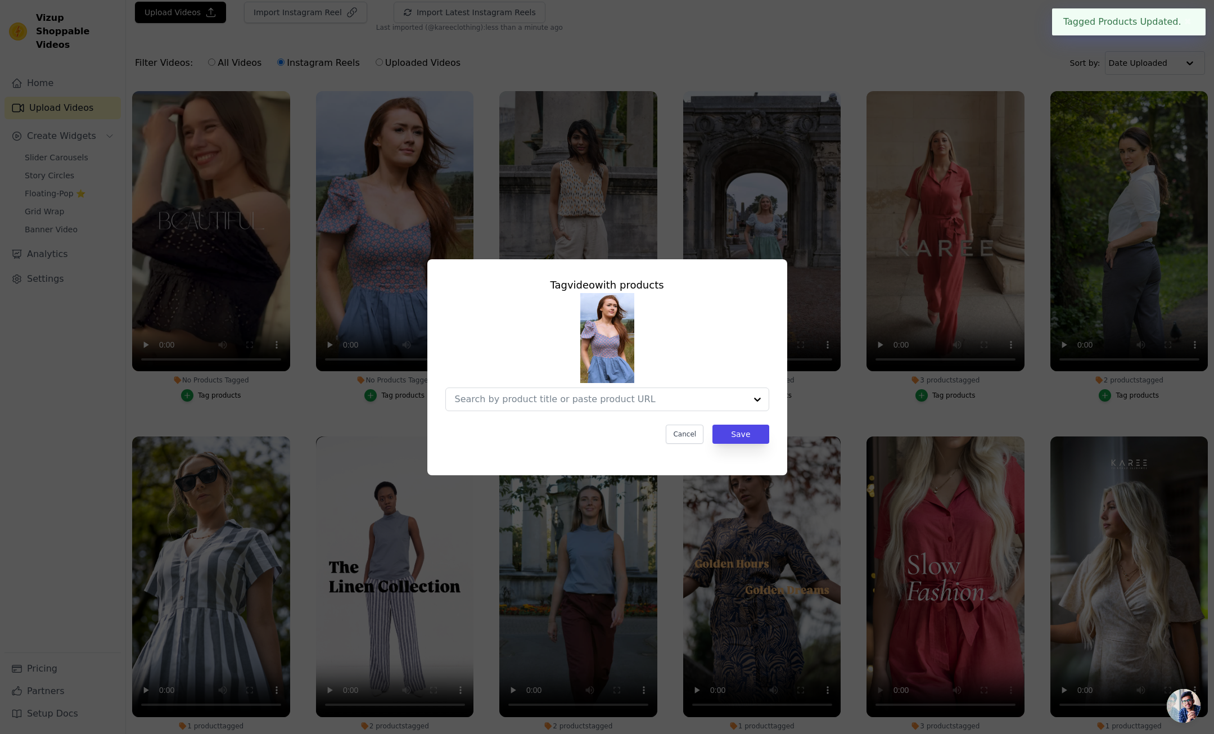
scroll to position [0, 0]
click at [554, 403] on input "No Products Tagged Tag video with products Option undefined, selected. Select i…" at bounding box center [589, 399] width 269 height 11
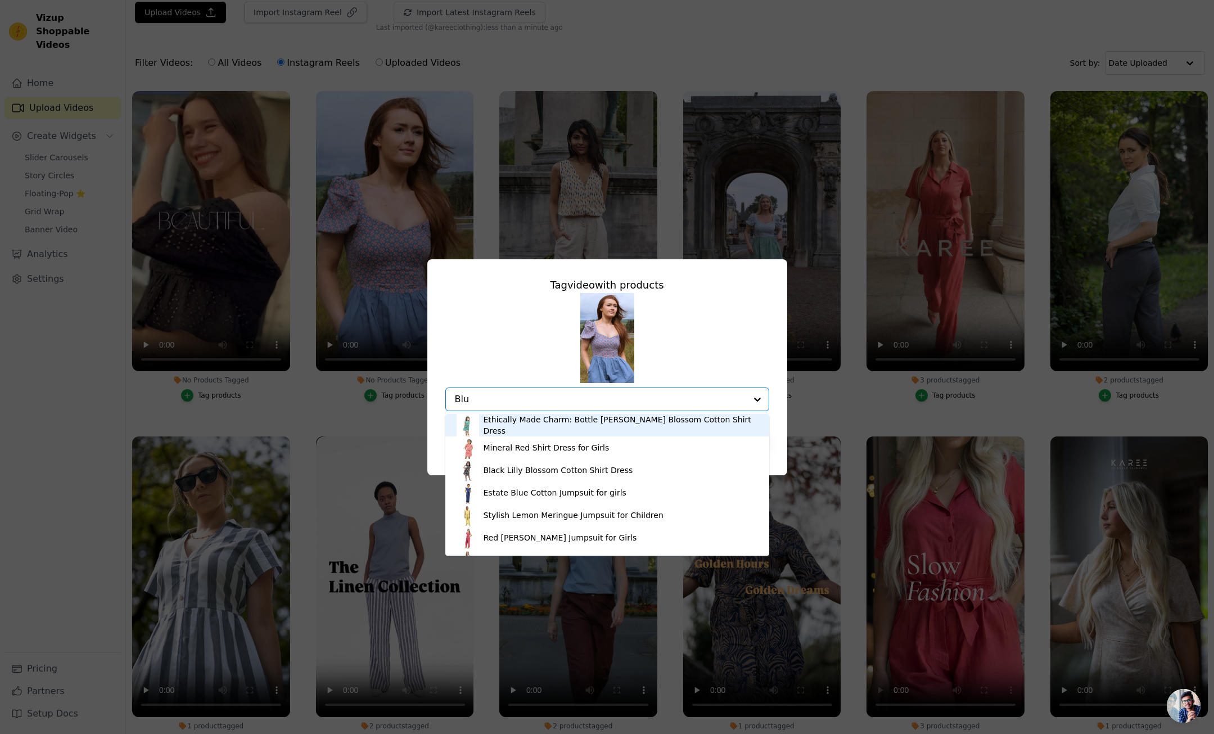
type input "Blue"
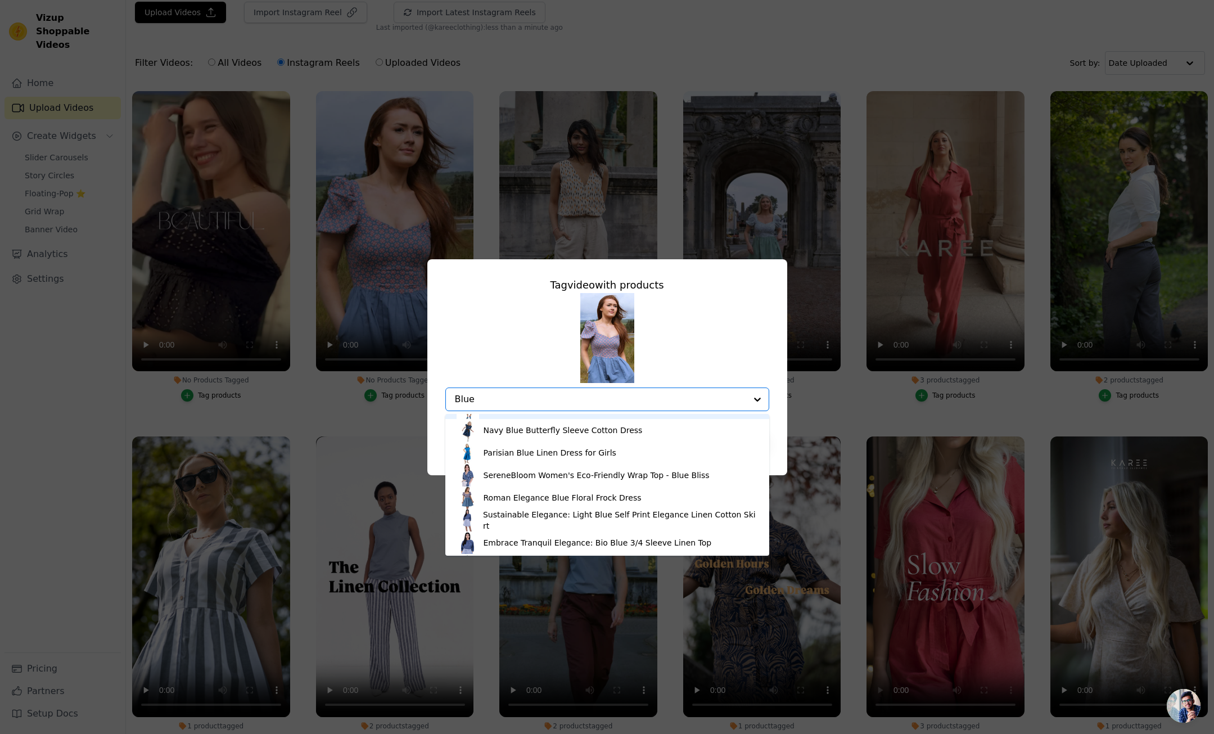
scroll to position [128, 0]
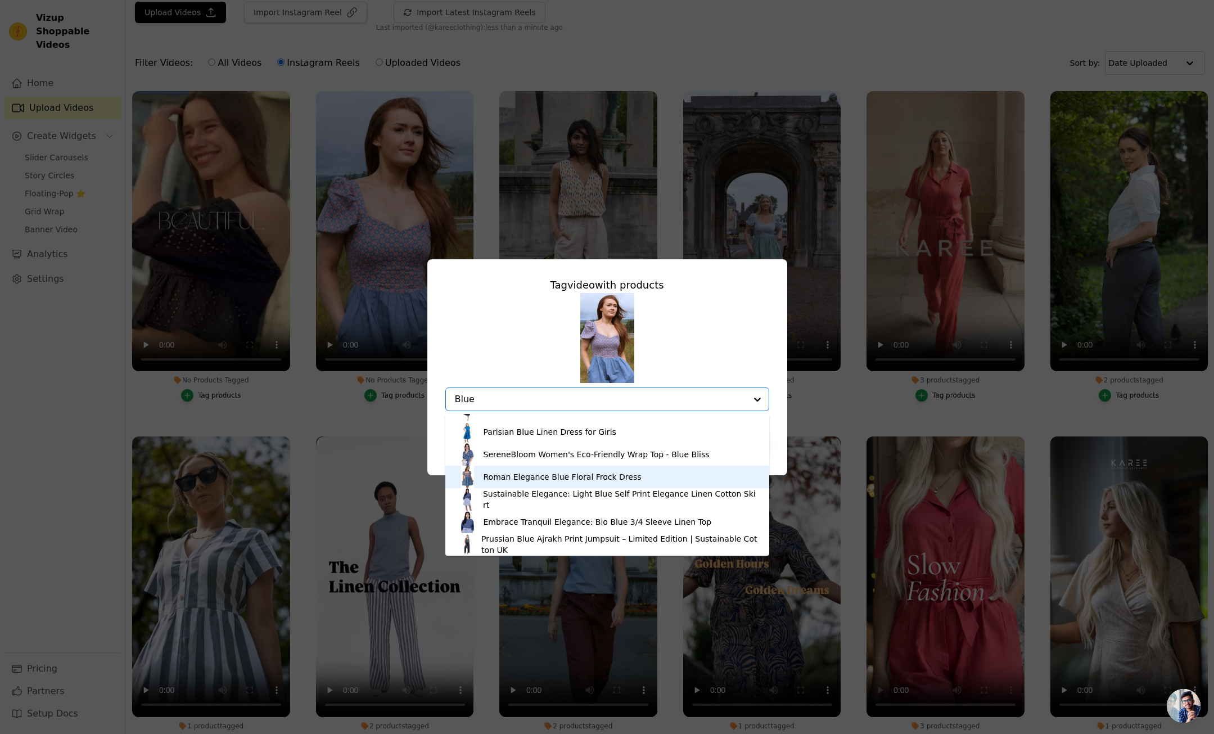
click at [530, 478] on div "Roman Elegance Blue Floral Frock Dress" at bounding box center [563, 476] width 158 height 11
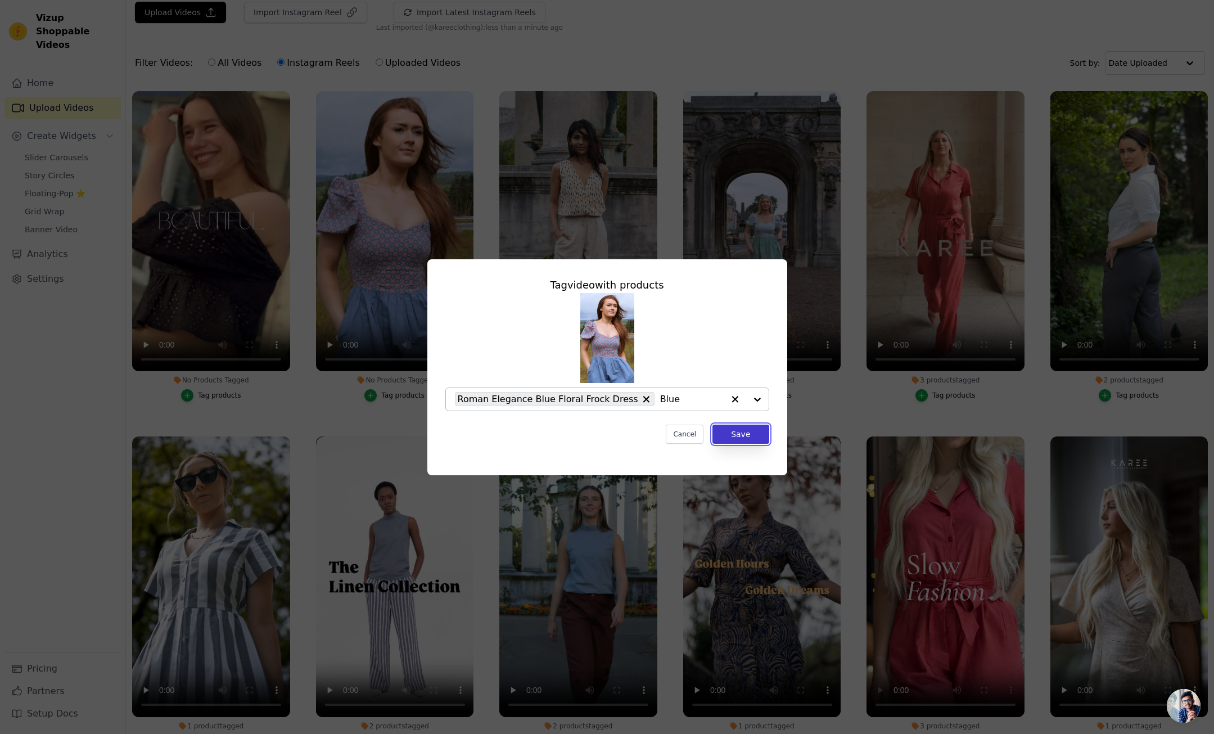
click at [742, 432] on button "Save" at bounding box center [741, 434] width 56 height 19
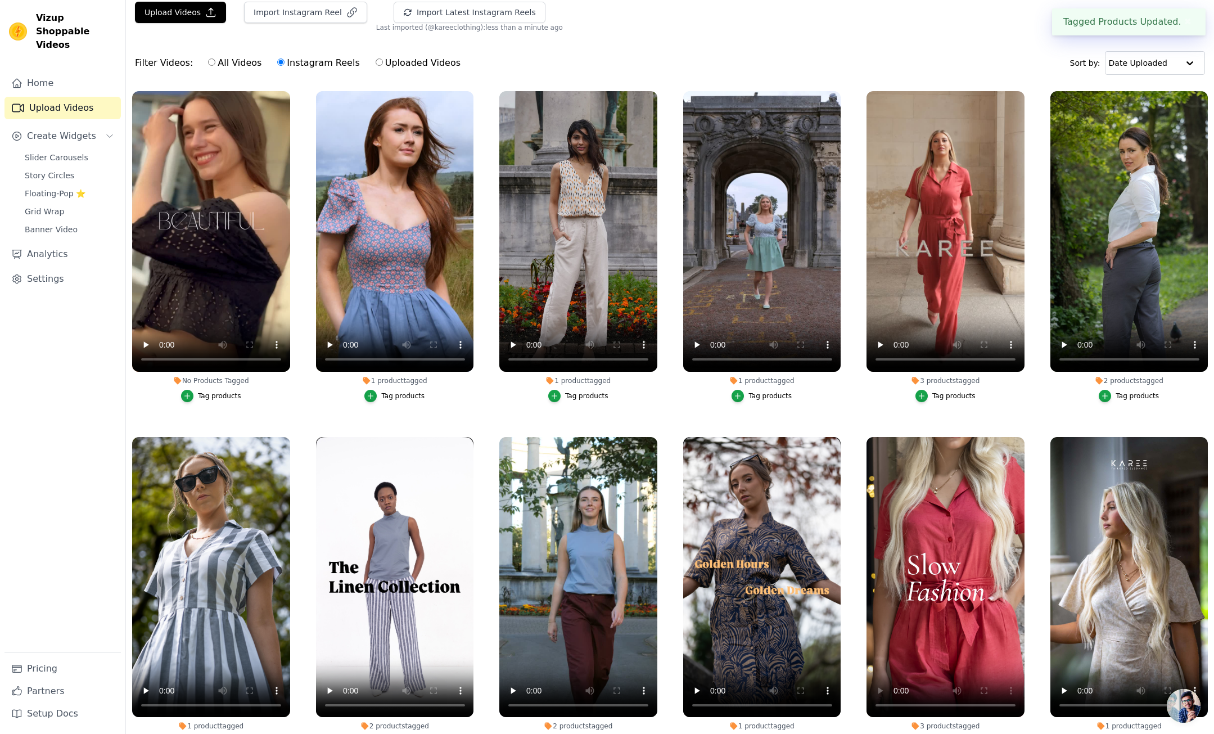
click at [219, 395] on div "Tag products" at bounding box center [219, 395] width 43 height 9
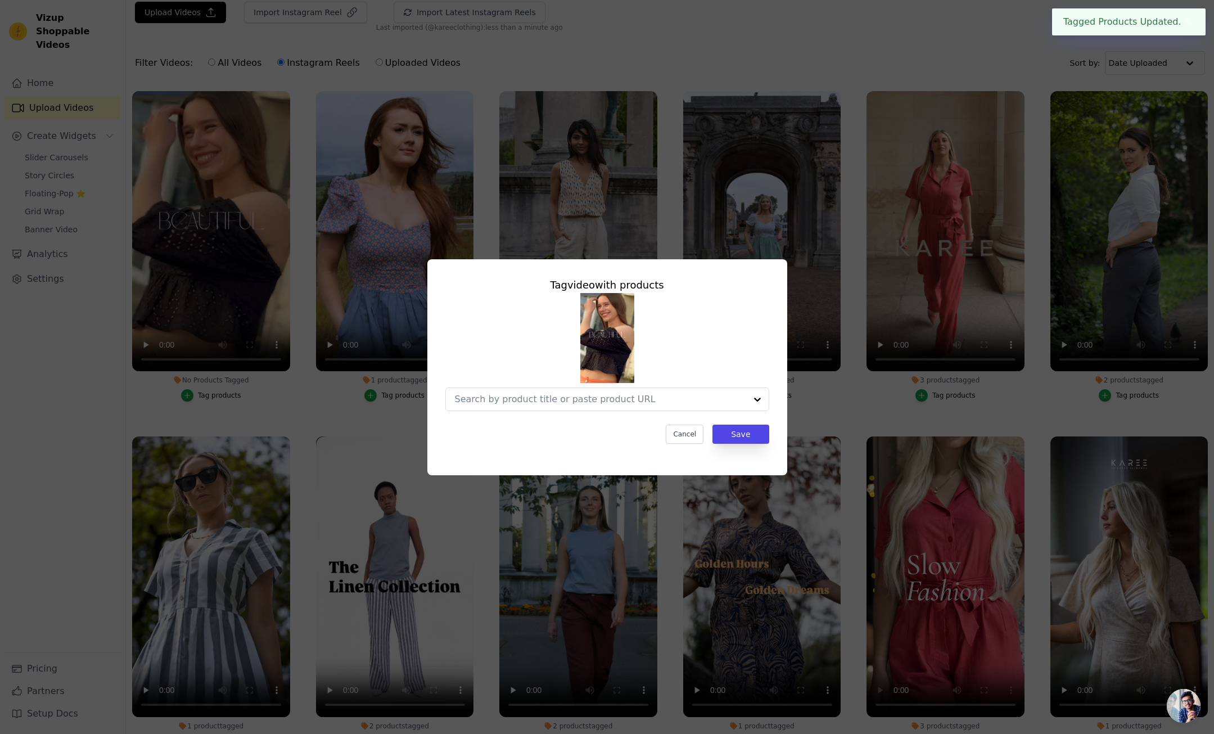
scroll to position [0, 0]
click at [505, 398] on input "No Products Tagged Tag video with products Option undefined, selected. Select i…" at bounding box center [600, 399] width 291 height 11
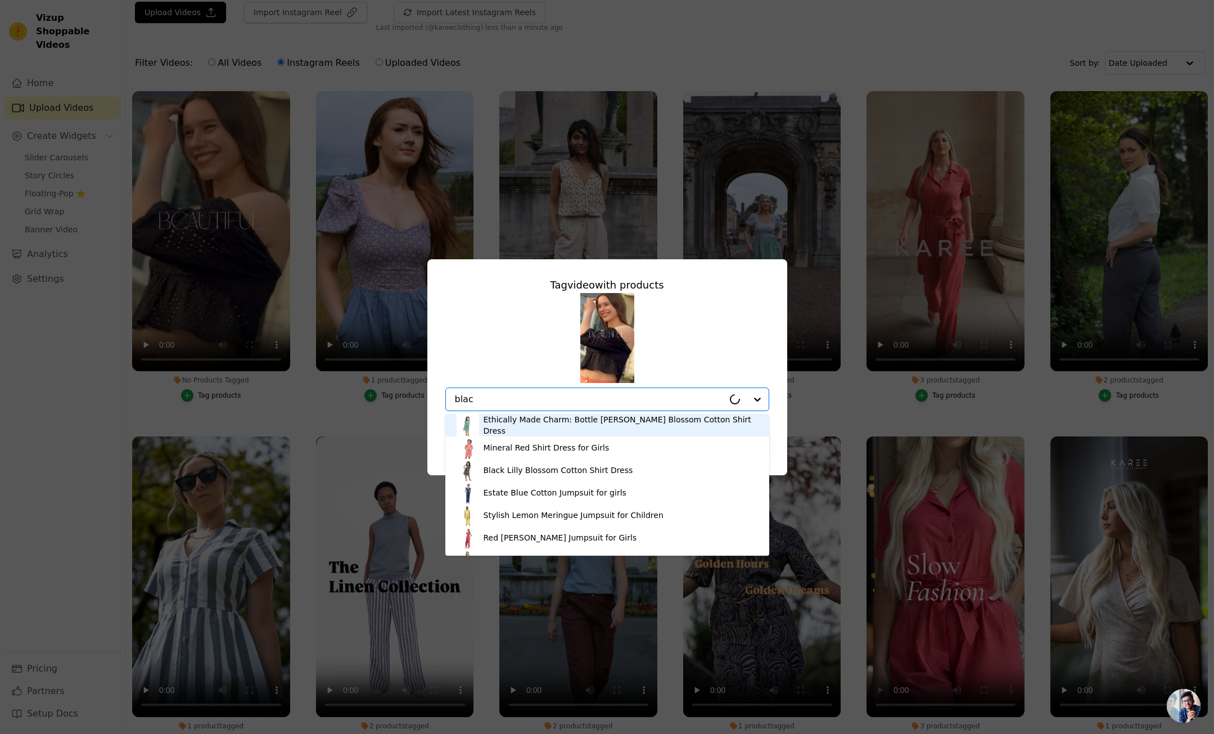
type input "black"
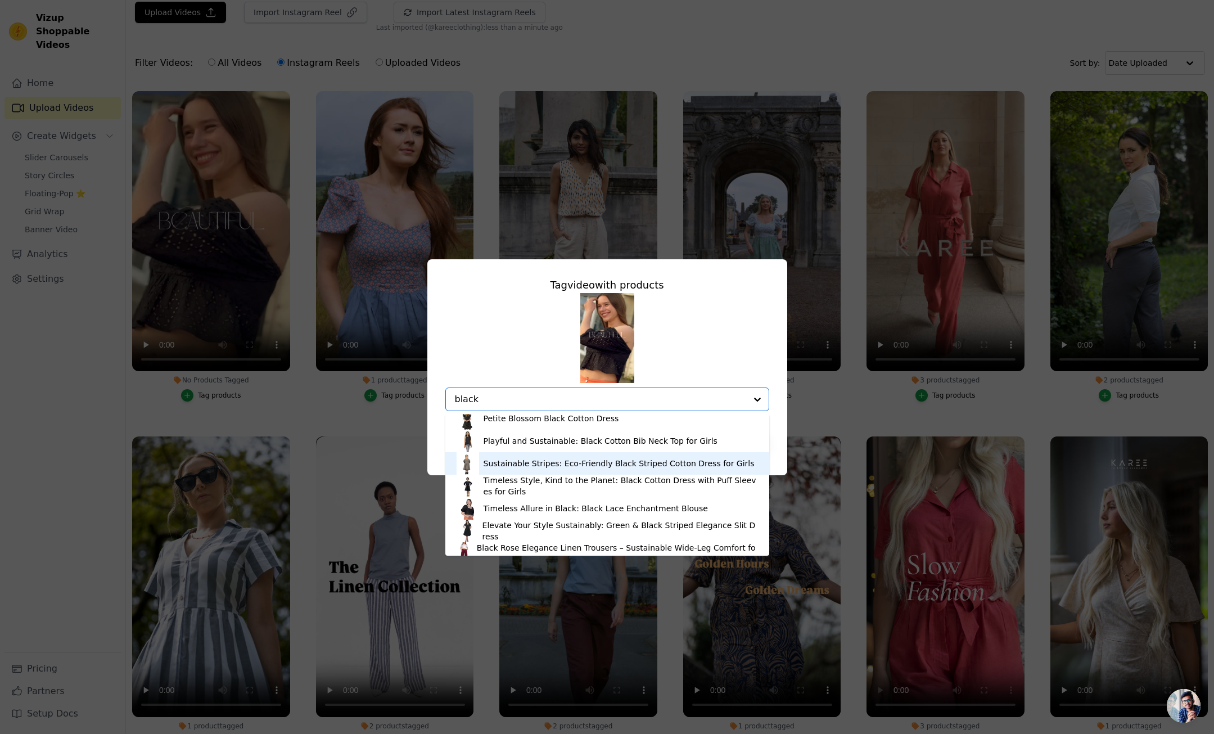
scroll to position [61, 0]
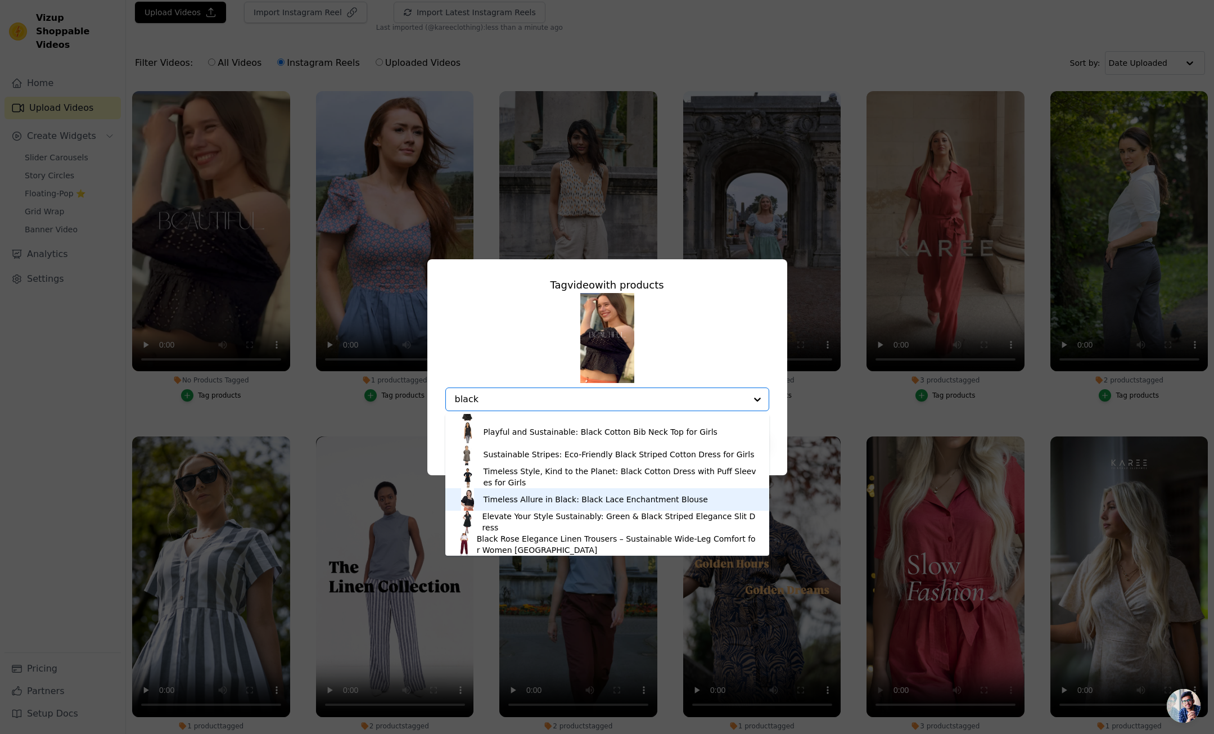
click at [514, 500] on div "Timeless Allure in Black: Black Lace Enchantment Blouse" at bounding box center [596, 499] width 224 height 11
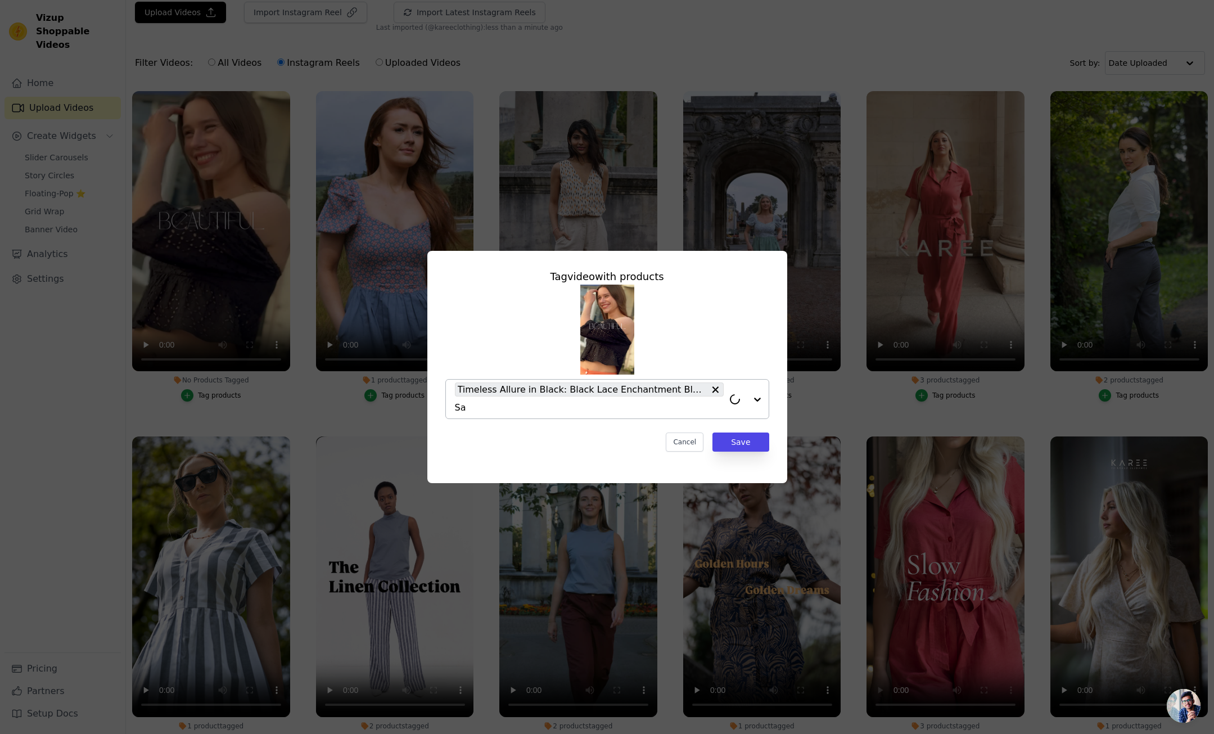
type input "Saf"
click at [508, 429] on div "Deep Saffron Wide Leg Linen Trousers – Sustainable Statement Pants for Women" at bounding box center [618, 433] width 277 height 22
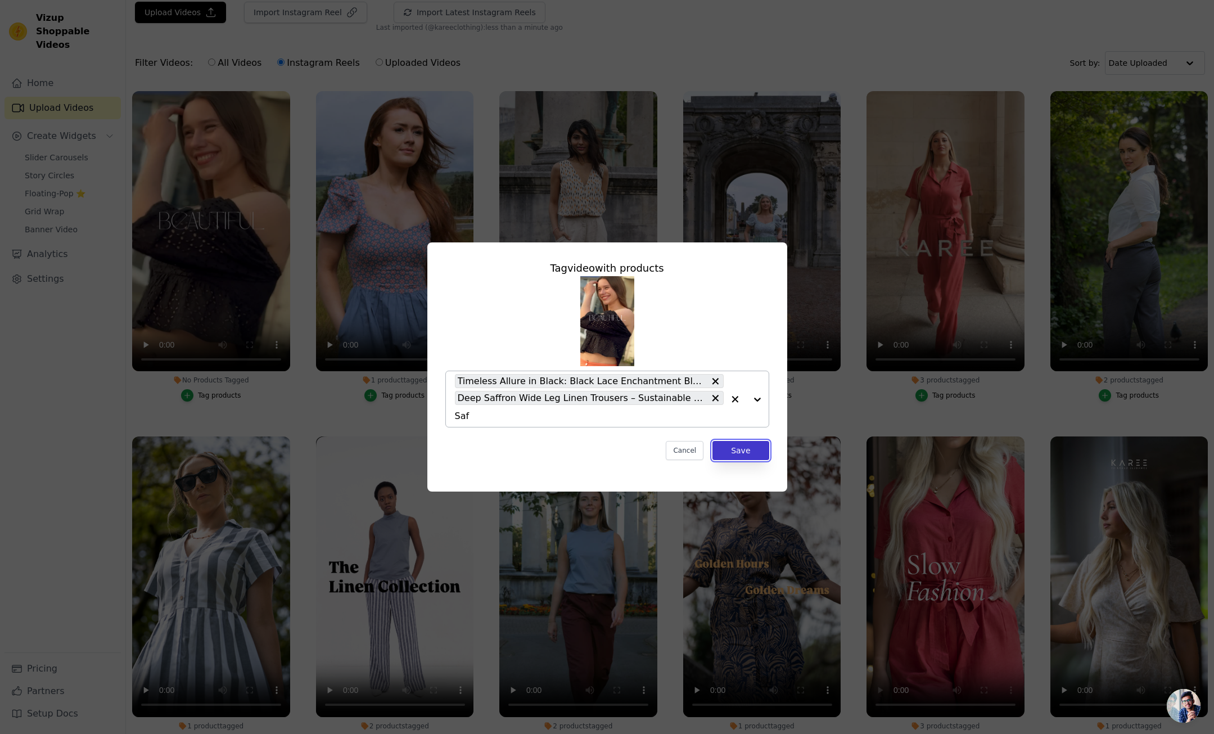
click at [747, 452] on button "Save" at bounding box center [741, 450] width 56 height 19
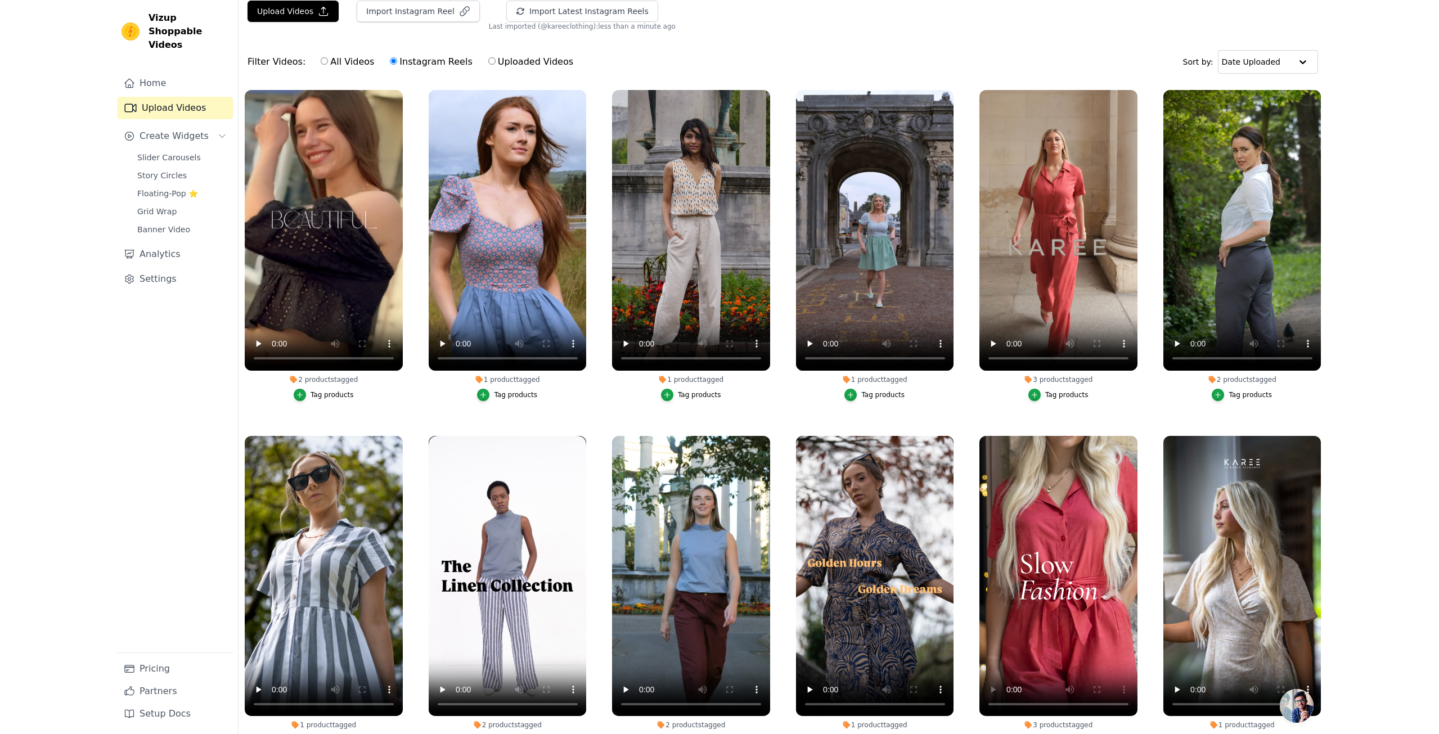
scroll to position [0, 0]
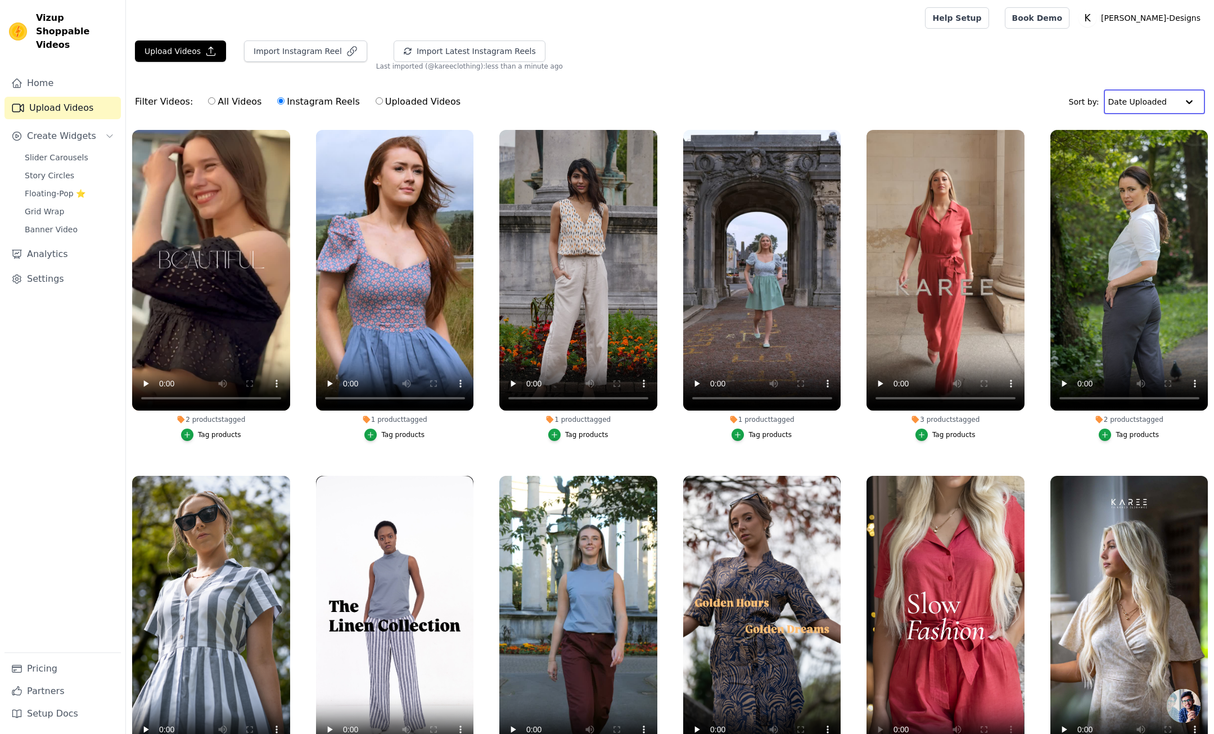
click at [1139, 106] on input "text" at bounding box center [1144, 102] width 70 height 22
click at [1147, 126] on div "Date Uploaded" at bounding box center [1152, 123] width 97 height 13
click at [668, 74] on div "Upload Videos Import Instagram Reel Import Latest Instagram Reels Import Latest…" at bounding box center [670, 430] width 1088 height 781
click at [43, 72] on link "Home" at bounding box center [62, 83] width 116 height 22
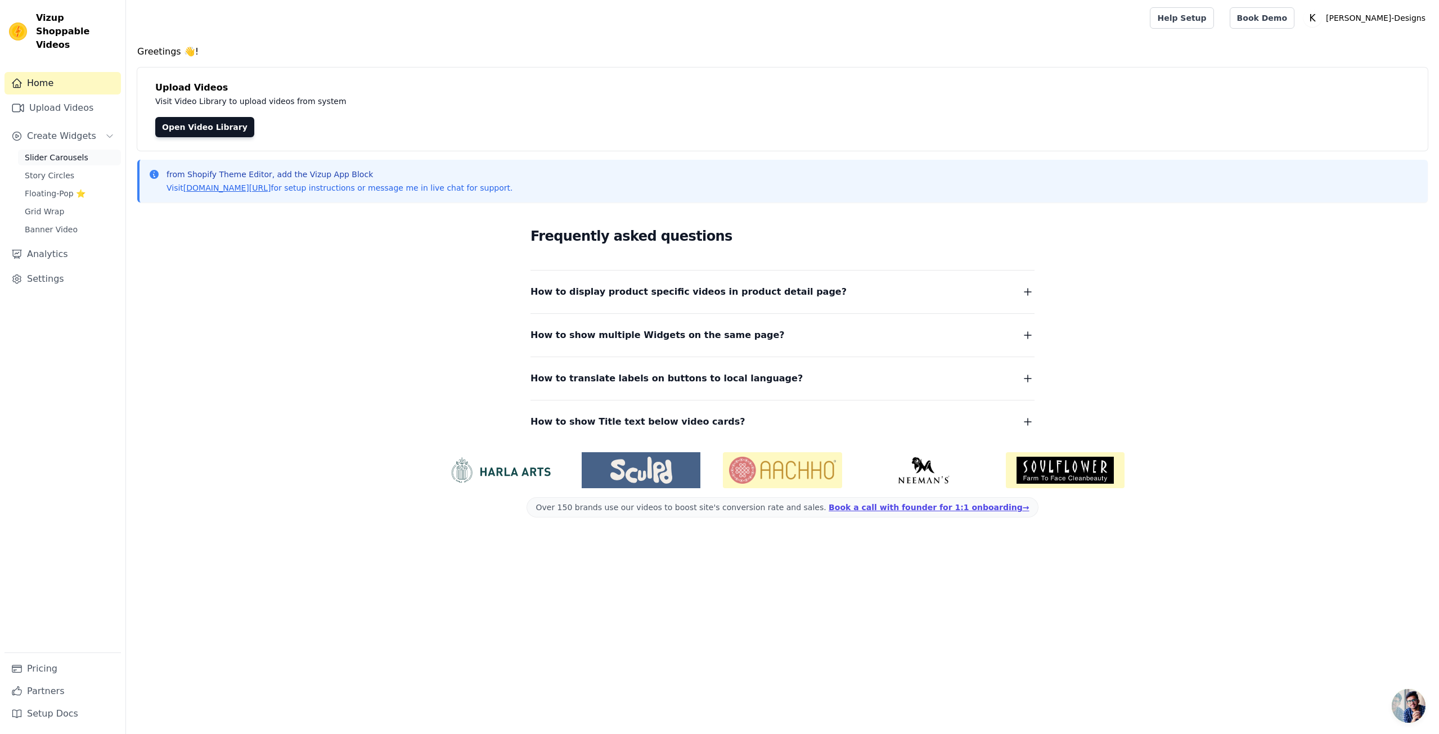
click at [64, 152] on span "Slider Carousels" at bounding box center [57, 157] width 64 height 11
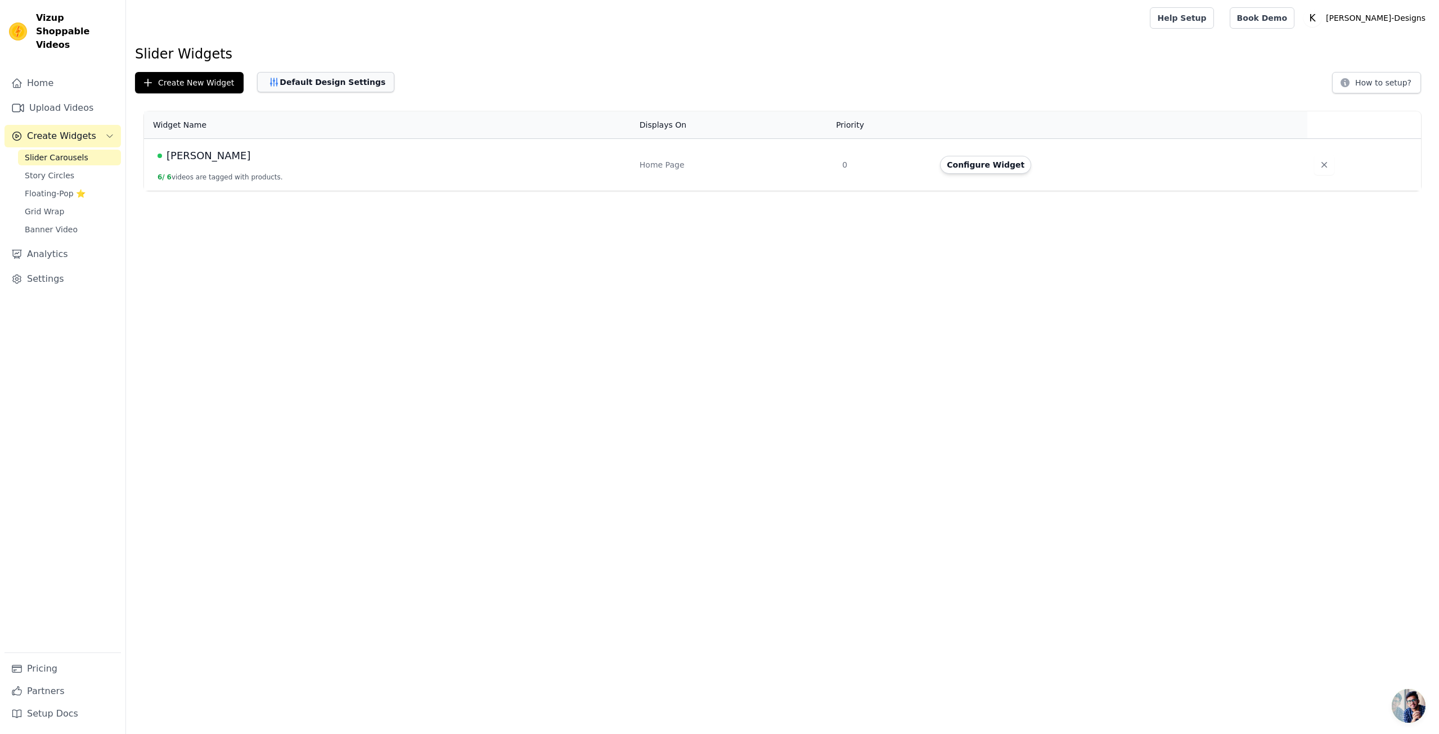
click at [313, 84] on button "Default Design Settings" at bounding box center [325, 82] width 137 height 20
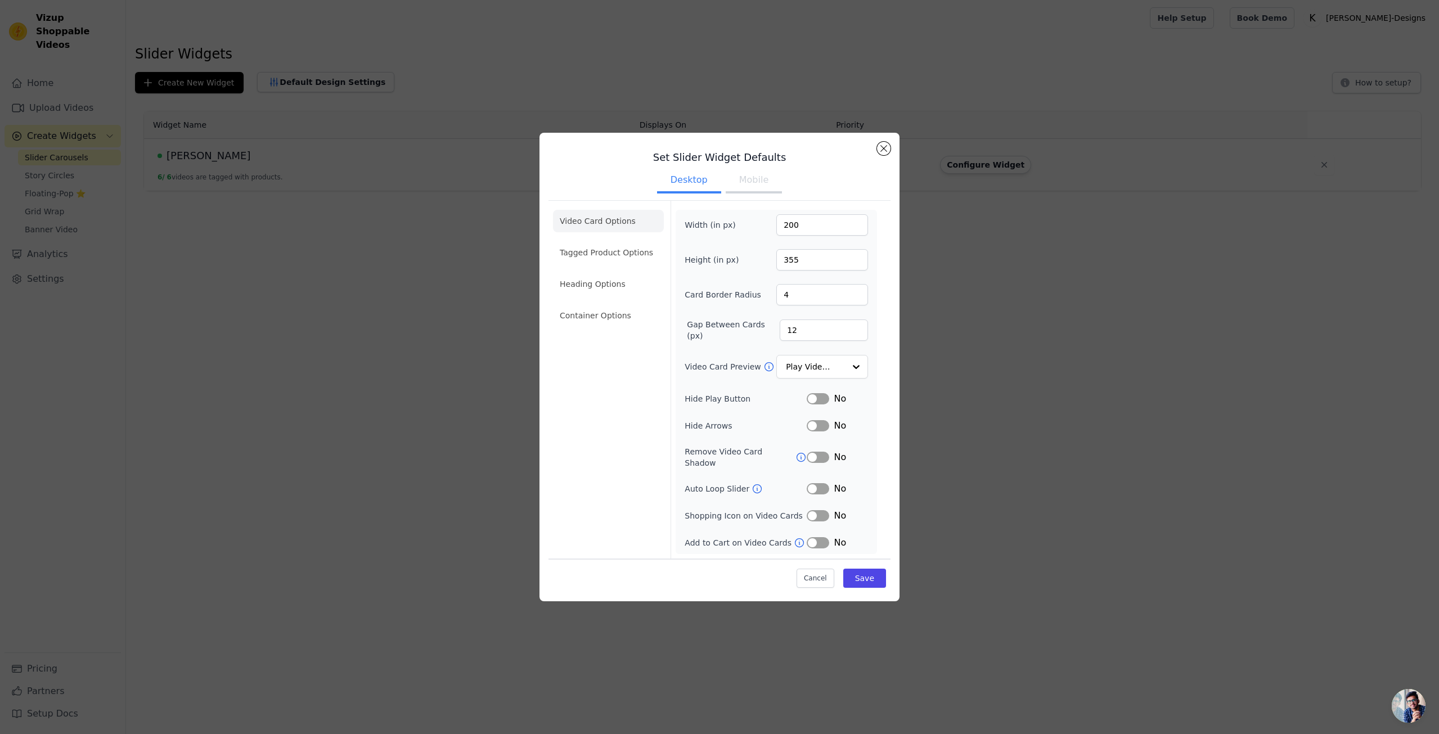
click at [755, 186] on button "Mobile" at bounding box center [754, 181] width 56 height 25
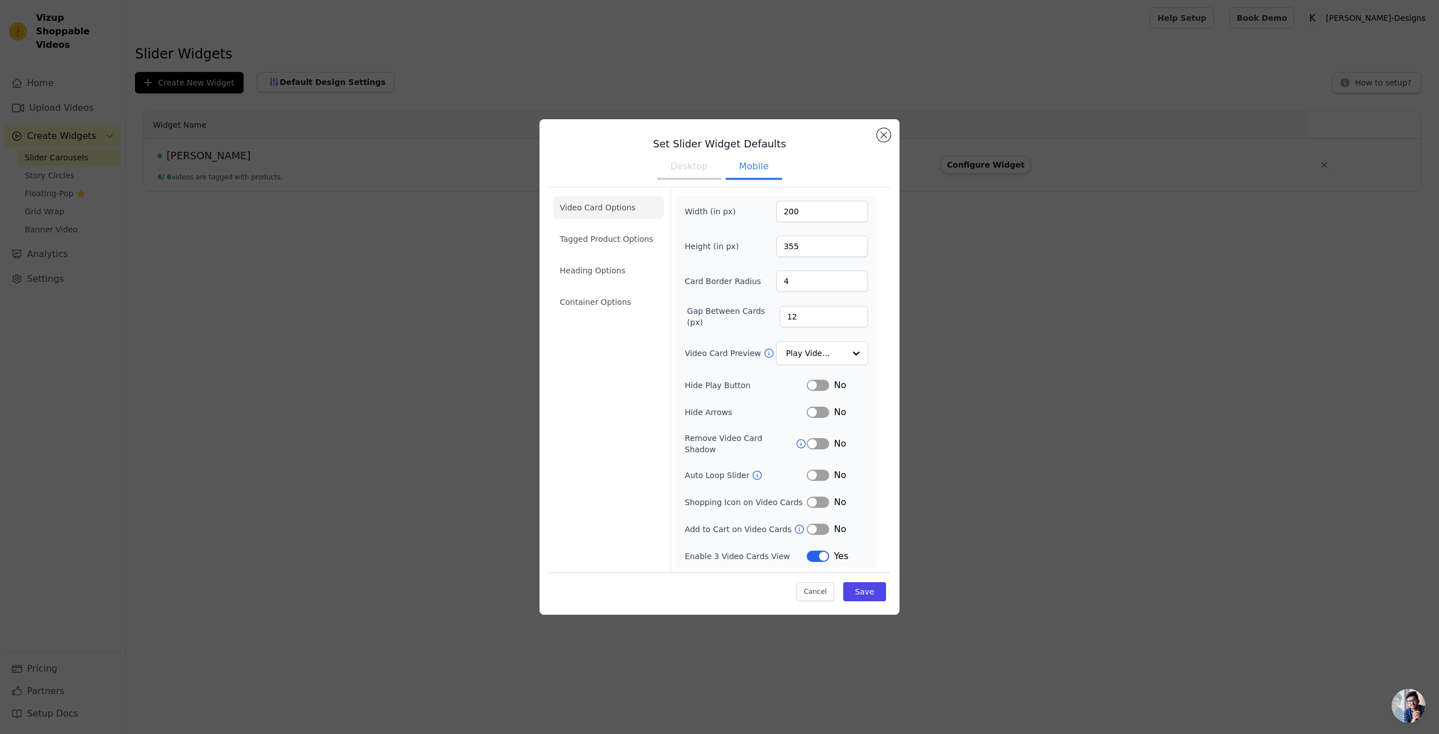
click at [688, 175] on button "Desktop" at bounding box center [689, 167] width 64 height 25
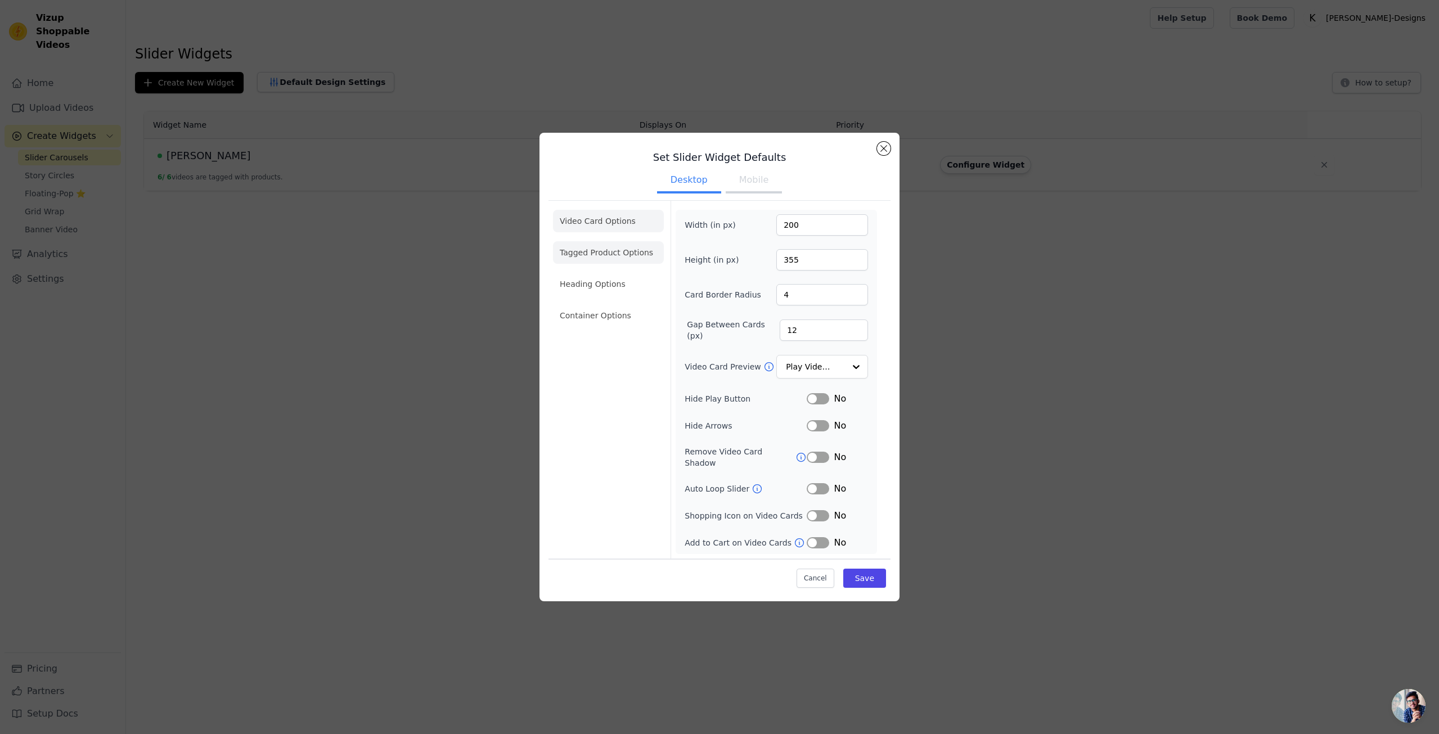
click at [599, 304] on li "Tagged Product Options" at bounding box center [608, 315] width 111 height 22
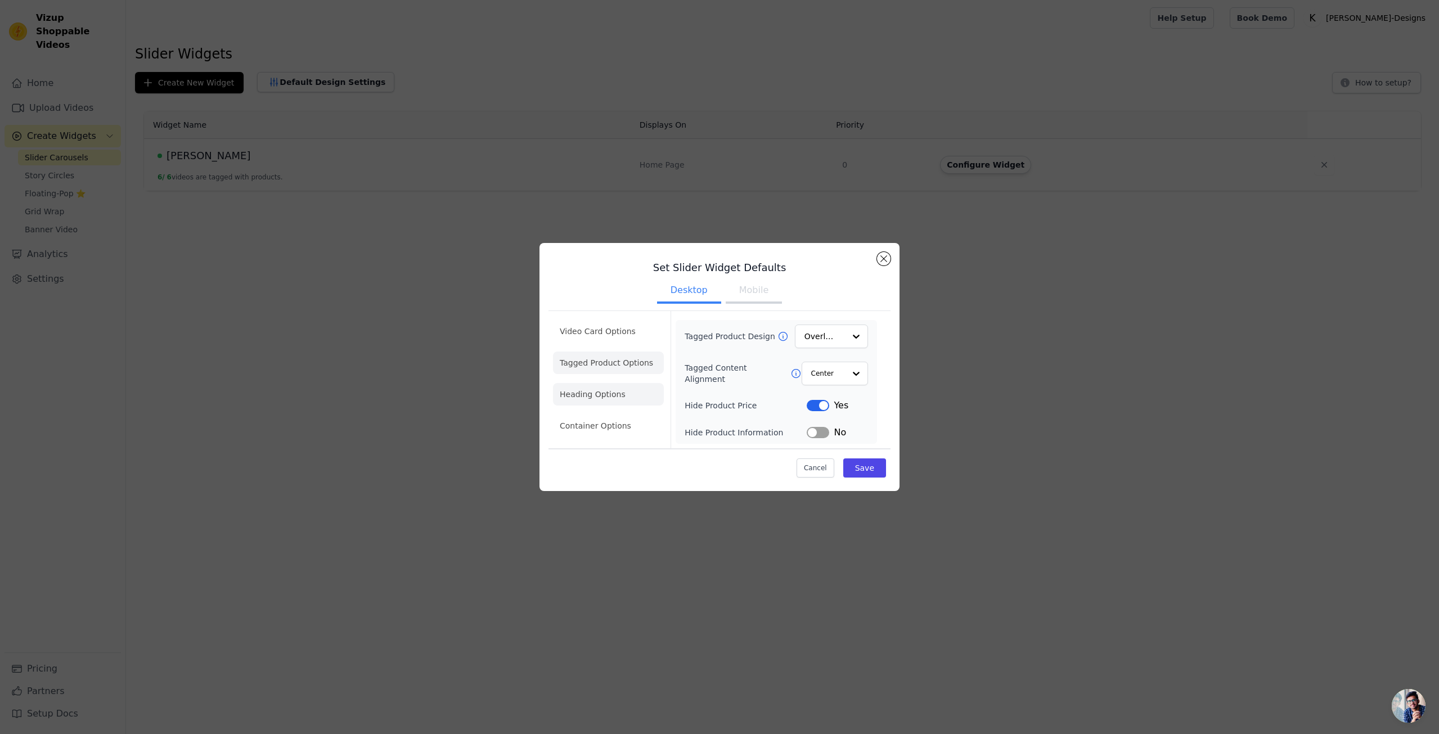
click at [589, 393] on li "Heading Options" at bounding box center [608, 394] width 111 height 22
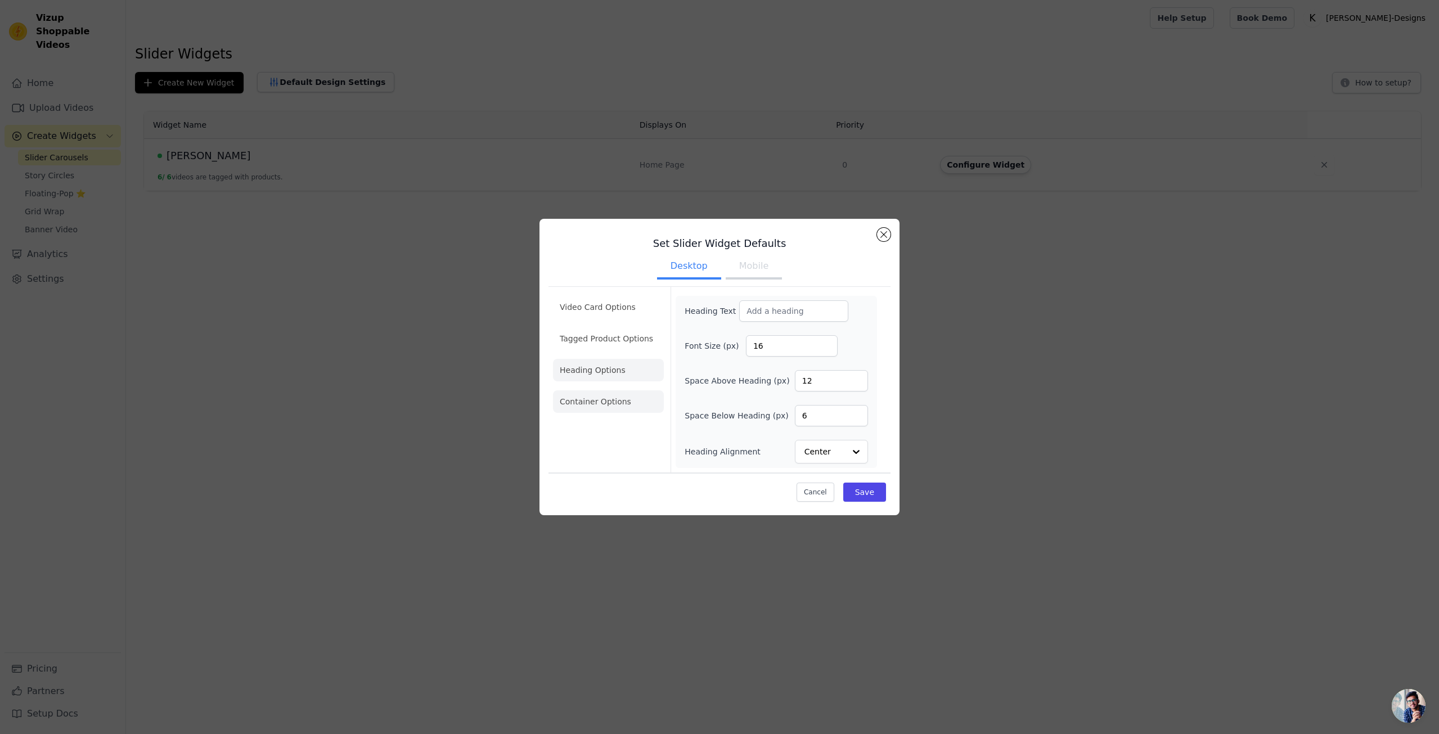
click at [590, 403] on li "Container Options" at bounding box center [608, 401] width 111 height 22
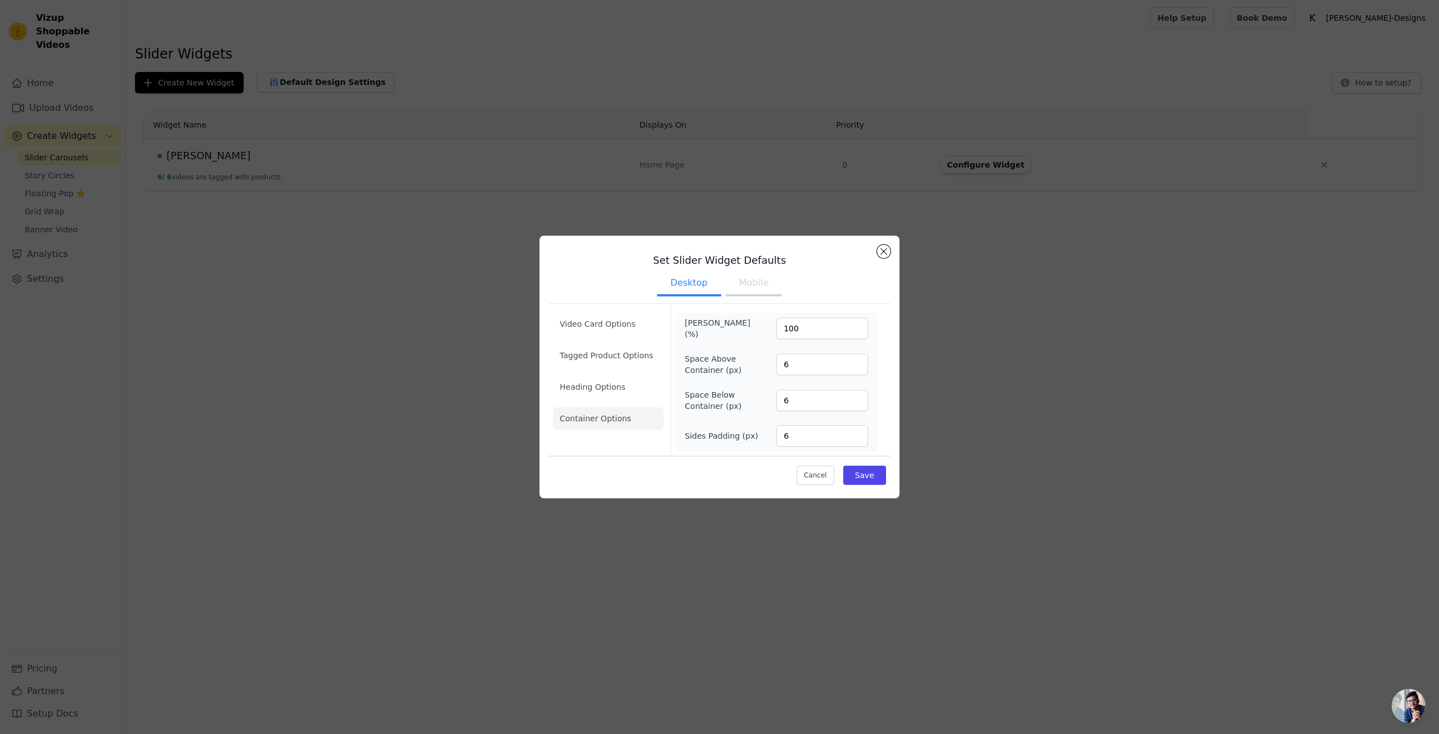
click at [755, 285] on button "Mobile" at bounding box center [754, 284] width 56 height 25
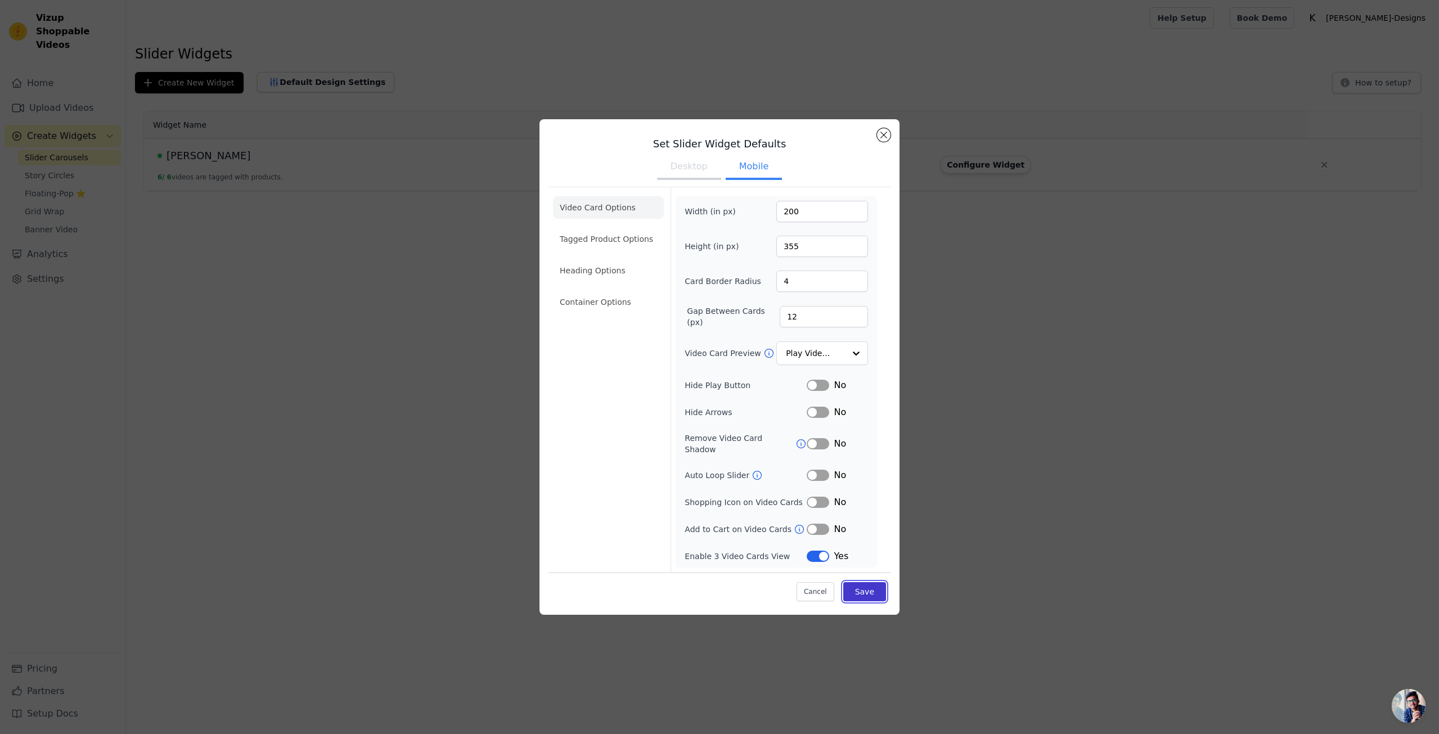
click at [871, 586] on button "Save" at bounding box center [864, 591] width 43 height 19
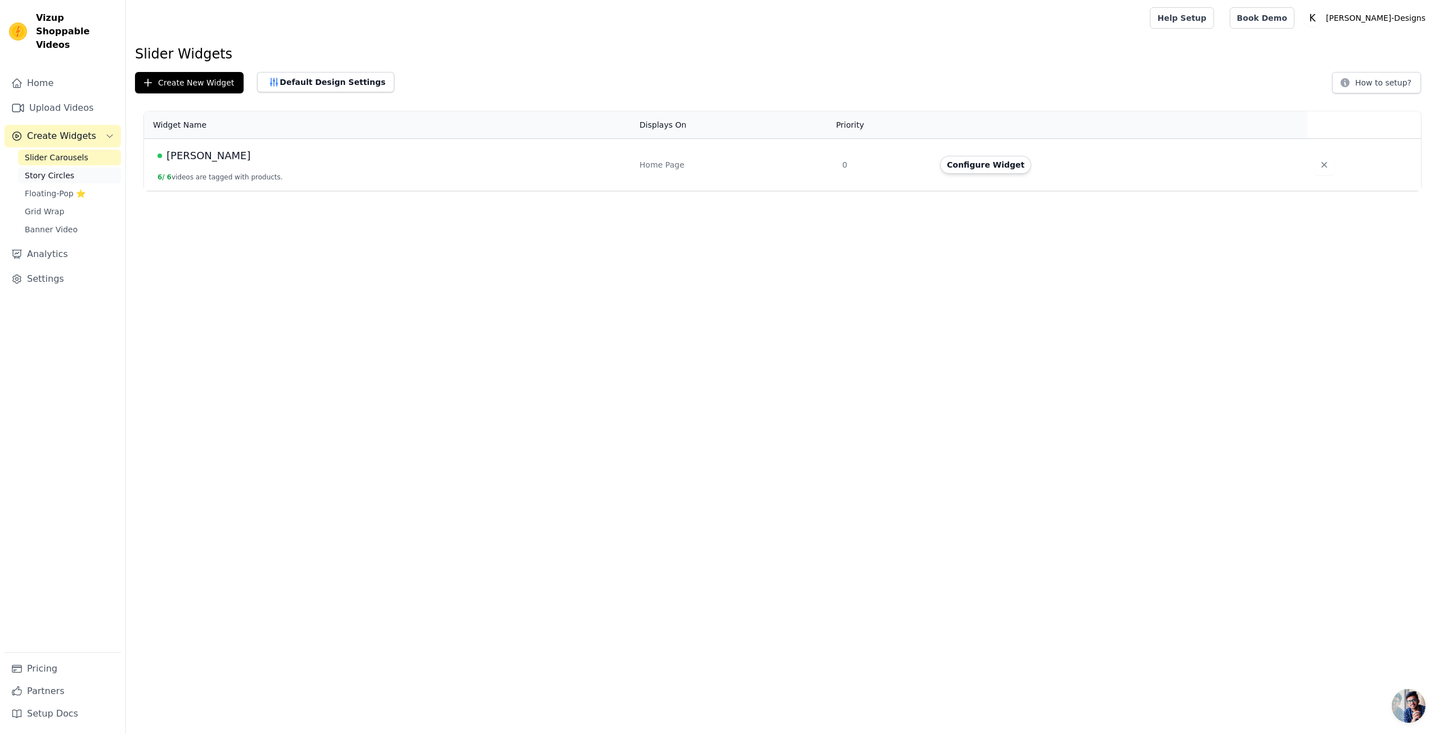
click at [53, 170] on span "Story Circles" at bounding box center [49, 175] width 49 height 11
click at [42, 673] on link "Pricing" at bounding box center [62, 669] width 116 height 22
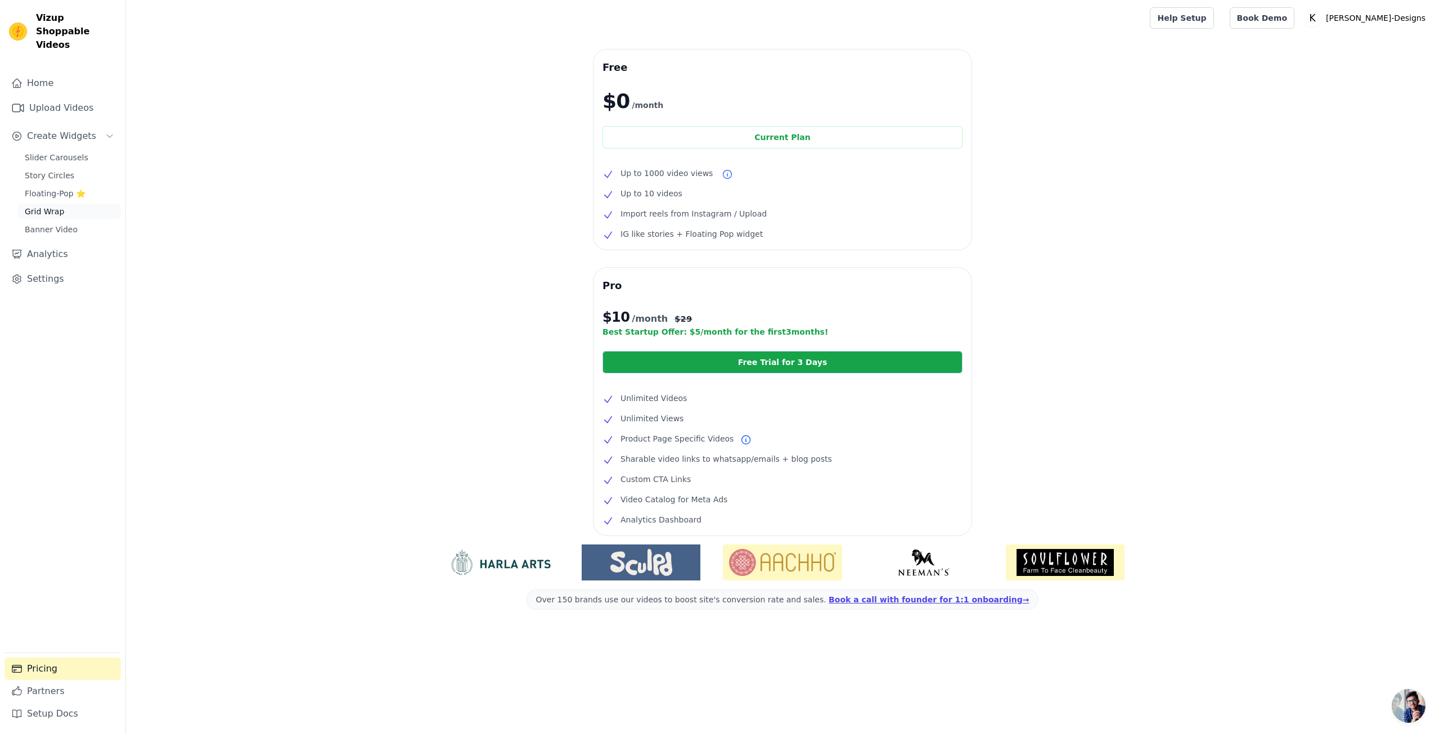
click at [42, 206] on span "Grid Wrap" at bounding box center [44, 211] width 39 height 11
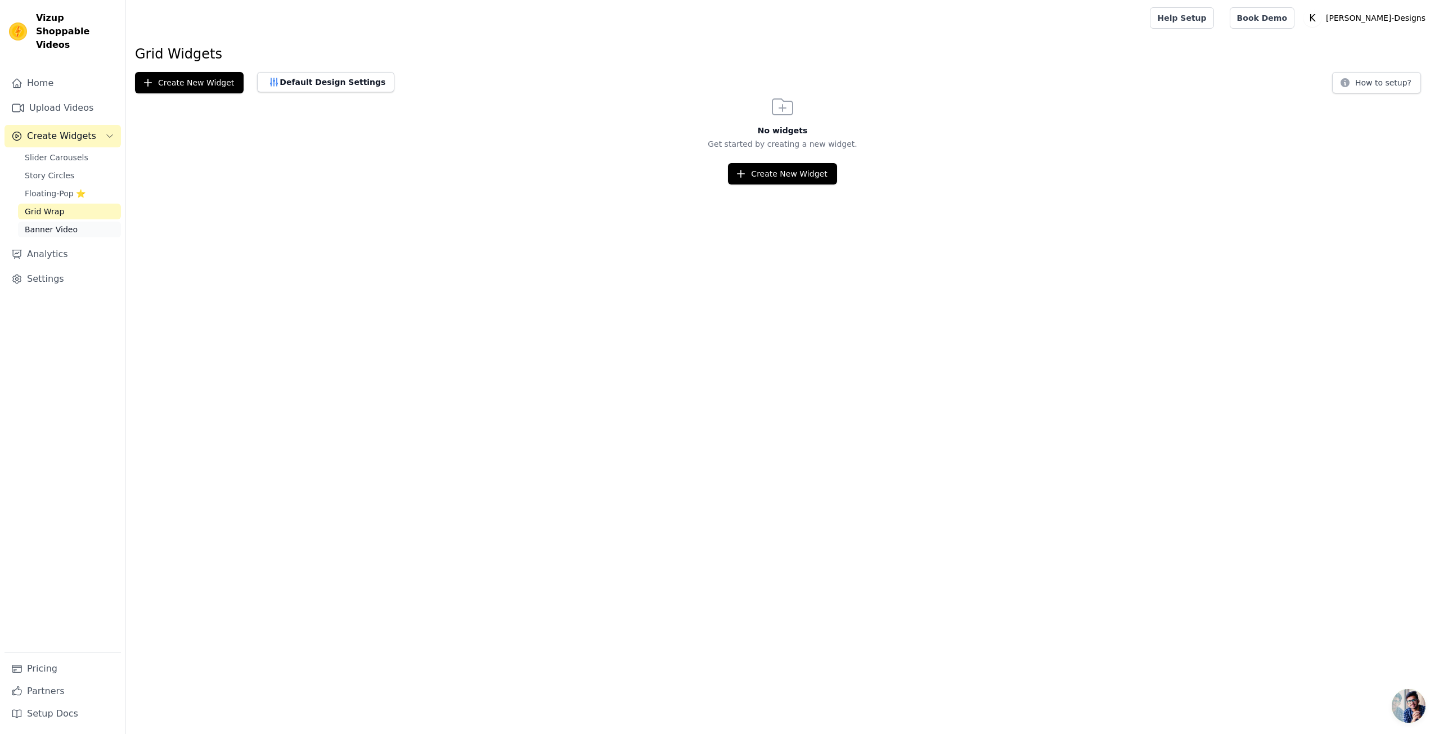
click at [43, 224] on span "Banner Video" at bounding box center [51, 229] width 53 height 11
click at [47, 72] on link "Home" at bounding box center [62, 83] width 116 height 22
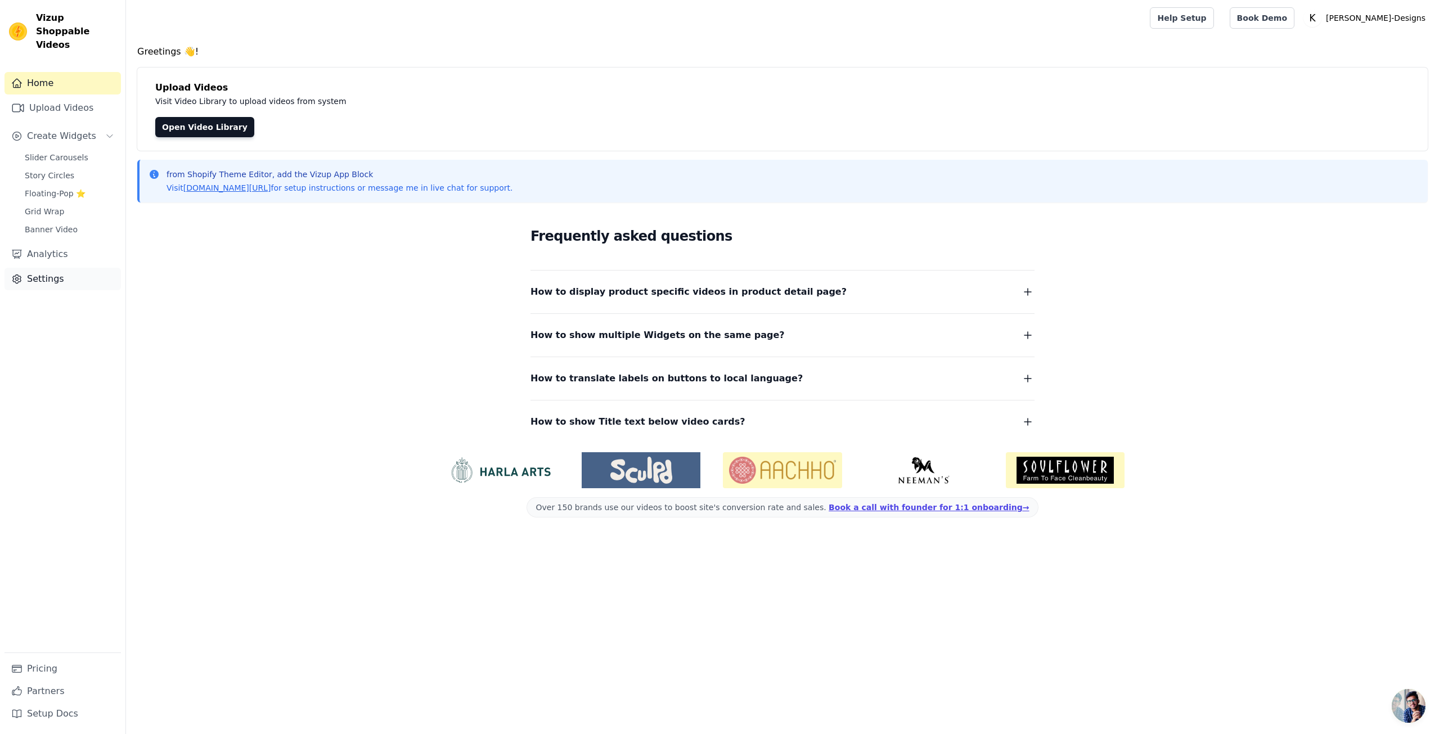
click at [45, 268] on link "Settings" at bounding box center [62, 279] width 116 height 22
click at [62, 97] on link "Upload Videos" at bounding box center [62, 108] width 116 height 22
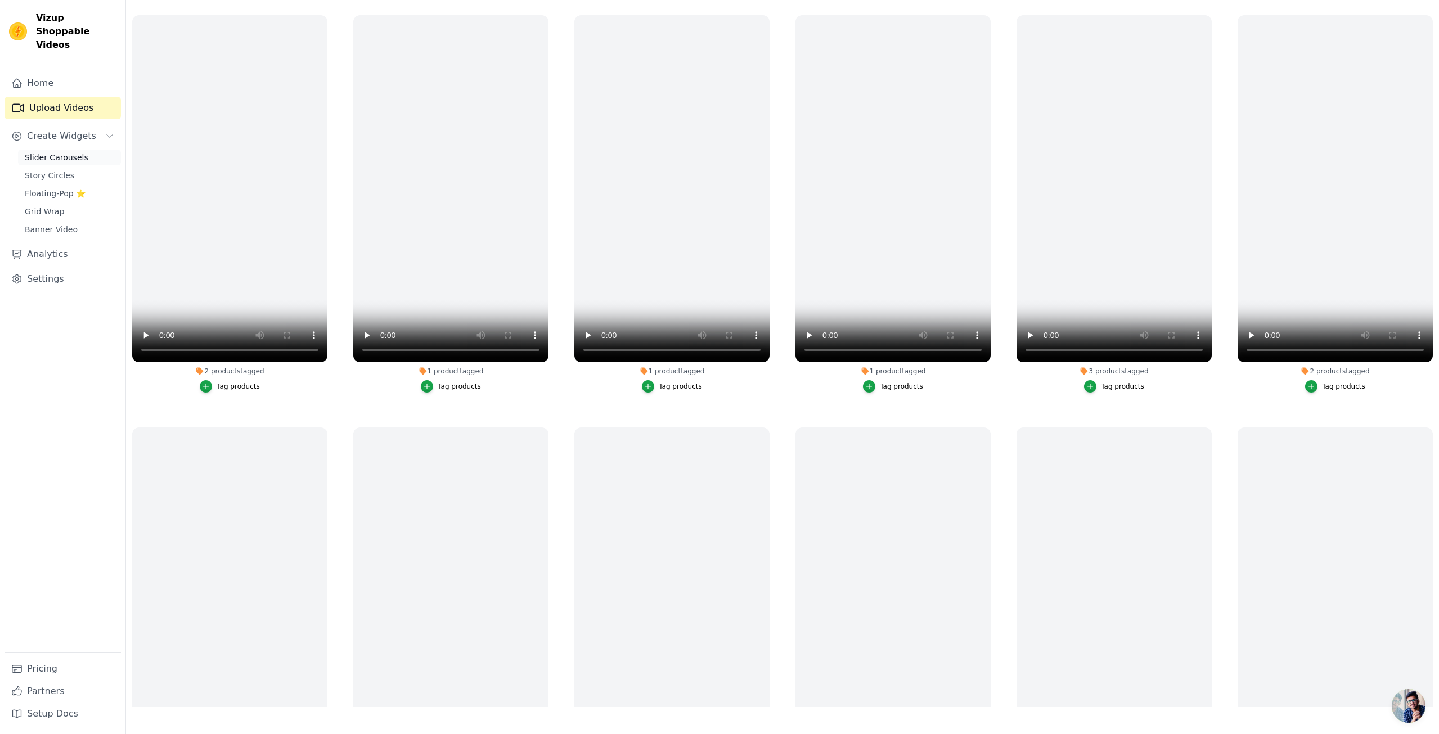
click at [38, 152] on span "Slider Carousels" at bounding box center [57, 157] width 64 height 11
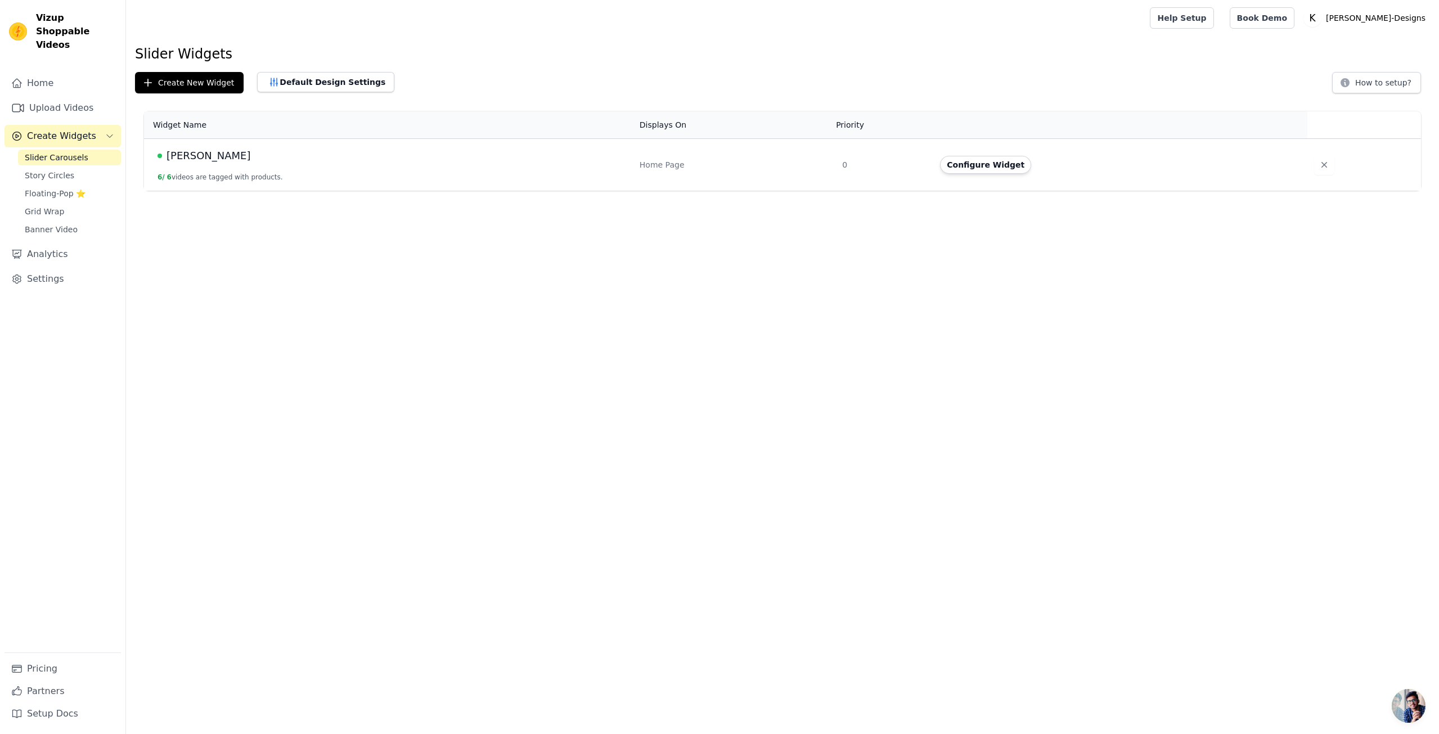
click at [1138, 191] on html "Vizup Shoppable Videos Home Upload Videos Create Widgets Slider Carousels Story…" at bounding box center [719, 95] width 1439 height 191
